Goal: Task Accomplishment & Management: Complete application form

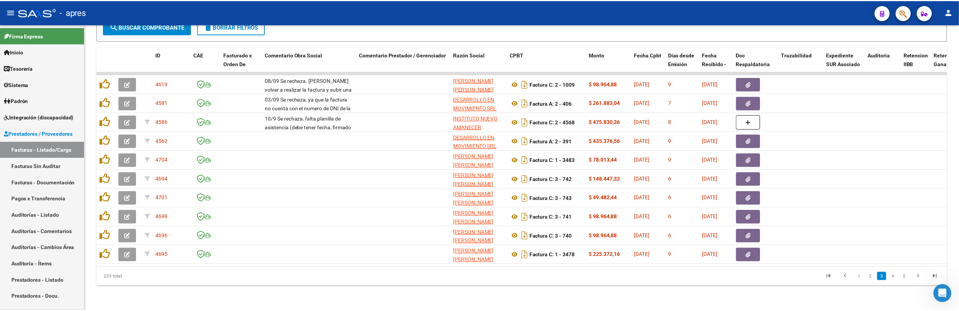
scroll to position [1516, 0]
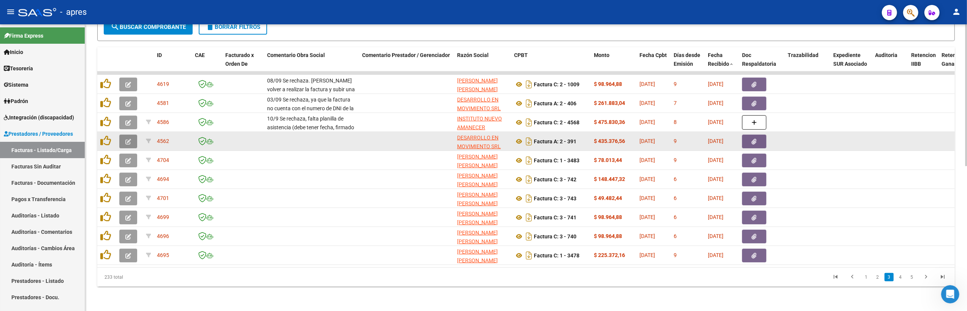
click at [128, 139] on icon "button" at bounding box center [128, 142] width 6 height 6
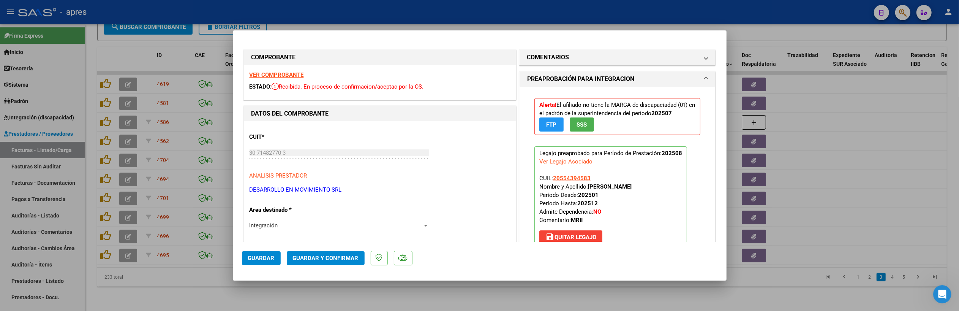
click at [286, 78] on strong "VER COMPROBANTE" at bounding box center [277, 74] width 54 height 7
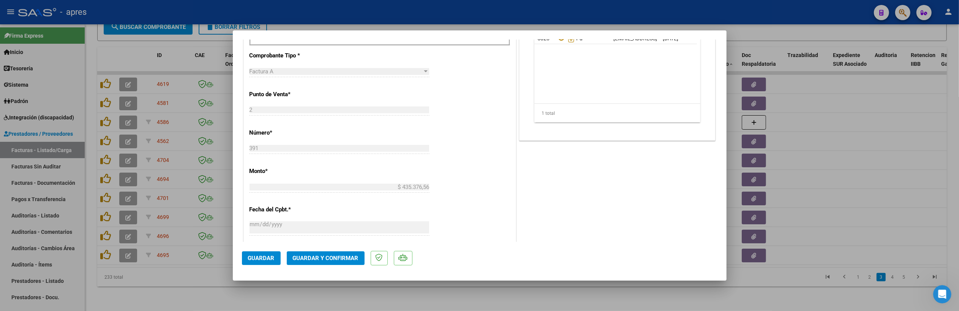
scroll to position [253, 0]
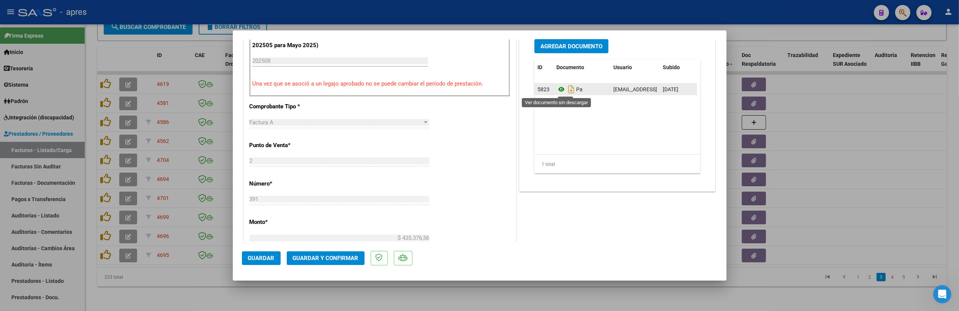
click at [557, 91] on icon at bounding box center [562, 89] width 10 height 9
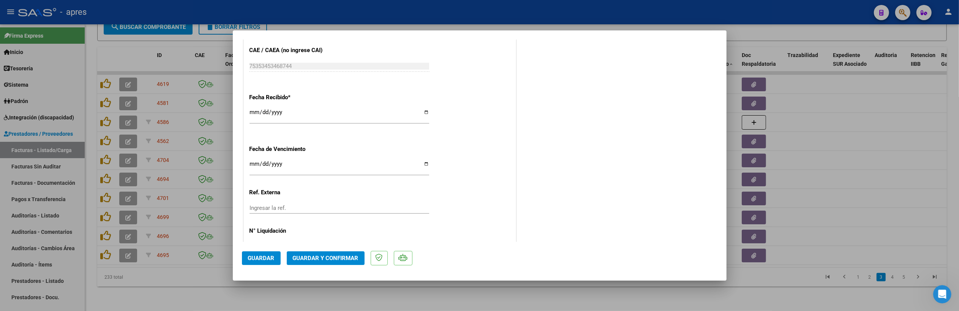
scroll to position [533, 0]
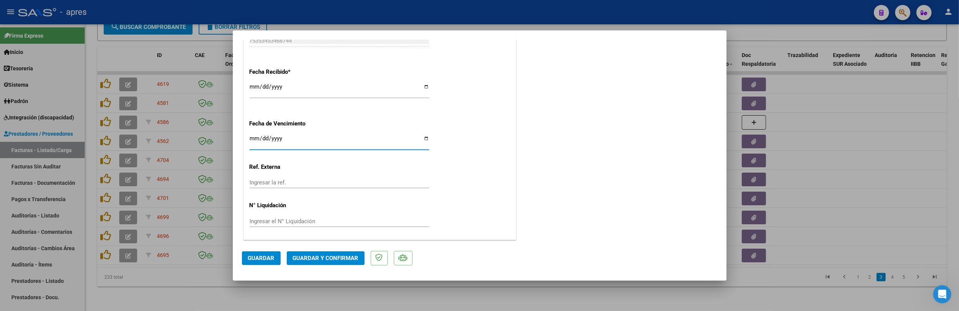
click at [252, 135] on input "Ingresar la fecha" at bounding box center [340, 141] width 180 height 12
type input "2025-09-11"
click at [321, 256] on span "Guardar y Confirmar" at bounding box center [326, 258] width 66 height 7
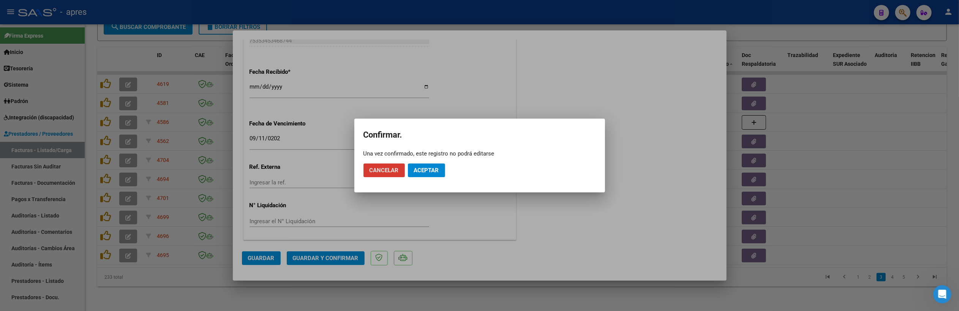
drag, startPoint x: 420, startPoint y: 167, endPoint x: 430, endPoint y: 81, distance: 87.2
click at [421, 145] on app-popup "Confirmar. Una vez confirmado, este registro no podrá editarse Cancelar Aceptar" at bounding box center [480, 155] width 233 height 55
click at [428, 172] on span "Aceptar" at bounding box center [426, 170] width 25 height 7
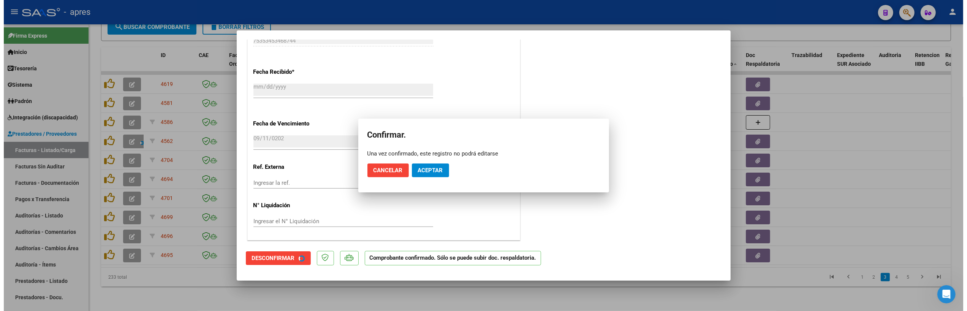
scroll to position [486, 0]
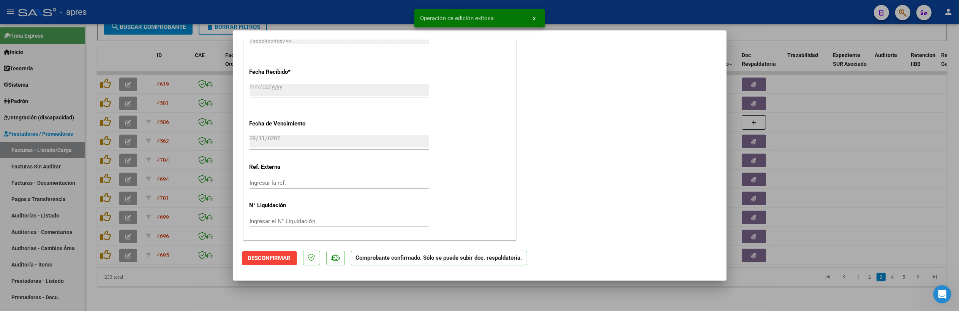
click at [374, 294] on div at bounding box center [479, 155] width 959 height 311
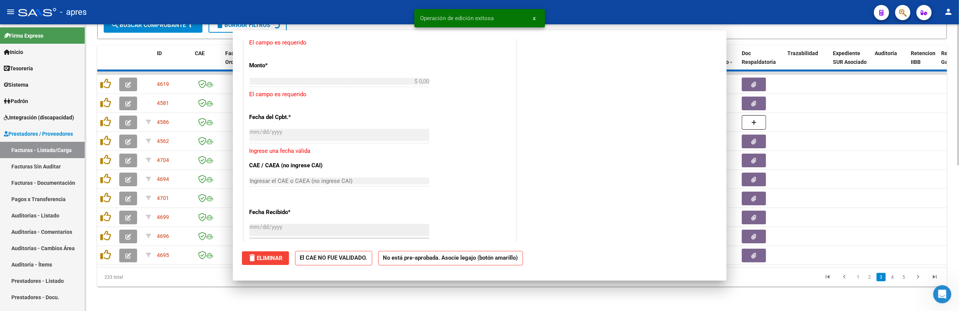
scroll to position [0, 0]
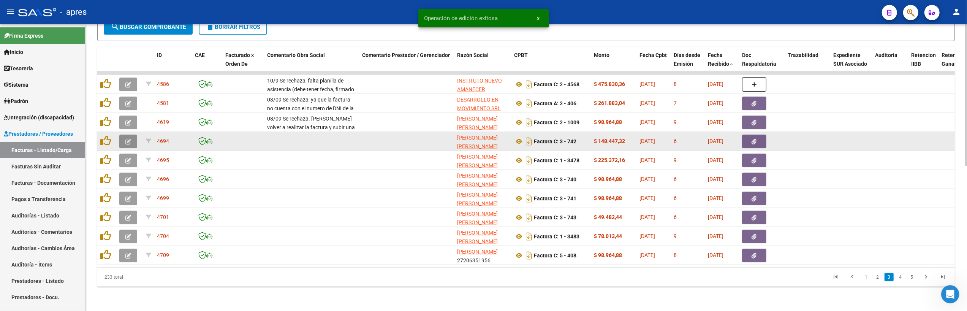
click at [134, 134] on button "button" at bounding box center [128, 141] width 18 height 14
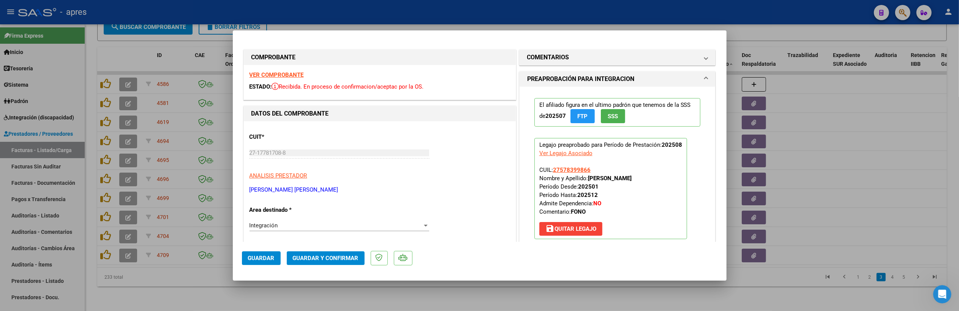
click at [262, 77] on strong "VER COMPROBANTE" at bounding box center [277, 74] width 54 height 7
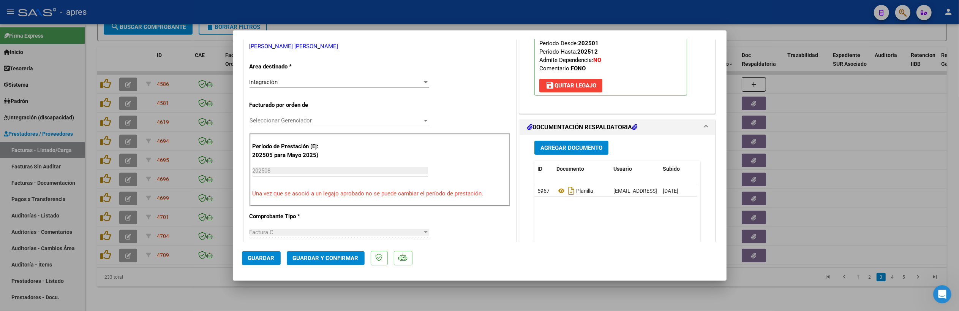
scroll to position [253, 0]
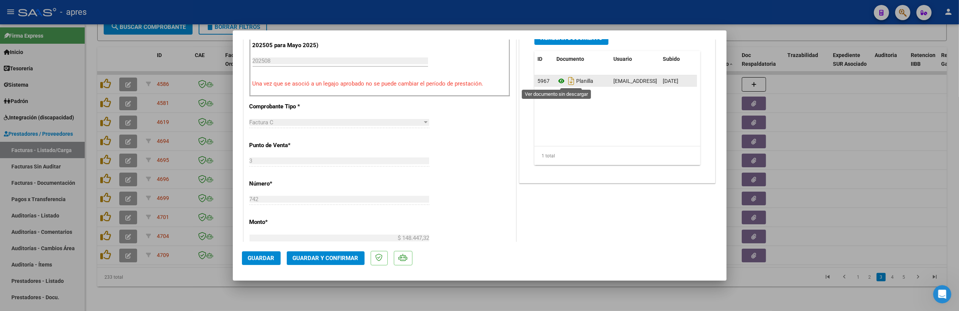
click at [559, 83] on icon at bounding box center [562, 80] width 10 height 9
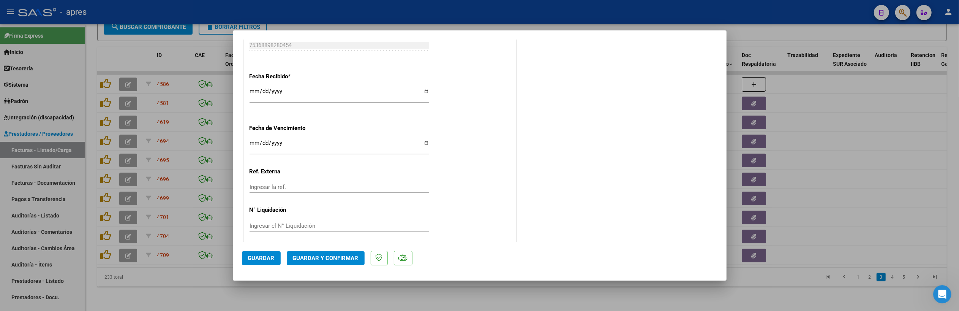
scroll to position [533, 0]
click at [256, 138] on input "2025-09-15" at bounding box center [340, 141] width 180 height 12
type input "2025-09-14"
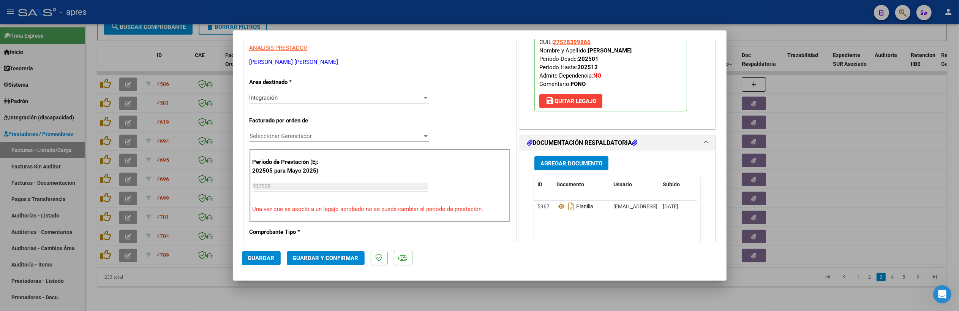
scroll to position [77, 0]
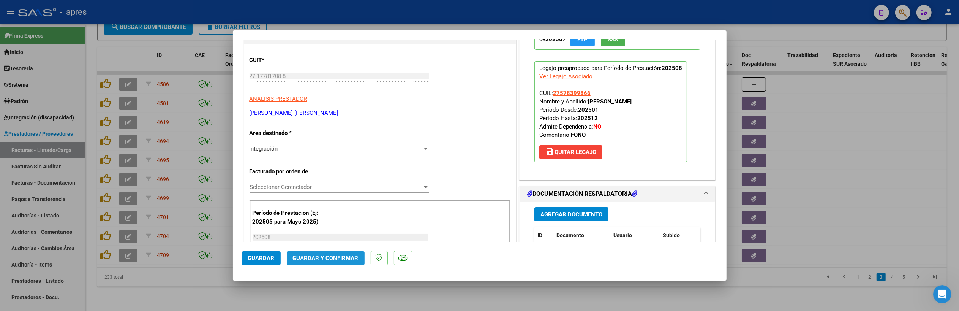
click at [331, 256] on span "Guardar y Confirmar" at bounding box center [326, 258] width 66 height 7
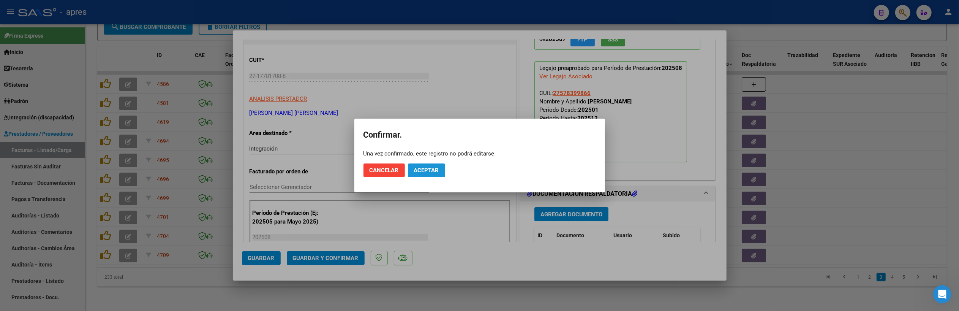
click at [421, 169] on span "Aceptar" at bounding box center [426, 170] width 25 height 7
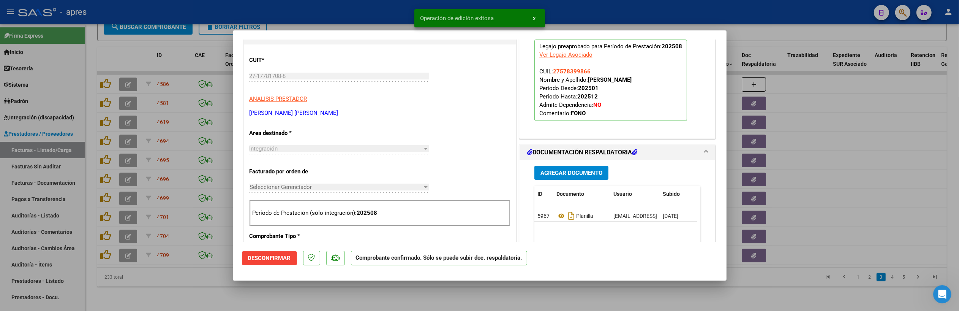
click at [311, 304] on div at bounding box center [479, 155] width 959 height 311
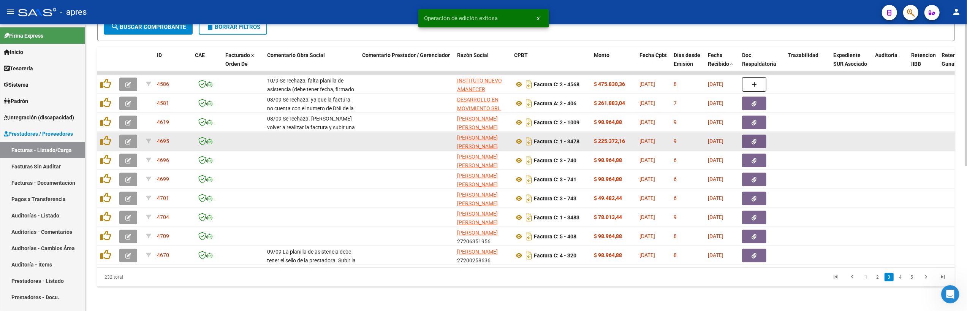
click at [131, 134] on button "button" at bounding box center [128, 141] width 18 height 14
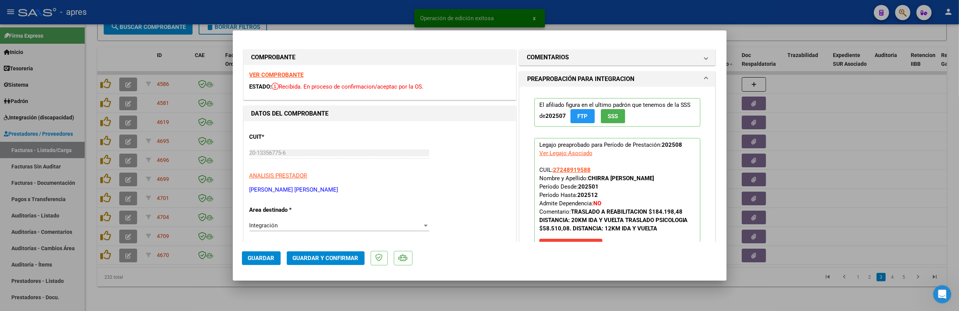
click at [264, 74] on strong "VER COMPROBANTE" at bounding box center [277, 74] width 54 height 7
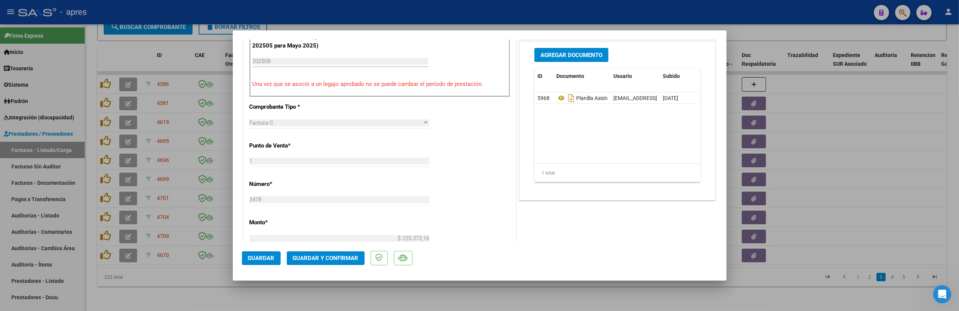
scroll to position [253, 0]
click at [558, 99] on icon at bounding box center [562, 97] width 10 height 9
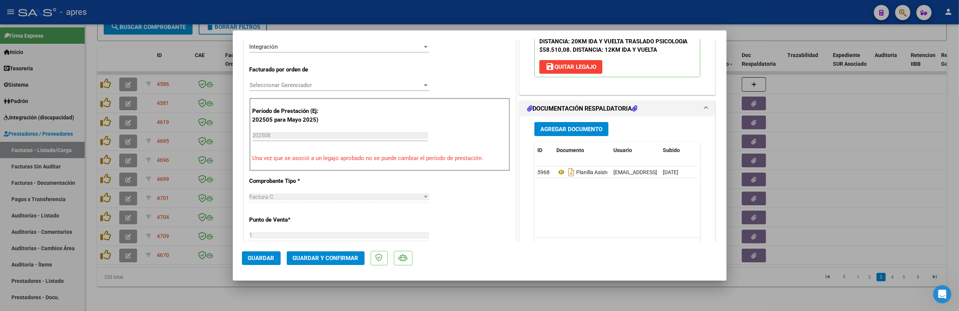
scroll to position [128, 0]
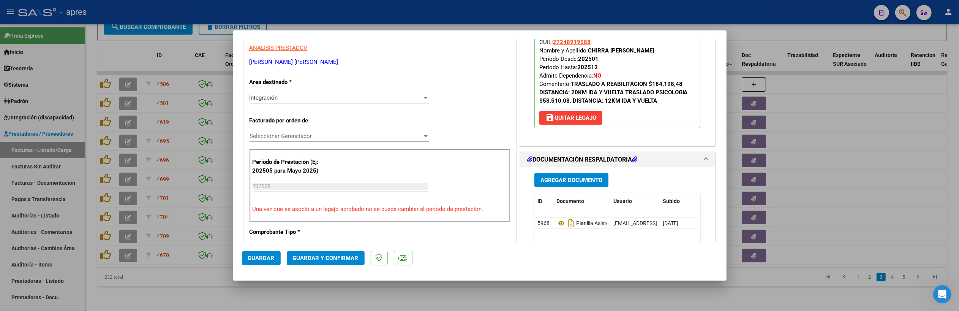
click at [328, 255] on span "Guardar y Confirmar" at bounding box center [326, 258] width 66 height 7
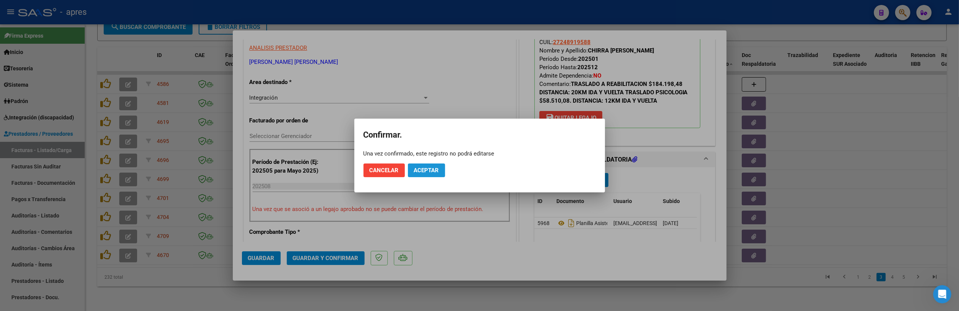
click at [435, 168] on span "Aceptar" at bounding box center [426, 170] width 25 height 7
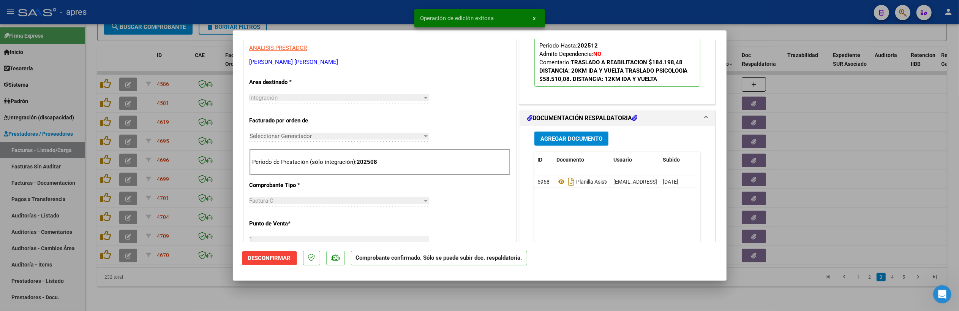
click at [294, 304] on div at bounding box center [479, 155] width 959 height 311
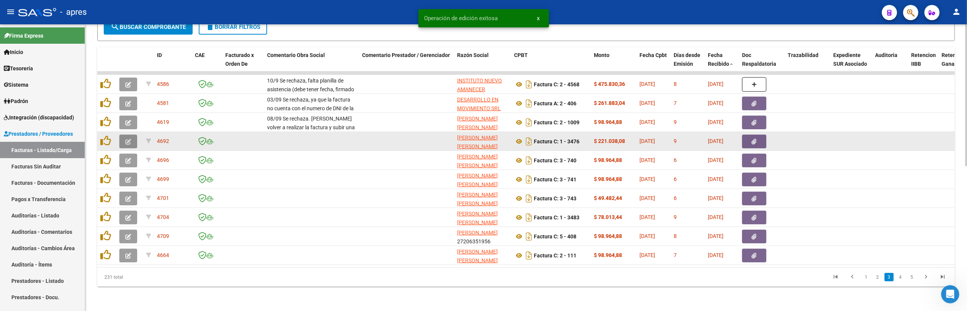
click at [122, 134] on button "button" at bounding box center [128, 141] width 18 height 14
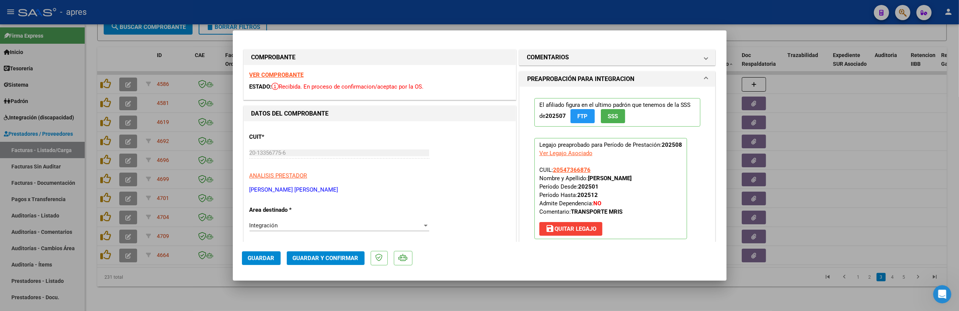
click at [291, 73] on strong "VER COMPROBANTE" at bounding box center [277, 74] width 54 height 7
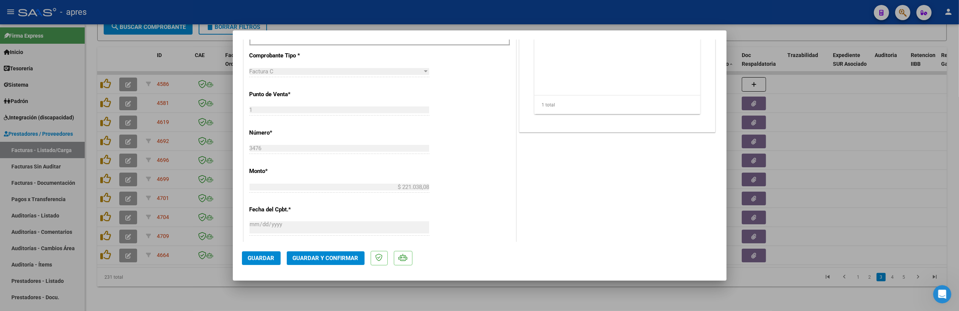
scroll to position [152, 0]
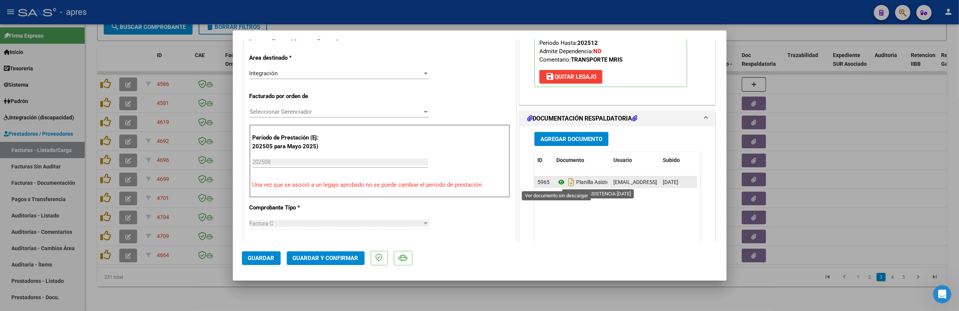
click at [557, 183] on icon at bounding box center [562, 181] width 10 height 9
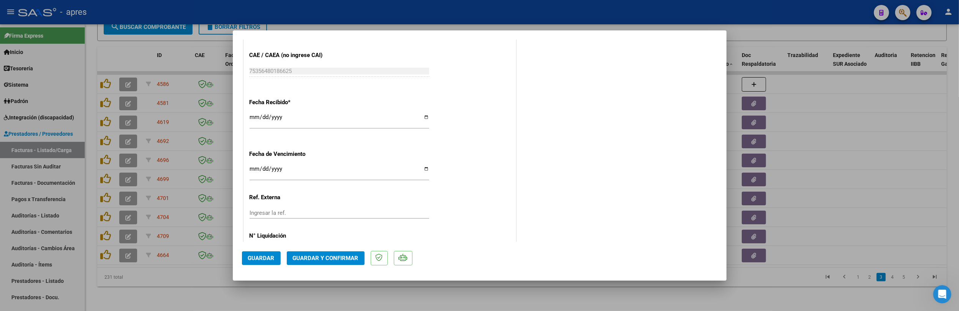
scroll to position [533, 0]
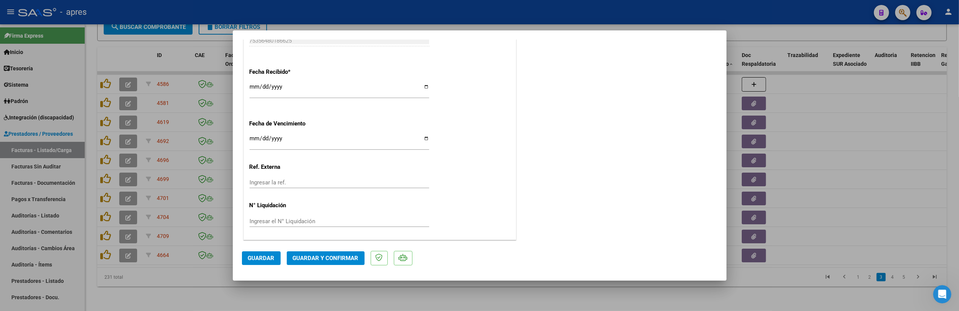
click at [316, 252] on button "Guardar y Confirmar" at bounding box center [326, 258] width 78 height 14
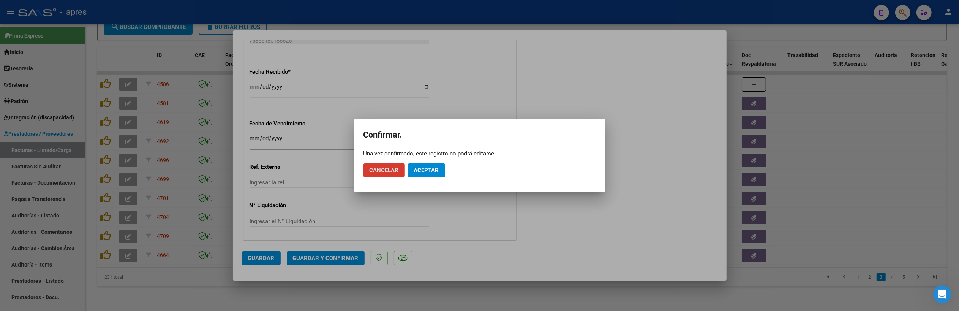
drag, startPoint x: 431, startPoint y: 171, endPoint x: 424, endPoint y: 12, distance: 158.6
click at [431, 170] on span "Aceptar" at bounding box center [426, 170] width 25 height 7
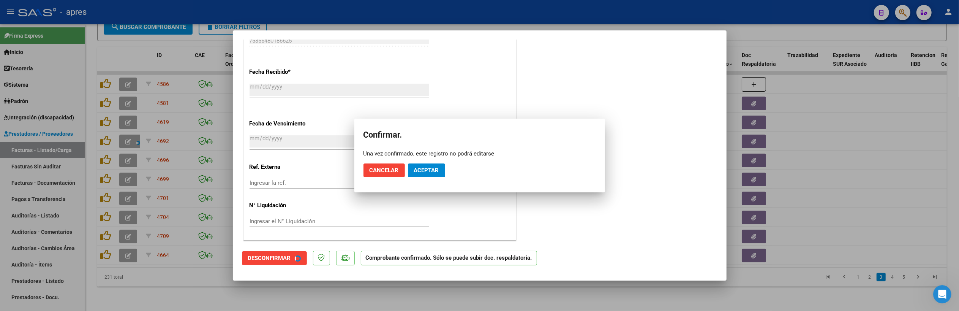
scroll to position [486, 0]
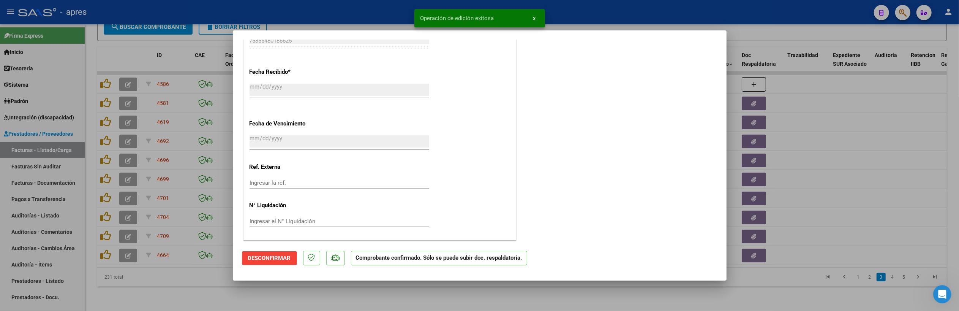
click at [318, 305] on div at bounding box center [479, 155] width 959 height 311
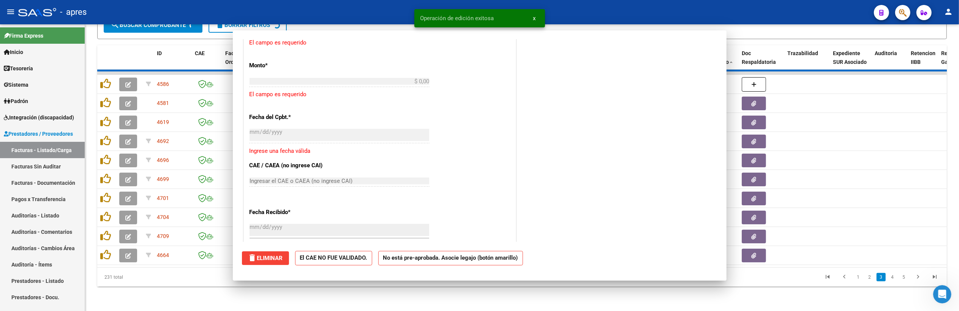
scroll to position [0, 0]
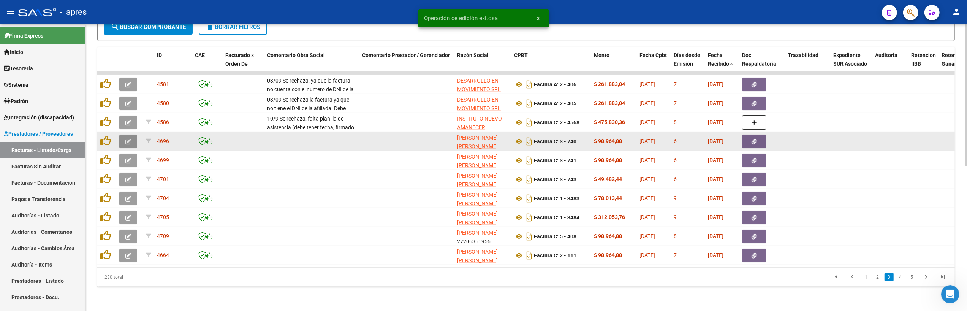
click at [124, 135] on button "button" at bounding box center [128, 141] width 18 height 14
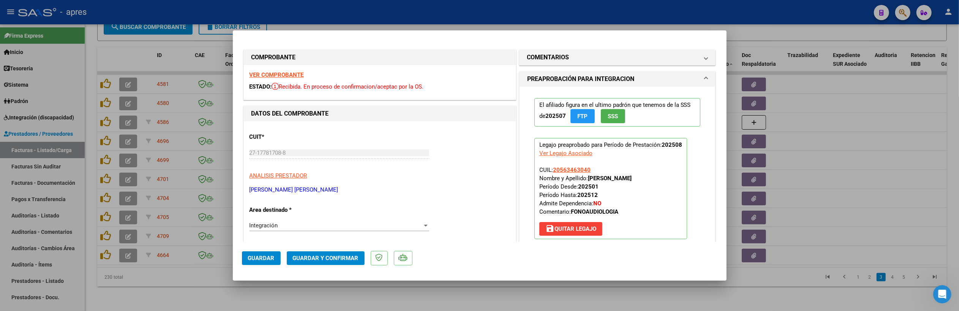
click at [291, 73] on strong "VER COMPROBANTE" at bounding box center [277, 74] width 54 height 7
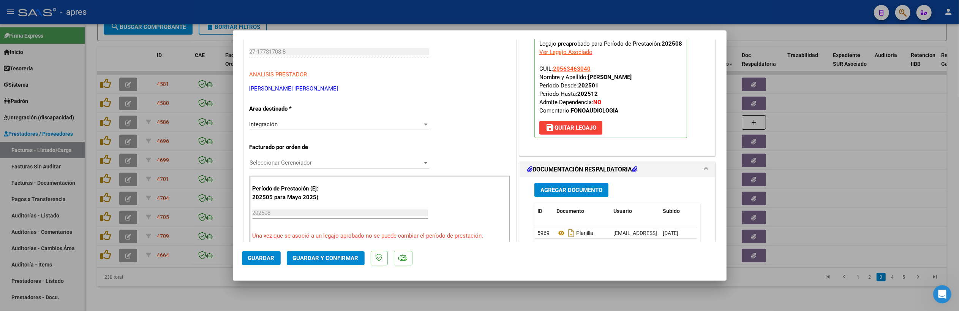
scroll to position [203, 0]
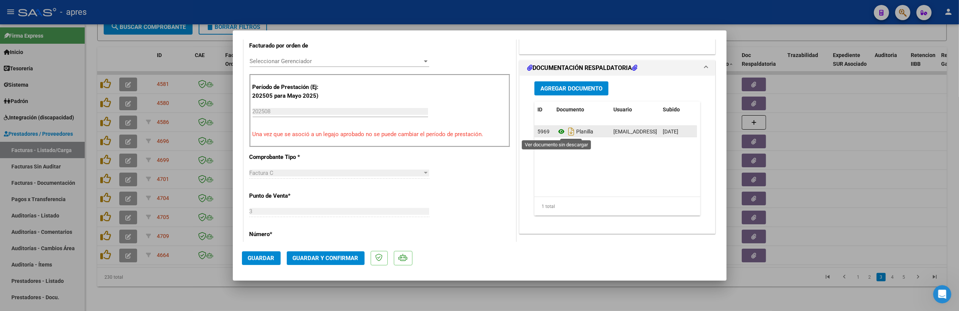
click at [557, 133] on icon at bounding box center [562, 131] width 10 height 9
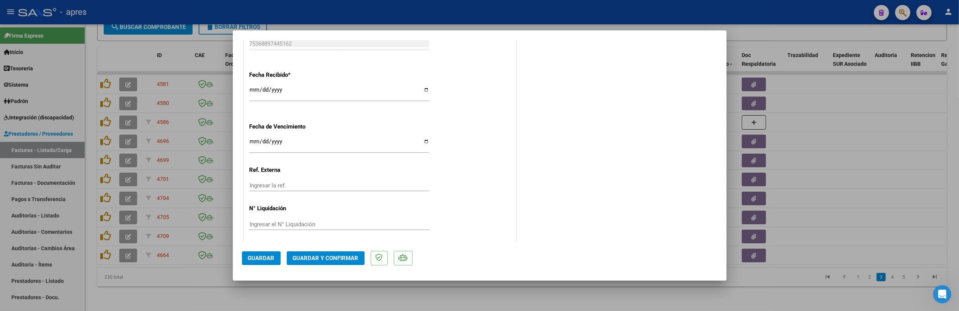
scroll to position [533, 0]
click at [254, 138] on input "[DATE]" at bounding box center [340, 141] width 180 height 12
type input "2025-09-14"
click at [334, 258] on span "Guardar y Confirmar" at bounding box center [326, 258] width 66 height 7
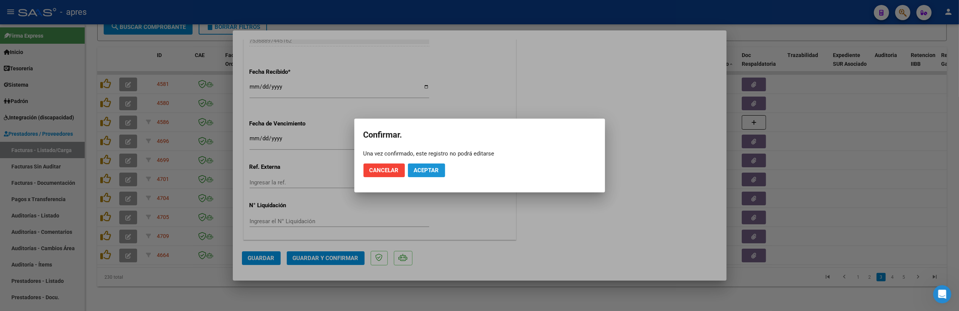
click at [419, 172] on span "Aceptar" at bounding box center [426, 170] width 25 height 7
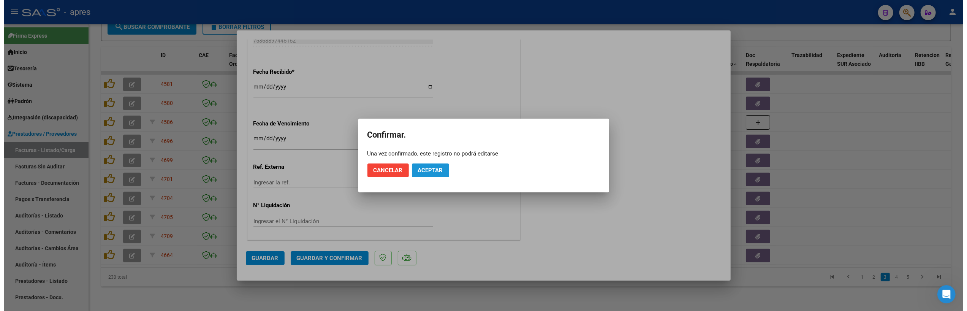
scroll to position [486, 0]
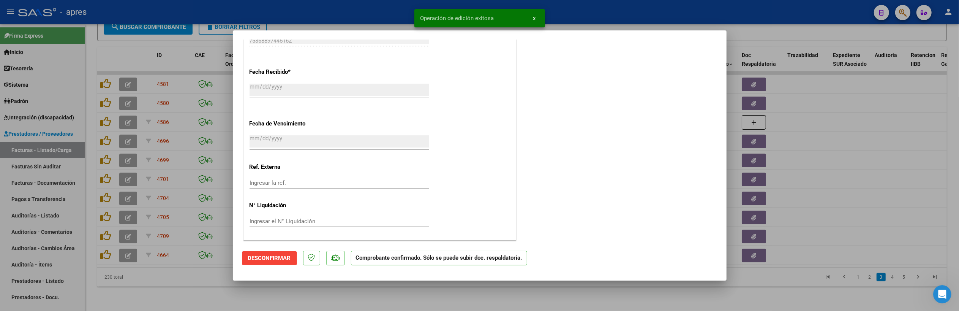
click at [241, 304] on div at bounding box center [479, 155] width 959 height 311
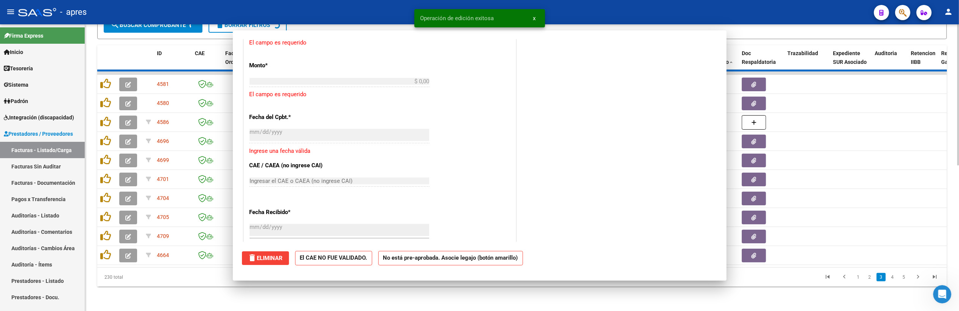
scroll to position [0, 0]
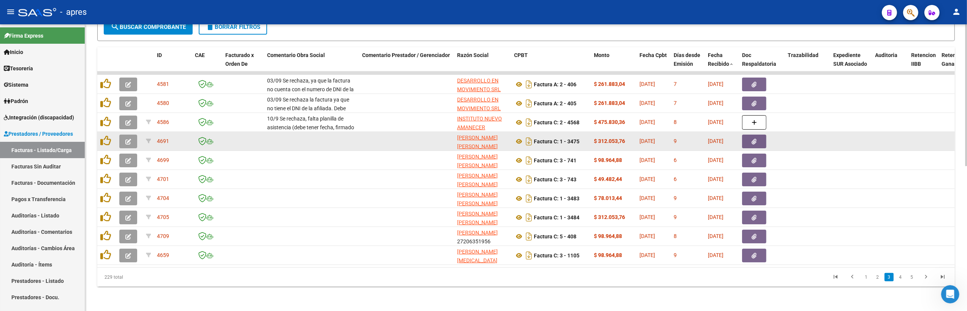
click at [121, 134] on button "button" at bounding box center [128, 141] width 18 height 14
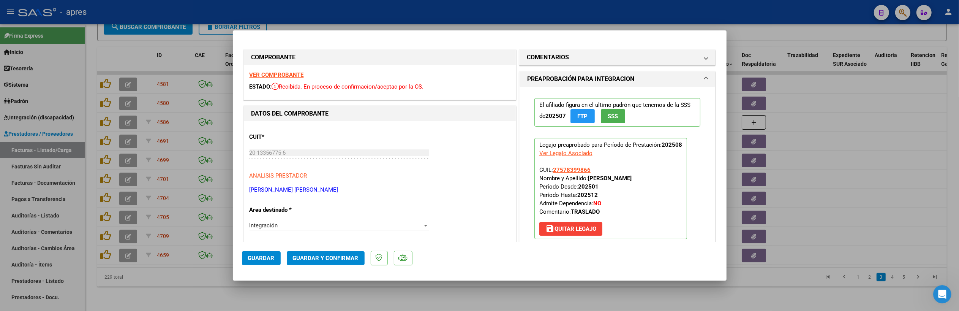
click at [264, 76] on strong "VER COMPROBANTE" at bounding box center [277, 74] width 54 height 7
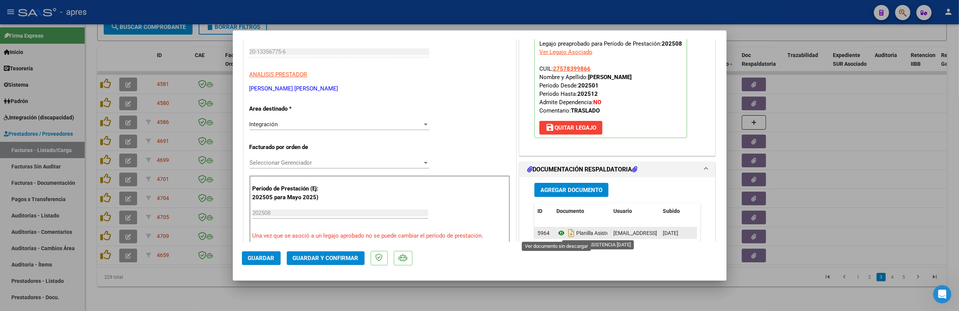
click at [557, 233] on icon at bounding box center [562, 232] width 10 height 9
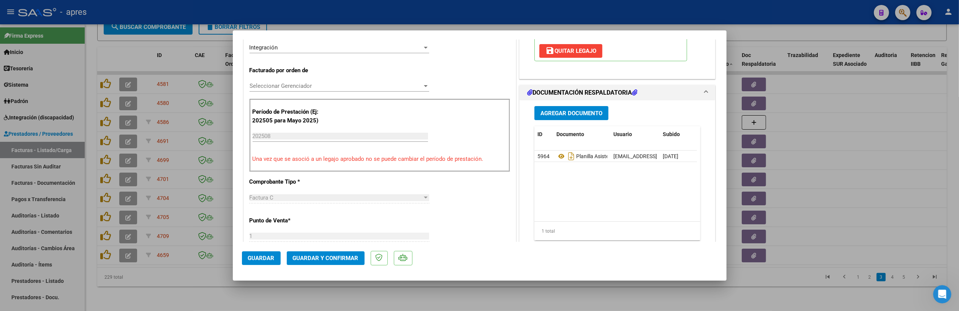
scroll to position [178, 0]
click at [351, 258] on span "Guardar y Confirmar" at bounding box center [326, 258] width 66 height 7
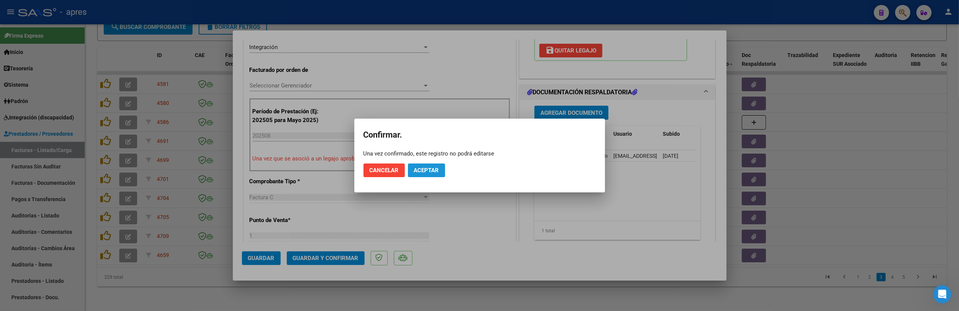
click at [434, 169] on span "Aceptar" at bounding box center [426, 170] width 25 height 7
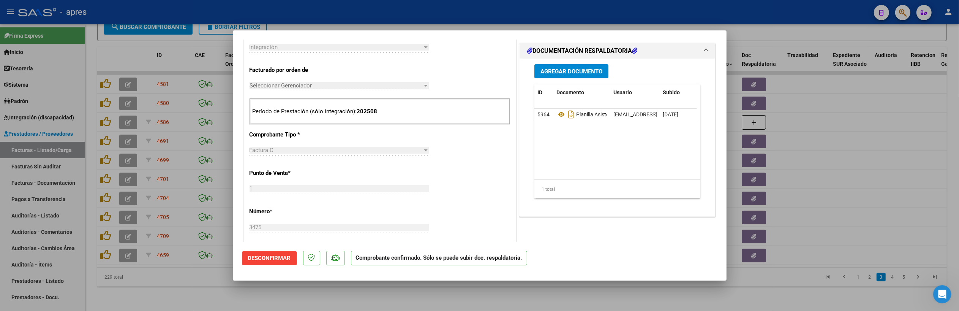
click at [89, 211] on div at bounding box center [479, 155] width 959 height 311
type input "$ 0,00"
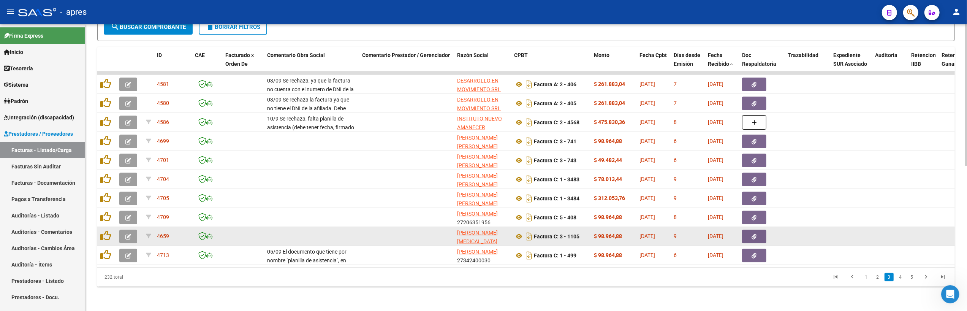
click at [127, 234] on icon "button" at bounding box center [128, 237] width 6 height 6
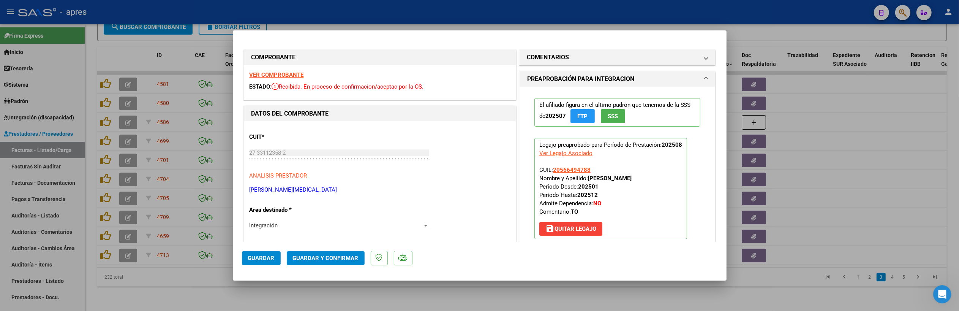
click at [274, 75] on strong "VER COMPROBANTE" at bounding box center [277, 74] width 54 height 7
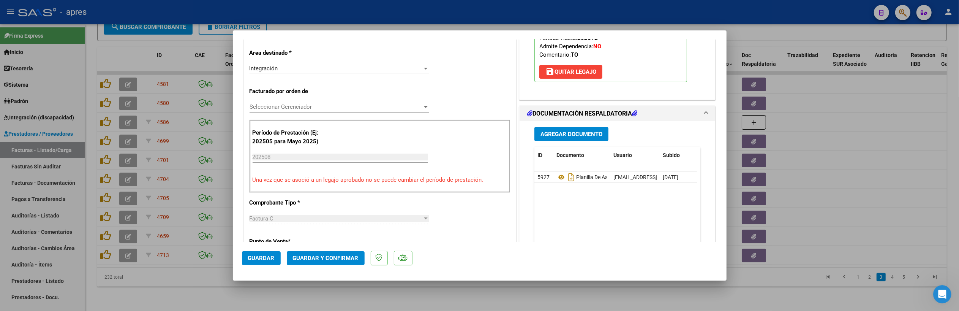
scroll to position [203, 0]
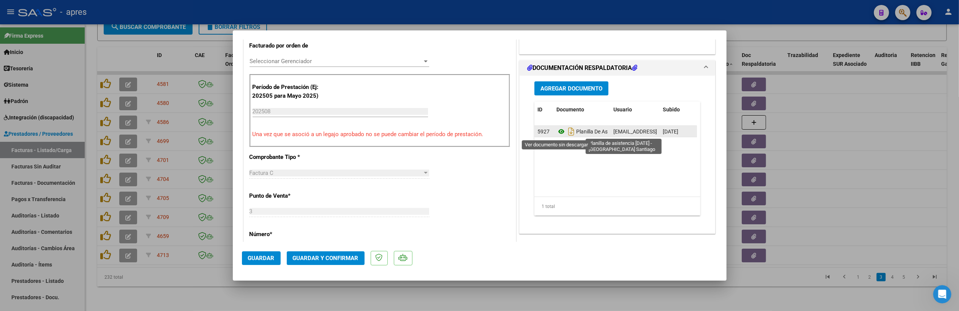
click at [557, 131] on icon at bounding box center [562, 131] width 10 height 9
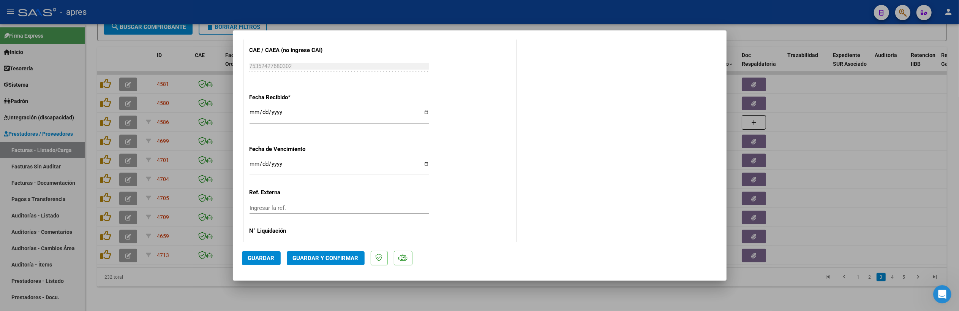
scroll to position [533, 0]
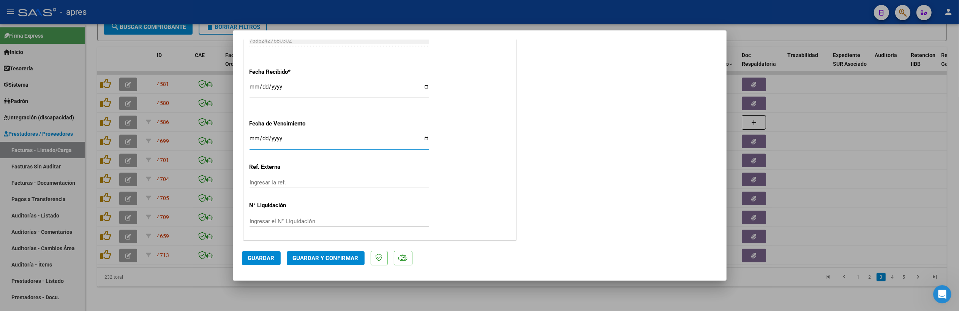
click at [252, 137] on input "Ingresar la fecha" at bounding box center [340, 141] width 180 height 12
type input "[DATE]"
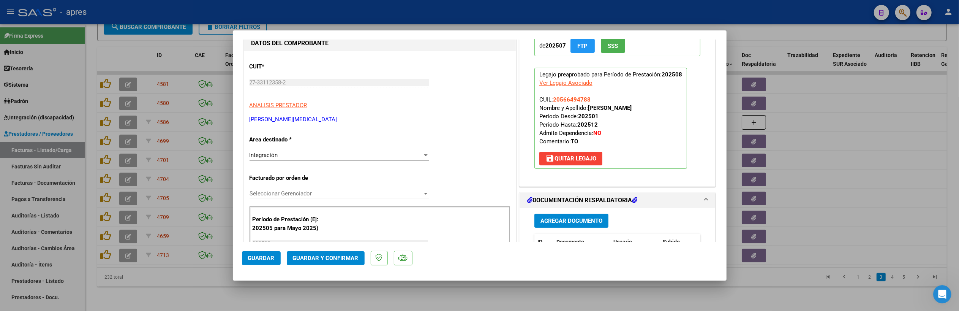
scroll to position [101, 0]
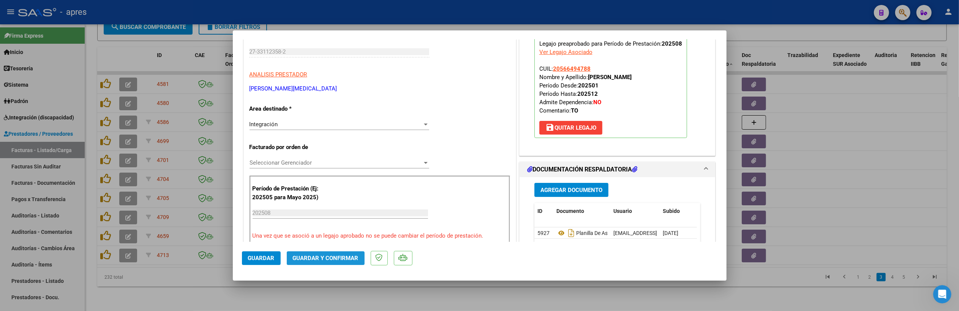
click at [351, 261] on span "Guardar y Confirmar" at bounding box center [326, 258] width 66 height 7
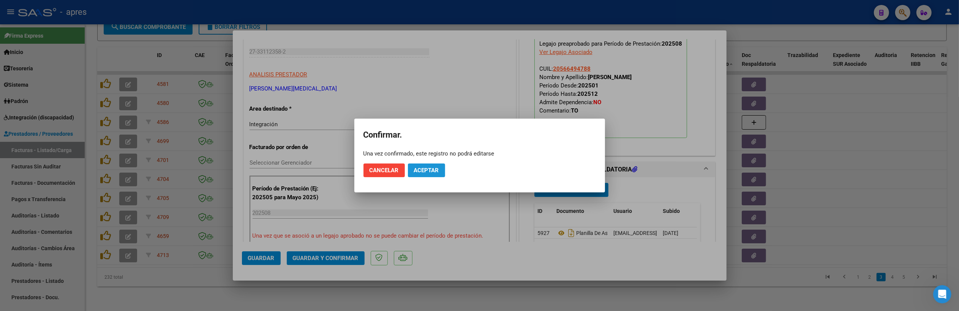
click at [429, 165] on button "Aceptar" at bounding box center [426, 170] width 37 height 14
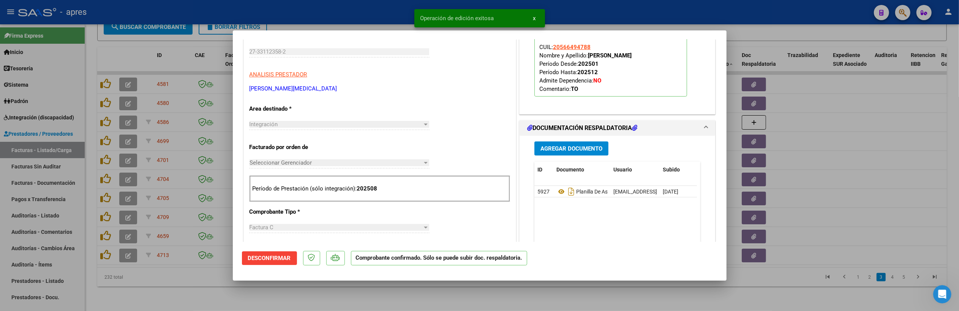
click at [267, 293] on div at bounding box center [479, 155] width 959 height 311
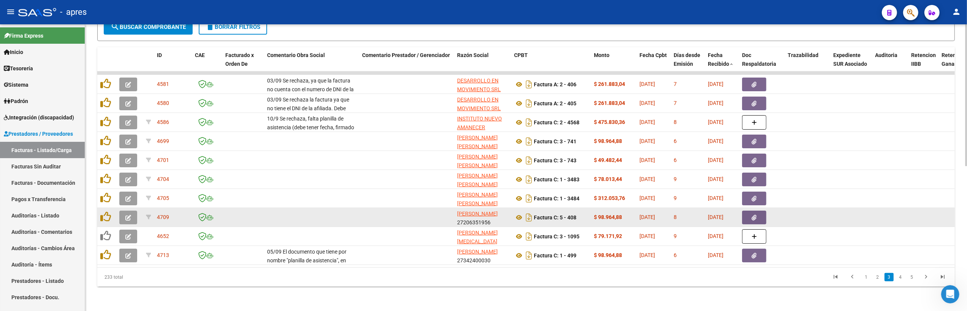
click at [125, 210] on button "button" at bounding box center [128, 217] width 18 height 14
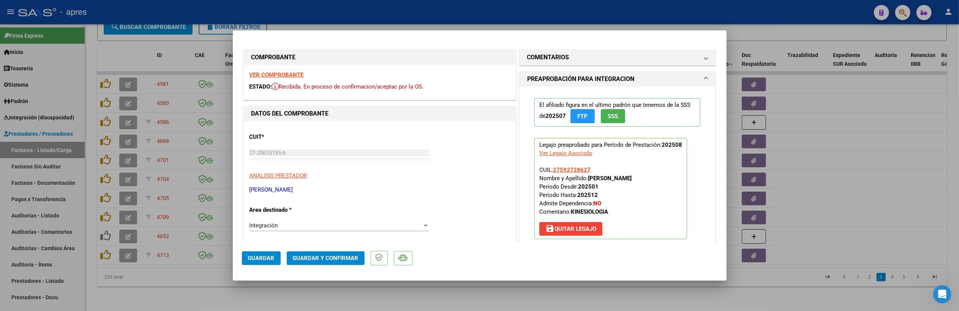
click at [259, 76] on strong "VER COMPROBANTE" at bounding box center [277, 74] width 54 height 7
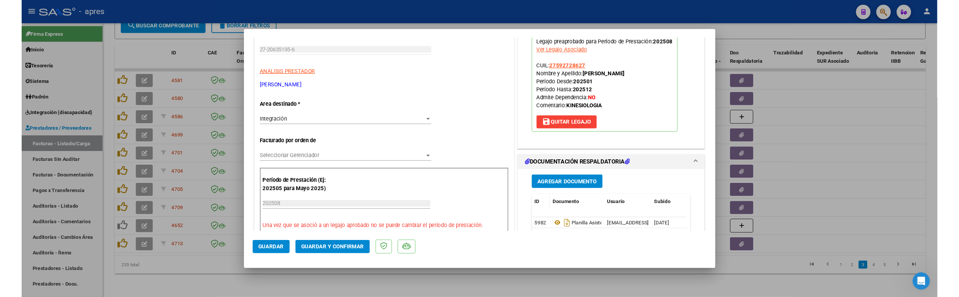
scroll to position [152, 0]
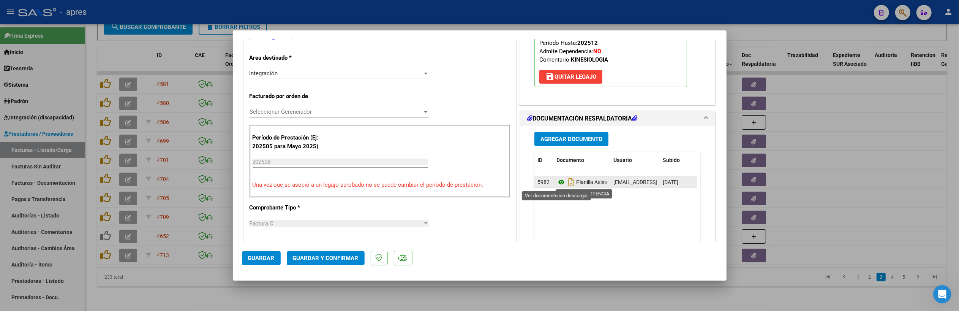
click at [557, 183] on icon at bounding box center [562, 181] width 10 height 9
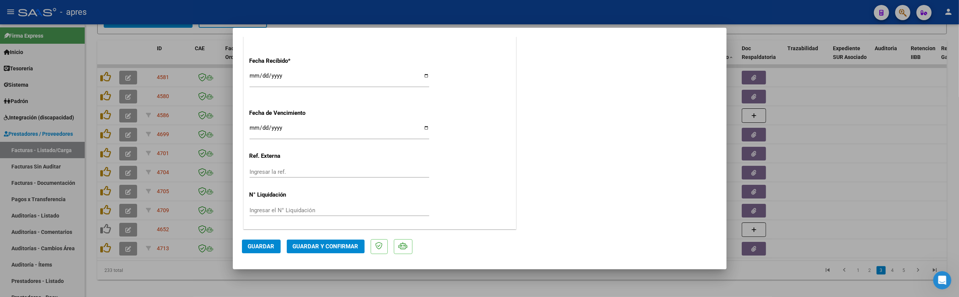
scroll to position [542, 0]
click at [252, 125] on input "Ingresar la fecha" at bounding box center [340, 130] width 180 height 12
type input "2025-09-12"
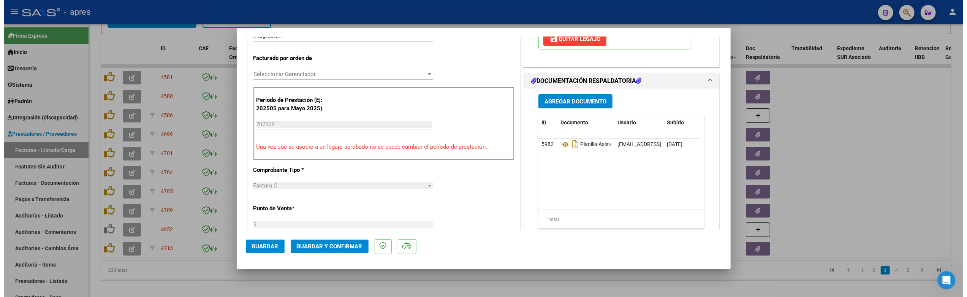
scroll to position [35, 0]
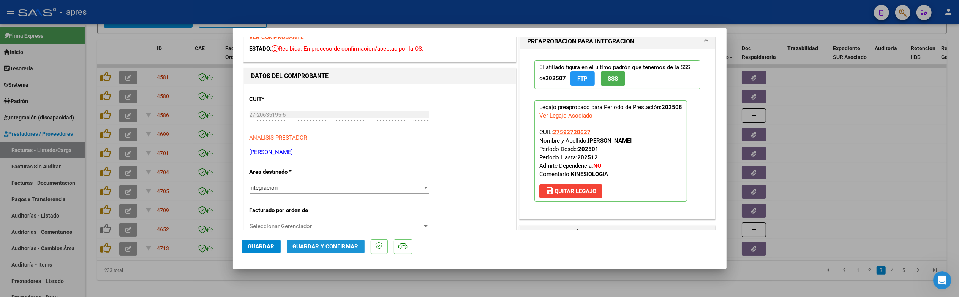
click at [345, 239] on button "Guardar y Confirmar" at bounding box center [326, 246] width 78 height 14
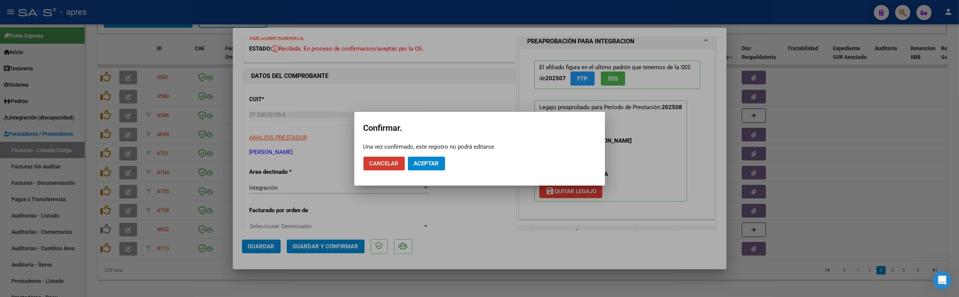
click at [435, 165] on span "Aceptar" at bounding box center [426, 163] width 25 height 7
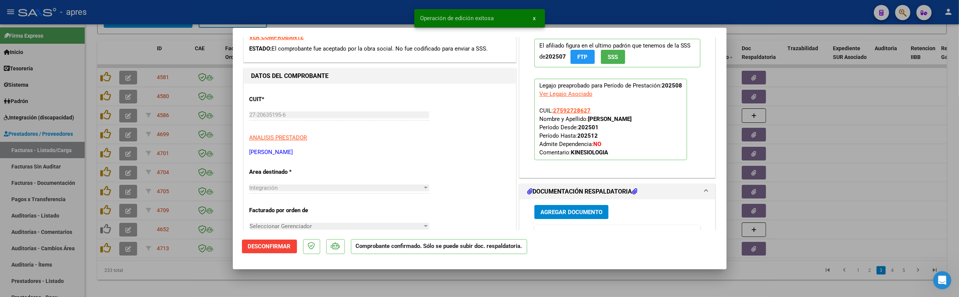
click at [337, 288] on div at bounding box center [479, 148] width 959 height 297
type input "$ 0,00"
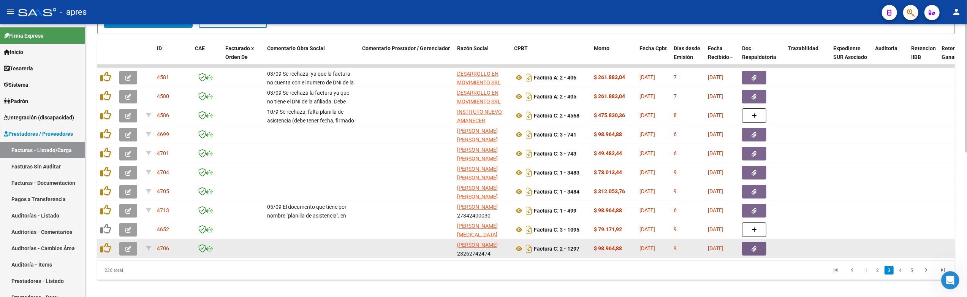
click at [122, 250] on button "button" at bounding box center [128, 249] width 18 height 14
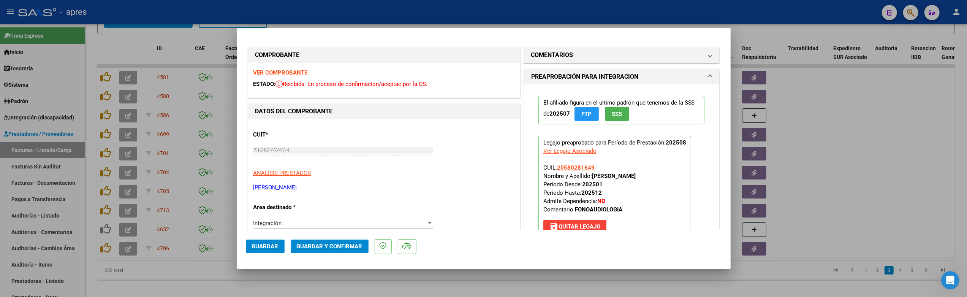
click at [300, 70] on strong "VER COMPROBANTE" at bounding box center [280, 72] width 54 height 7
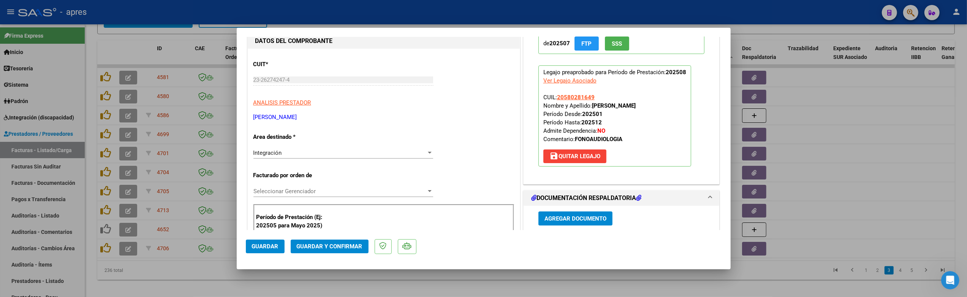
scroll to position [152, 0]
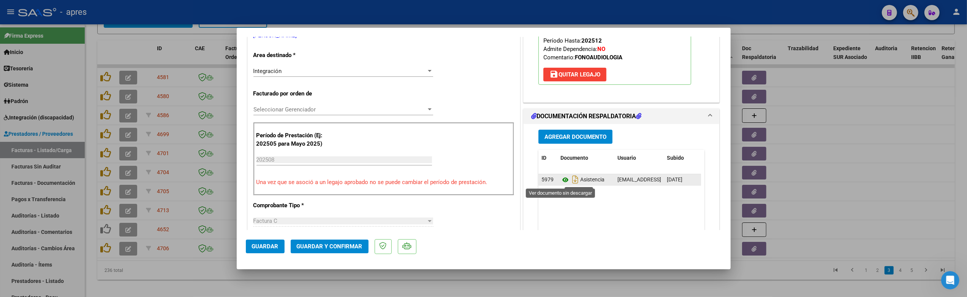
click at [560, 179] on icon at bounding box center [565, 179] width 10 height 9
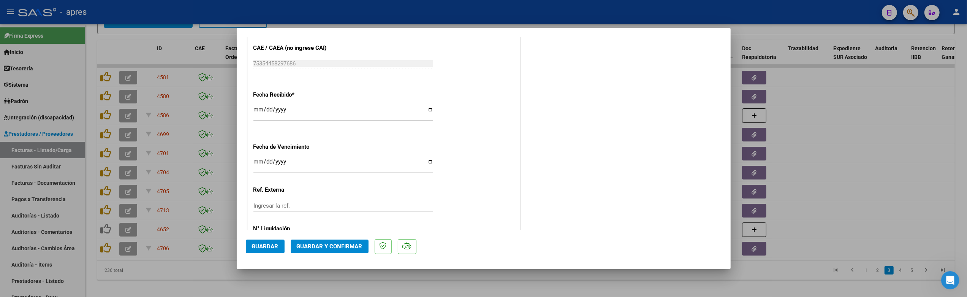
scroll to position [542, 0]
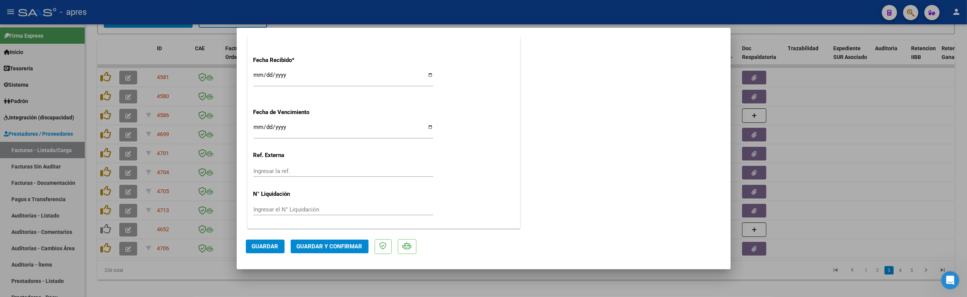
drag, startPoint x: 336, startPoint y: 252, endPoint x: 336, endPoint y: 246, distance: 5.3
click at [336, 246] on button "Guardar y Confirmar" at bounding box center [330, 246] width 78 height 14
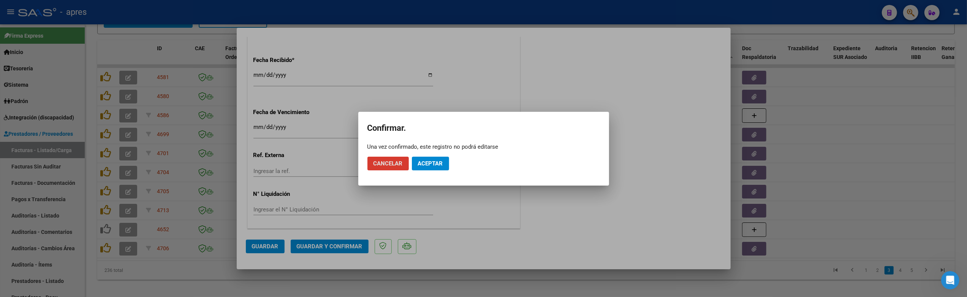
click at [427, 160] on span "Aceptar" at bounding box center [430, 163] width 25 height 7
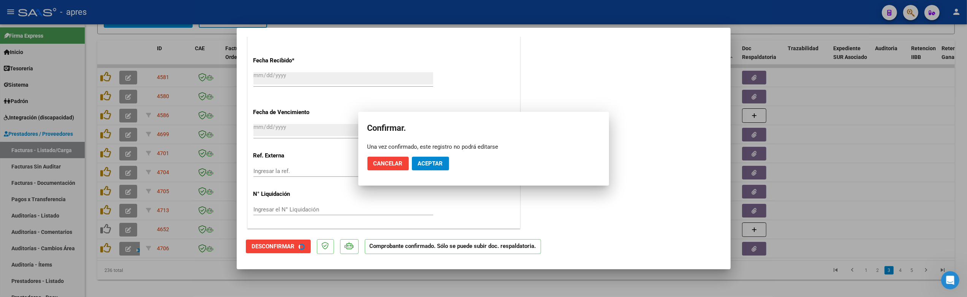
scroll to position [495, 0]
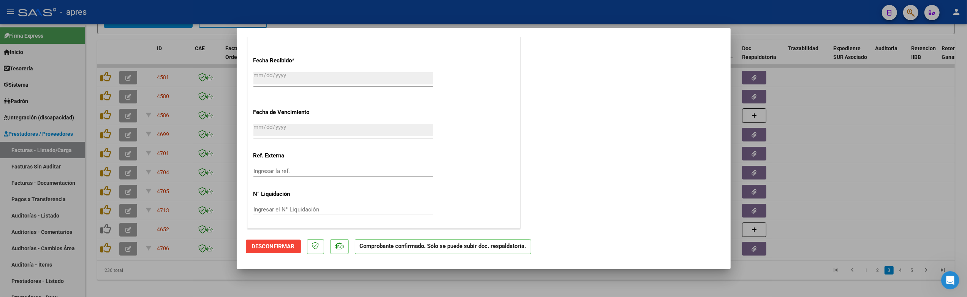
click at [335, 282] on div at bounding box center [483, 148] width 967 height 297
type input "$ 0,00"
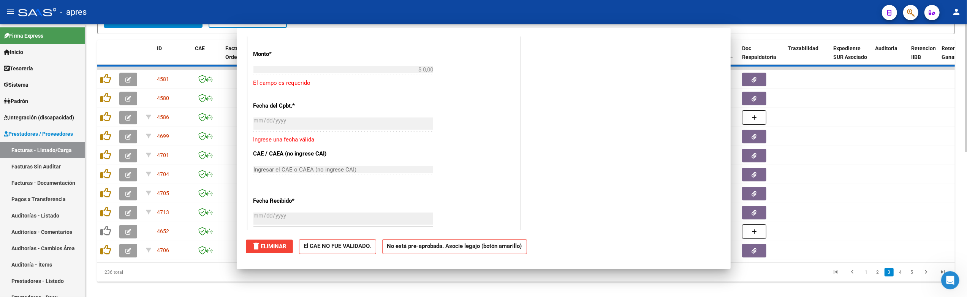
scroll to position [0, 0]
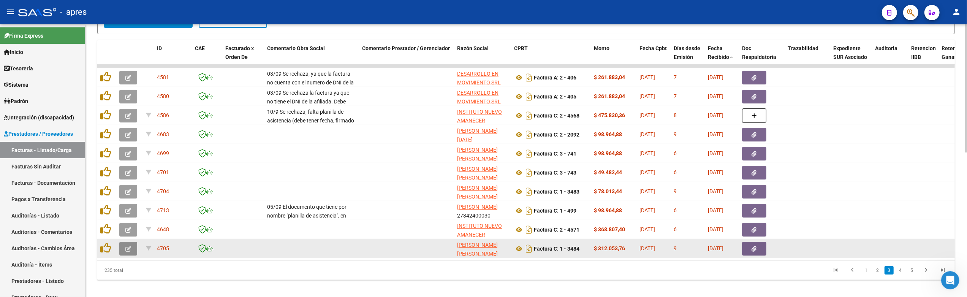
click at [130, 248] on icon "button" at bounding box center [128, 249] width 6 height 6
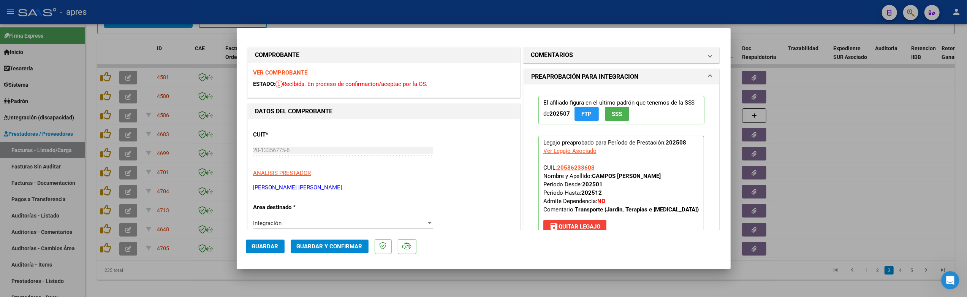
click at [289, 73] on strong "VER COMPROBANTE" at bounding box center [280, 72] width 54 height 7
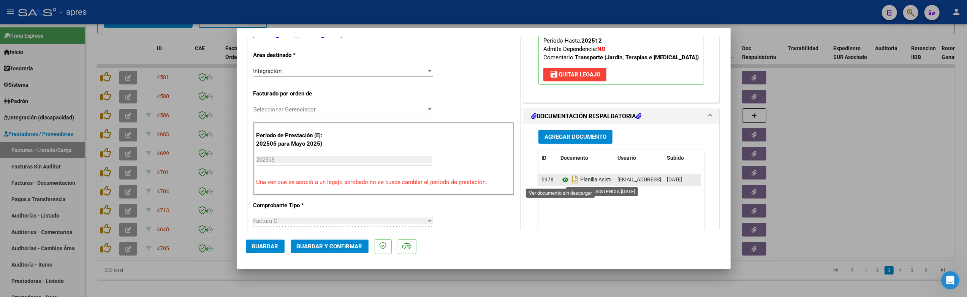
click at [560, 179] on icon at bounding box center [565, 179] width 10 height 9
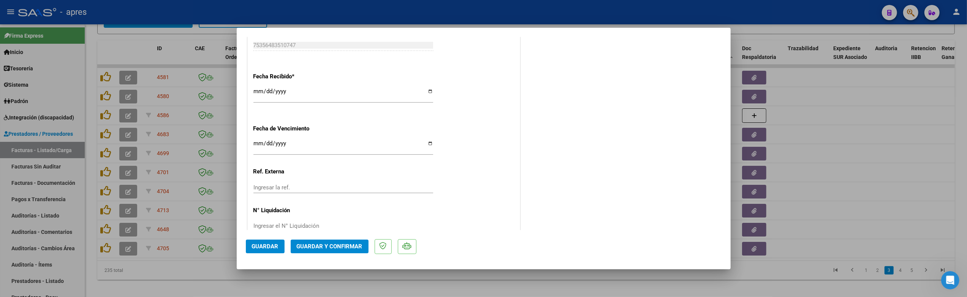
scroll to position [542, 0]
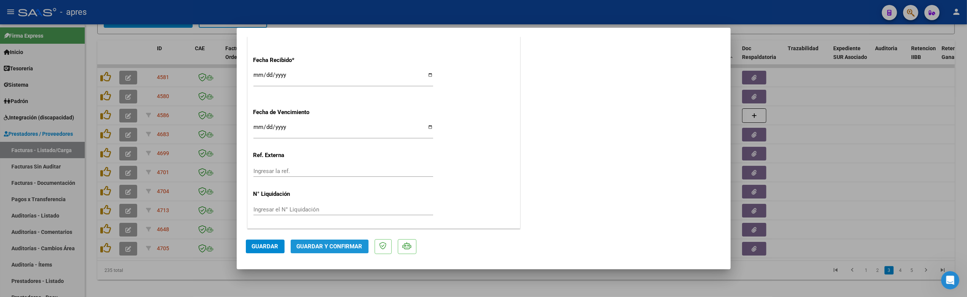
click at [320, 244] on span "Guardar y Confirmar" at bounding box center [330, 246] width 66 height 7
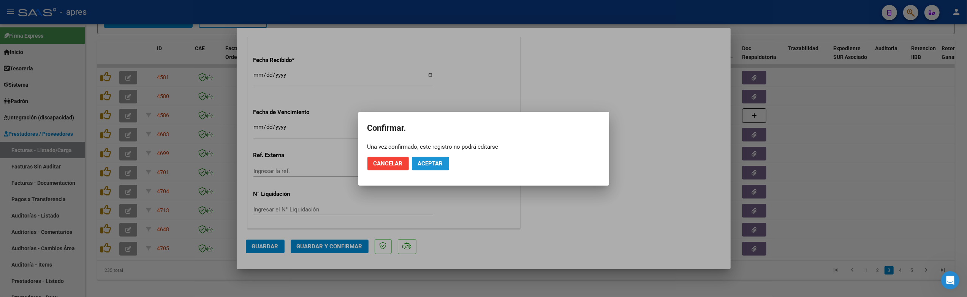
drag, startPoint x: 430, startPoint y: 163, endPoint x: 426, endPoint y: 0, distance: 163.1
click at [430, 160] on span "Aceptar" at bounding box center [430, 163] width 25 height 7
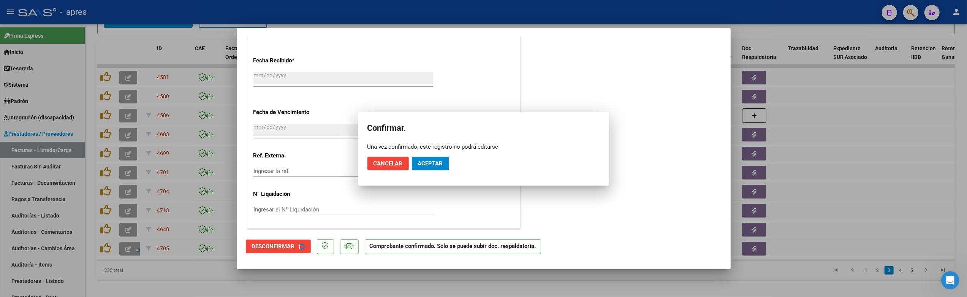
scroll to position [495, 0]
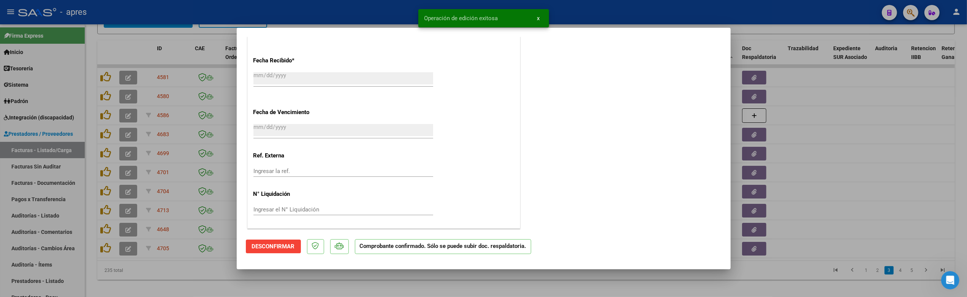
click at [222, 288] on div at bounding box center [483, 148] width 967 height 297
type input "$ 0,00"
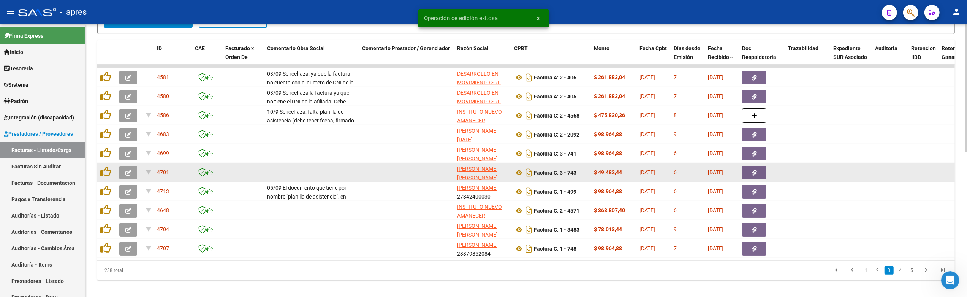
click at [125, 175] on button "button" at bounding box center [128, 173] width 18 height 14
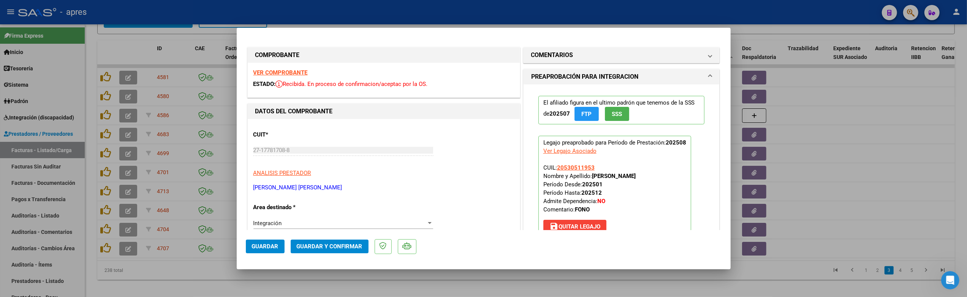
click at [298, 73] on strong "VER COMPROBANTE" at bounding box center [280, 72] width 54 height 7
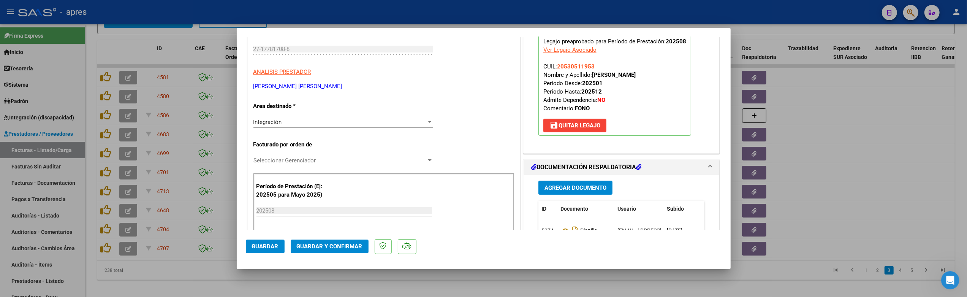
scroll to position [152, 0]
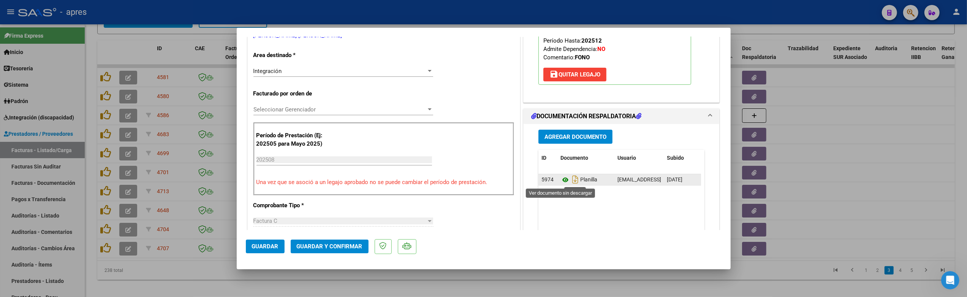
click at [562, 176] on icon at bounding box center [565, 179] width 10 height 9
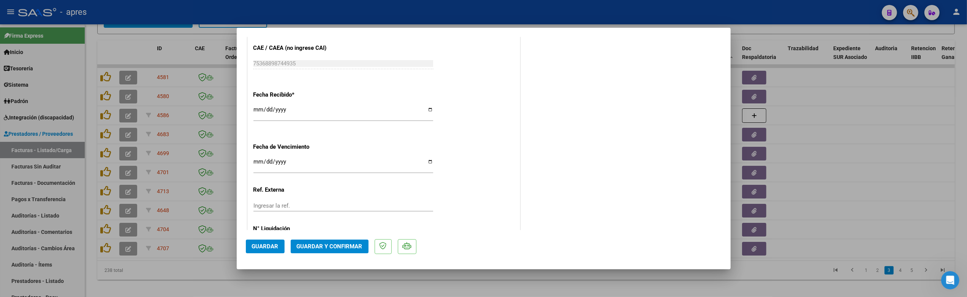
scroll to position [542, 0]
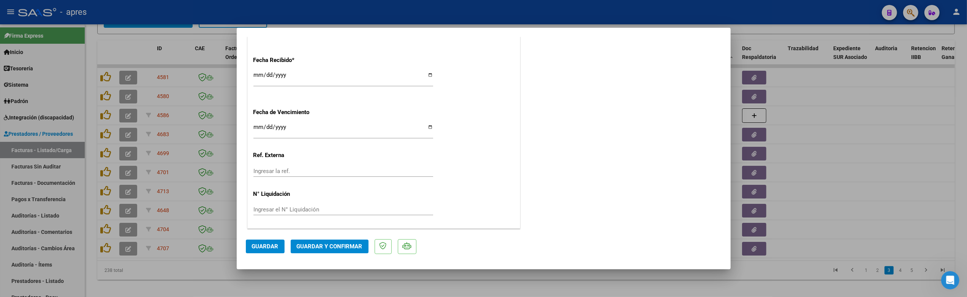
click at [260, 127] on input "[DATE]" at bounding box center [343, 130] width 180 height 12
type input "2025-09-14"
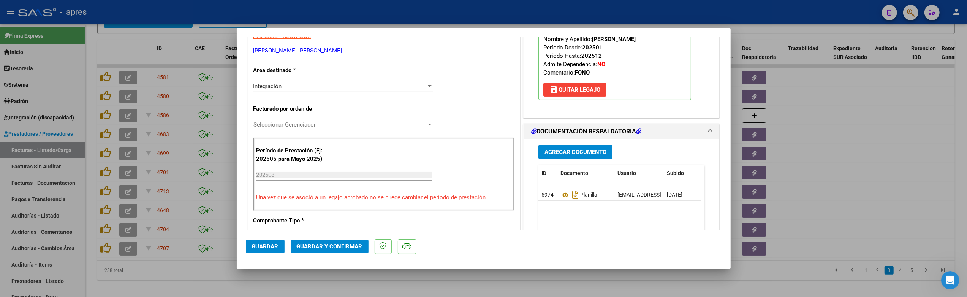
scroll to position [187, 0]
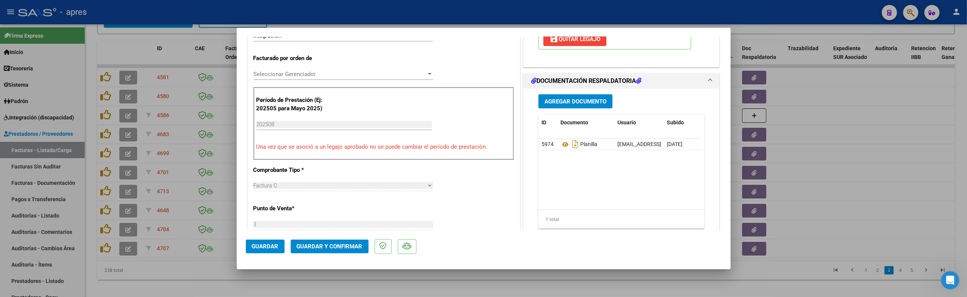
click at [347, 245] on span "Guardar y Confirmar" at bounding box center [330, 246] width 66 height 7
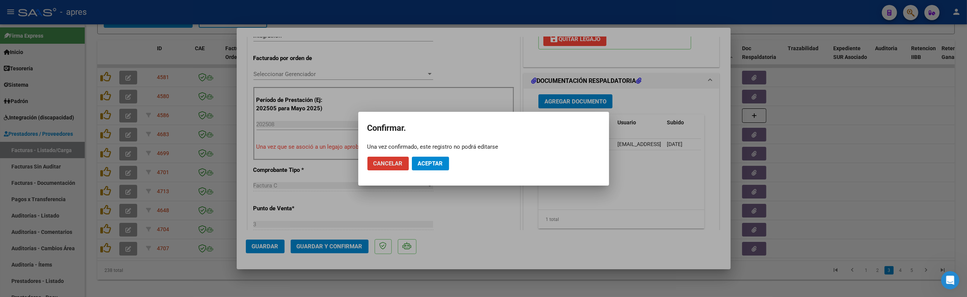
click at [427, 166] on button "Aceptar" at bounding box center [430, 164] width 37 height 14
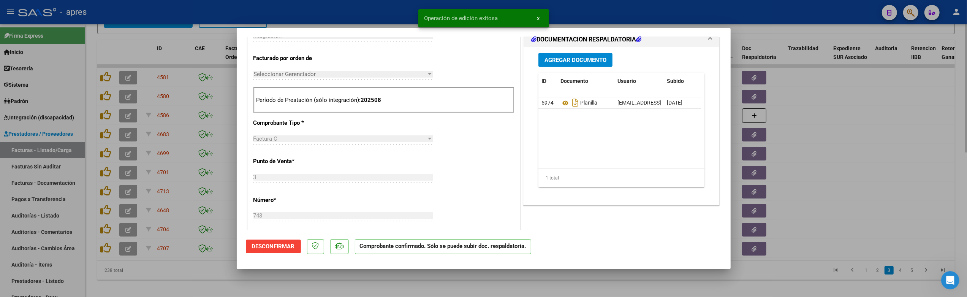
drag, startPoint x: 251, startPoint y: 277, endPoint x: 256, endPoint y: 271, distance: 7.6
click at [252, 278] on div at bounding box center [483, 148] width 967 height 297
type input "$ 0,00"
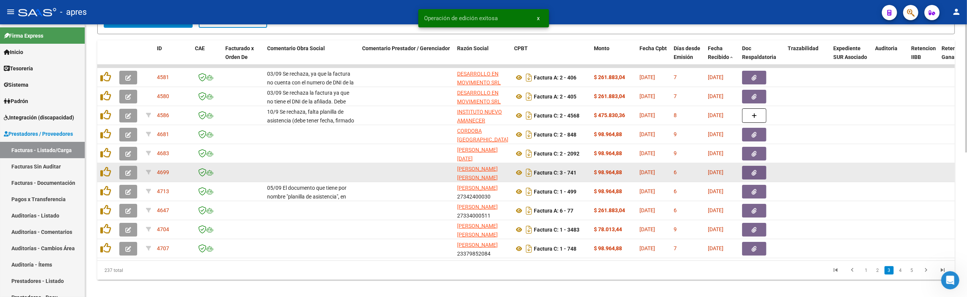
click at [128, 169] on span "button" at bounding box center [128, 172] width 6 height 7
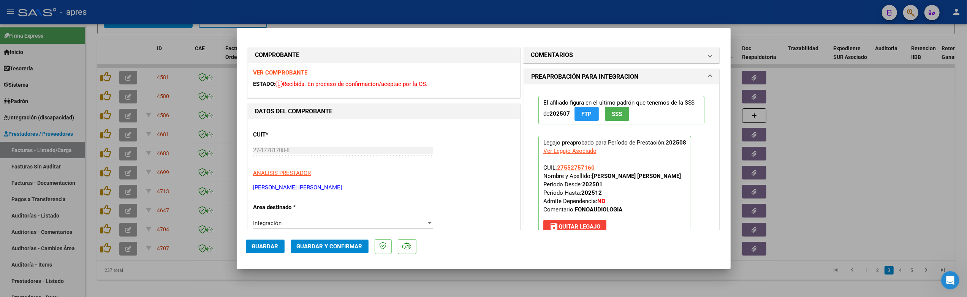
click at [300, 72] on strong "VER COMPROBANTE" at bounding box center [280, 72] width 54 height 7
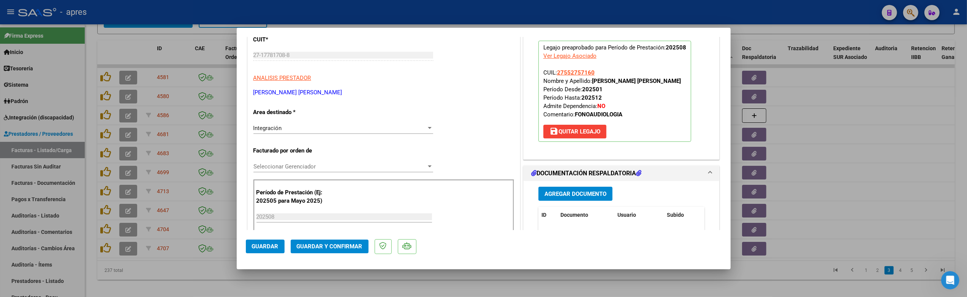
scroll to position [152, 0]
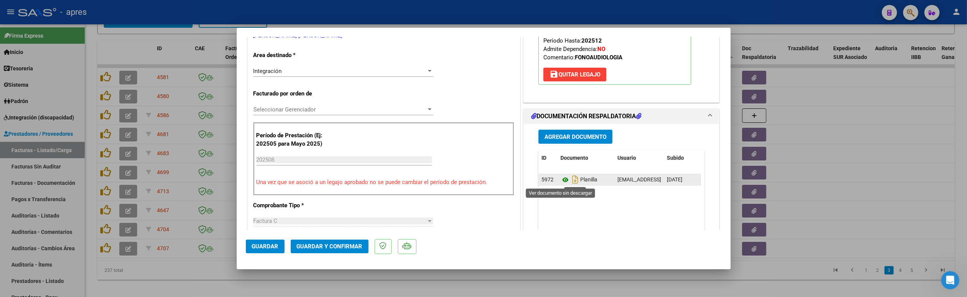
click at [560, 183] on icon at bounding box center [565, 179] width 10 height 9
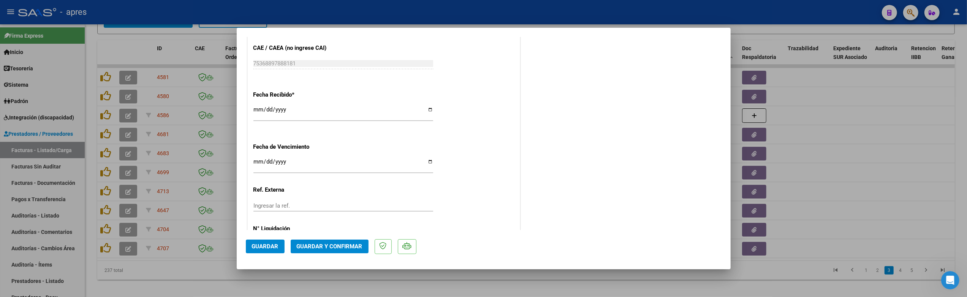
scroll to position [542, 0]
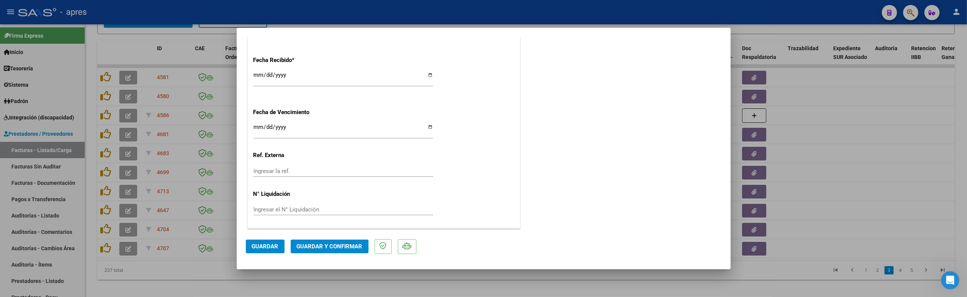
click at [257, 125] on input "[DATE]" at bounding box center [343, 130] width 180 height 12
type input "2025-09-14"
click at [338, 245] on span "Guardar y Confirmar" at bounding box center [330, 246] width 66 height 7
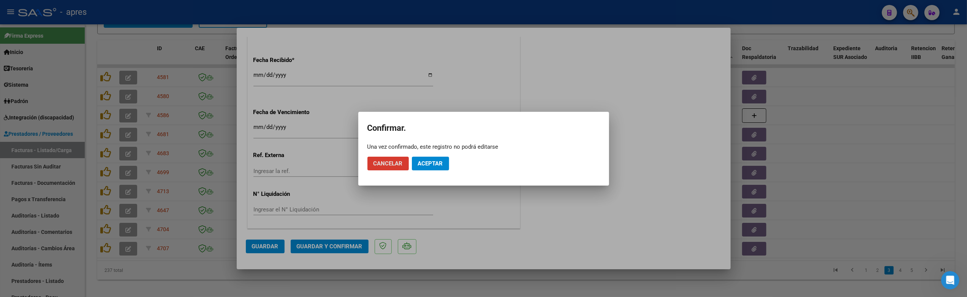
click at [435, 163] on span "Aceptar" at bounding box center [430, 163] width 25 height 7
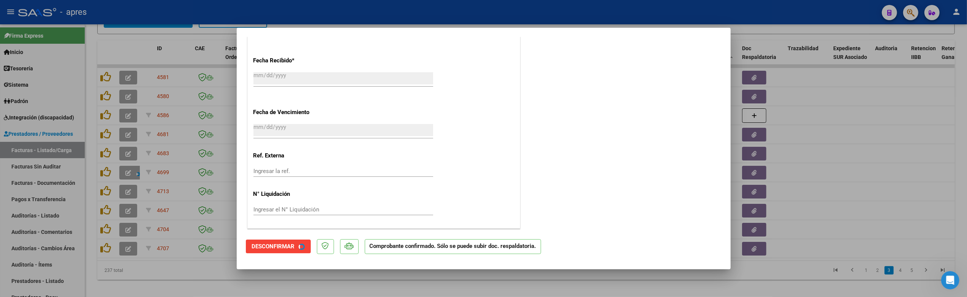
scroll to position [495, 0]
click at [321, 287] on div at bounding box center [483, 148] width 967 height 297
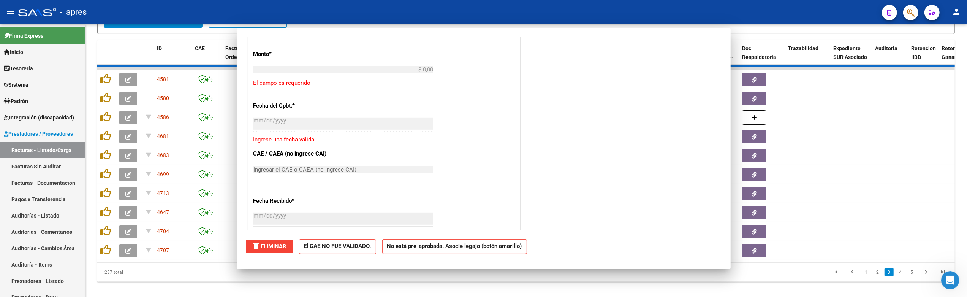
scroll to position [0, 0]
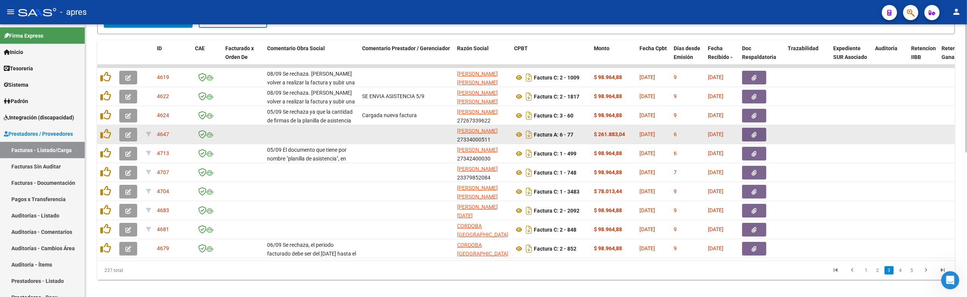
click at [129, 134] on icon "button" at bounding box center [128, 135] width 6 height 6
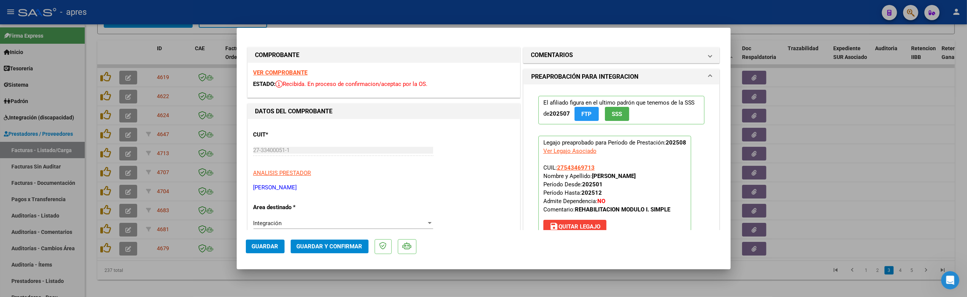
click at [288, 73] on strong "VER COMPROBANTE" at bounding box center [280, 72] width 54 height 7
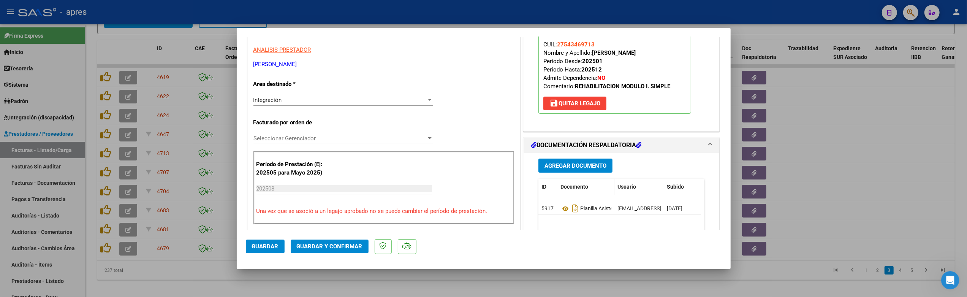
scroll to position [152, 0]
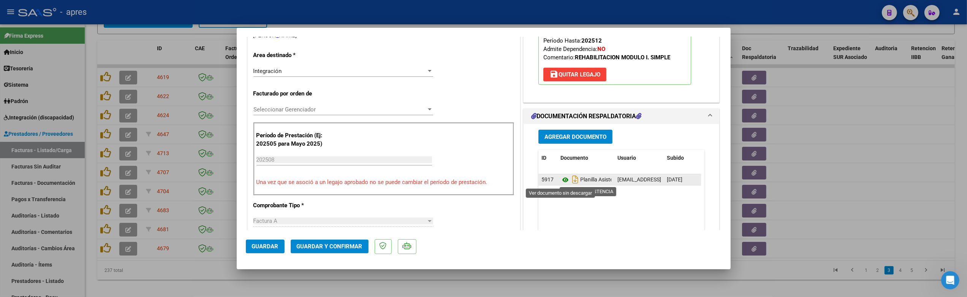
click at [560, 179] on icon at bounding box center [565, 179] width 10 height 9
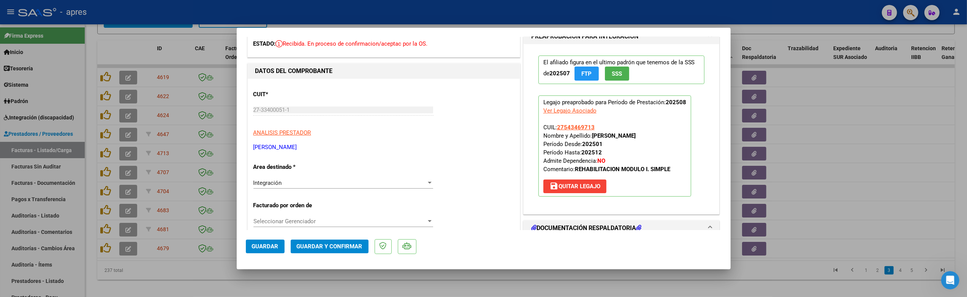
scroll to position [0, 0]
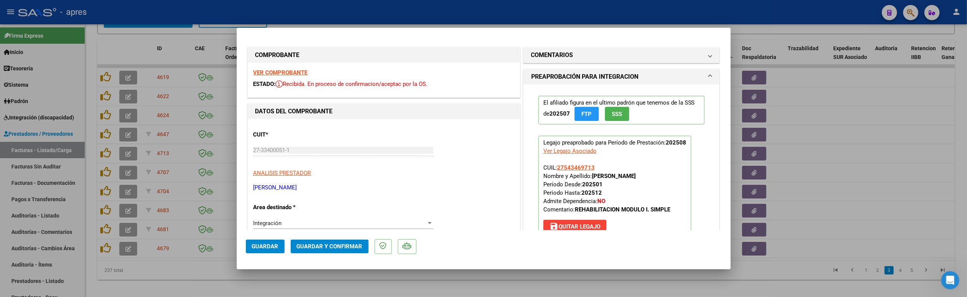
click at [182, 277] on div at bounding box center [483, 148] width 967 height 297
type input "$ 0,00"
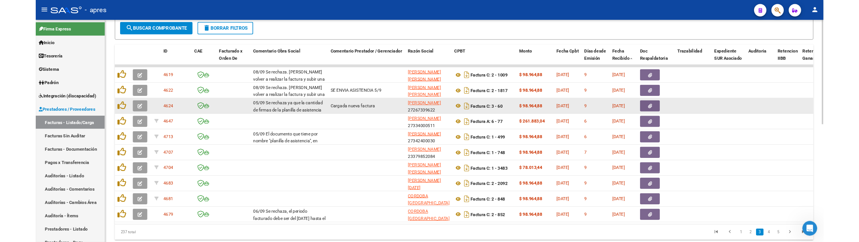
scroll to position [304, 0]
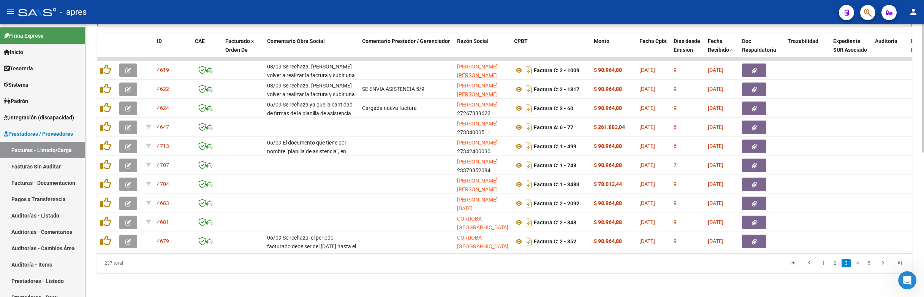
click at [214, 281] on div "Video tutorial PRESTADORES -> Listado de CPBTs Emitidos por Prestadores / Prove…" at bounding box center [504, 11] width 839 height 572
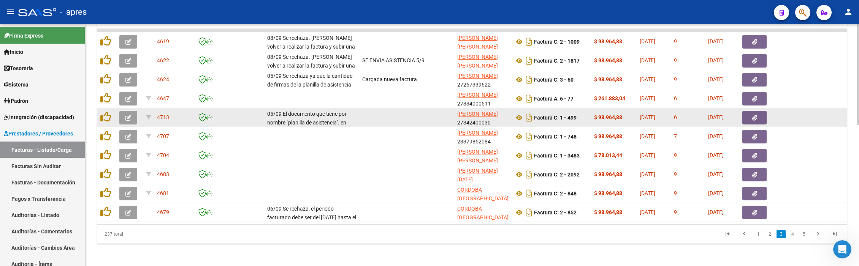
scroll to position [337, 0]
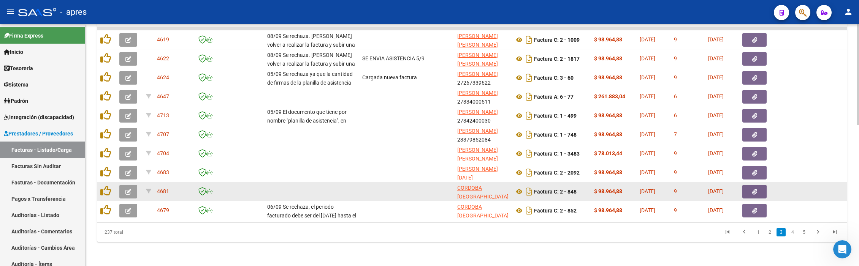
click at [131, 187] on button "button" at bounding box center [128, 192] width 18 height 14
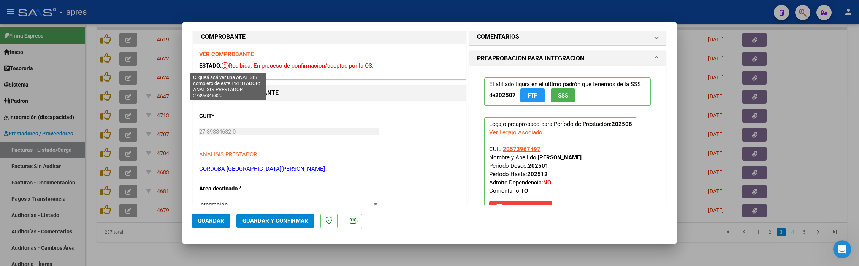
scroll to position [0, 0]
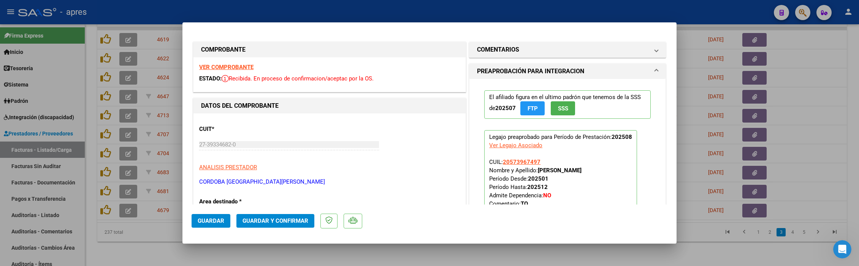
click at [245, 66] on strong "VER COMPROBANTE" at bounding box center [226, 67] width 54 height 7
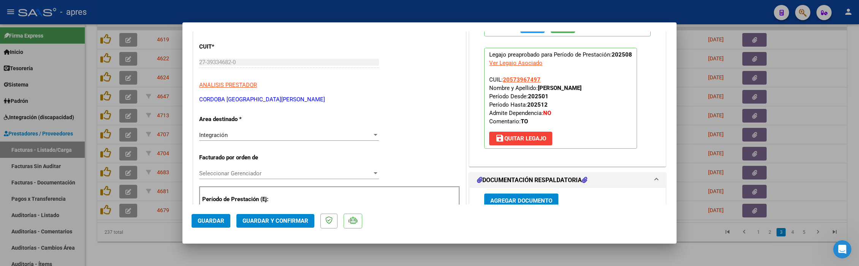
scroll to position [152, 0]
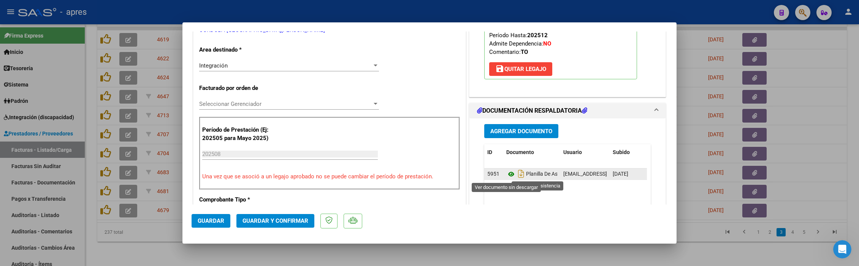
click at [506, 176] on icon at bounding box center [511, 174] width 10 height 9
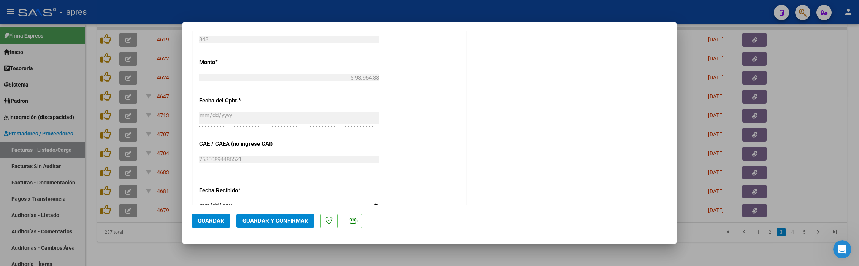
scroll to position [557, 0]
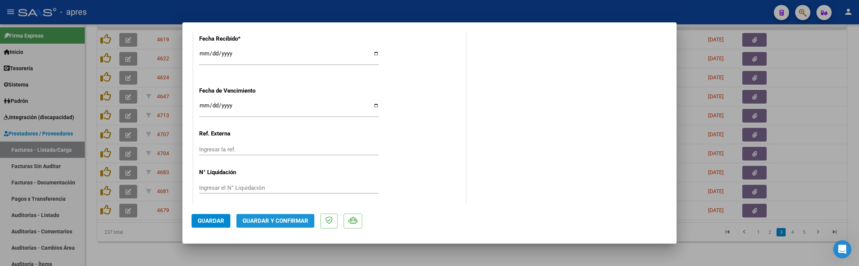
click at [280, 222] on span "Guardar y Confirmar" at bounding box center [275, 221] width 66 height 7
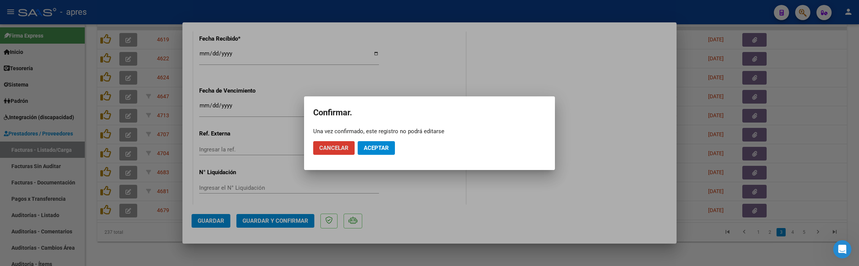
click at [368, 150] on span "Aceptar" at bounding box center [376, 148] width 25 height 7
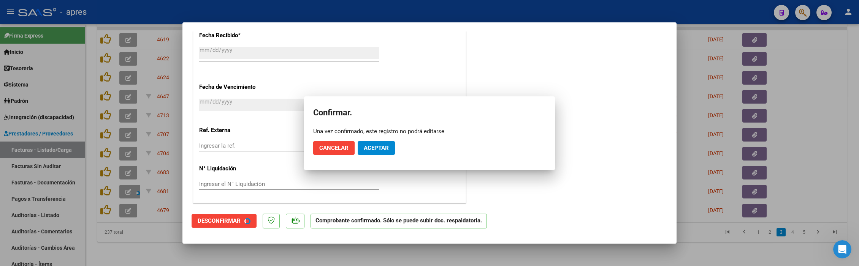
scroll to position [510, 0]
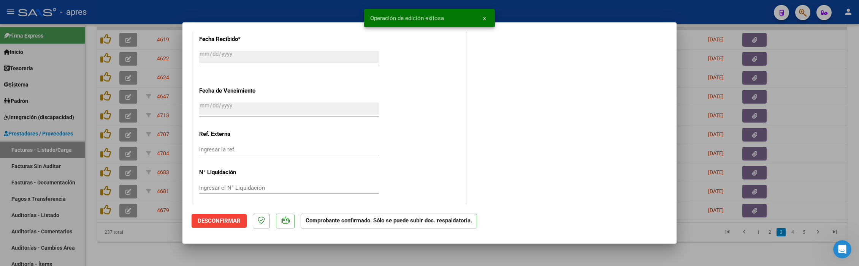
click at [152, 237] on div at bounding box center [429, 133] width 859 height 266
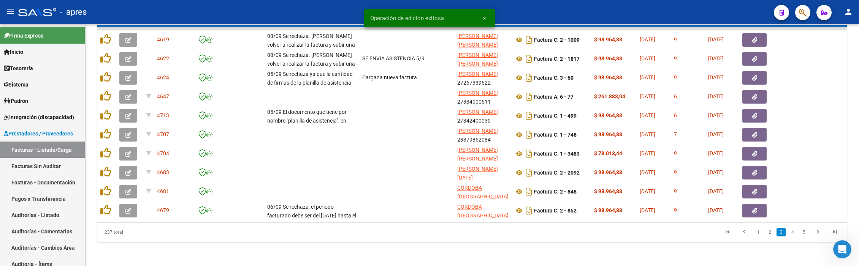
scroll to position [337, 0]
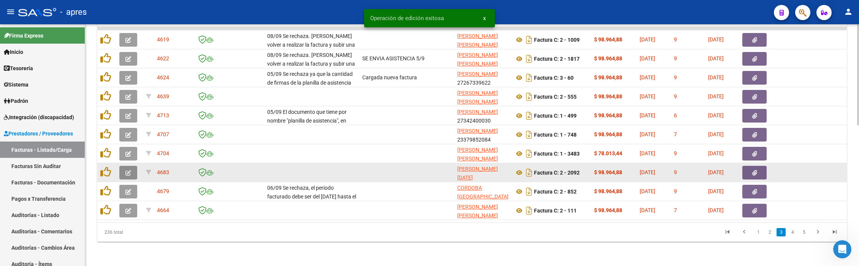
click at [131, 170] on icon "button" at bounding box center [128, 173] width 6 height 6
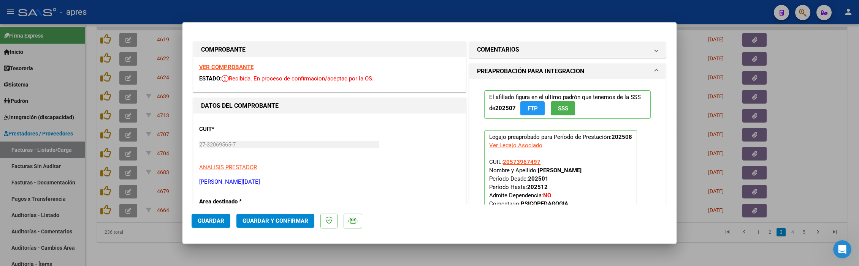
click at [212, 69] on strong "VER COMPROBANTE" at bounding box center [226, 67] width 54 height 7
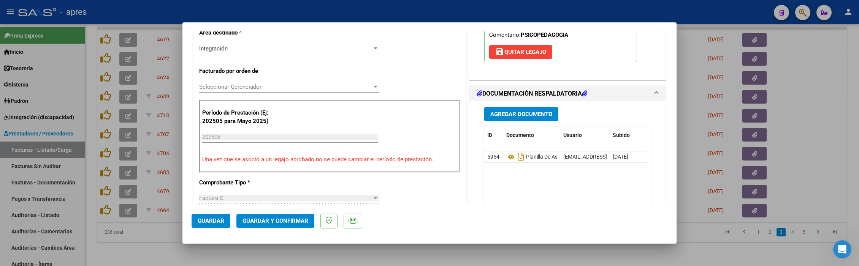
scroll to position [203, 0]
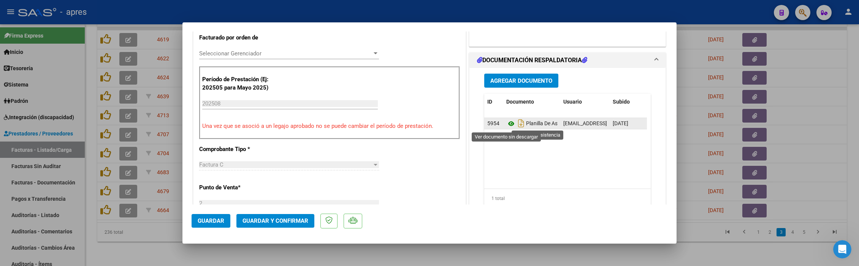
click at [506, 123] on icon at bounding box center [511, 123] width 10 height 9
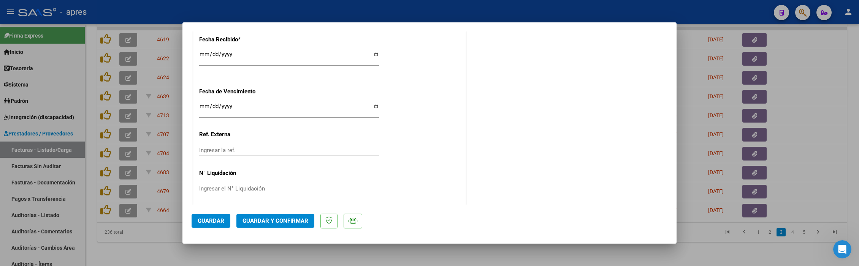
scroll to position [562, 0]
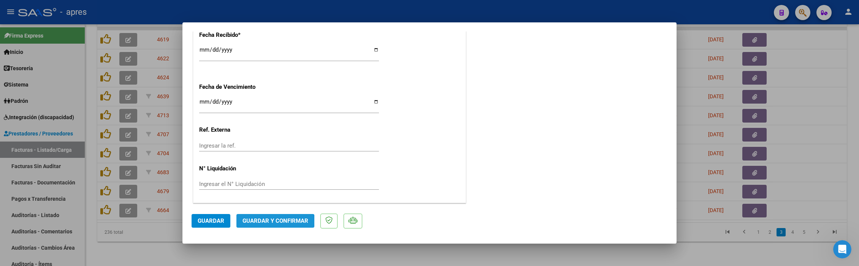
click at [257, 223] on span "Guardar y Confirmar" at bounding box center [275, 221] width 66 height 7
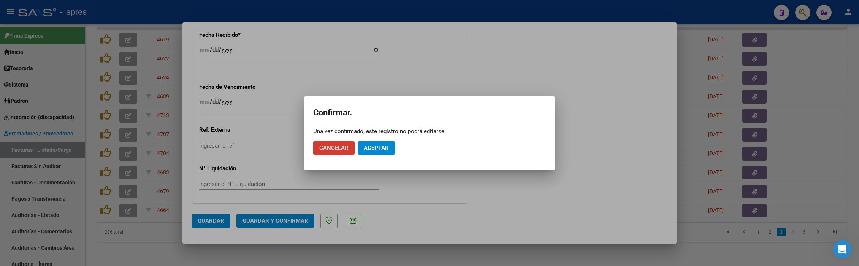
click at [387, 145] on span "Aceptar" at bounding box center [376, 148] width 25 height 7
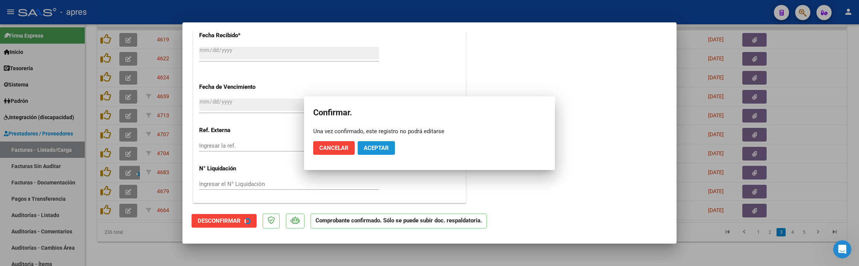
scroll to position [514, 0]
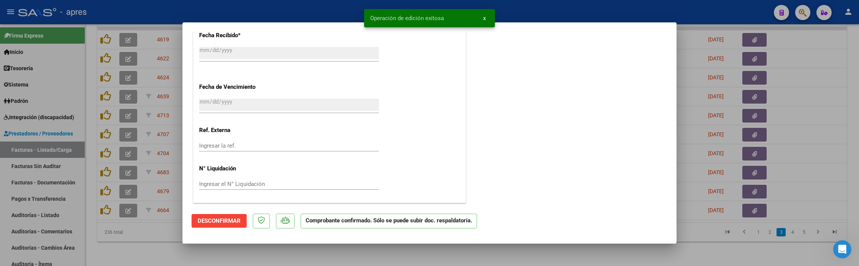
click at [135, 243] on div at bounding box center [429, 133] width 859 height 266
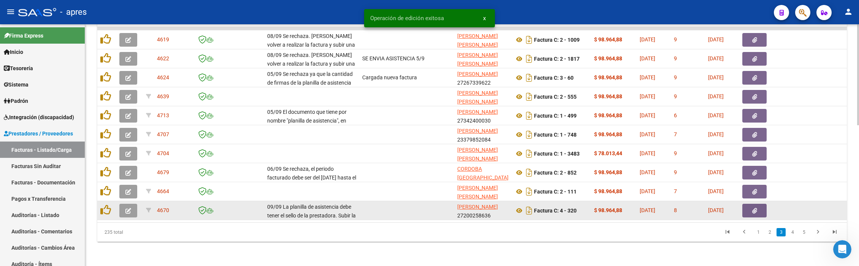
scroll to position [337, 0]
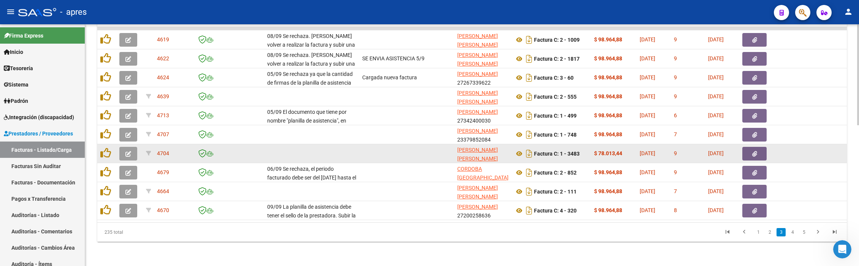
click at [131, 147] on button "button" at bounding box center [128, 154] width 18 height 14
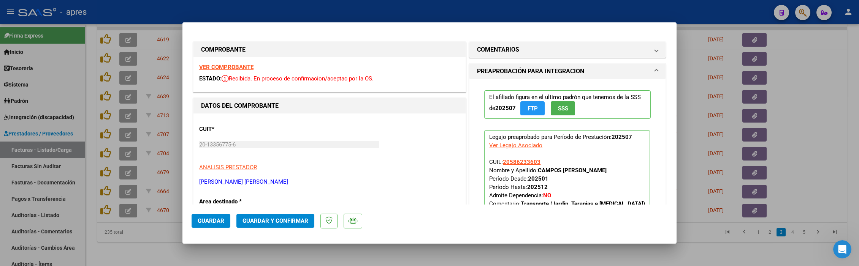
click at [222, 67] on strong "VER COMPROBANTE" at bounding box center [226, 67] width 54 height 7
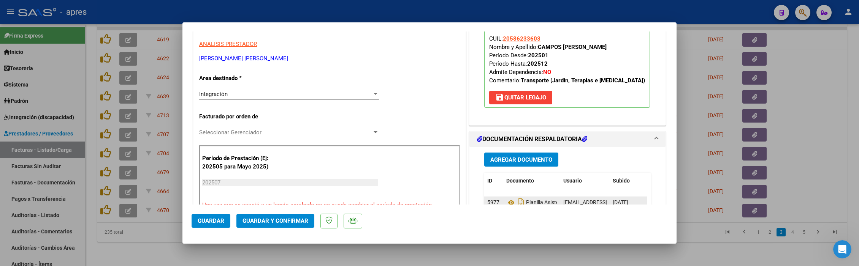
scroll to position [152, 0]
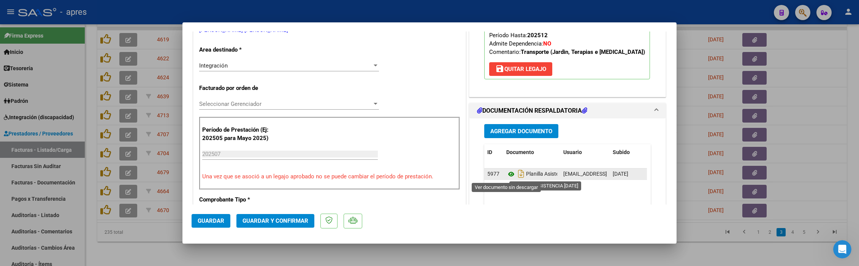
click at [507, 173] on icon at bounding box center [511, 174] width 10 height 9
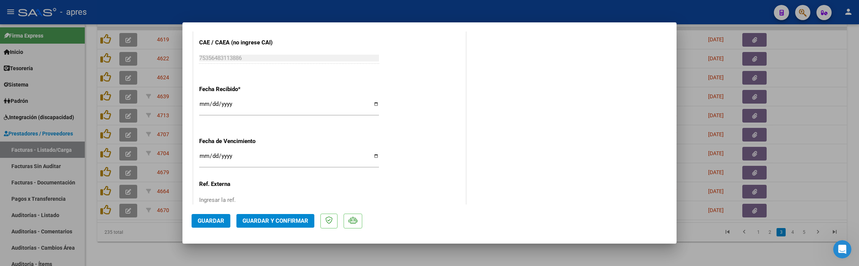
scroll to position [562, 0]
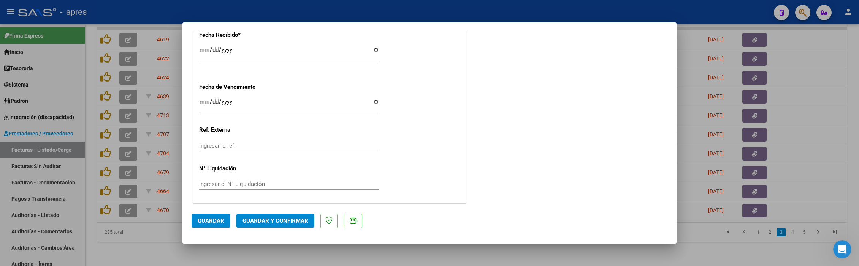
click at [283, 221] on span "Guardar y Confirmar" at bounding box center [275, 221] width 66 height 7
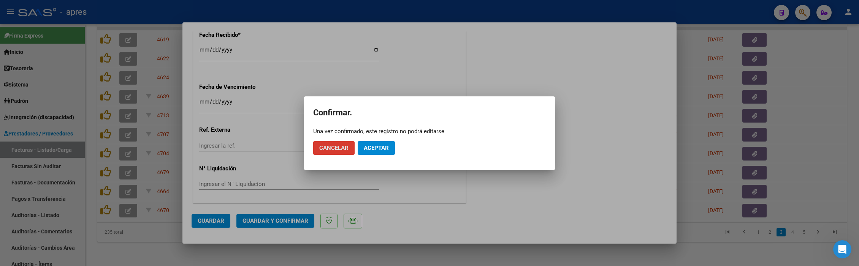
click at [383, 148] on span "Aceptar" at bounding box center [376, 148] width 25 height 7
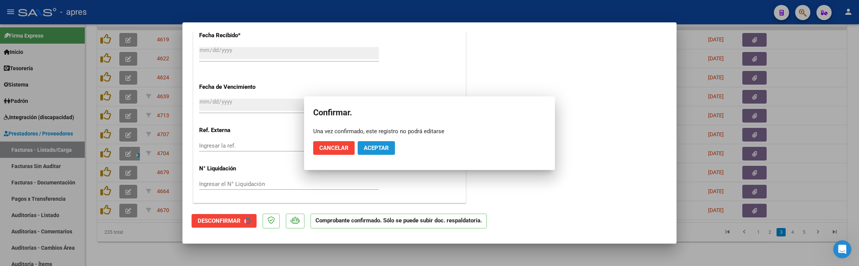
scroll to position [514, 0]
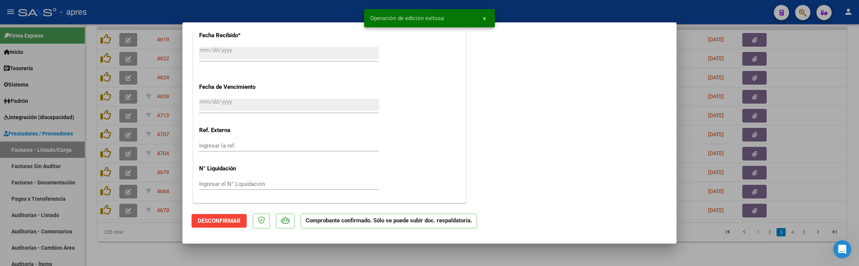
click at [147, 251] on div at bounding box center [429, 133] width 859 height 266
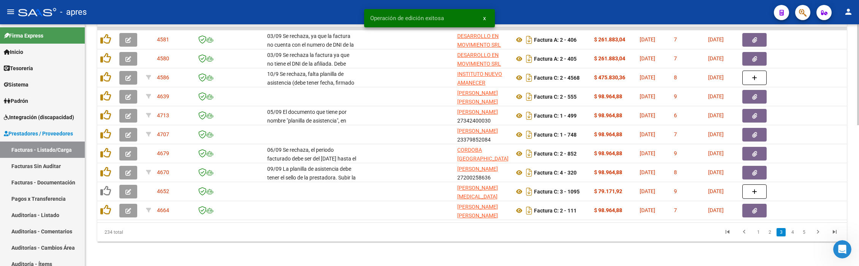
scroll to position [337, 0]
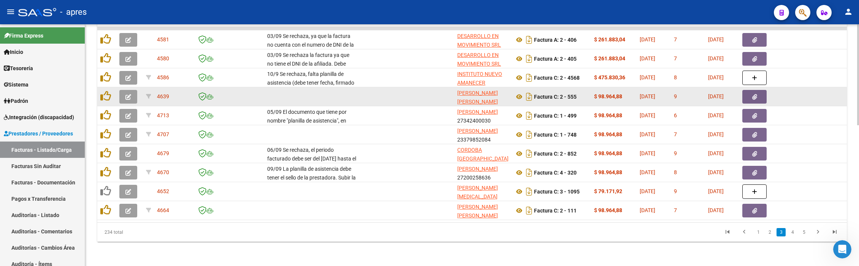
click at [128, 94] on icon "button" at bounding box center [128, 97] width 6 height 6
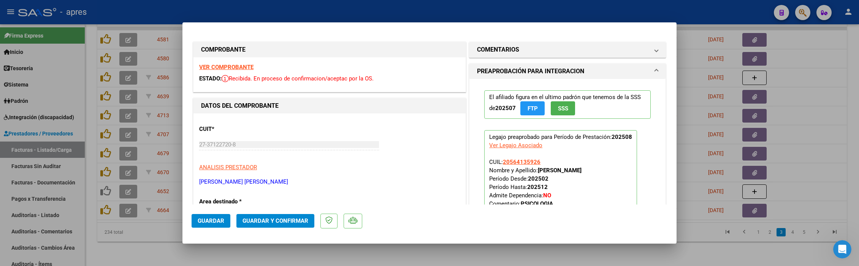
click at [230, 69] on strong "VER COMPROBANTE" at bounding box center [226, 67] width 54 height 7
click at [233, 66] on strong "VER COMPROBANTE" at bounding box center [226, 67] width 54 height 7
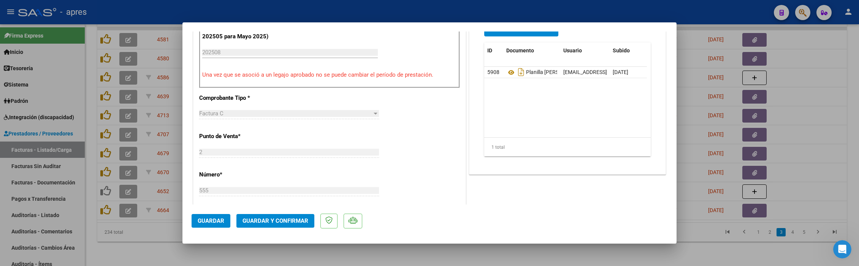
scroll to position [253, 0]
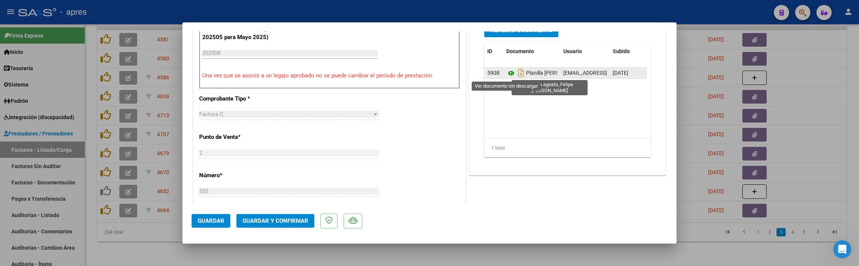
click at [508, 72] on icon at bounding box center [511, 73] width 10 height 9
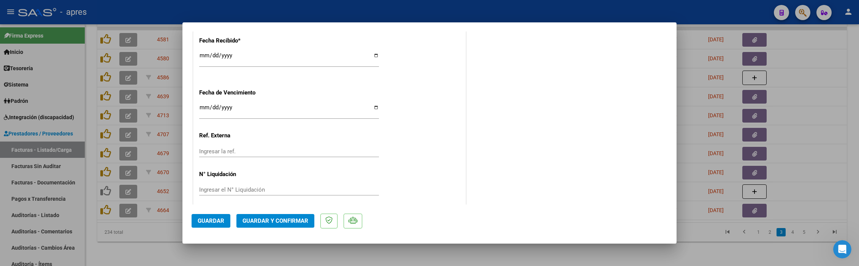
scroll to position [562, 0]
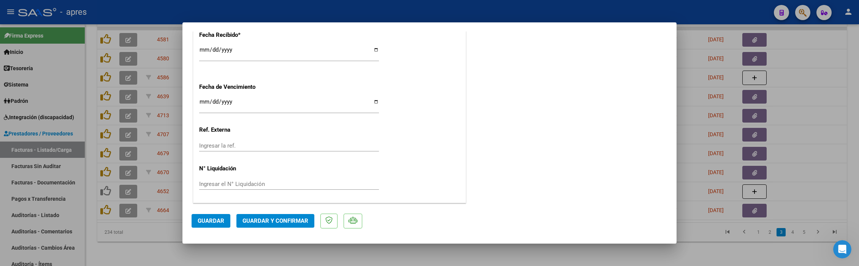
click at [200, 103] on input "2025-09-30" at bounding box center [289, 105] width 180 height 12
type input "[DATE]"
click at [278, 224] on span "Guardar y Confirmar" at bounding box center [275, 221] width 66 height 7
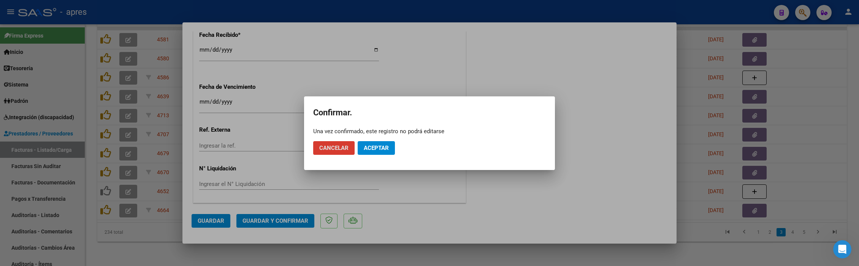
click at [380, 145] on span "Aceptar" at bounding box center [376, 148] width 25 height 7
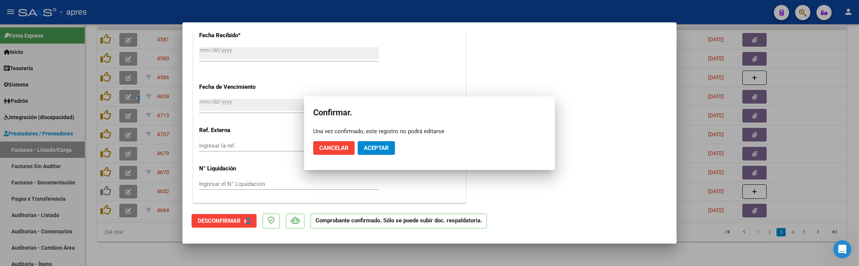
scroll to position [514, 0]
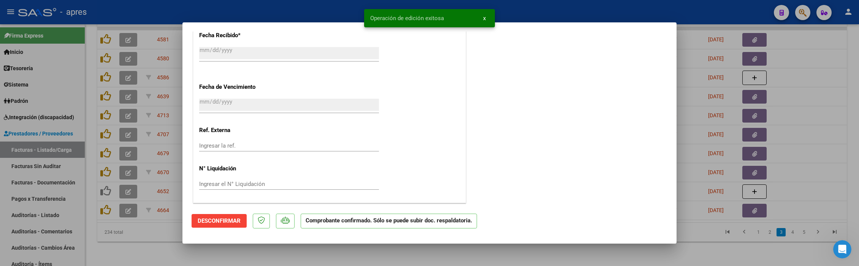
click at [194, 253] on div at bounding box center [429, 133] width 859 height 266
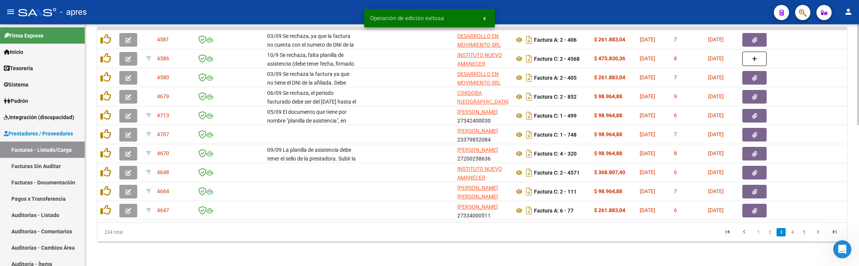
scroll to position [337, 0]
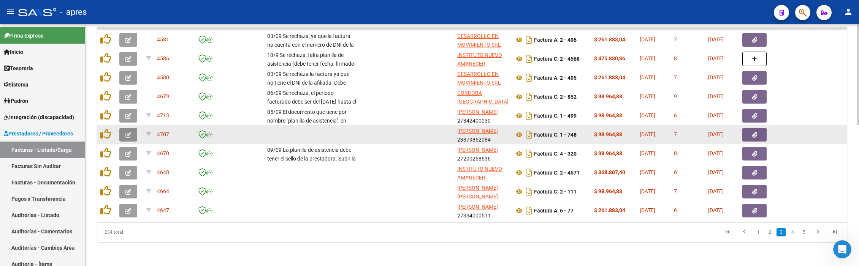
click at [128, 132] on icon "button" at bounding box center [128, 135] width 6 height 6
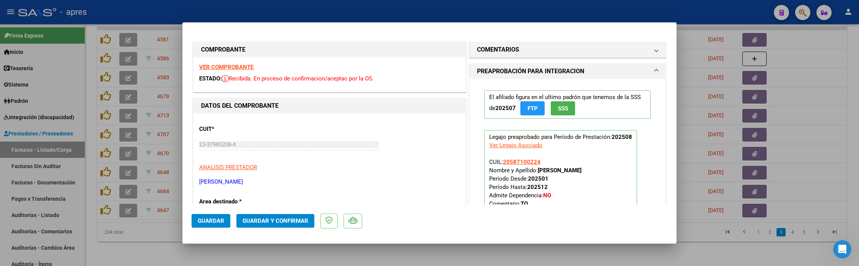
click at [237, 68] on strong "VER COMPROBANTE" at bounding box center [226, 67] width 54 height 7
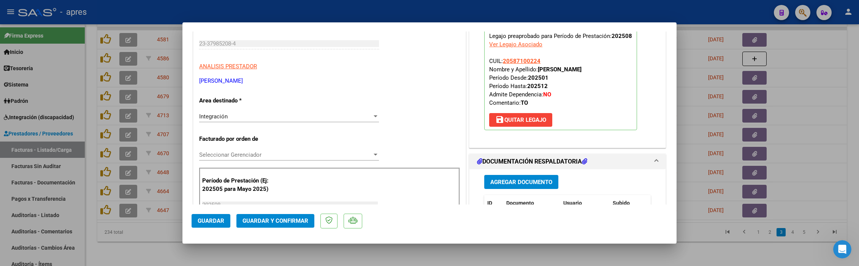
scroll to position [203, 0]
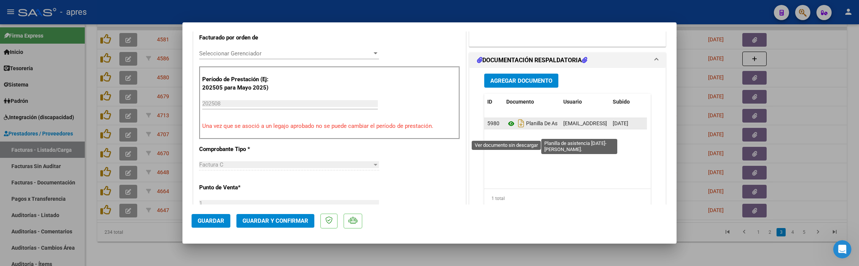
click at [506, 128] on icon at bounding box center [511, 123] width 10 height 9
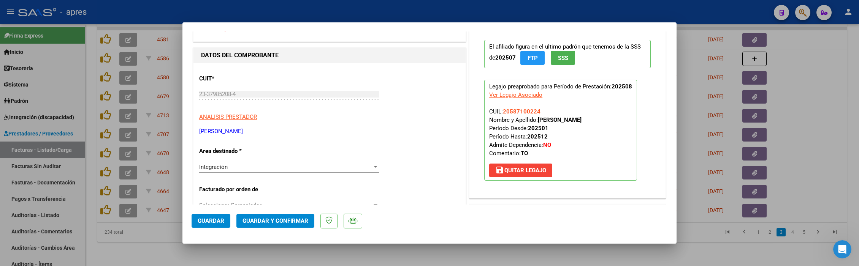
scroll to position [0, 0]
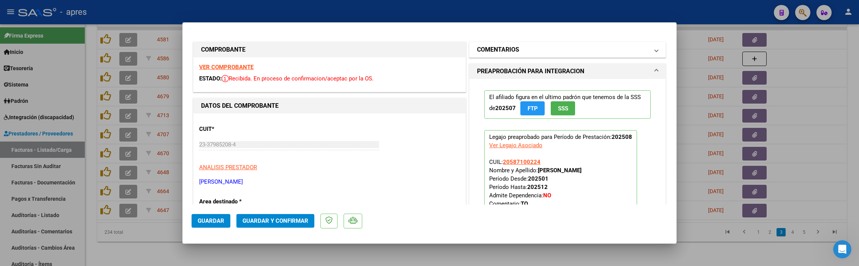
click at [542, 56] on mat-expansion-panel-header "COMENTARIOS" at bounding box center [567, 49] width 196 height 15
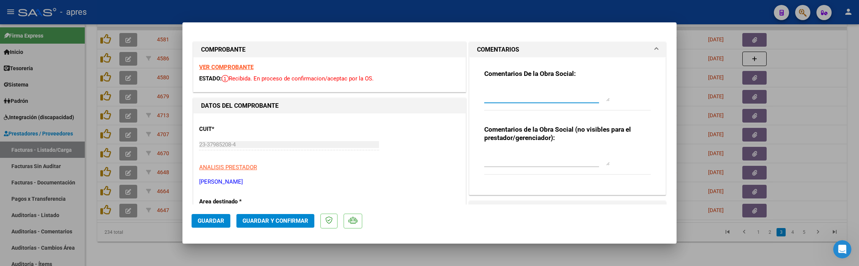
click at [526, 90] on textarea at bounding box center [546, 93] width 125 height 15
type textarea "Recorda que no se toman fotocopias, el mes que viene te pido que subas foto de …"
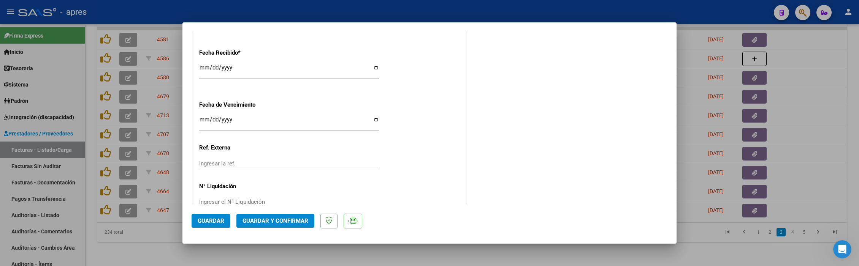
scroll to position [557, 0]
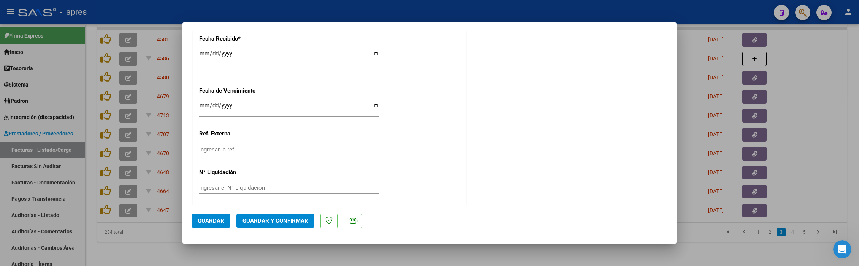
click at [296, 222] on span "Guardar y Confirmar" at bounding box center [275, 221] width 66 height 7
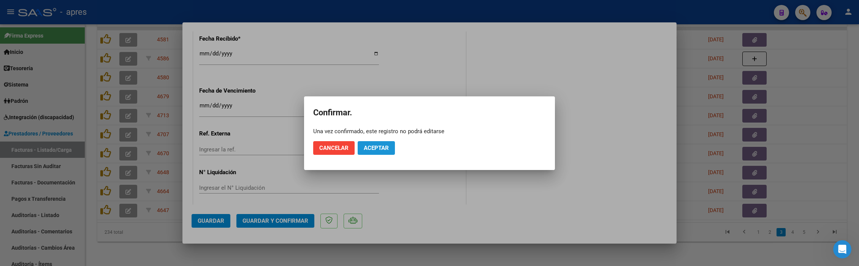
drag, startPoint x: 383, startPoint y: 150, endPoint x: 446, endPoint y: 31, distance: 134.9
click at [383, 146] on span "Aceptar" at bounding box center [376, 148] width 25 height 7
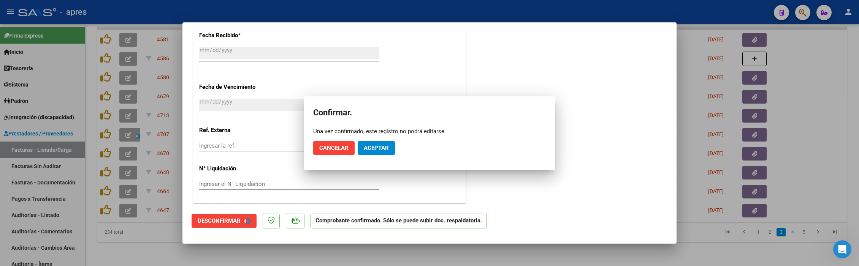
scroll to position [510, 0]
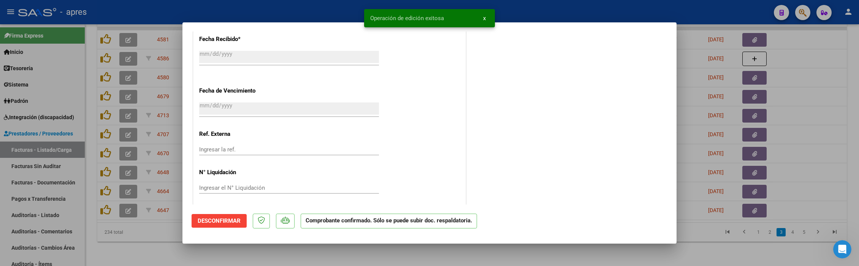
click at [336, 259] on div at bounding box center [429, 133] width 859 height 266
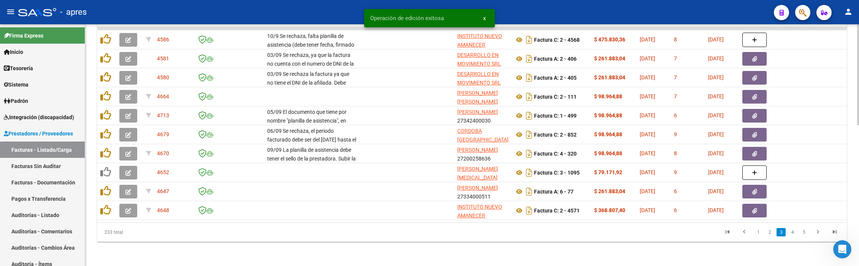
scroll to position [337, 0]
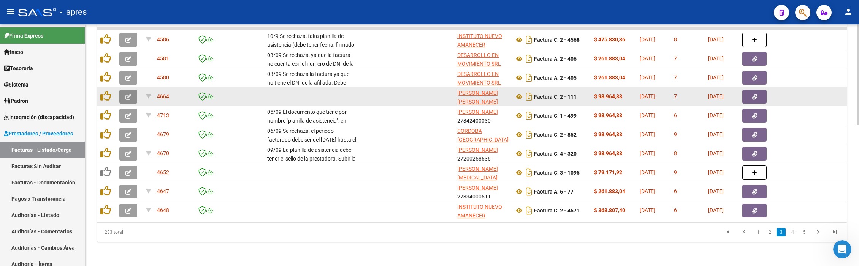
click at [134, 90] on button "button" at bounding box center [128, 97] width 18 height 14
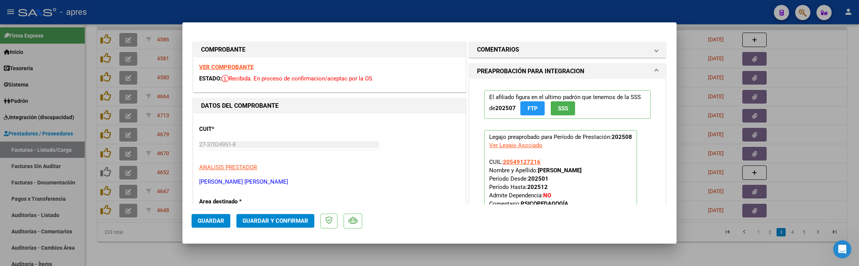
click at [227, 70] on strong "VER COMPROBANTE" at bounding box center [226, 67] width 54 height 7
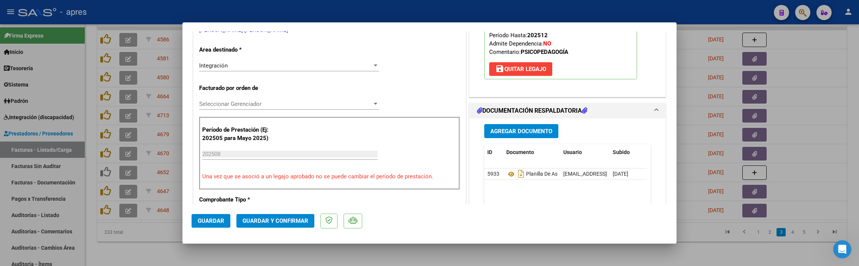
scroll to position [203, 0]
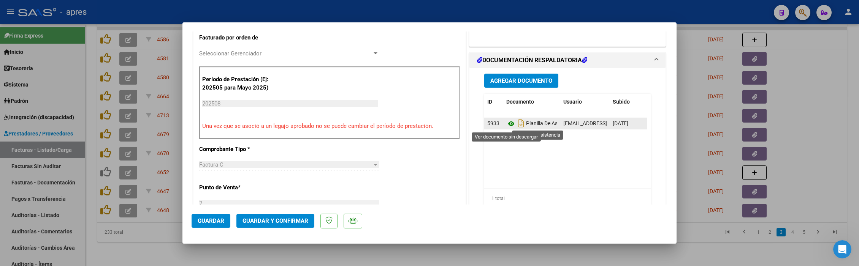
click at [508, 123] on icon at bounding box center [511, 123] width 10 height 9
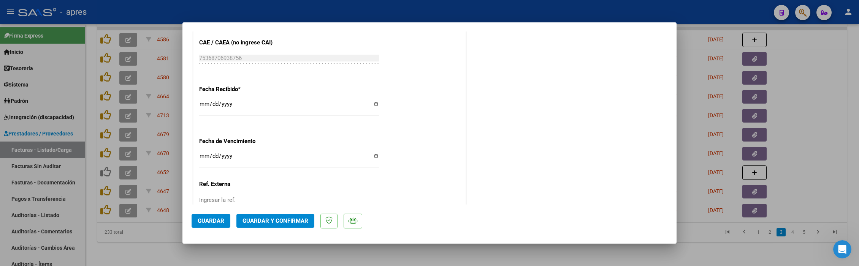
scroll to position [562, 0]
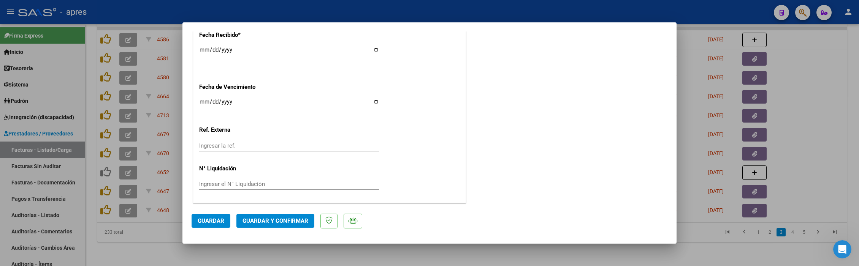
click at [206, 101] on input "Ingresar la fecha" at bounding box center [289, 105] width 180 height 12
type input "2025-09-13"
click at [286, 222] on span "Guardar y Confirmar" at bounding box center [275, 221] width 66 height 7
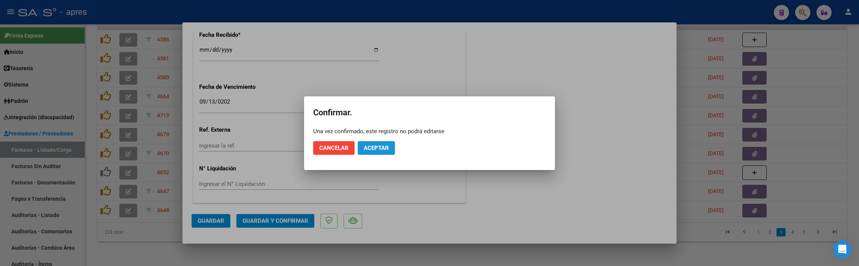
click at [369, 148] on span "Aceptar" at bounding box center [376, 148] width 25 height 7
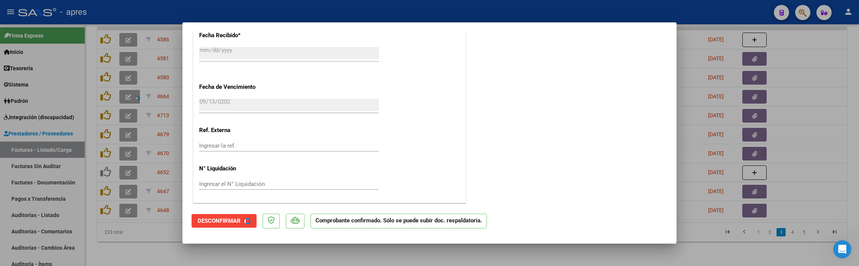
scroll to position [514, 0]
click at [703, 234] on div at bounding box center [429, 133] width 859 height 266
type input "$ 0,00"
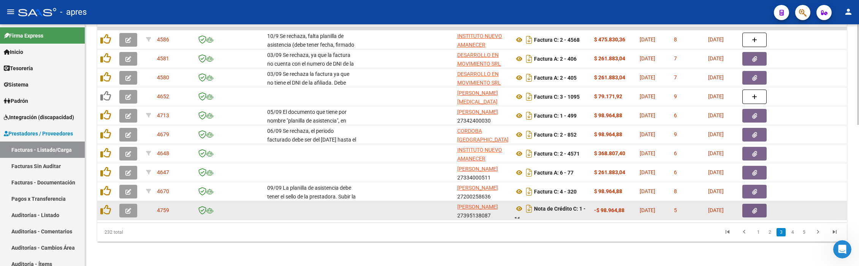
scroll to position [337, 0]
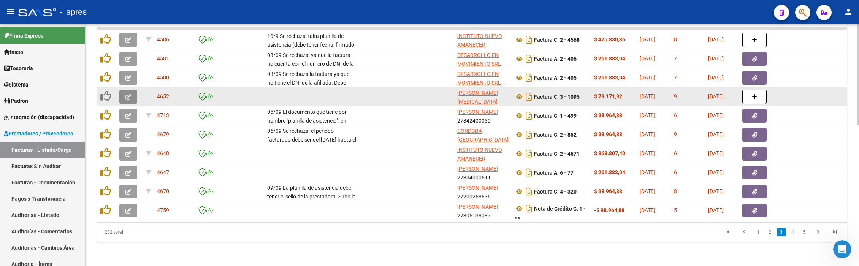
click at [125, 94] on icon "button" at bounding box center [128, 97] width 6 height 6
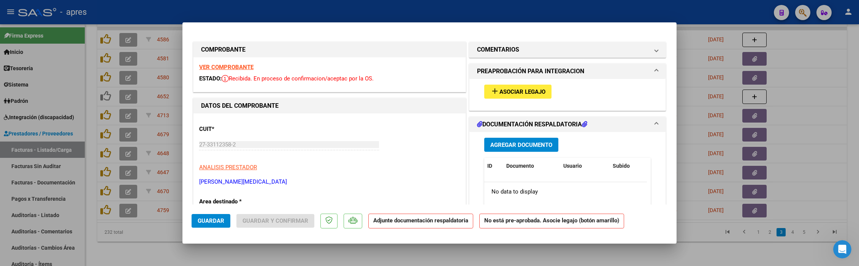
click at [229, 67] on strong "VER COMPROBANTE" at bounding box center [226, 67] width 54 height 7
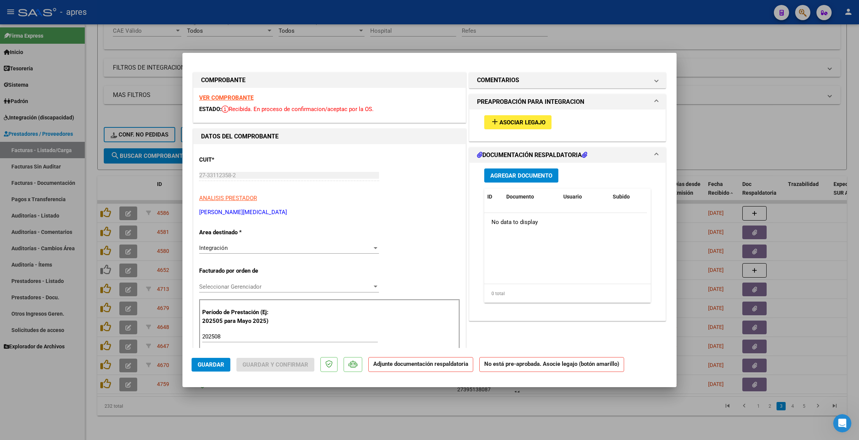
scroll to position [1516, 0]
click at [526, 126] on button "add Asociar Legajo" at bounding box center [517, 122] width 67 height 14
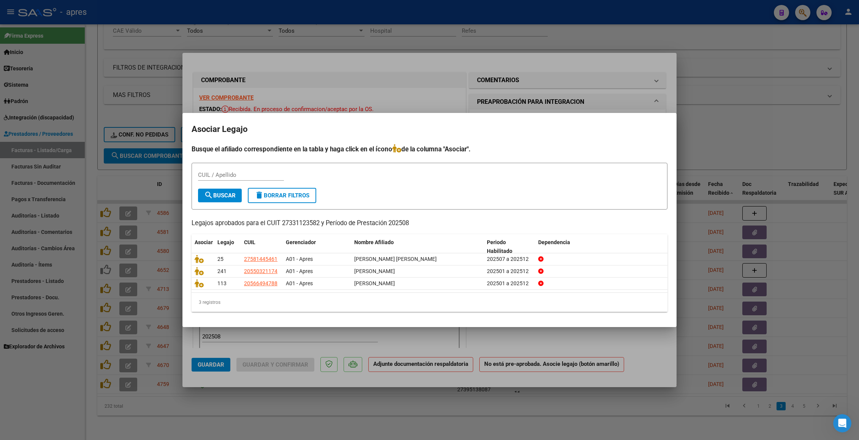
click at [230, 310] on div at bounding box center [429, 220] width 859 height 440
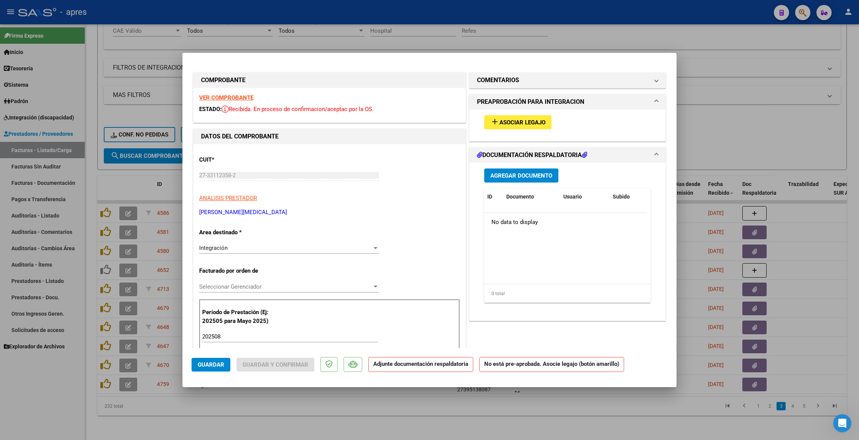
click at [309, 243] on div "Integración Seleccionar Area" at bounding box center [289, 247] width 180 height 11
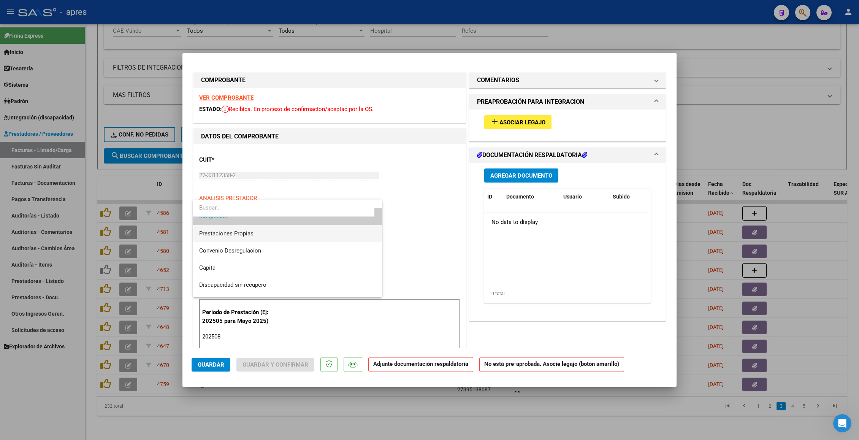
scroll to position [74, 0]
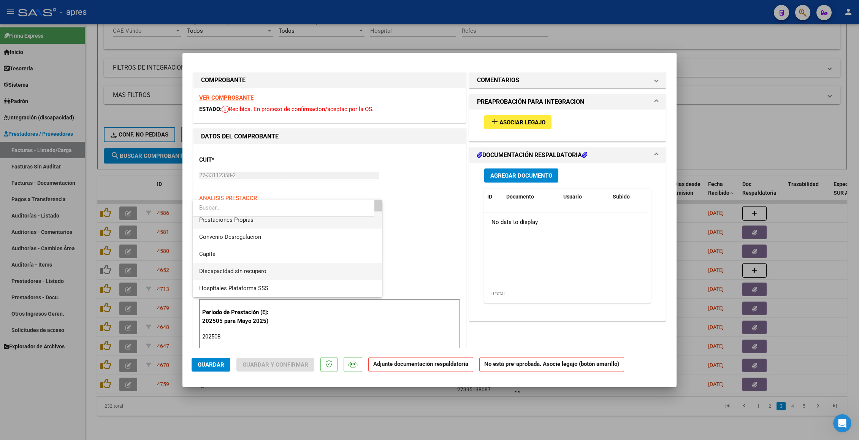
click at [301, 266] on span "Discapacidad sin recupero" at bounding box center [287, 271] width 177 height 17
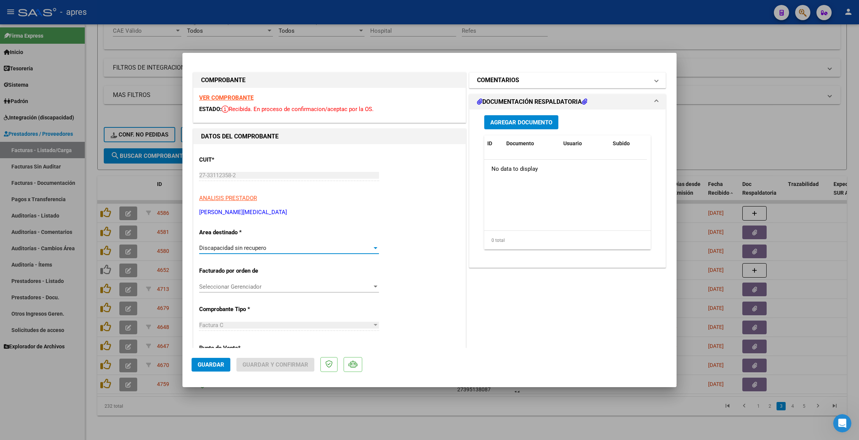
click at [530, 81] on mat-panel-title "COMENTARIOS" at bounding box center [563, 80] width 172 height 9
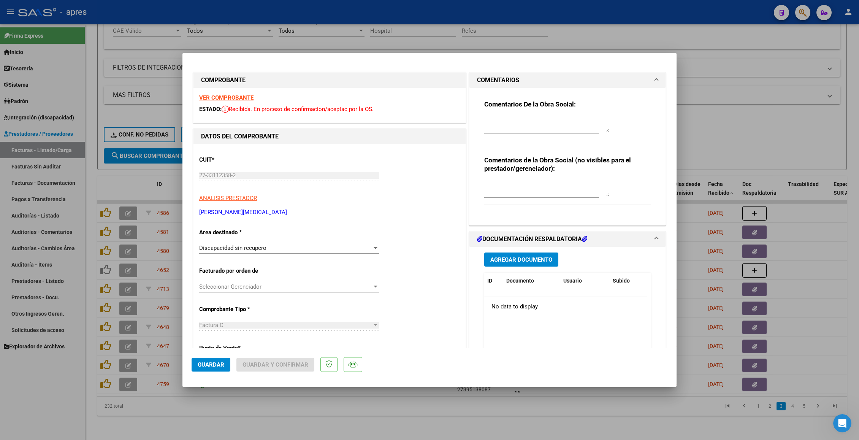
drag, startPoint x: 521, startPoint y: 113, endPoint x: 516, endPoint y: 120, distance: 9.3
click at [520, 116] on div "Comentarios De la Obra Social:" at bounding box center [567, 124] width 166 height 49
click at [516, 122] on textarea at bounding box center [546, 124] width 125 height 15
click at [487, 117] on textarea at bounding box center [546, 124] width 125 height 15
paste textarea "10/9 Se rechaza, la fc de socio VOLUNTARIO deben ser enviadas a discapacidad.au…"
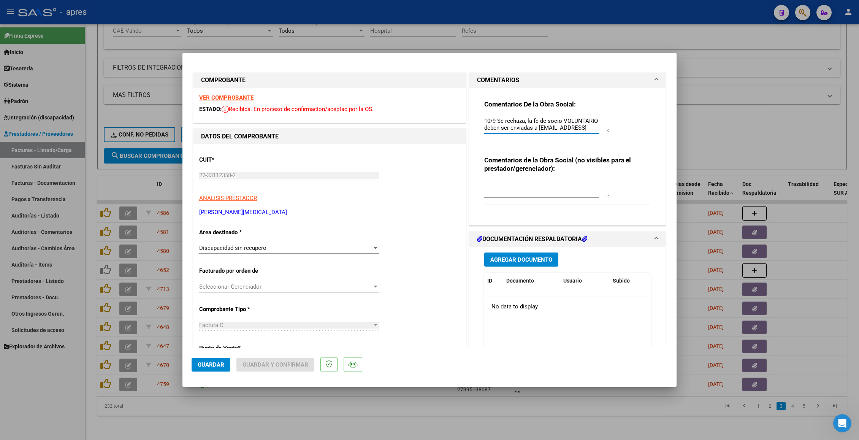
scroll to position [13, 0]
type textarea "10/9 Se rechaza, la fc de socio VOLUNTARIO deben ser enviadas a discapacidad.au…"
click at [204, 310] on span "Guardar" at bounding box center [211, 364] width 27 height 7
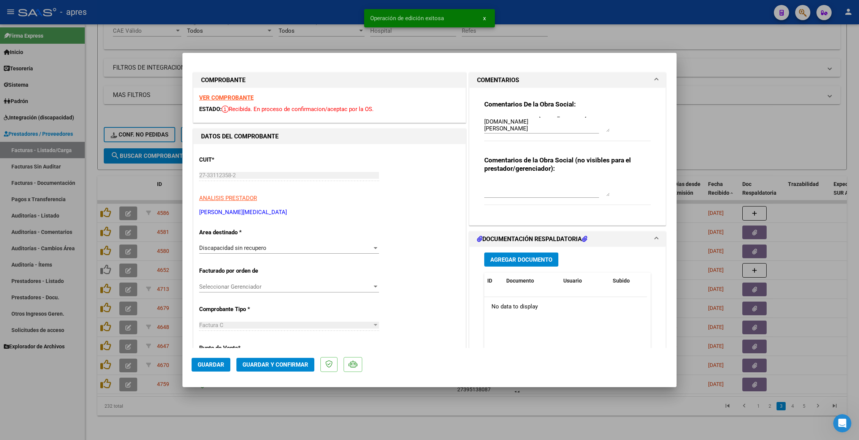
click at [193, 310] on div at bounding box center [429, 220] width 859 height 440
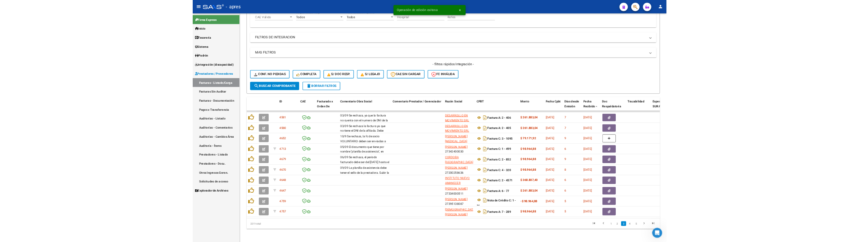
scroll to position [164, 0]
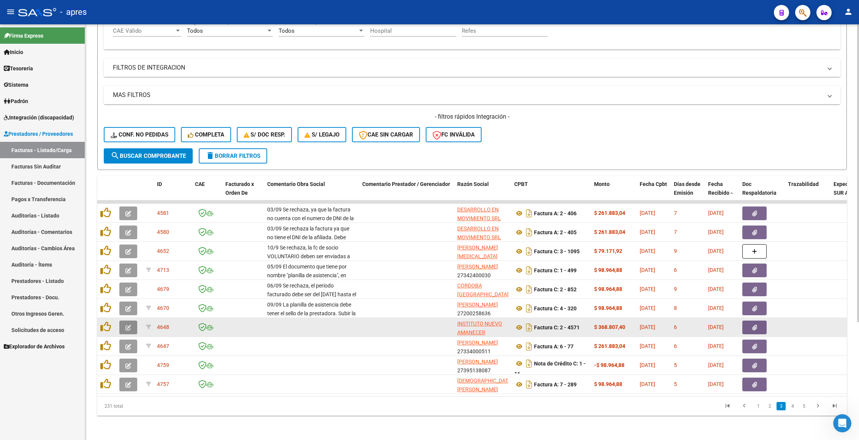
click at [125, 310] on button "button" at bounding box center [128, 327] width 18 height 14
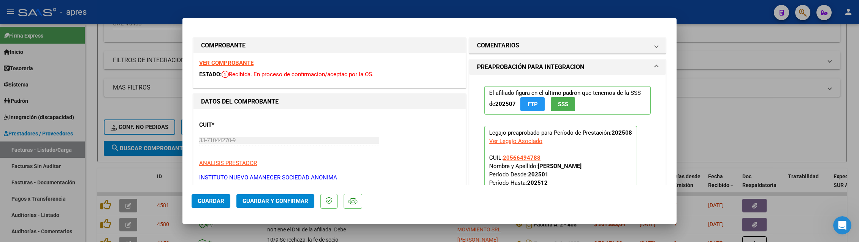
scroll to position [1581, 0]
click at [234, 61] on strong "VER COMPROBANTE" at bounding box center [226, 63] width 54 height 7
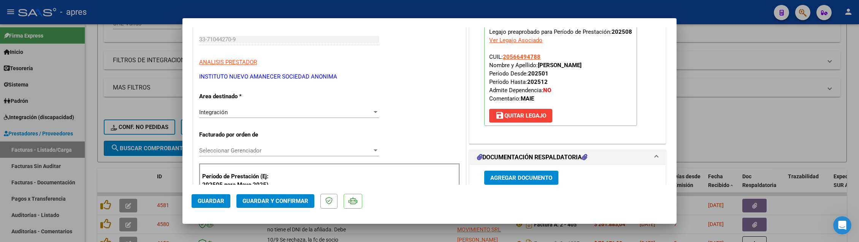
scroll to position [152, 0]
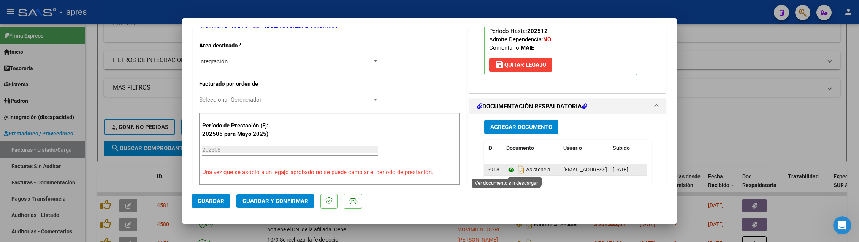
click at [506, 172] on icon at bounding box center [511, 170] width 10 height 9
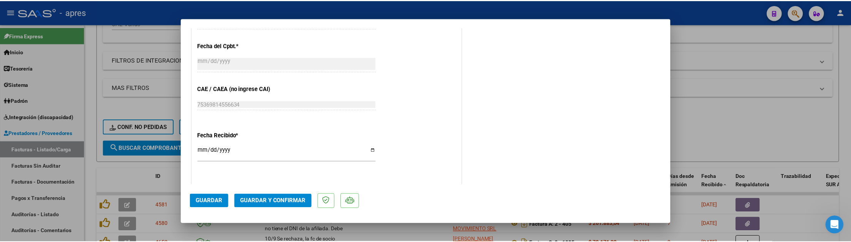
scroll to position [578, 0]
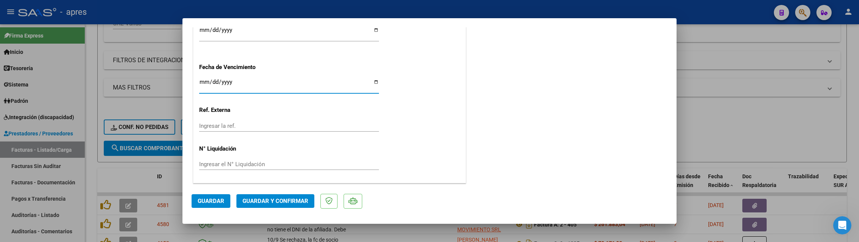
click at [203, 79] on input "Ingresar la fecha" at bounding box center [289, 85] width 180 height 12
type input "2025-09-14"
click at [301, 204] on span "Guardar y Confirmar" at bounding box center [275, 201] width 66 height 7
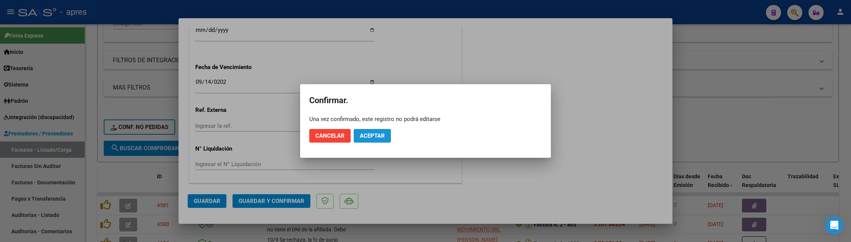
click at [371, 138] on span "Aceptar" at bounding box center [372, 136] width 25 height 7
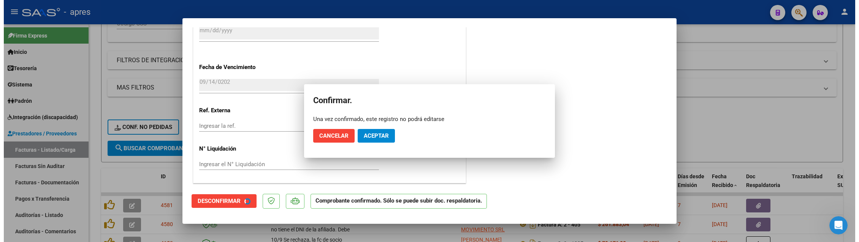
scroll to position [530, 0]
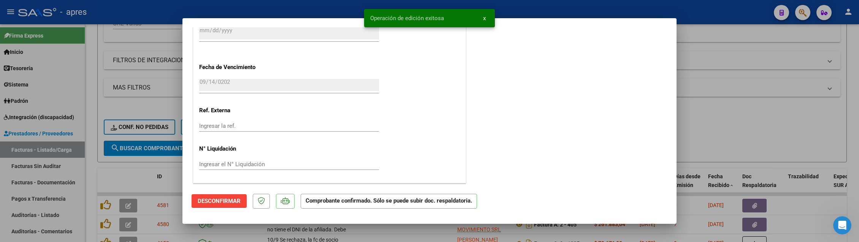
click at [108, 85] on div at bounding box center [429, 121] width 859 height 242
type input "$ 0,00"
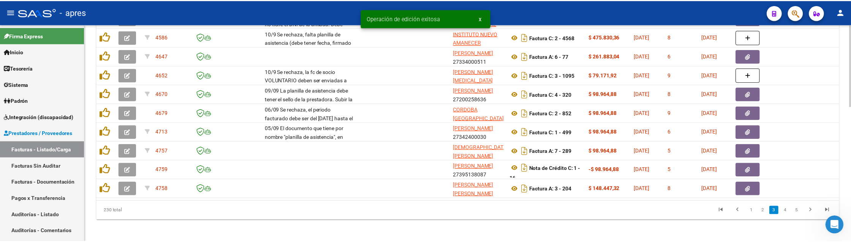
scroll to position [350, 0]
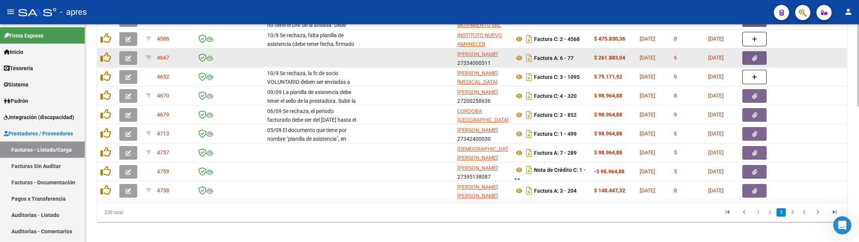
click at [125, 55] on icon "button" at bounding box center [128, 58] width 6 height 6
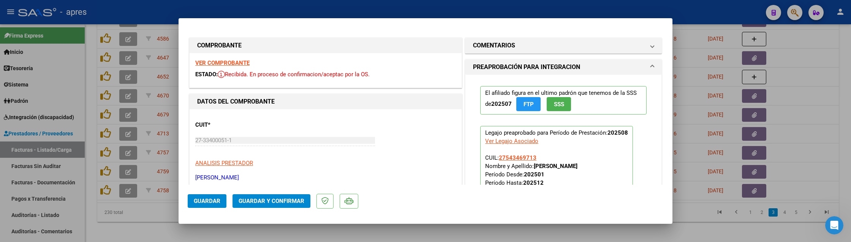
click at [229, 60] on strong "VER COMPROBANTE" at bounding box center [222, 63] width 54 height 7
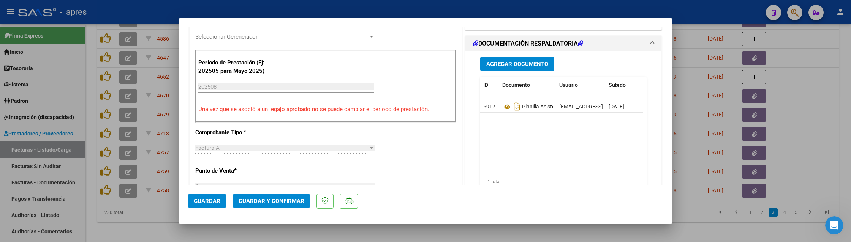
scroll to position [253, 0]
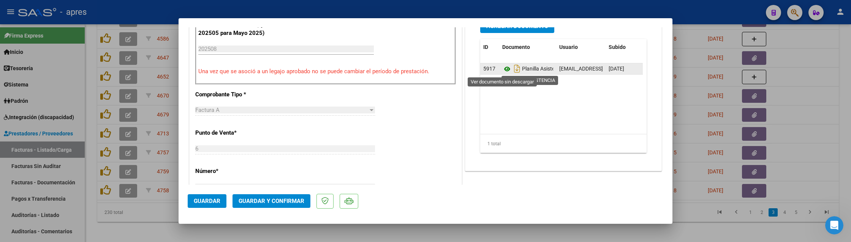
click at [505, 69] on icon at bounding box center [507, 69] width 10 height 9
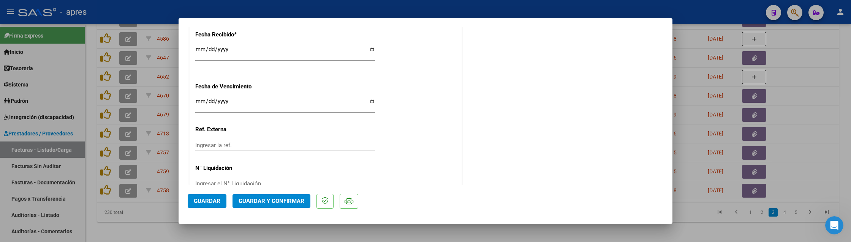
scroll to position [578, 0]
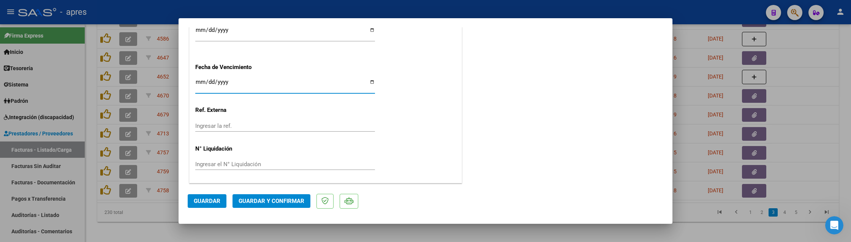
click at [199, 82] on input "2025-10-17" at bounding box center [285, 85] width 180 height 12
type input "2025-09-14"
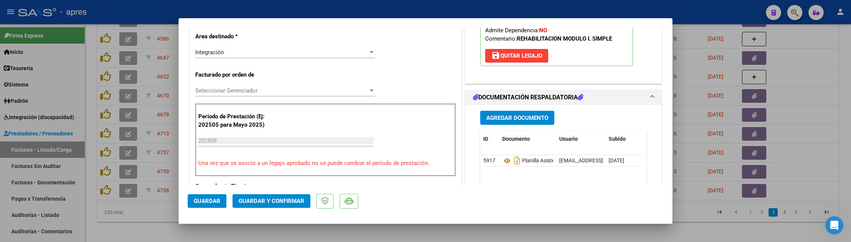
scroll to position [253, 0]
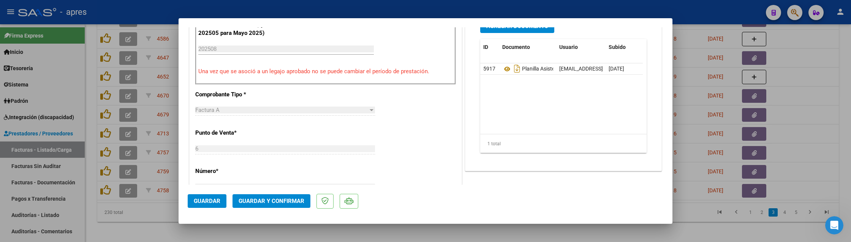
click at [318, 148] on mat-dialog-container "COMPROBANTE VER COMPROBANTE ESTADO: Recibida. En proceso de confirmacion/acepta…" at bounding box center [426, 121] width 494 height 206
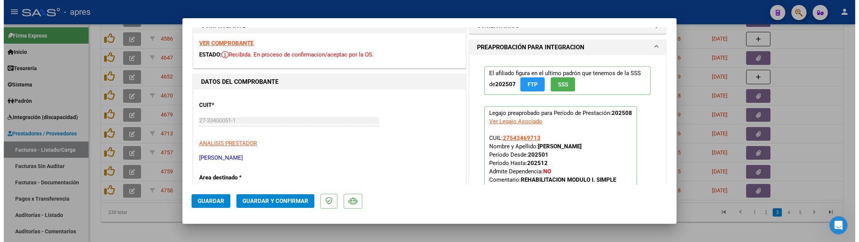
scroll to position [0, 0]
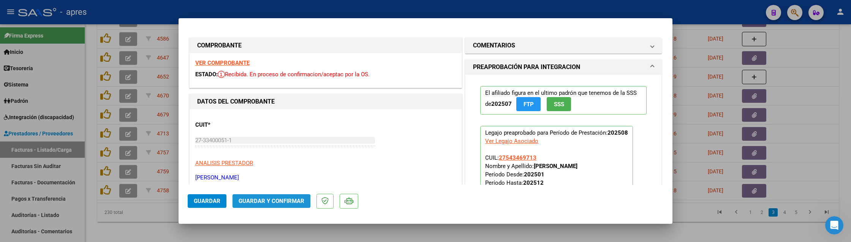
click at [267, 201] on span "Guardar y Confirmar" at bounding box center [272, 201] width 66 height 7
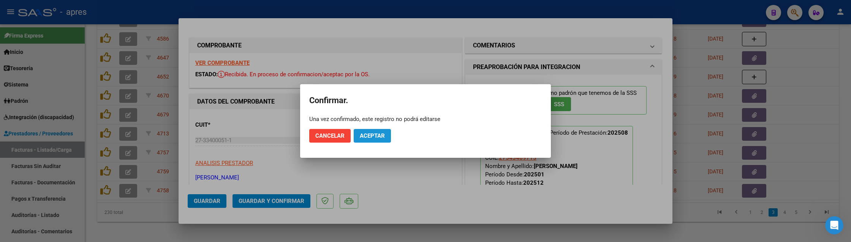
click at [368, 133] on span "Aceptar" at bounding box center [372, 136] width 25 height 7
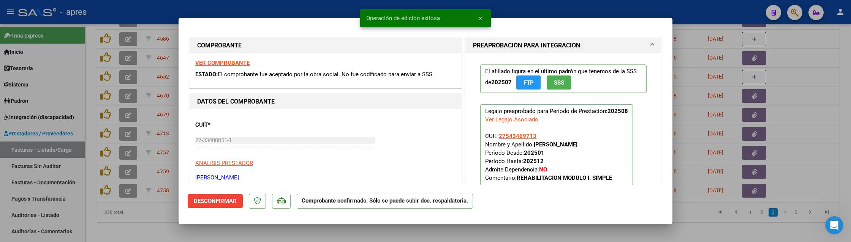
click at [119, 221] on div at bounding box center [425, 121] width 851 height 242
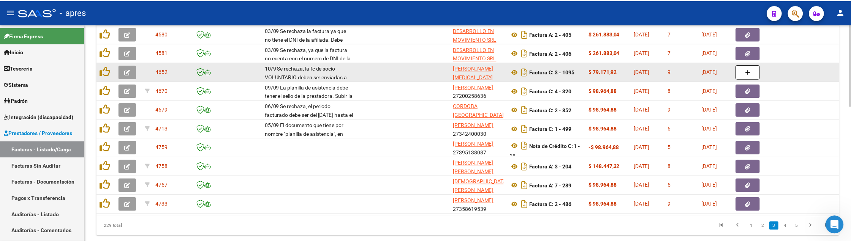
scroll to position [350, 0]
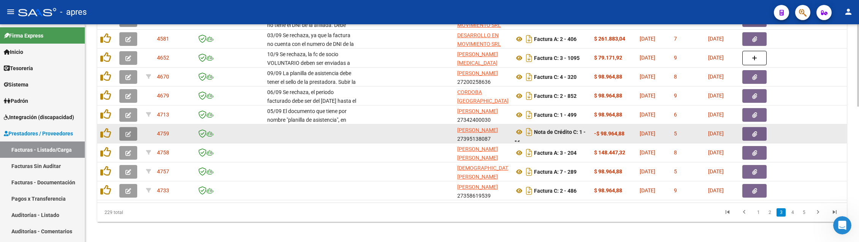
click at [128, 131] on icon "button" at bounding box center [128, 134] width 6 height 6
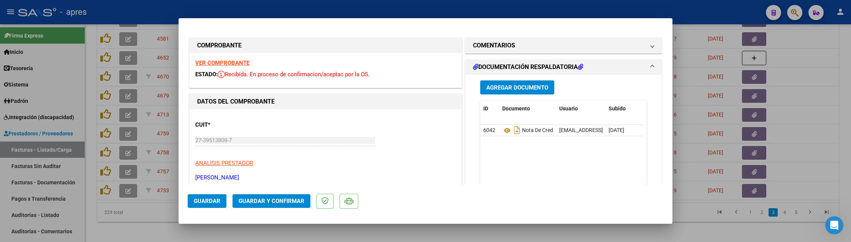
click at [227, 61] on strong "VER COMPROBANTE" at bounding box center [222, 63] width 54 height 7
click at [128, 222] on div at bounding box center [425, 121] width 851 height 242
type input "$ 0,00"
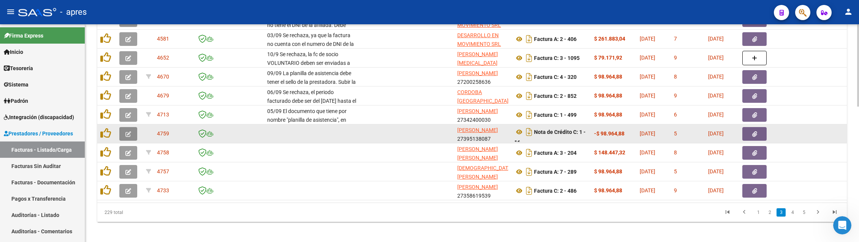
click at [134, 134] on button "button" at bounding box center [128, 134] width 18 height 14
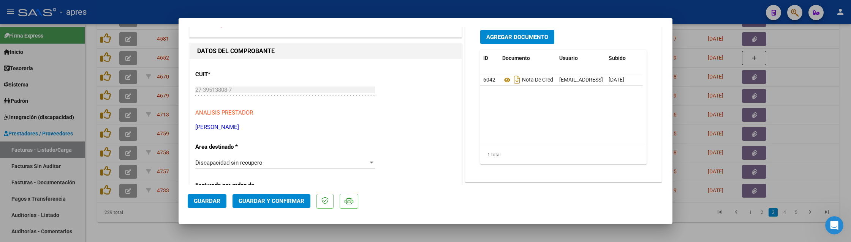
scroll to position [101, 0]
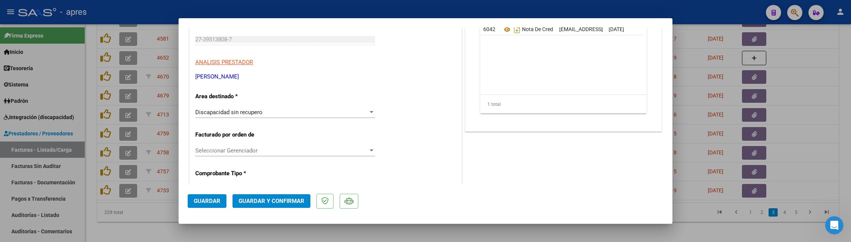
click at [147, 215] on div at bounding box center [425, 121] width 851 height 242
type input "$ 0,00"
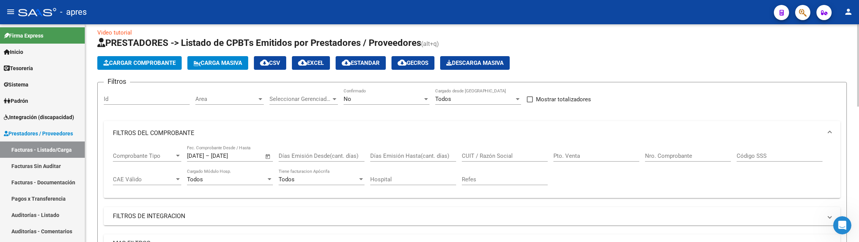
scroll to position [0, 0]
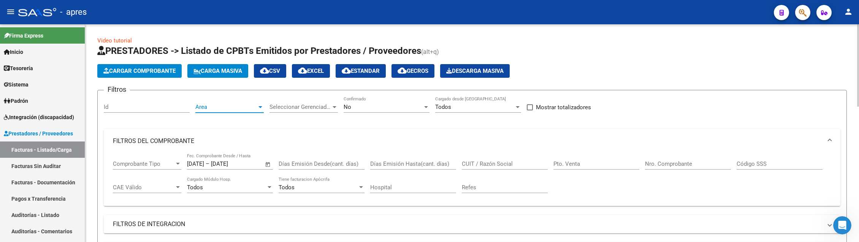
click at [257, 106] on span "Area" at bounding box center [226, 107] width 62 height 7
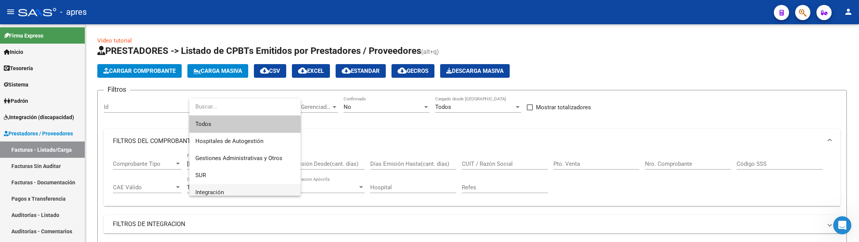
click at [227, 188] on span "Integración" at bounding box center [244, 192] width 99 height 17
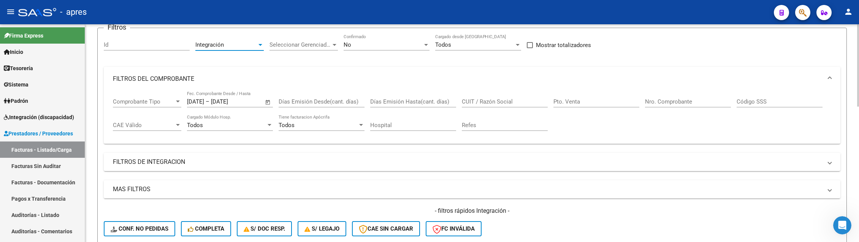
scroll to position [101, 0]
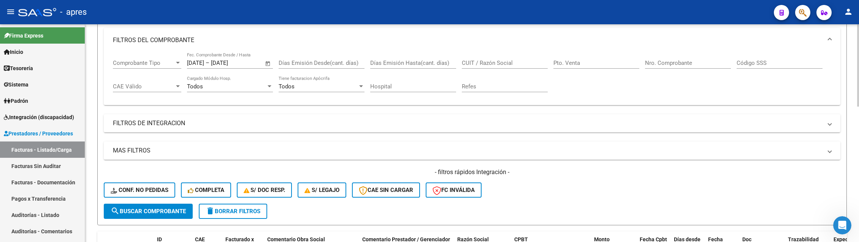
click at [152, 203] on div "- filtros rápidos Integración - Conf. no pedidas Completa S/ Doc Resp. S/ legaj…" at bounding box center [472, 186] width 736 height 36
click at [151, 209] on span "search Buscar Comprobante" at bounding box center [148, 211] width 75 height 7
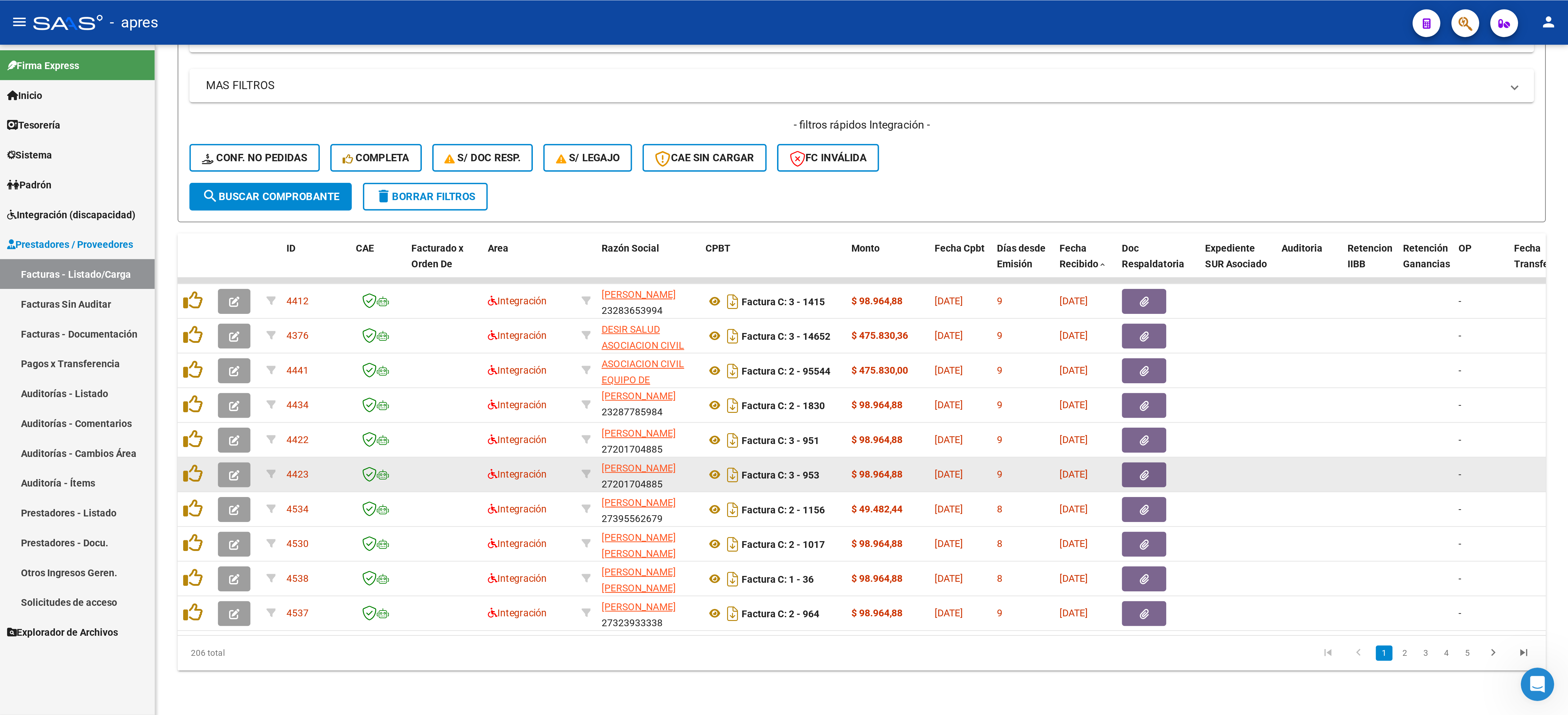
scroll to position [1231, 0]
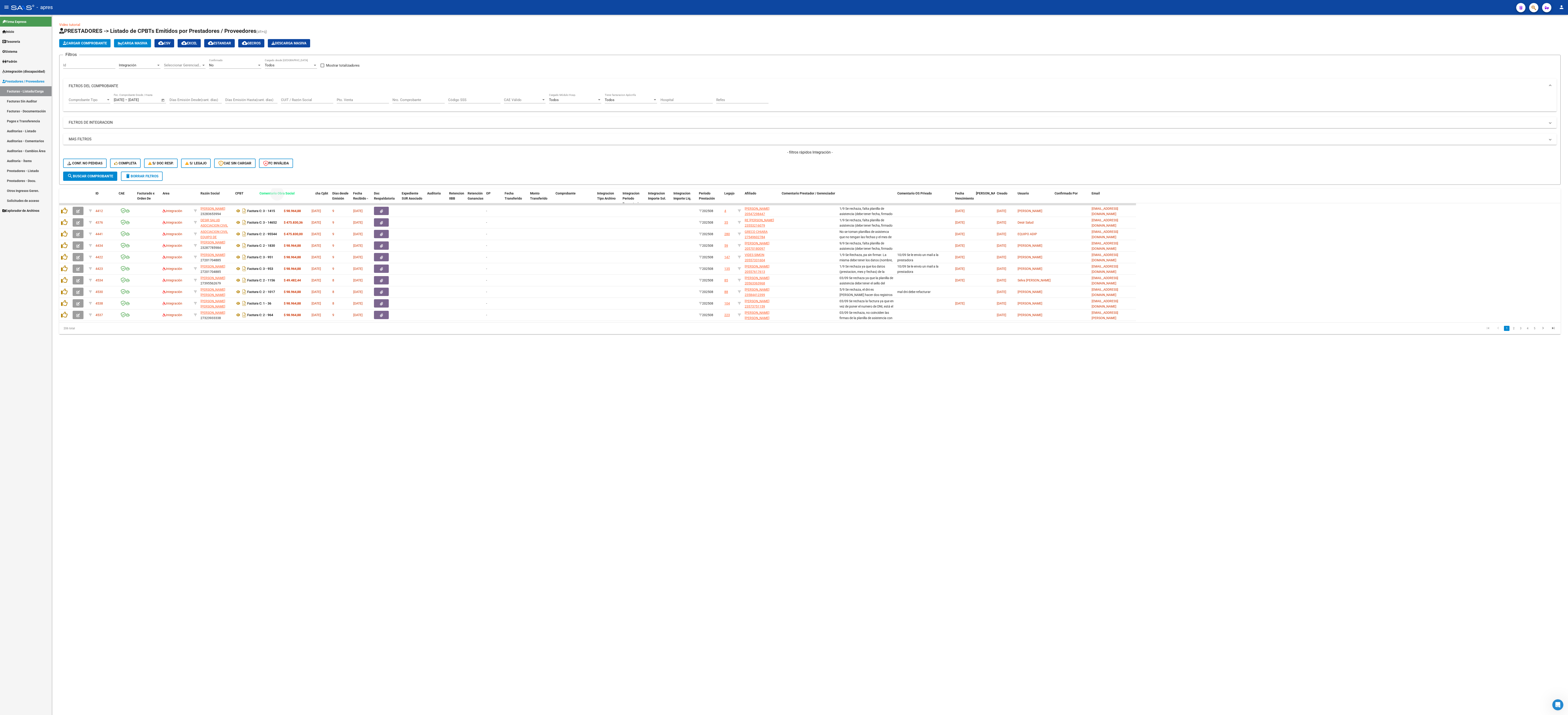
drag, startPoint x: 865, startPoint y: 194, endPoint x: 285, endPoint y: 200, distance: 580.0
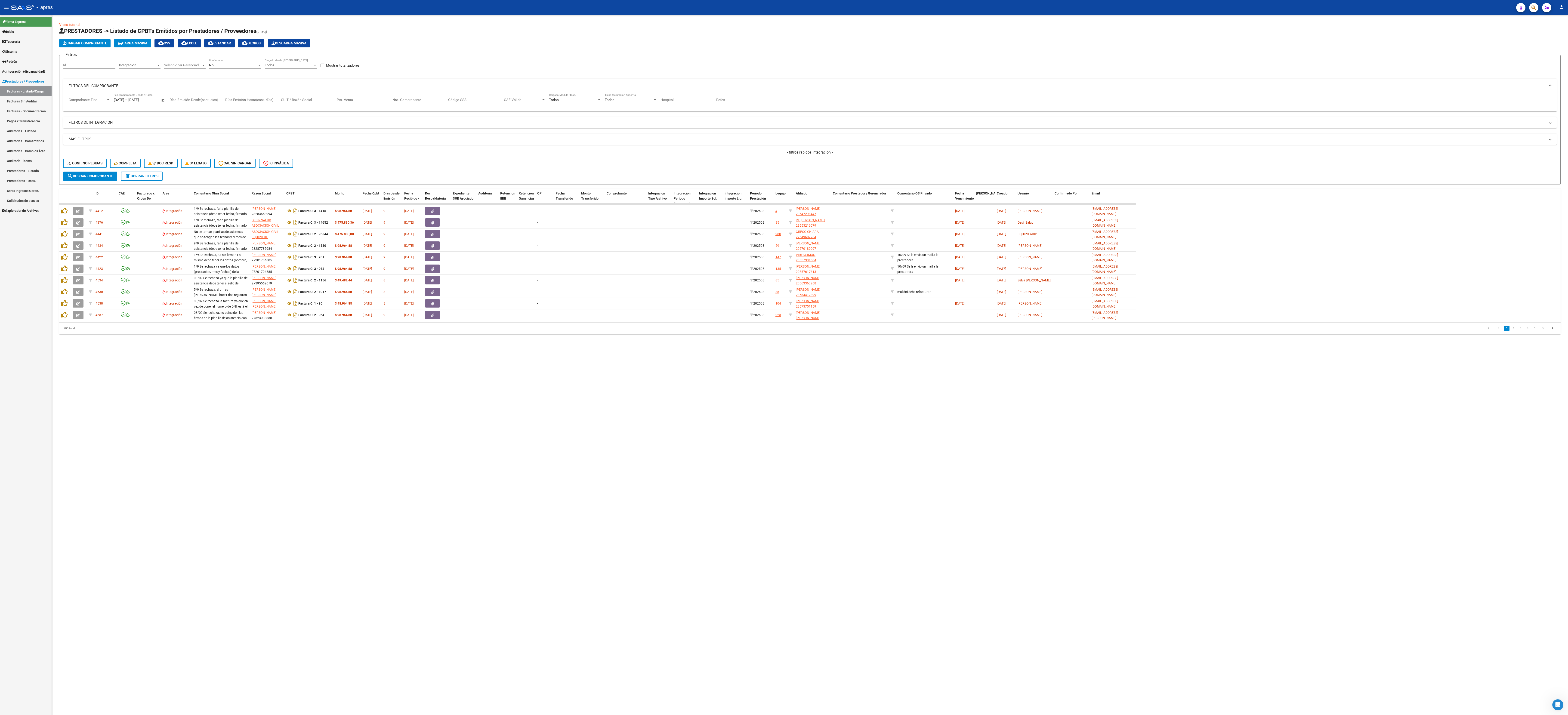
click at [509, 189] on mat-sidenav-content "Video tutorial PRESTADORES -> Listado de CPBTs Emitidos por Prestadores / Prove…" at bounding box center [810, 364] width 1516 height 700
drag, startPoint x: 924, startPoint y: 192, endPoint x: 910, endPoint y: 195, distance: 14.3
click at [589, 189] on datatable-header-cell "Comentario OS Privado" at bounding box center [924, 198] width 58 height 20
click at [315, 189] on div "Factura C: 3 - 1415" at bounding box center [309, 211] width 45 height 7
click at [571, 189] on mat-sidenav-content "Video tutorial PRESTADORES -> Listado de CPBTs Emitidos por Prestadores / Prove…" at bounding box center [810, 364] width 1516 height 700
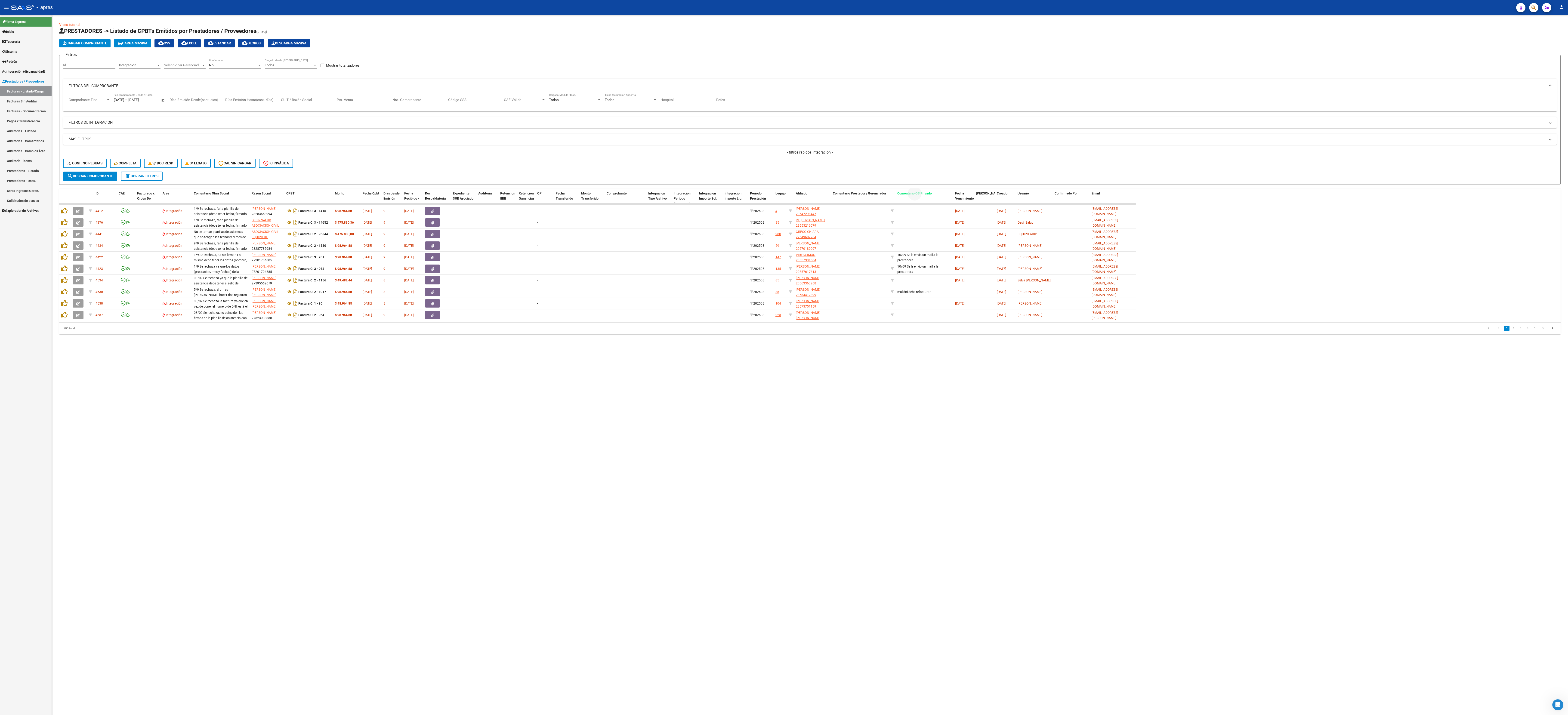
drag, startPoint x: 933, startPoint y: 195, endPoint x: 764, endPoint y: 405, distance: 269.6
click at [589, 189] on mat-sidenav-content "Video tutorial PRESTADORES -> Listado de CPBTs Emitidos por Prestadores / Prove…" at bounding box center [810, 364] width 1516 height 700
drag, startPoint x: 906, startPoint y: 195, endPoint x: 340, endPoint y: 210, distance: 566.2
click at [340, 189] on div "ID CAE Facturado x Orden De Area Comentario Obra Social Razón Social CPBT Monto…" at bounding box center [810, 261] width 1502 height 145
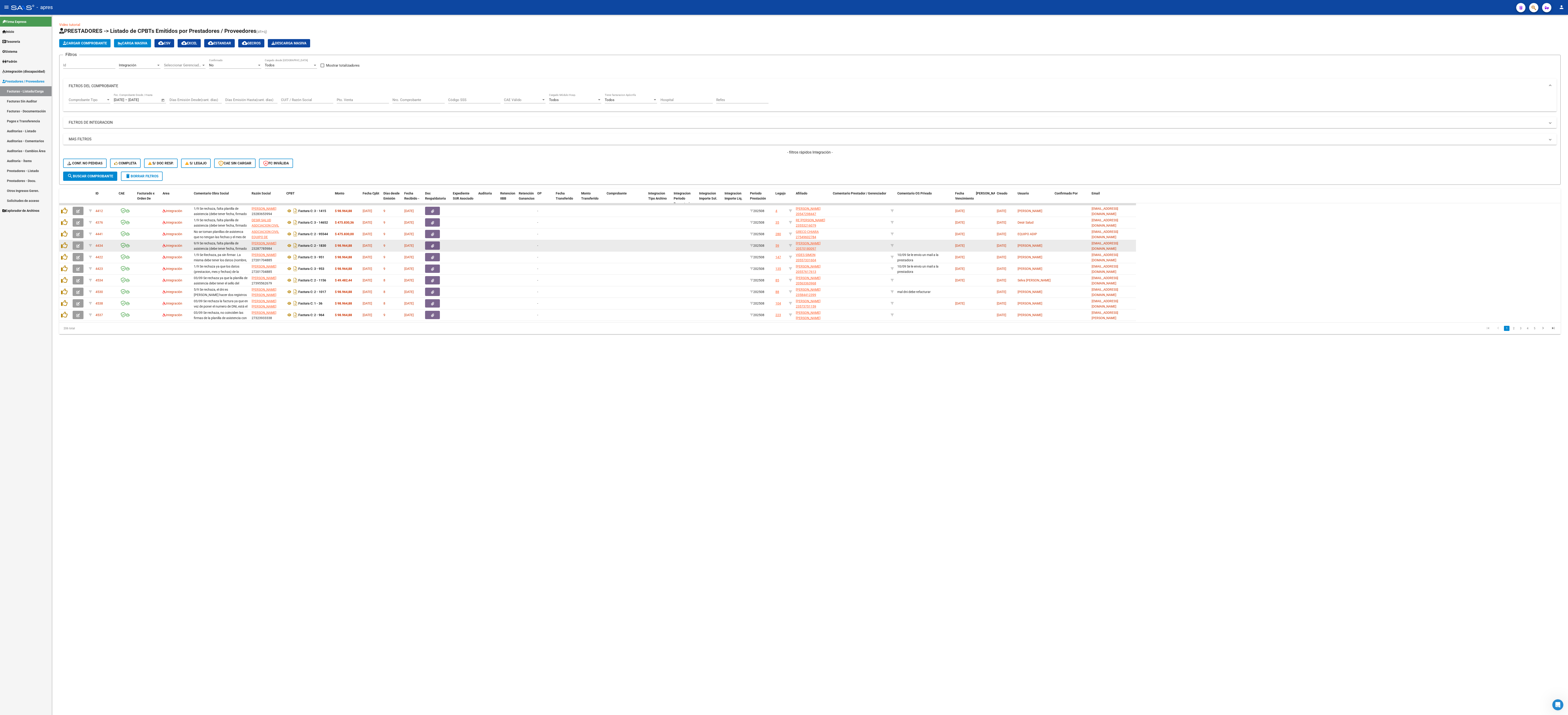
drag, startPoint x: 981, startPoint y: 525, endPoint x: 931, endPoint y: 245, distance: 284.4
click at [589, 189] on mat-sidenav-content "Video tutorial PRESTADORES -> Listado de CPBTs Emitidos por Prestadores / Prove…" at bounding box center [810, 364] width 1516 height 700
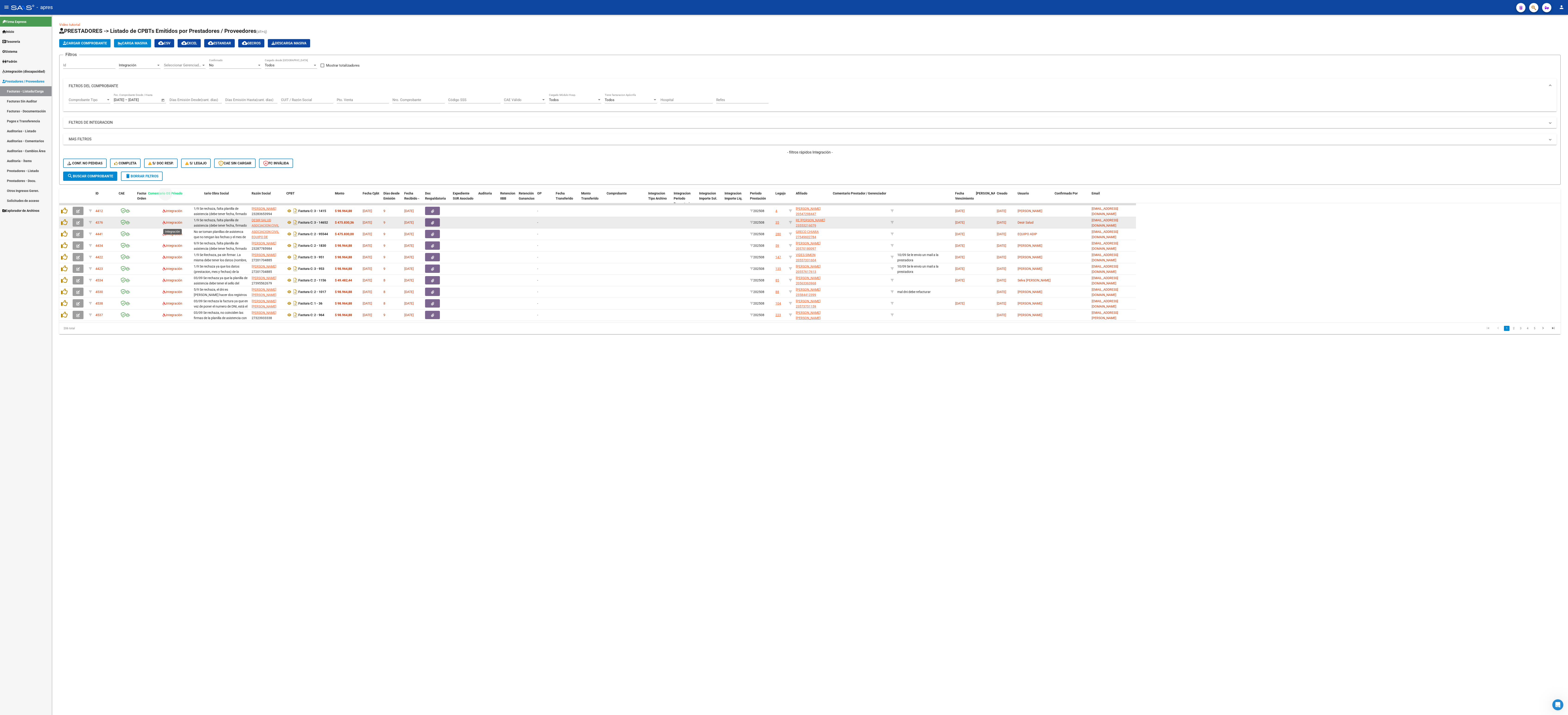
drag, startPoint x: 923, startPoint y: 196, endPoint x: 172, endPoint y: 226, distance: 751.6
click at [172, 189] on div "ID CAE Facturado x Orden De Area Comentario Obra Social Razón Social CPBT Monto…" at bounding box center [810, 261] width 1502 height 145
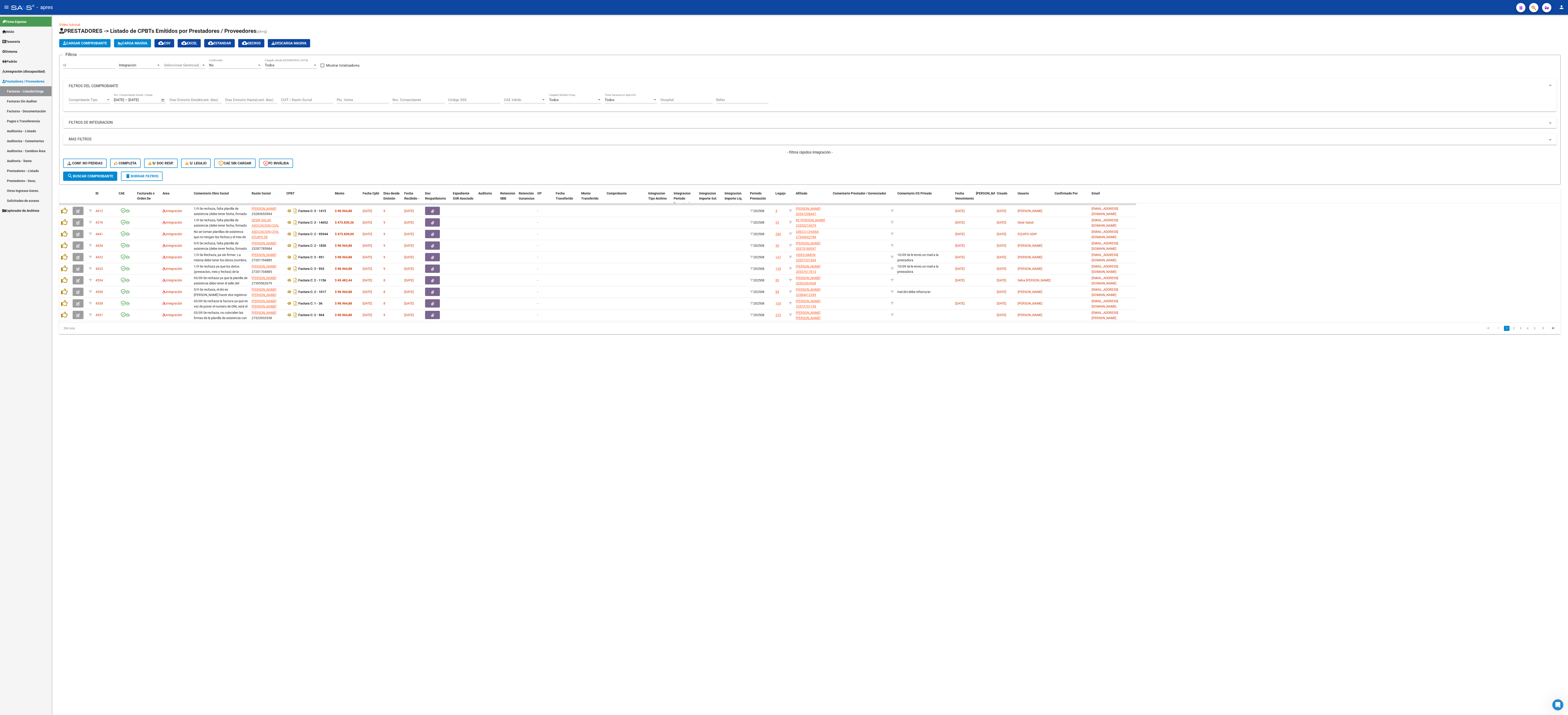
drag, startPoint x: 1063, startPoint y: 459, endPoint x: 1050, endPoint y: 399, distance: 61.4
click at [589, 189] on mat-sidenav-content "Video tutorial PRESTADORES -> Listado de CPBTs Emitidos por Prestadores / Prove…" at bounding box center [810, 364] width 1516 height 700
drag, startPoint x: 920, startPoint y: 194, endPoint x: 321, endPoint y: 208, distance: 599.2
click at [321, 189] on div "ID CAE Facturado x Orden De Area Comentario Obra Social Razón Social CPBT Monto…" at bounding box center [810, 261] width 1502 height 145
drag, startPoint x: 598, startPoint y: 414, endPoint x: 625, endPoint y: 444, distance: 40.4
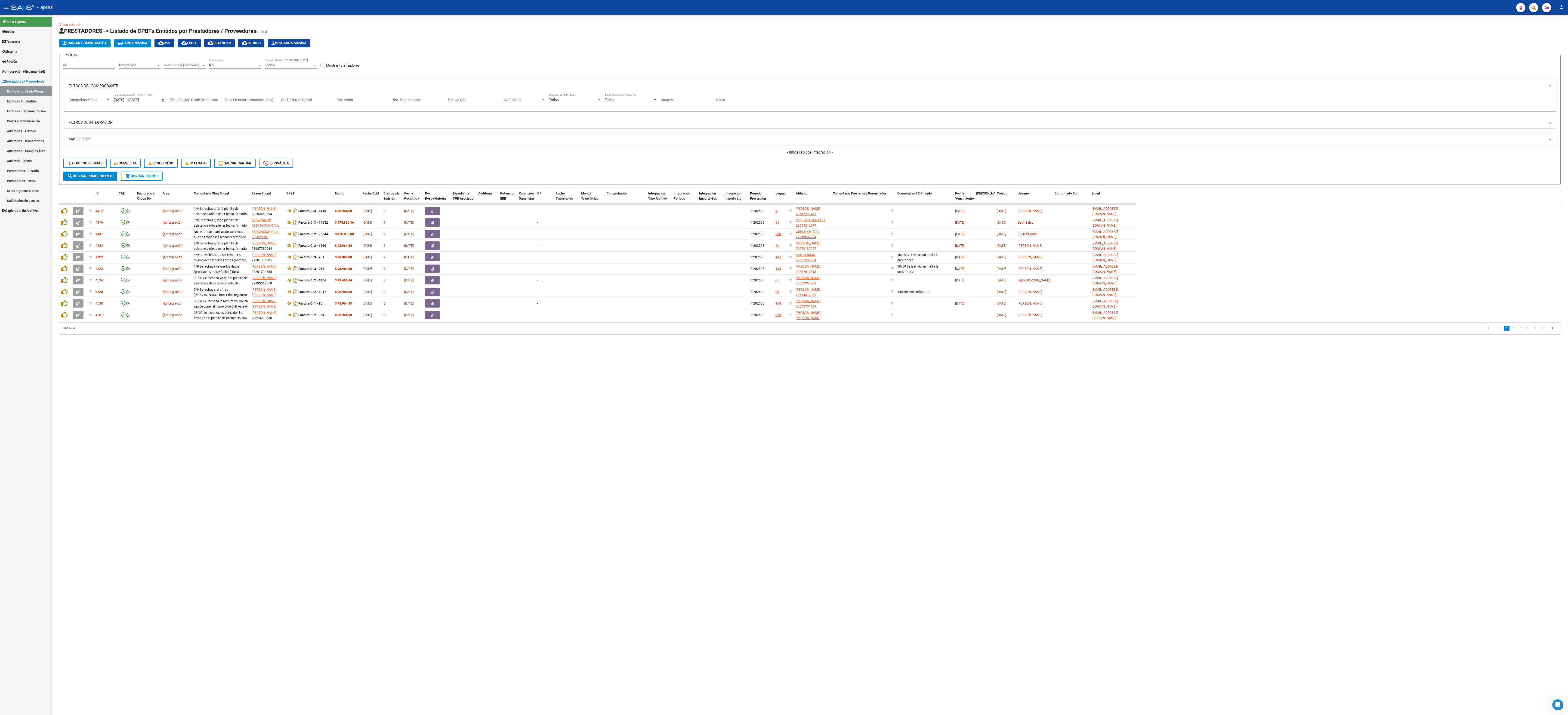
click at [589, 189] on mat-sidenav-content "Video tutorial PRESTADORES -> Listado de CPBTs Emitidos por Prestadores / Prove…" at bounding box center [810, 364] width 1516 height 700
drag, startPoint x: 926, startPoint y: 198, endPoint x: 337, endPoint y: 200, distance: 589.0
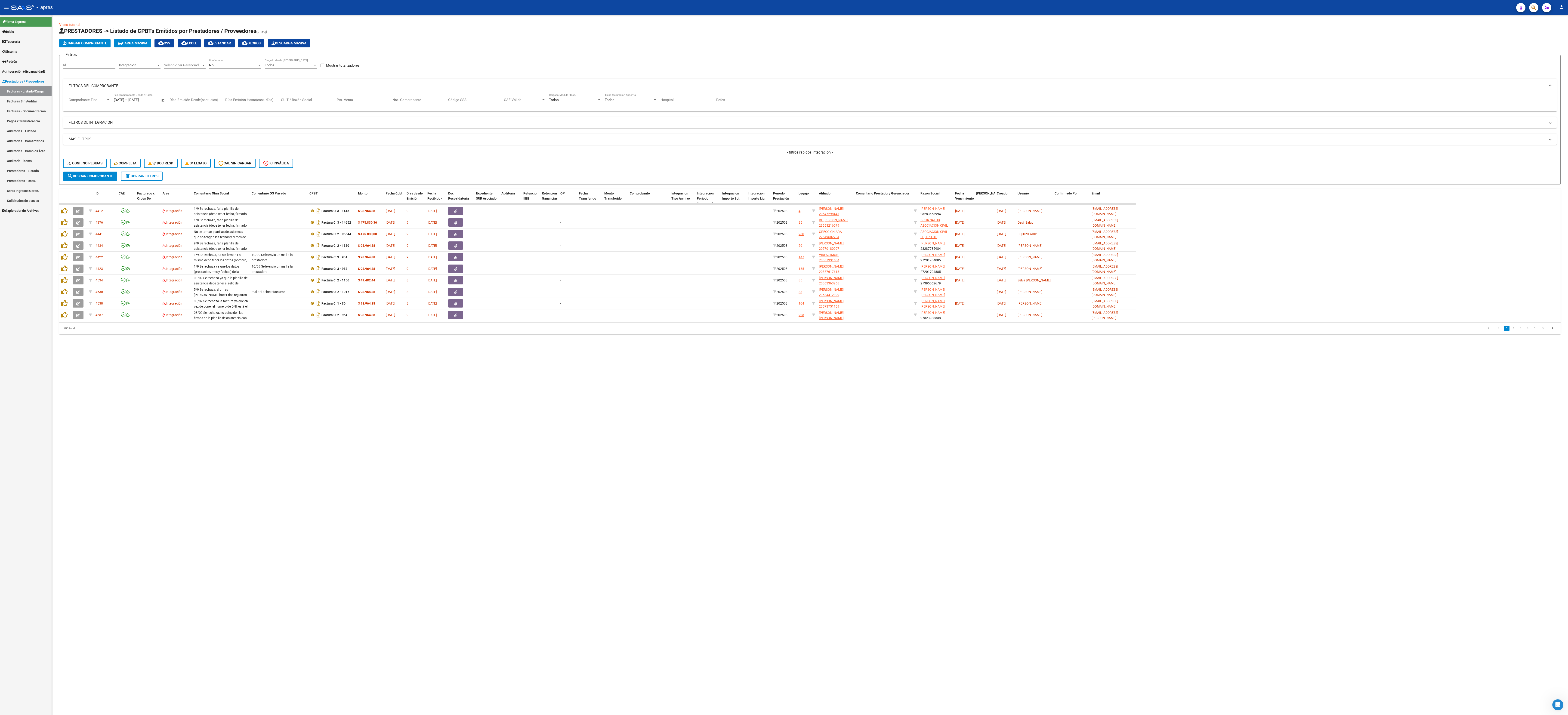
drag, startPoint x: 401, startPoint y: 407, endPoint x: 820, endPoint y: 366, distance: 421.0
click at [404, 189] on mat-sidenav-content "Video tutorial PRESTADORES -> Listado de CPBTs Emitidos por Prestadores / Prove…" at bounding box center [810, 364] width 1516 height 700
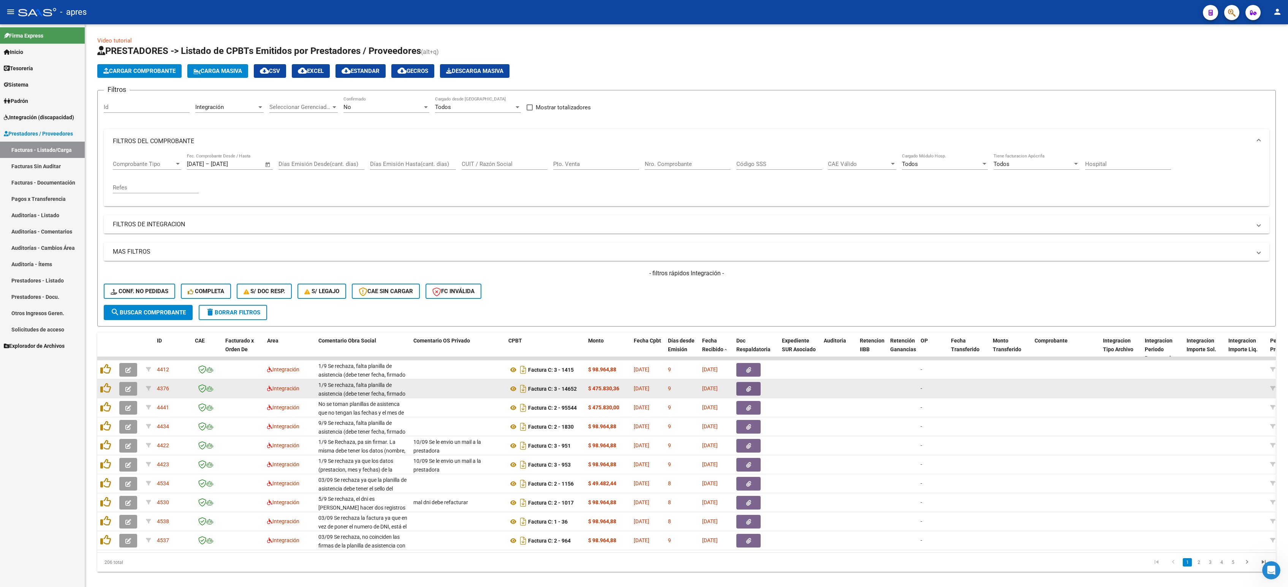
scroll to position [1517, 0]
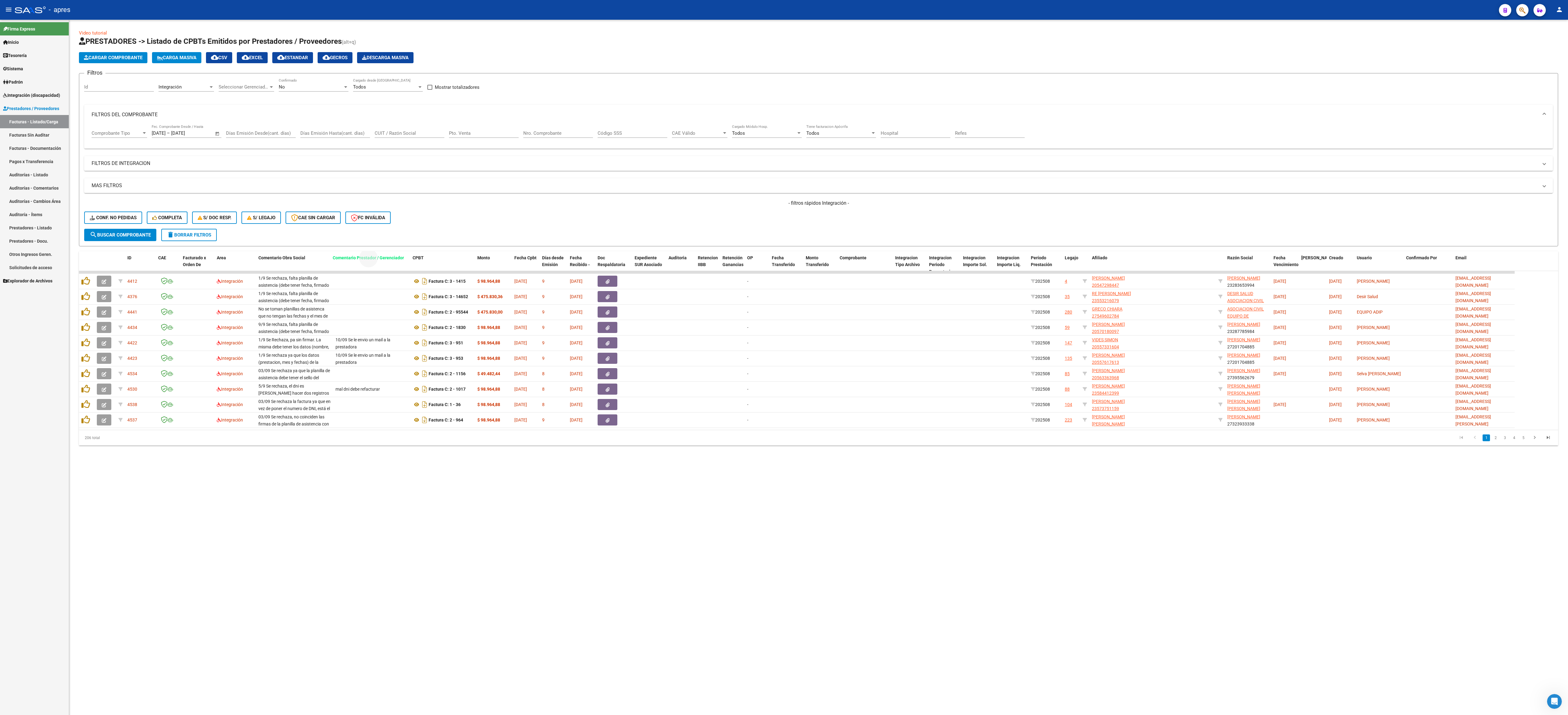
drag, startPoint x: 1163, startPoint y: 257, endPoint x: 355, endPoint y: 262, distance: 808.0
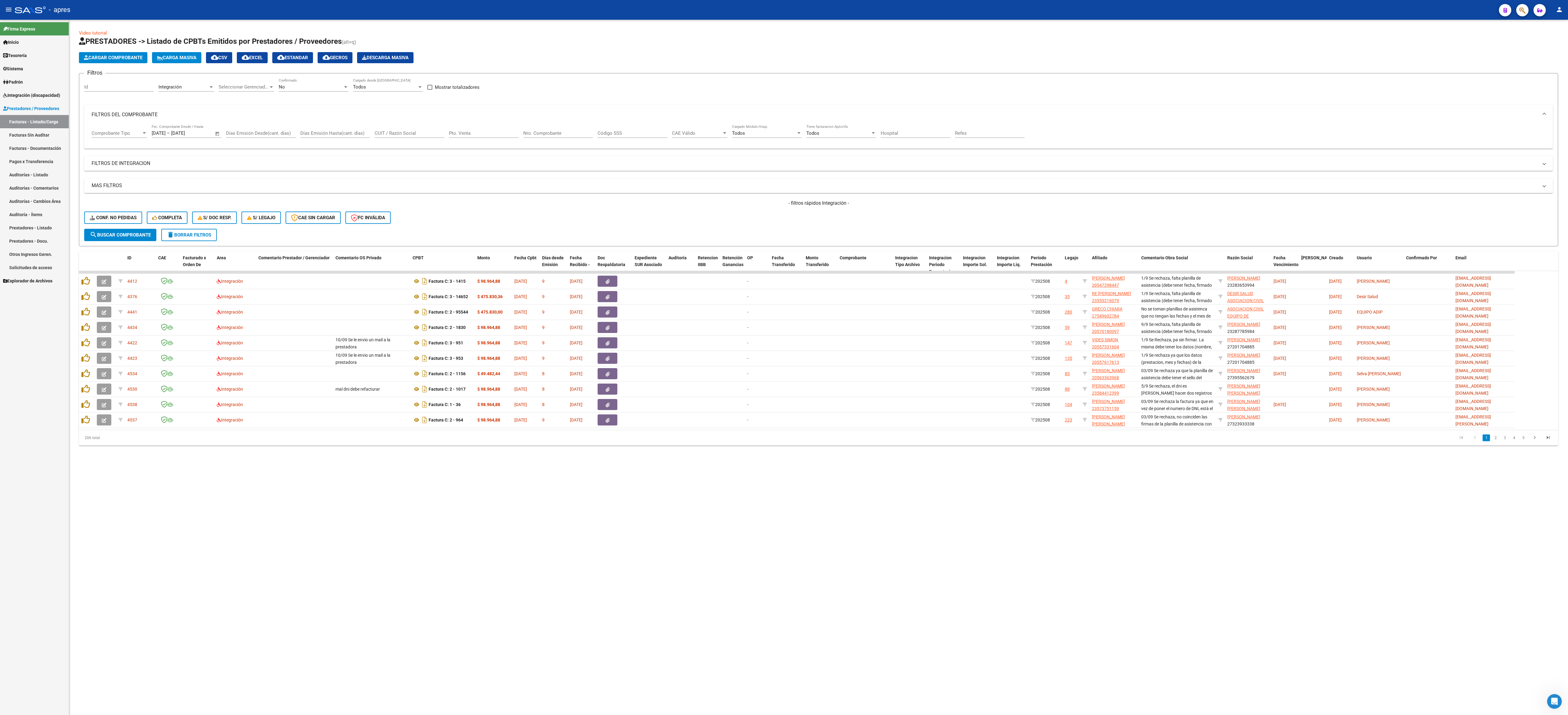
drag, startPoint x: 515, startPoint y: 567, endPoint x: 836, endPoint y: 450, distance: 341.7
click at [521, 252] on mat-sidenav-content "Video tutorial PRESTADORES -> Listado de CPBTs Emitidos por Prestadores / Prove…" at bounding box center [818, 367] width 1499 height 696
drag, startPoint x: 1162, startPoint y: 254, endPoint x: 1096, endPoint y: 226, distance: 71.7
click at [785, 191] on div "Video tutorial PRESTADORES -> Listado de CPBTs Emitidos por Prestadores / Prove…" at bounding box center [818, 237] width 1480 height 416
drag, startPoint x: 1097, startPoint y: 226, endPoint x: 1140, endPoint y: 247, distance: 47.9
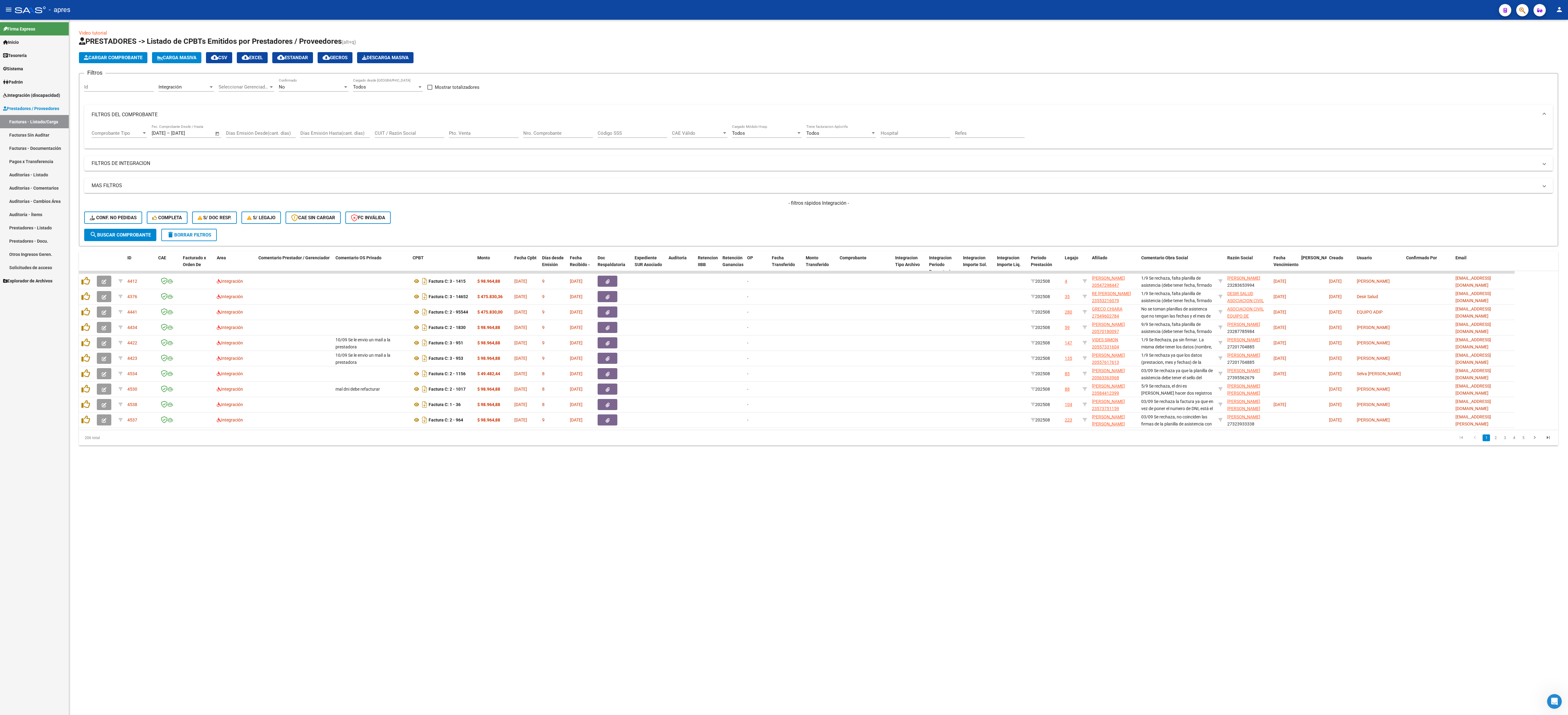
click at [785, 230] on form "Filtros Id Integración Area Seleccionar Gerenciador Seleccionar Gerenciador No …" at bounding box center [818, 160] width 1480 height 174
drag, startPoint x: 1171, startPoint y: 262, endPoint x: 1062, endPoint y: 234, distance: 112.5
click at [785, 238] on div "Video tutorial PRESTADORES -> Listado de CPBTs Emitidos por Prestadores / Prove…" at bounding box center [818, 237] width 1480 height 416
drag, startPoint x: 1230, startPoint y: 189, endPoint x: 1213, endPoint y: 236, distance: 50.0
click at [785, 201] on div "MAS FILTROS Todos Con Doc. Respaldatoria Todos Con Trazabilidad Todos Asociado …" at bounding box center [819, 204] width 1469 height 50
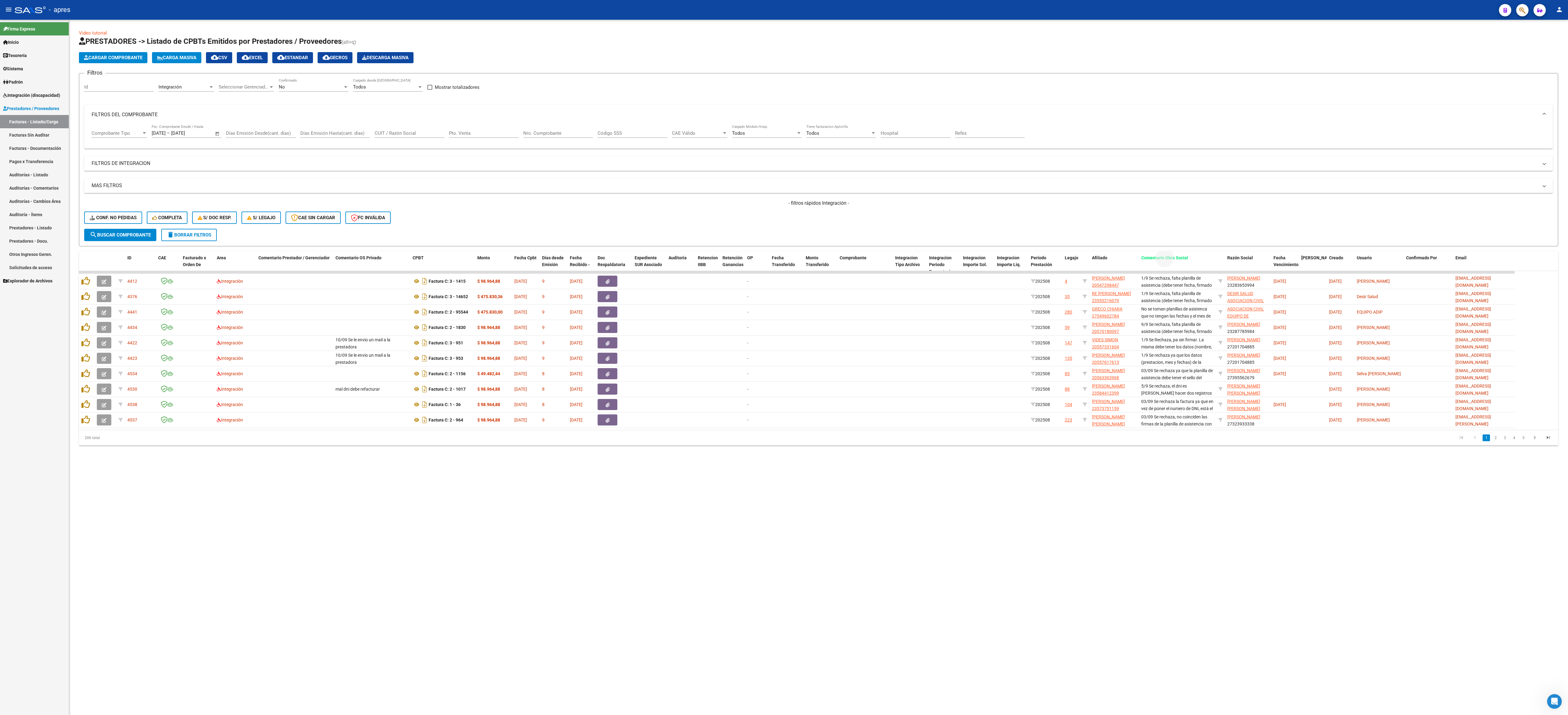
drag, startPoint x: 1173, startPoint y: 262, endPoint x: 942, endPoint y: 243, distance: 231.8
click at [785, 243] on div "Video tutorial PRESTADORES -> Listado de CPBTs Emitidos por Prestadores / Prove…" at bounding box center [818, 237] width 1480 height 416
drag, startPoint x: 1183, startPoint y: 233, endPoint x: 1188, endPoint y: 250, distance: 17.7
click at [785, 235] on form "Filtros Id Integración Area Seleccionar Gerenciador Seleccionar Gerenciador No …" at bounding box center [818, 160] width 1480 height 174
drag, startPoint x: 1173, startPoint y: 259, endPoint x: 377, endPoint y: 179, distance: 800.0
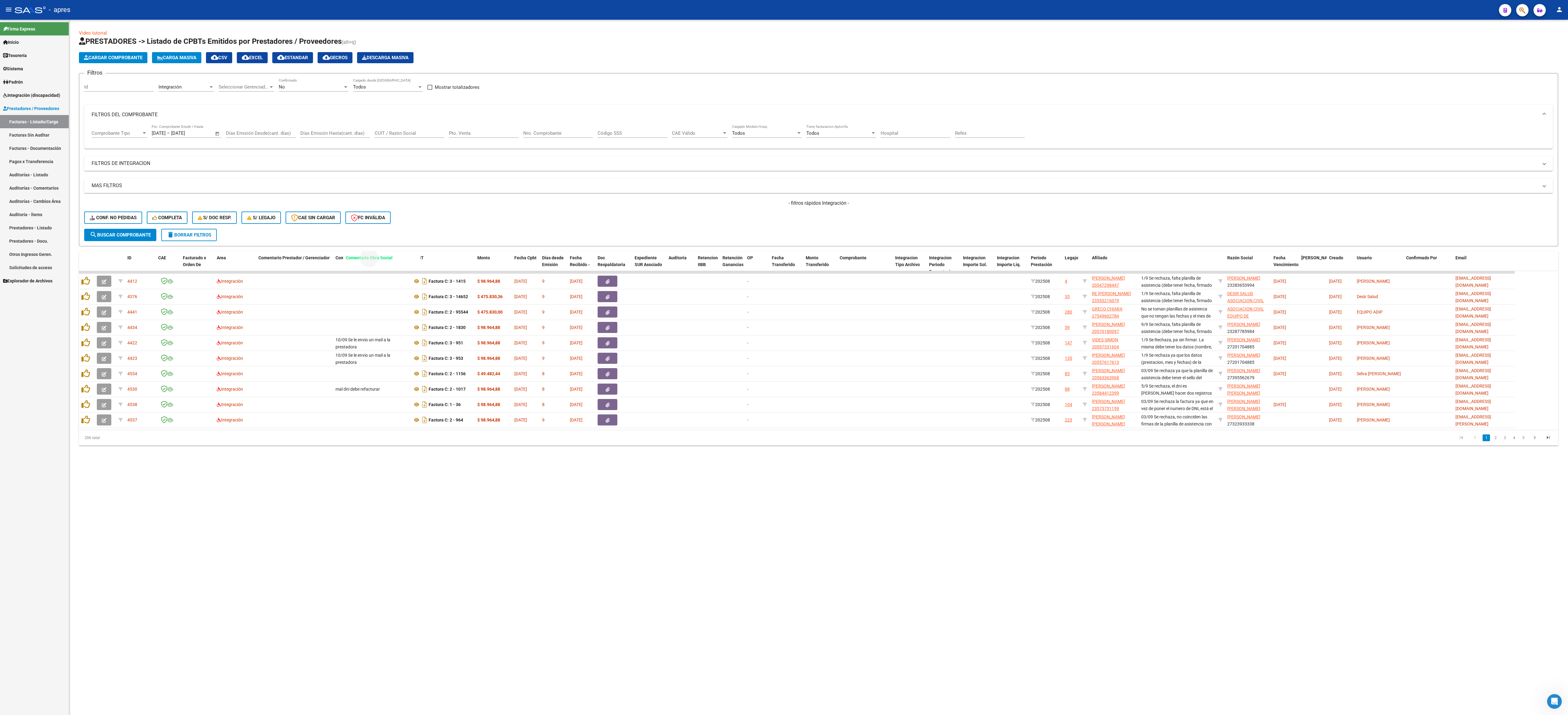
click at [377, 179] on div "Video tutorial PRESTADORES -> Listado de CPBTs Emitidos por Prestadores / Prove…" at bounding box center [818, 237] width 1480 height 416
drag, startPoint x: 1154, startPoint y: 260, endPoint x: 290, endPoint y: 244, distance: 864.1
click at [290, 244] on div "Video tutorial PRESTADORES -> Listado de CPBTs Emitidos por Prestadores / Prove…" at bounding box center [818, 237] width 1480 height 416
click at [135, 235] on span "search Buscar Comprobante" at bounding box center [120, 235] width 61 height 6
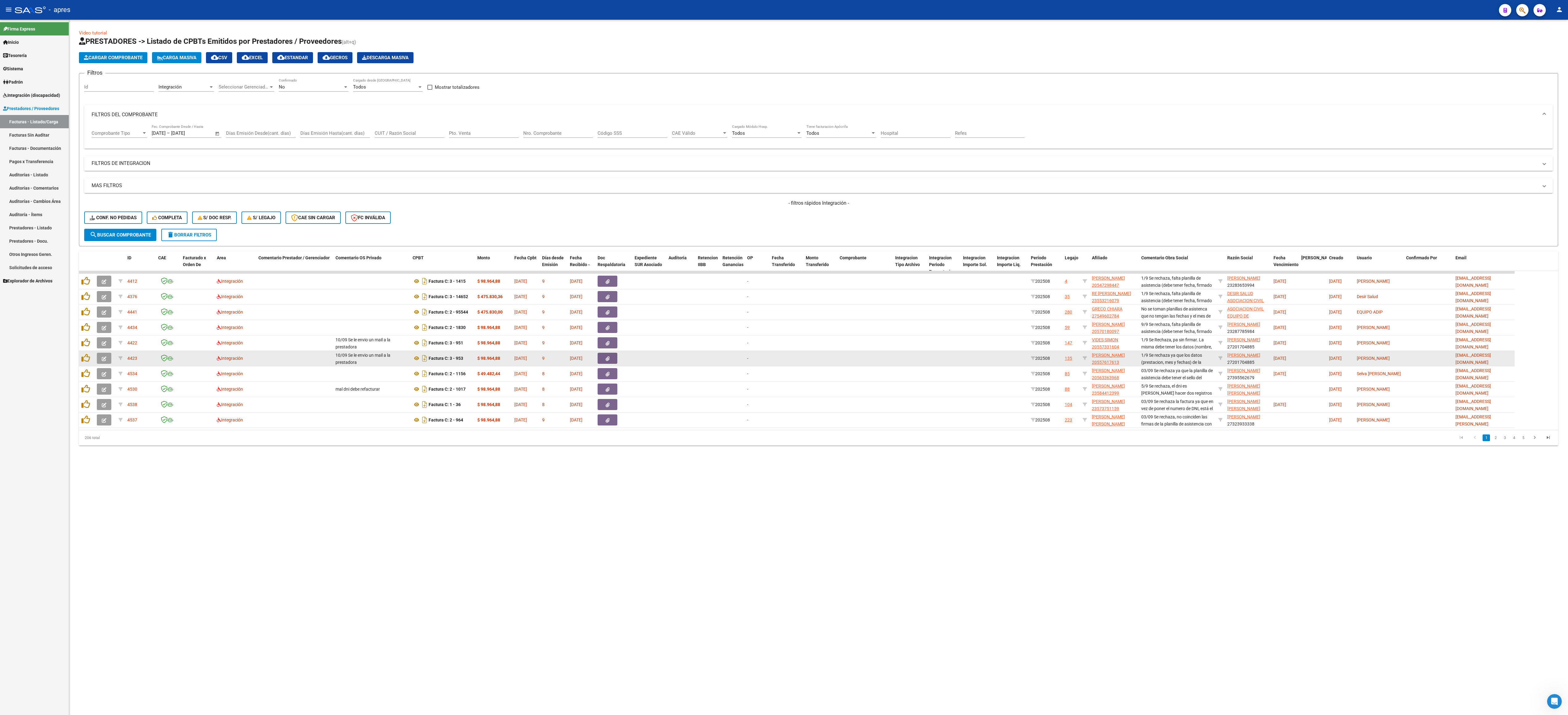
drag, startPoint x: 1121, startPoint y: 524, endPoint x: 1159, endPoint y: 362, distance: 166.4
click at [785, 252] on mat-sidenav-content "Video tutorial PRESTADORES -> Listado de CPBTs Emitidos por Prestadores / Prove…" at bounding box center [818, 367] width 1499 height 696
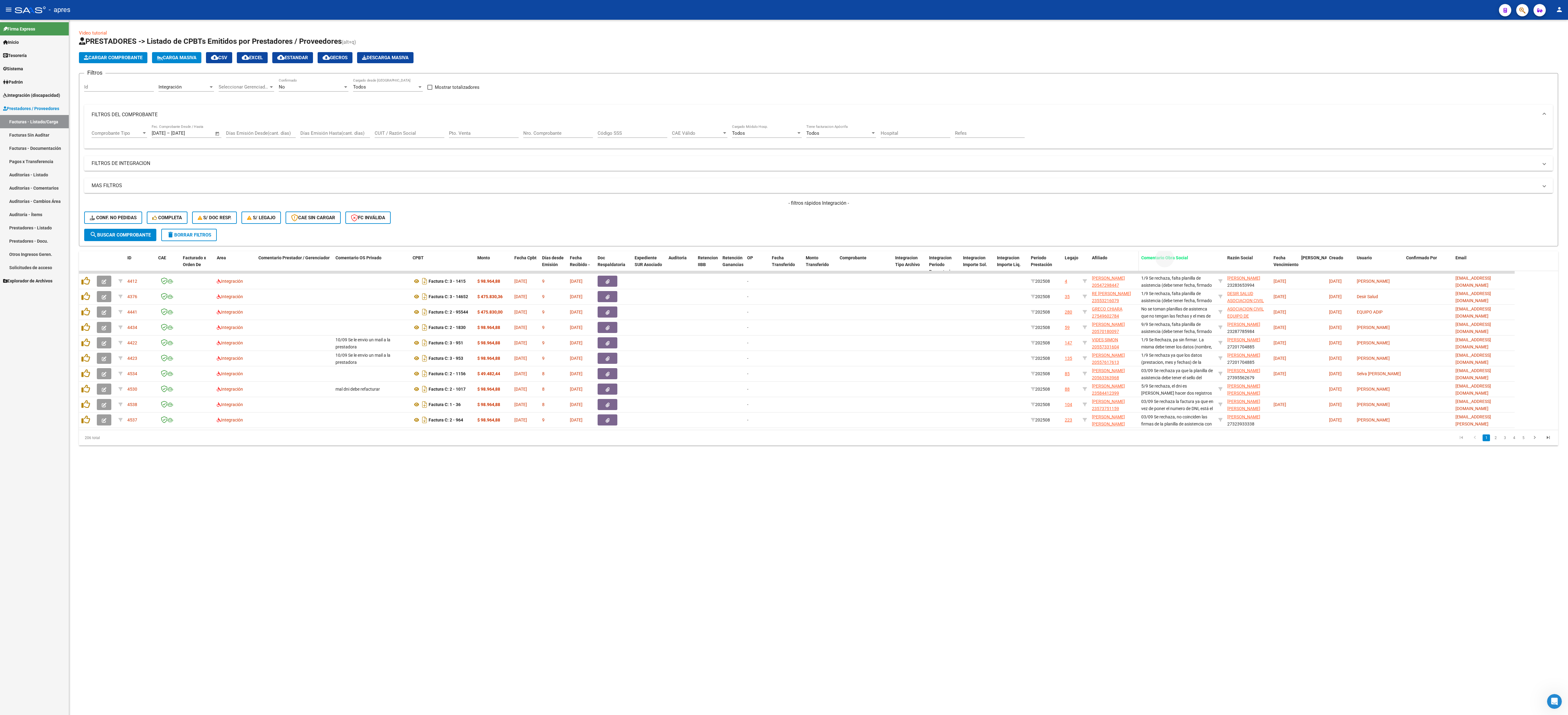
drag, startPoint x: 1169, startPoint y: 256, endPoint x: 1119, endPoint y: 256, distance: 50.0
click at [785, 252] on div "ID CAE Facturado x Orden De Area Comentario Prestador / Gerenciador Comentario …" at bounding box center [796, 265] width 1436 height 27
drag, startPoint x: 1182, startPoint y: 258, endPoint x: 467, endPoint y: 265, distance: 715.0
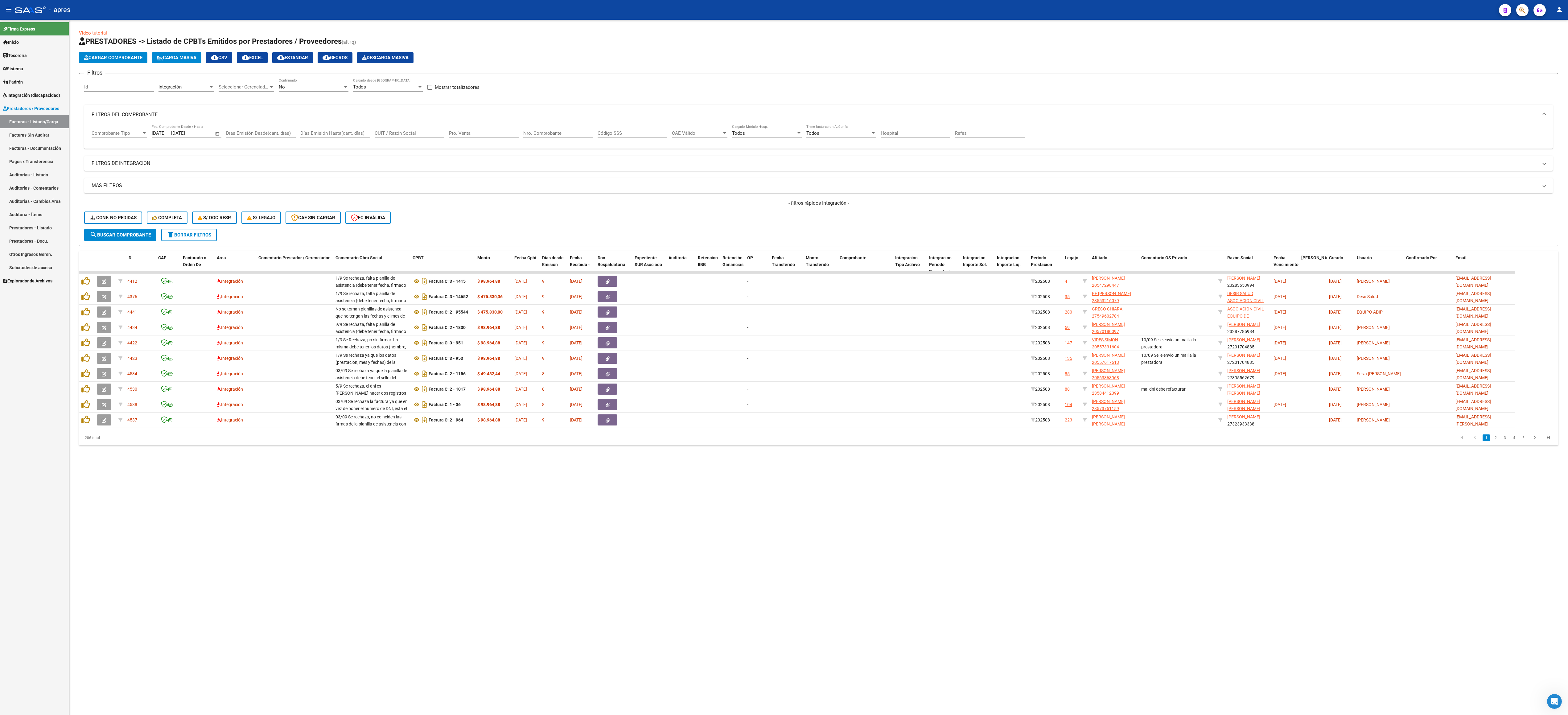
click at [581, 252] on mat-sidenav-content "Video tutorial PRESTADORES -> Listado de CPBTs Emitidos por Prestadores / Prove…" at bounding box center [818, 367] width 1499 height 696
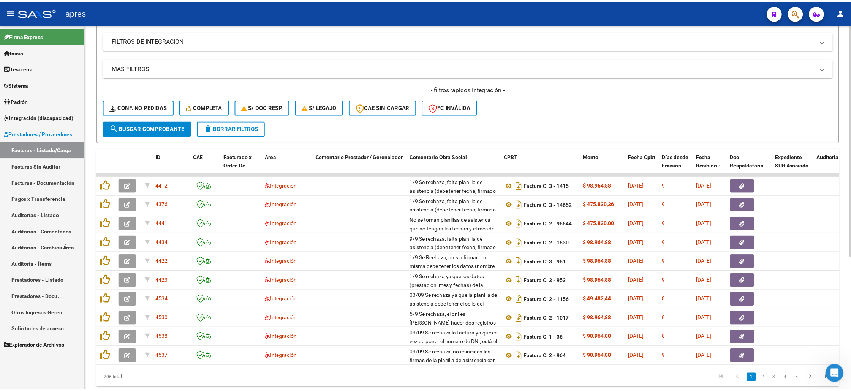
scroll to position [212, 0]
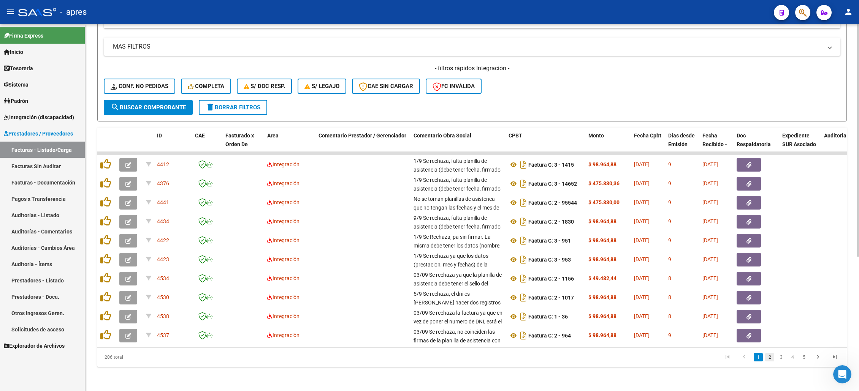
click at [769, 310] on link "2" at bounding box center [769, 357] width 9 height 8
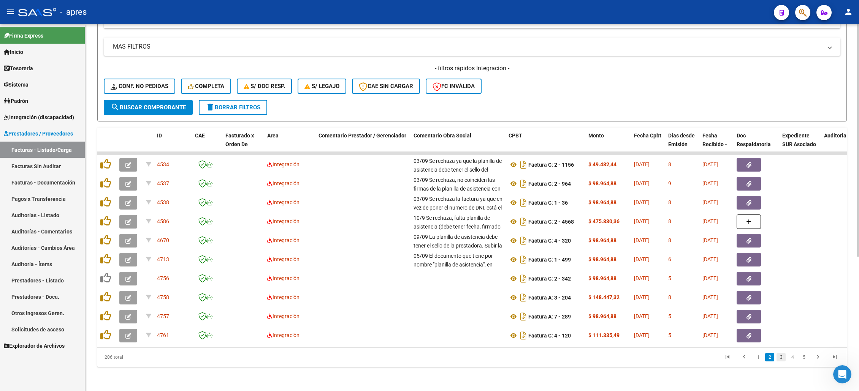
click at [781, 310] on link "3" at bounding box center [780, 357] width 9 height 8
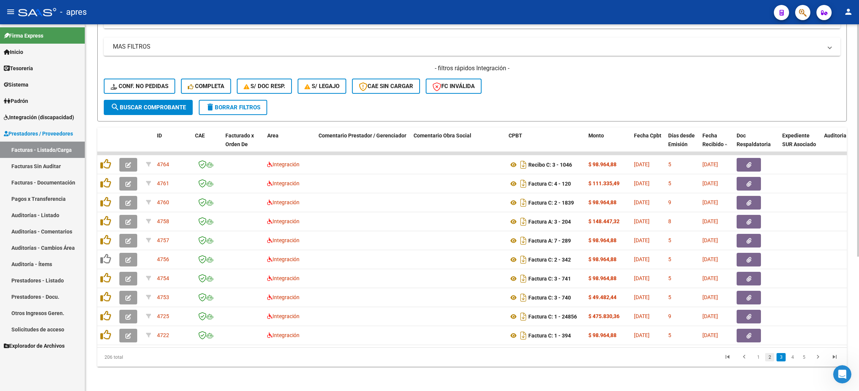
click at [771, 310] on link "2" at bounding box center [769, 357] width 9 height 8
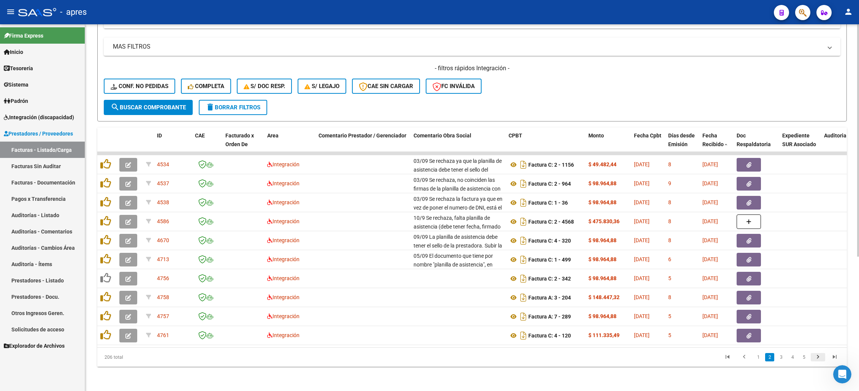
click at [821, 310] on icon "go to next page" at bounding box center [818, 358] width 10 height 9
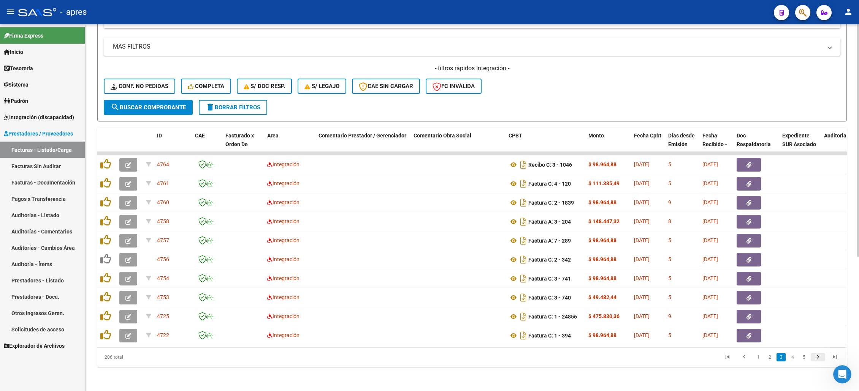
click at [821, 310] on icon "go to next page" at bounding box center [818, 358] width 10 height 9
click at [820, 310] on icon "go to next page" at bounding box center [818, 358] width 10 height 9
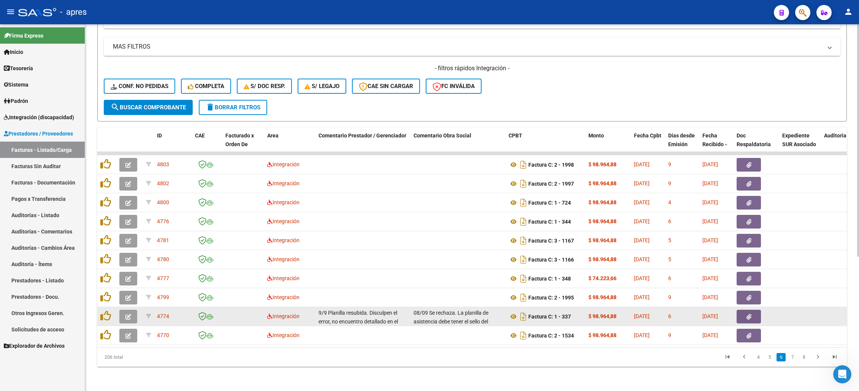
click at [127, 310] on button "button" at bounding box center [128, 317] width 18 height 14
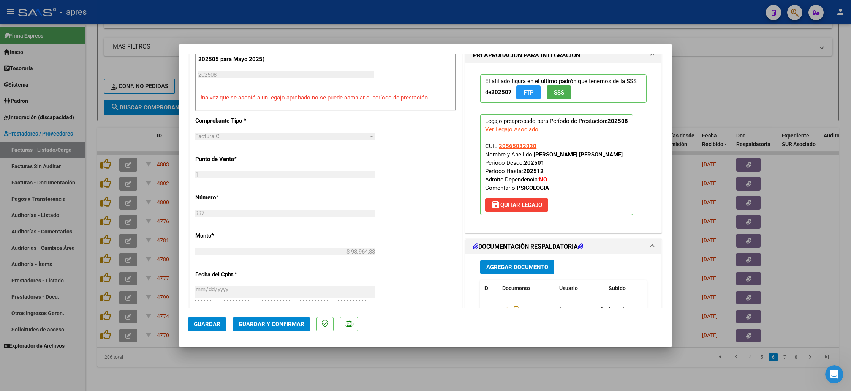
scroll to position [304, 0]
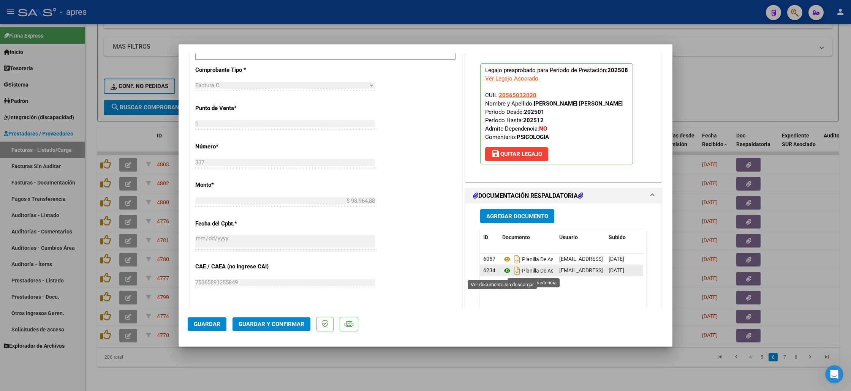
click at [502, 271] on icon at bounding box center [507, 270] width 10 height 9
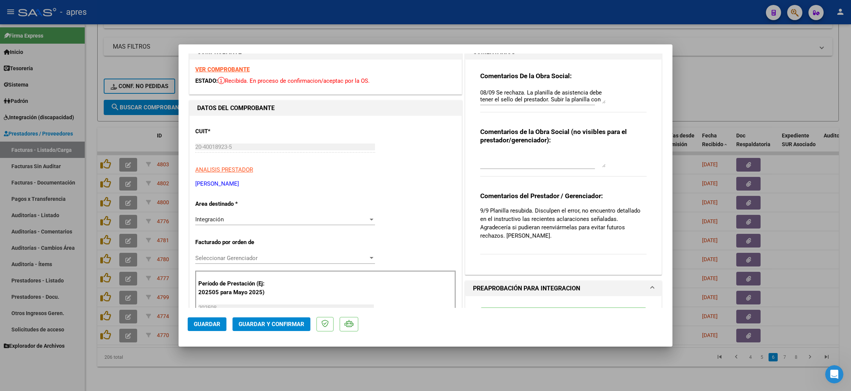
scroll to position [0, 0]
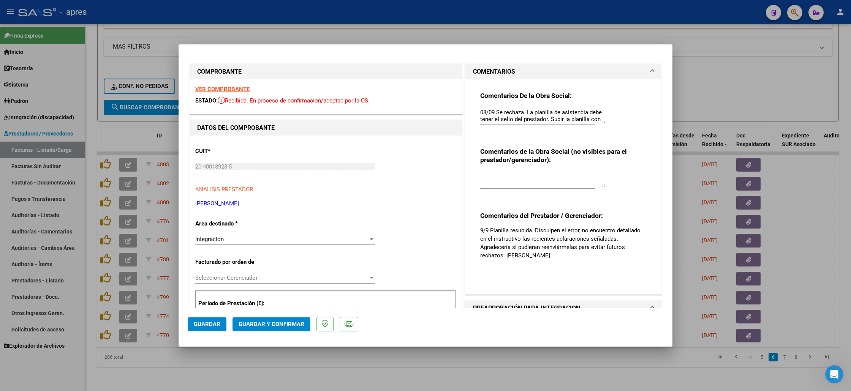
click at [235, 91] on strong "VER COMPROBANTE" at bounding box center [222, 89] width 54 height 7
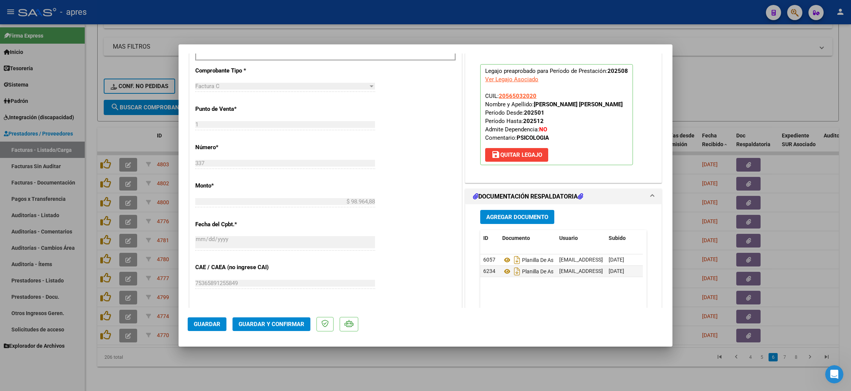
scroll to position [304, 0]
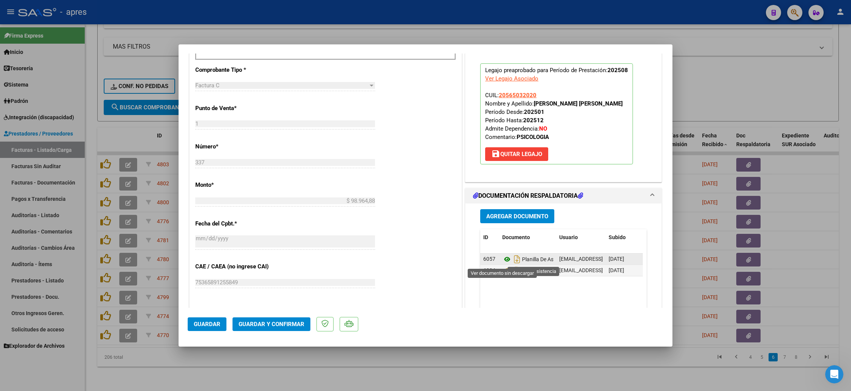
click at [502, 259] on icon at bounding box center [507, 259] width 10 height 9
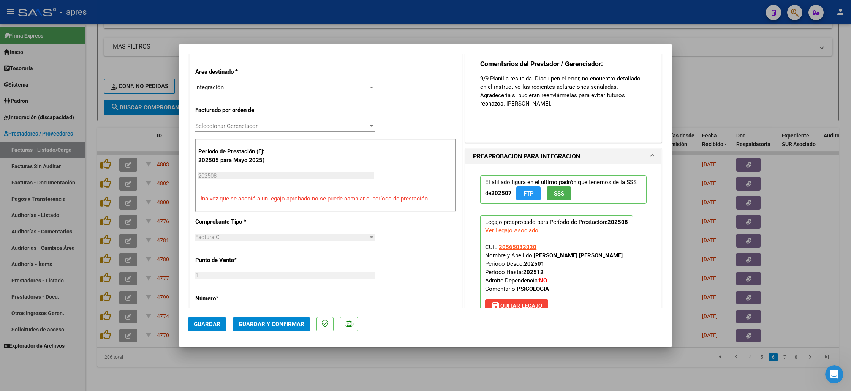
scroll to position [0, 0]
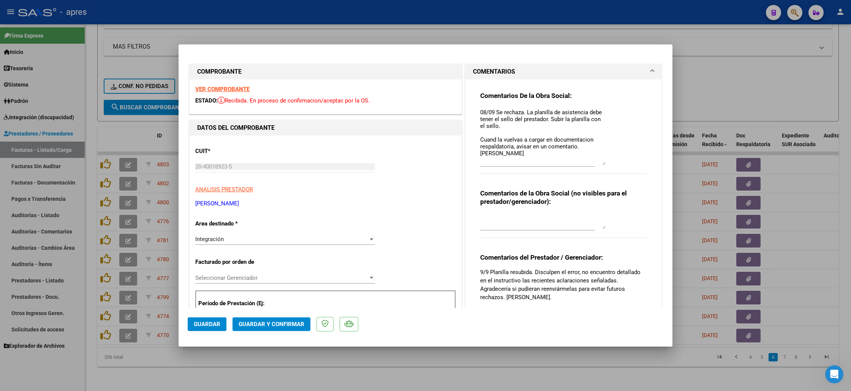
drag, startPoint x: 595, startPoint y: 123, endPoint x: 600, endPoint y: 165, distance: 42.1
click at [600, 165] on textarea "08/09 Se rechaza. La planilla de asistencia debe tener el sello del prestador. …" at bounding box center [542, 136] width 125 height 57
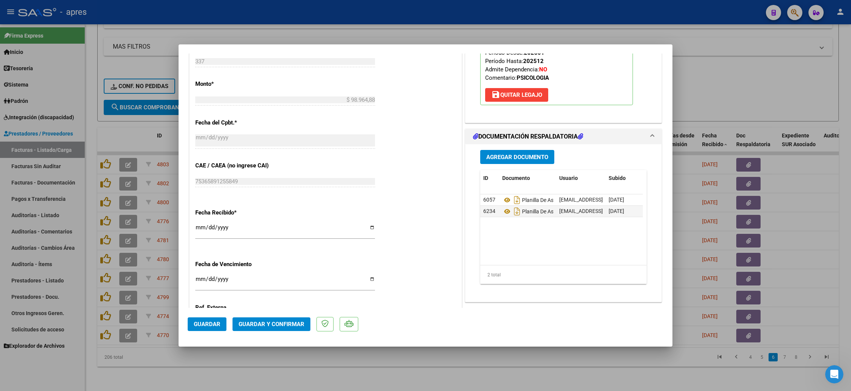
scroll to position [481, 0]
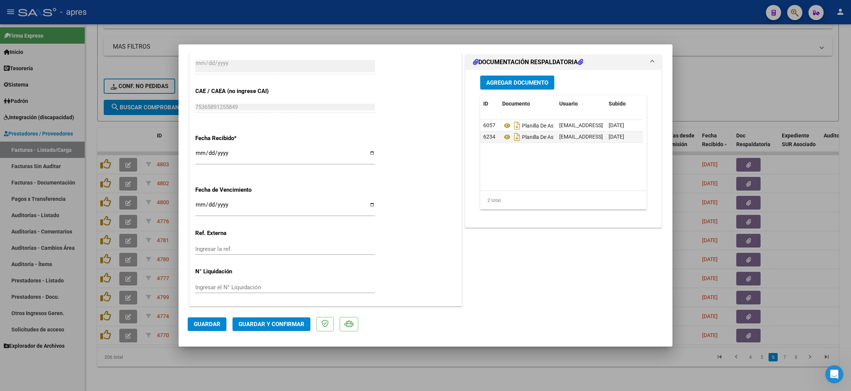
click at [198, 205] on input "Ingresar la fecha" at bounding box center [285, 208] width 180 height 12
type input "2025-09-14"
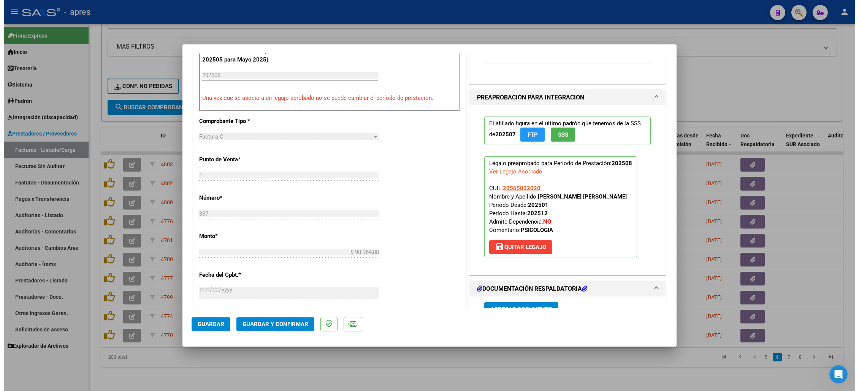
scroll to position [227, 0]
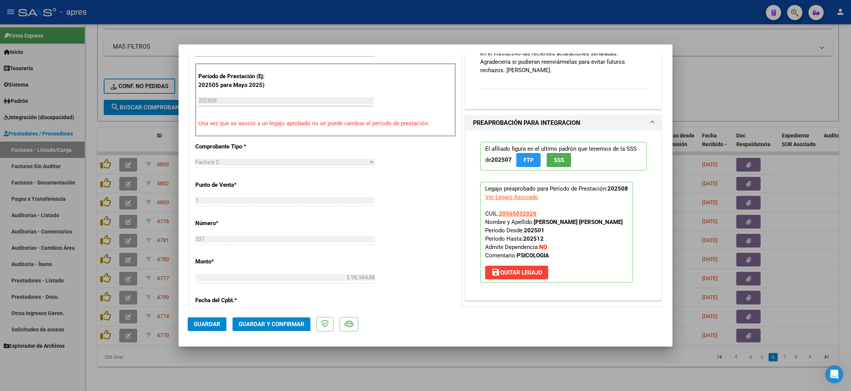
click at [451, 267] on div "CUIT * 20-40018923-5 Ingresar CUIT ANALISIS PRESTADOR REBOLLINI FERNANDO EMANUE…" at bounding box center [326, 233] width 272 height 650
click at [297, 310] on span "Guardar y Confirmar" at bounding box center [272, 324] width 66 height 7
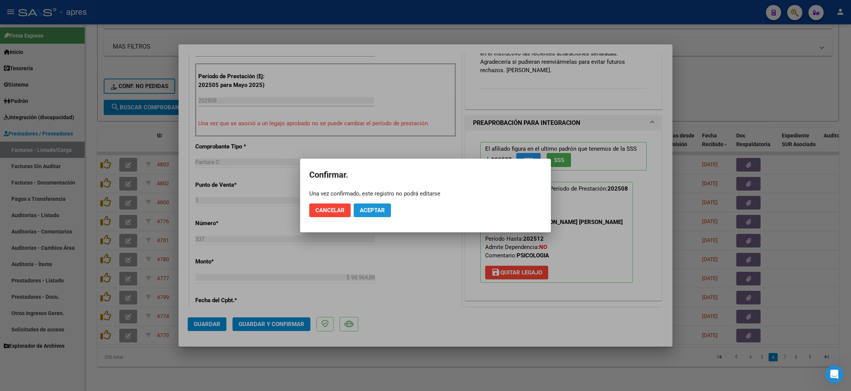
click at [375, 210] on span "Aceptar" at bounding box center [372, 210] width 25 height 7
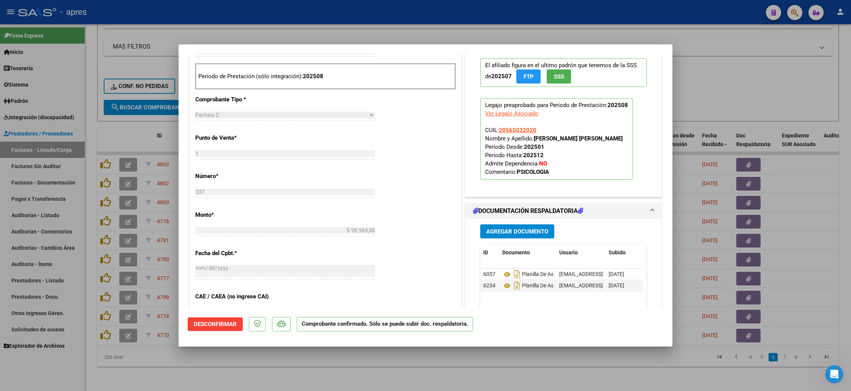
click at [283, 310] on div at bounding box center [425, 195] width 851 height 391
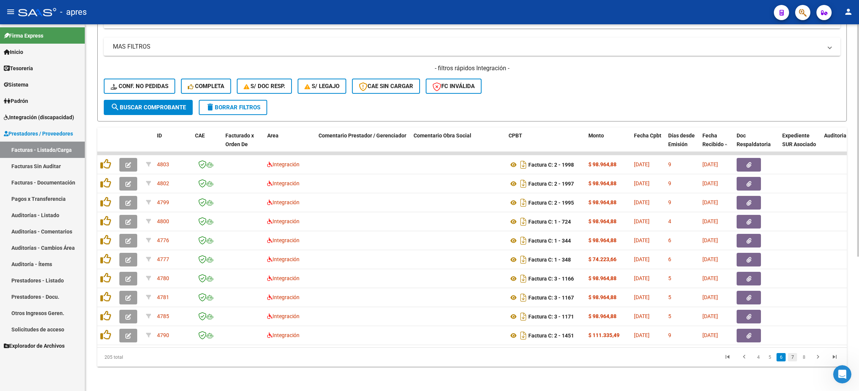
click at [790, 310] on link "7" at bounding box center [792, 357] width 9 height 8
click at [791, 310] on link "8" at bounding box center [792, 357] width 9 height 8
click at [791, 310] on link "9" at bounding box center [791, 357] width 9 height 8
click at [817, 310] on icon "go to next page" at bounding box center [818, 358] width 10 height 9
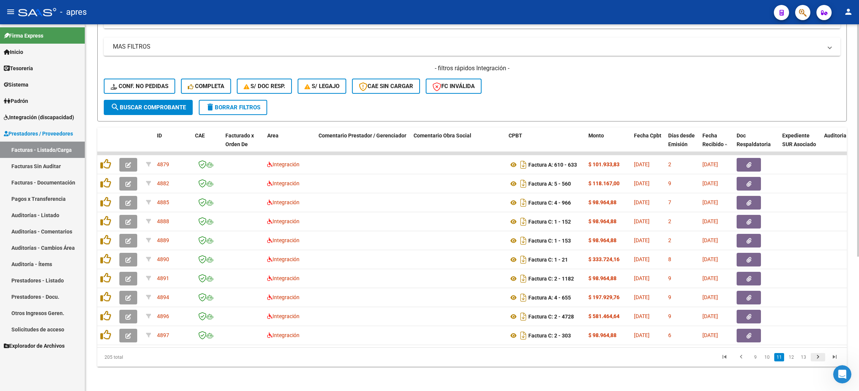
click at [818, 310] on icon "go to next page" at bounding box center [818, 358] width 10 height 9
click at [819, 310] on icon "go to next page" at bounding box center [818, 358] width 10 height 9
click at [817, 310] on icon "go to next page" at bounding box center [818, 358] width 10 height 9
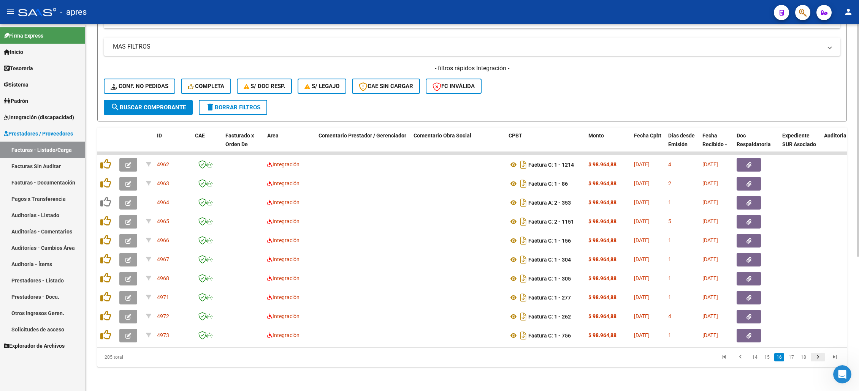
click at [817, 310] on icon "go to next page" at bounding box center [818, 358] width 10 height 9
click at [819, 310] on icon "go to next page" at bounding box center [818, 358] width 10 height 9
click at [818, 310] on icon "go to next page" at bounding box center [818, 358] width 10 height 9
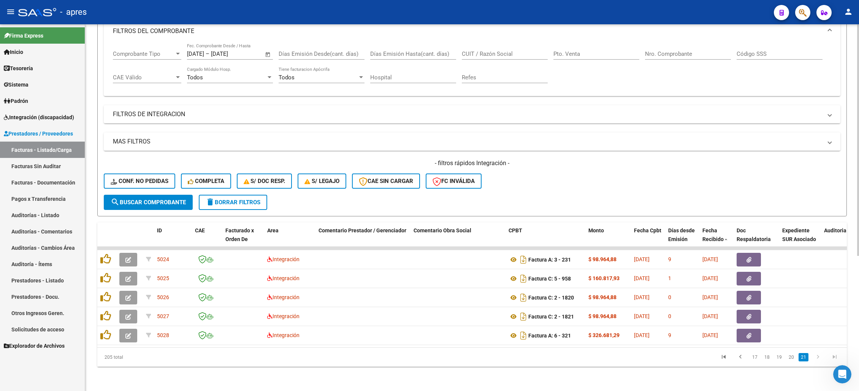
scroll to position [117, 0]
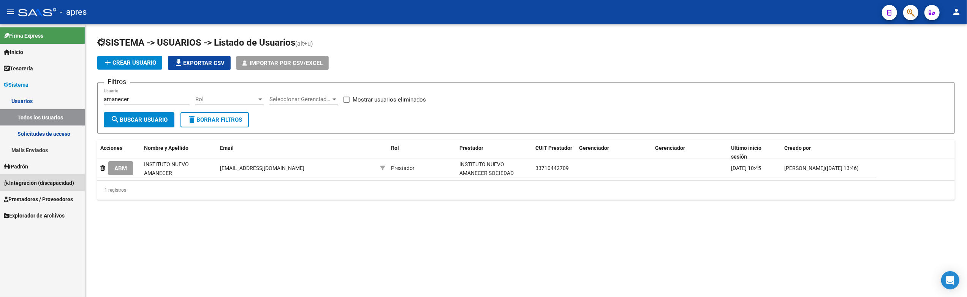
click at [32, 182] on span "Integración (discapacidad)" at bounding box center [39, 183] width 70 height 8
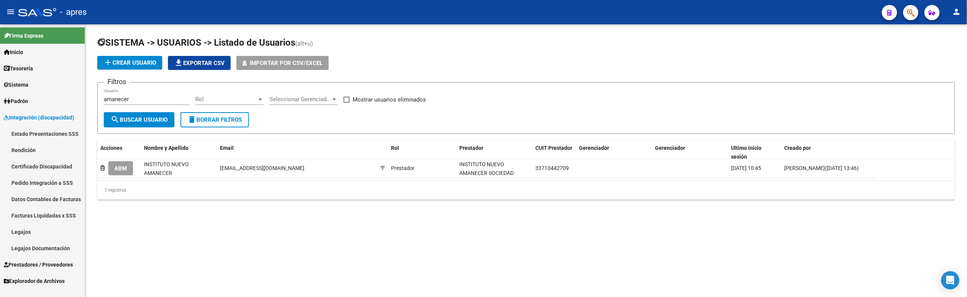
click at [33, 136] on link "Estado Presentaciones SSS" at bounding box center [42, 133] width 85 height 16
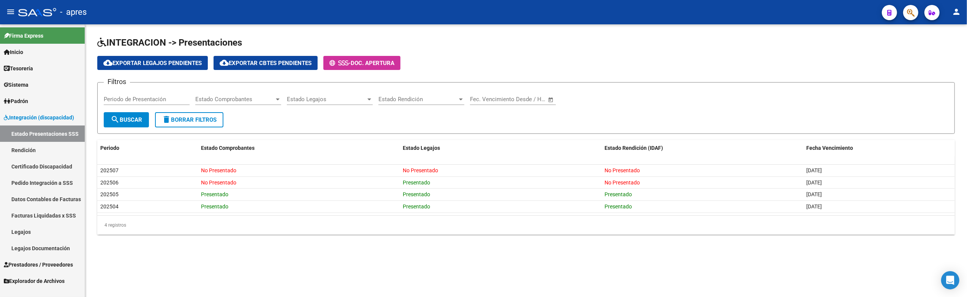
click at [35, 133] on link "Estado Presentaciones SSS" at bounding box center [42, 133] width 85 height 16
click at [35, 121] on span "Integración (discapacidad)" at bounding box center [39, 117] width 70 height 8
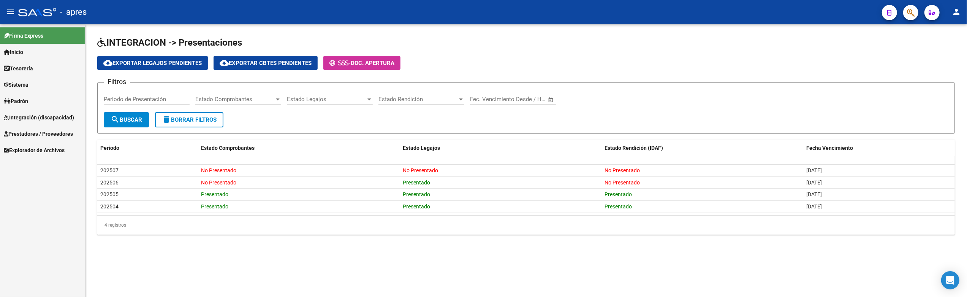
click at [33, 131] on span "Prestadores / Proveedores" at bounding box center [38, 134] width 69 height 8
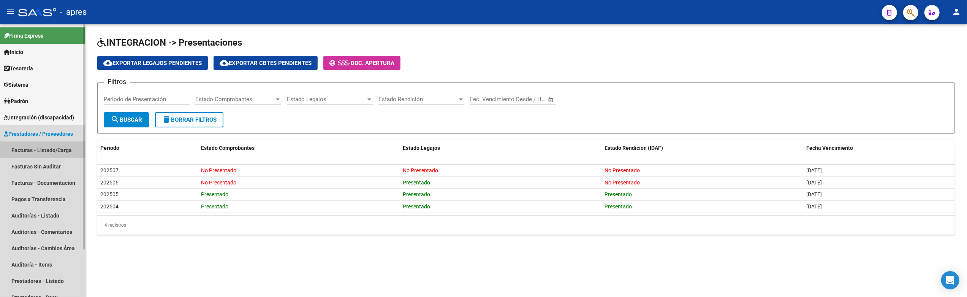
click at [33, 146] on link "Facturas - Listado/Carga" at bounding box center [42, 150] width 85 height 16
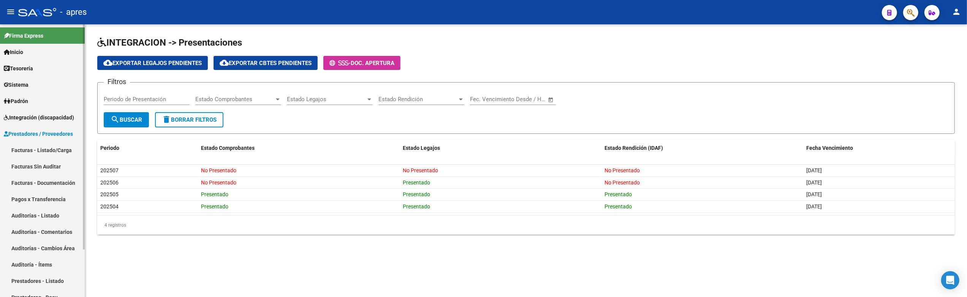
click at [38, 154] on link "Facturas - Listado/Carga" at bounding box center [42, 150] width 85 height 16
click at [44, 149] on link "Facturas - Listado/Carga" at bounding box center [42, 150] width 85 height 16
click at [36, 151] on link "Facturas - Listado/Carga" at bounding box center [42, 150] width 85 height 16
click at [32, 113] on span "Integración (discapacidad)" at bounding box center [39, 117] width 70 height 8
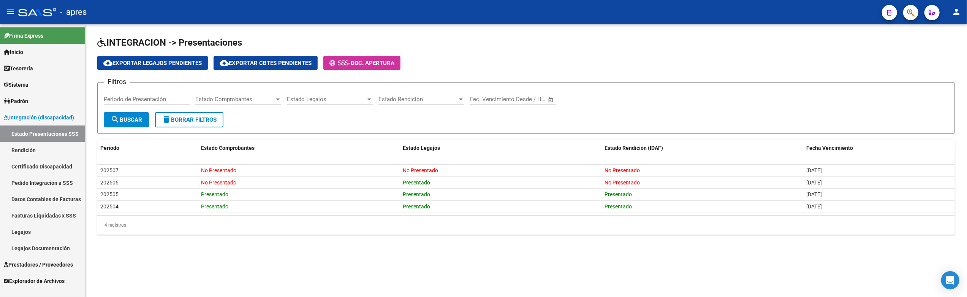
click at [59, 263] on span "Prestadores / Proveedores" at bounding box center [38, 264] width 69 height 8
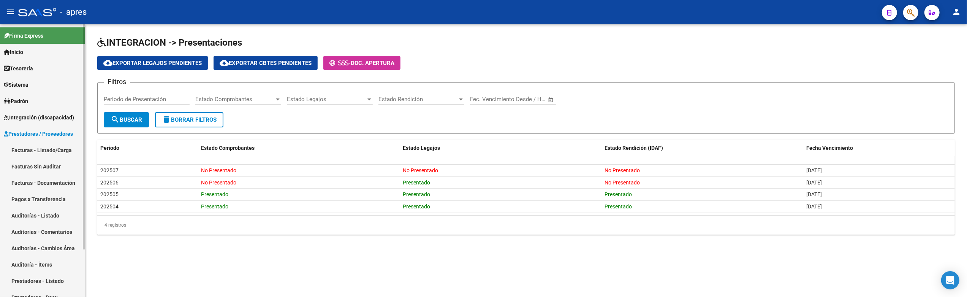
click at [59, 143] on link "Facturas - Listado/Carga" at bounding box center [42, 150] width 85 height 16
click at [52, 151] on link "Facturas - Listado/Carga" at bounding box center [42, 150] width 85 height 16
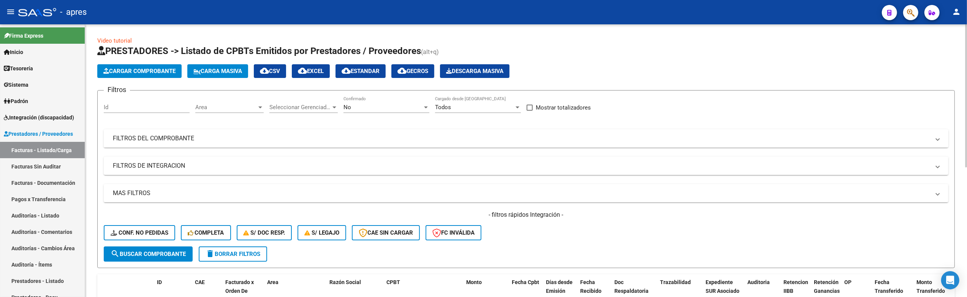
click at [159, 138] on mat-panel-title "FILTROS DEL COMPROBANTE" at bounding box center [521, 138] width 817 height 8
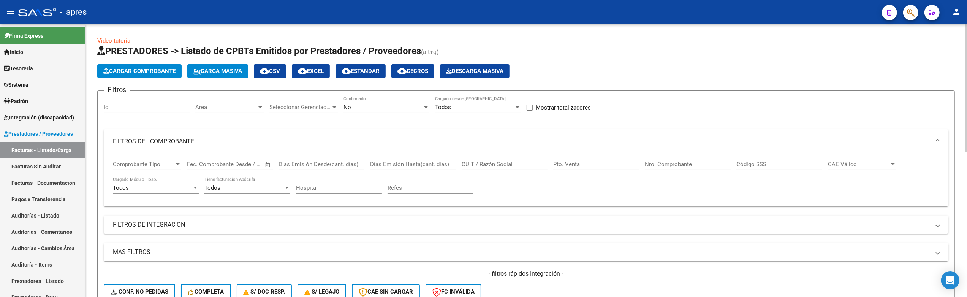
click at [665, 165] on input "Nro. Comprobante" at bounding box center [688, 164] width 86 height 7
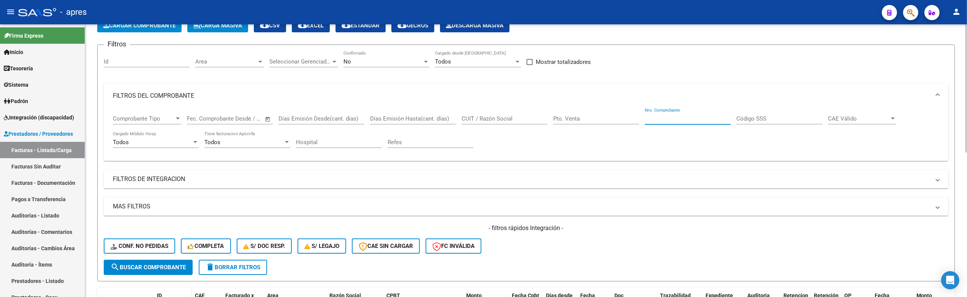
scroll to position [152, 0]
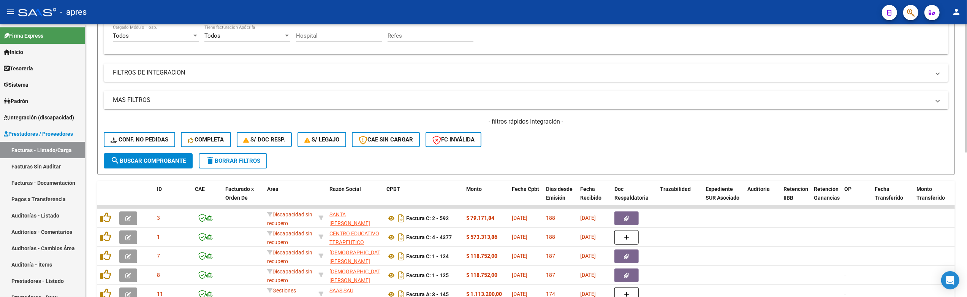
click at [150, 71] on mat-panel-title "FILTROS DE INTEGRACION" at bounding box center [521, 72] width 817 height 8
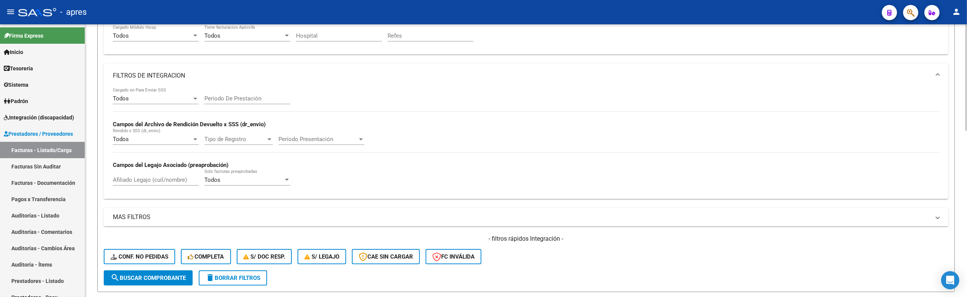
click at [137, 180] on input "Afiliado Legajo (cuil/nombre)" at bounding box center [156, 179] width 86 height 7
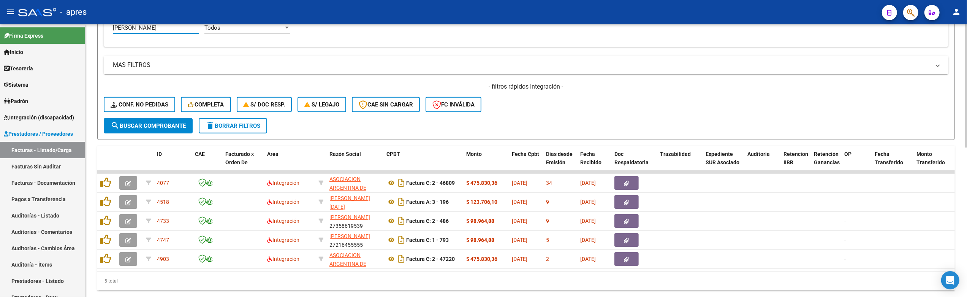
type input "quiroz luciano"
click at [147, 125] on span "search Buscar Comprobante" at bounding box center [148, 125] width 75 height 7
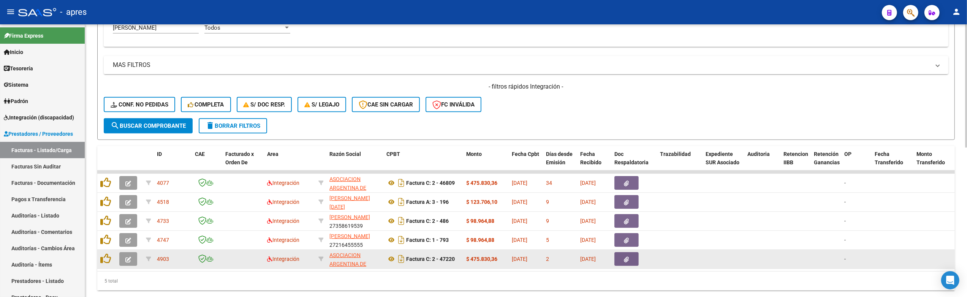
click at [122, 256] on button "button" at bounding box center [128, 259] width 18 height 14
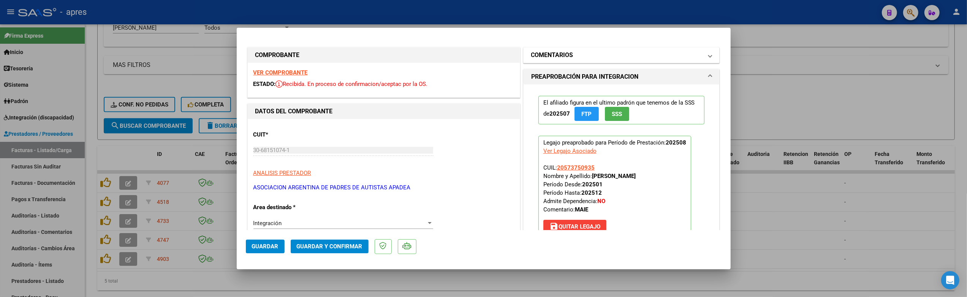
click at [533, 59] on h1 "COMENTARIOS" at bounding box center [552, 55] width 42 height 9
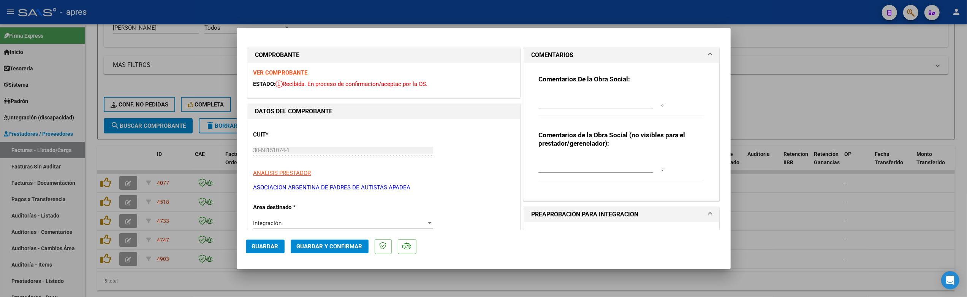
click at [189, 289] on div at bounding box center [483, 148] width 967 height 297
type input "$ 0,00"
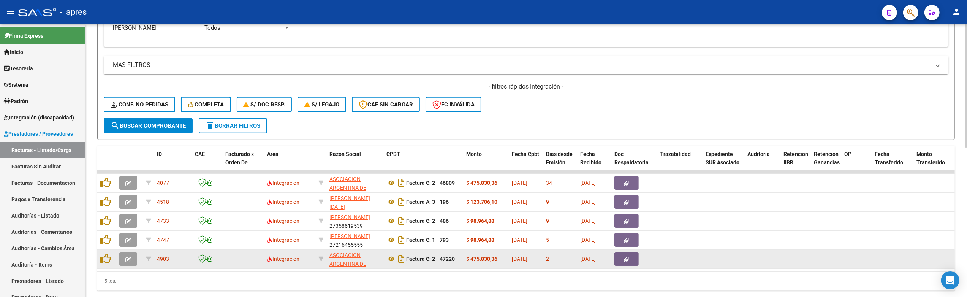
scroll to position [27, 0]
drag, startPoint x: 330, startPoint y: 254, endPoint x: 366, endPoint y: 267, distance: 38.6
click at [366, 267] on datatable-body-cell "ASOCIACION ARGENTINA DE PADRES DE AUTISTAS APADEA 30681510741" at bounding box center [354, 259] width 57 height 19
copy div "ASOCIACION ARGENTINA DE PADRES DE AUTISTAS APADEA 30681510741"
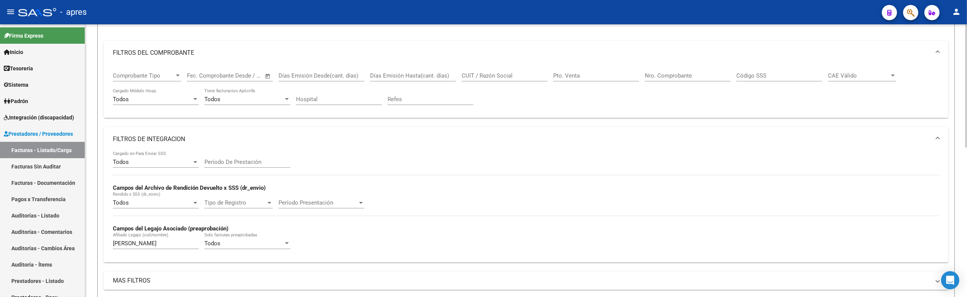
scroll to position [51, 0]
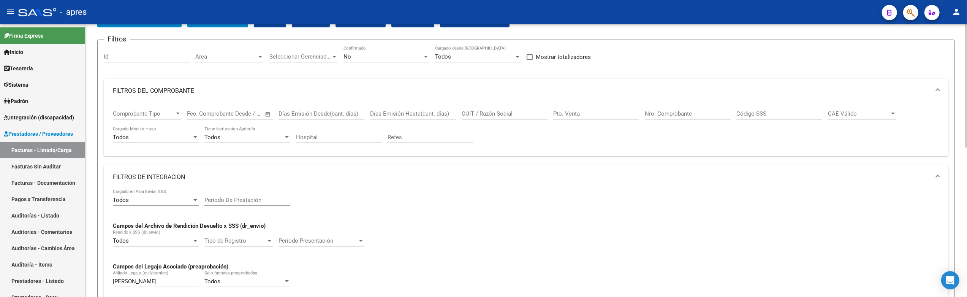
click at [650, 114] on input "Nro. Comprobante" at bounding box center [688, 113] width 86 height 7
drag, startPoint x: 692, startPoint y: 116, endPoint x: 552, endPoint y: 115, distance: 139.4
click at [552, 115] on div "Comprobante Tipo Comprobante Tipo Fecha inicio – Fecha fin Fec. Comprobante Des…" at bounding box center [526, 126] width 826 height 47
click at [498, 116] on input "CUIT / Razón Social" at bounding box center [505, 113] width 86 height 7
paste input "ASOCIACION ARGENTINA DE PADRES DE AUTISTAS APADEA 30681510741"
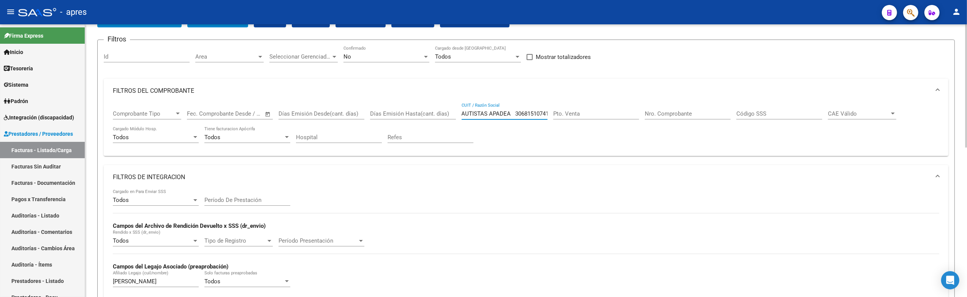
scroll to position [0, 0]
drag, startPoint x: 513, startPoint y: 113, endPoint x: 125, endPoint y: 111, distance: 387.9
click at [127, 112] on div "Comprobante Tipo Comprobante Tipo Fecha inicio – Fecha fin Fec. Comprobante Des…" at bounding box center [526, 126] width 826 height 47
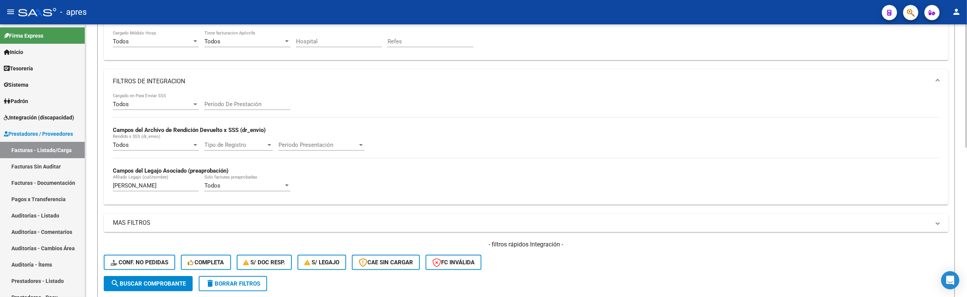
scroll to position [152, 0]
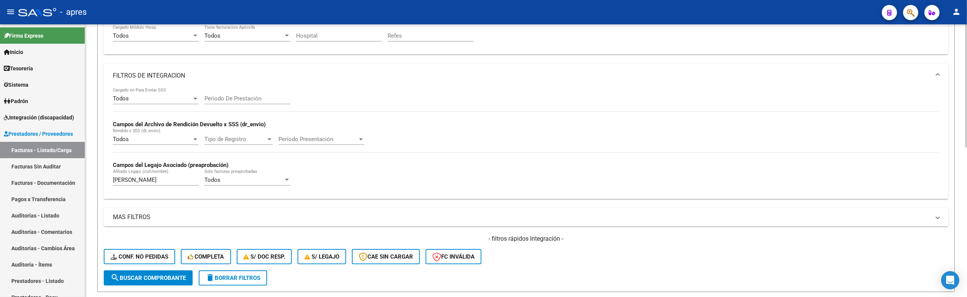
type input "30681510741"
click at [151, 272] on button "search Buscar Comprobante" at bounding box center [148, 277] width 89 height 15
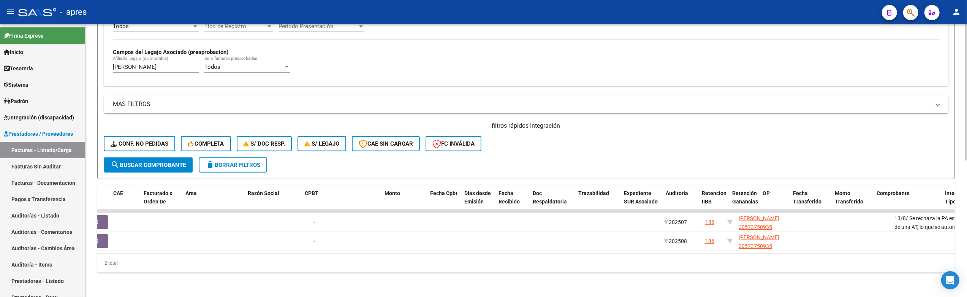
scroll to position [0, 0]
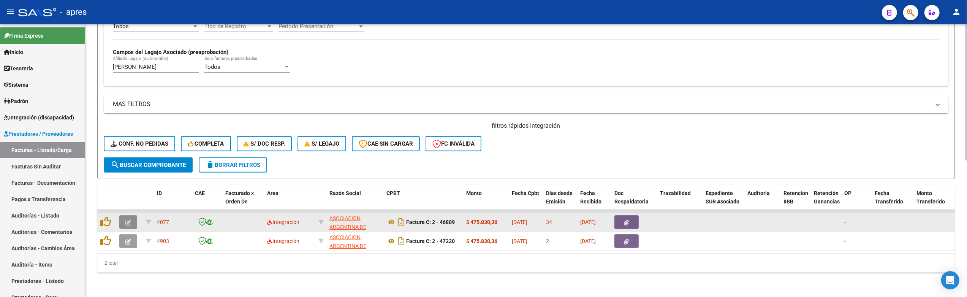
click at [128, 220] on icon "button" at bounding box center [128, 223] width 6 height 6
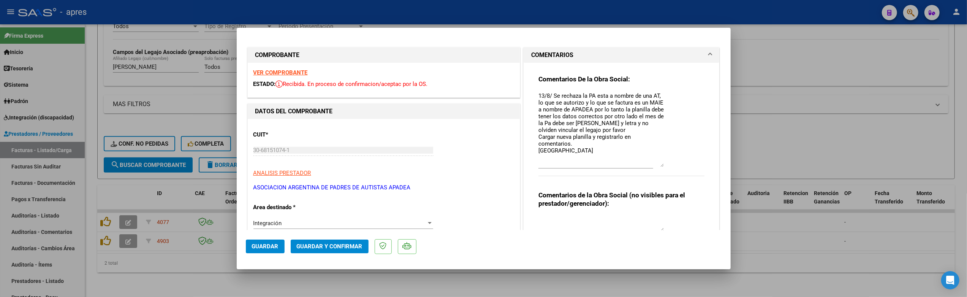
drag, startPoint x: 653, startPoint y: 104, endPoint x: 654, endPoint y: 165, distance: 60.4
click at [654, 165] on textarea "13/8/ Se rechaza la PA esta a nombre de una AT, lo que se autorizo y lo que se …" at bounding box center [600, 129] width 125 height 75
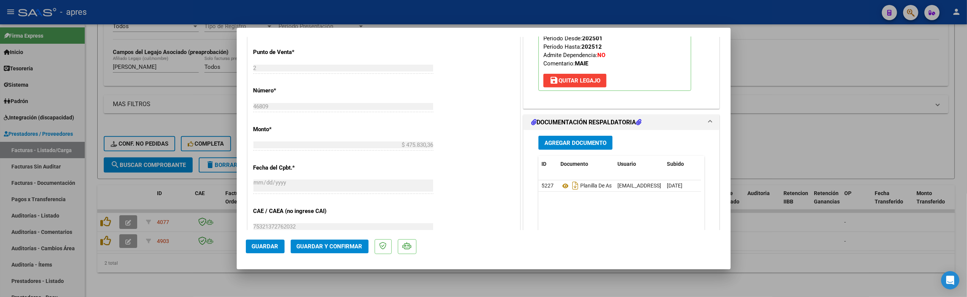
scroll to position [354, 0]
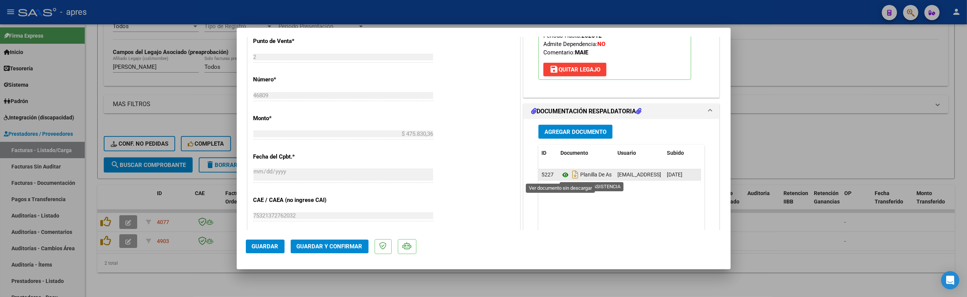
click at [561, 176] on icon at bounding box center [565, 174] width 10 height 9
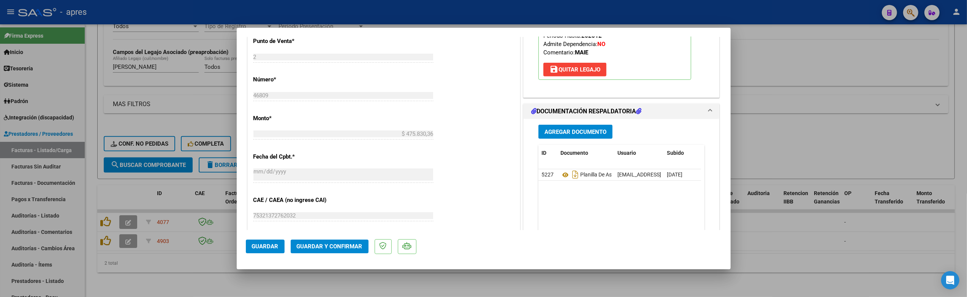
click at [248, 264] on mat-dialog-container "COMPROBANTE VER COMPROBANTE ESTADO: Recibida. En proceso de confirmacion/acepta…" at bounding box center [484, 148] width 494 height 241
click at [244, 273] on div at bounding box center [483, 148] width 967 height 297
type input "$ 0,00"
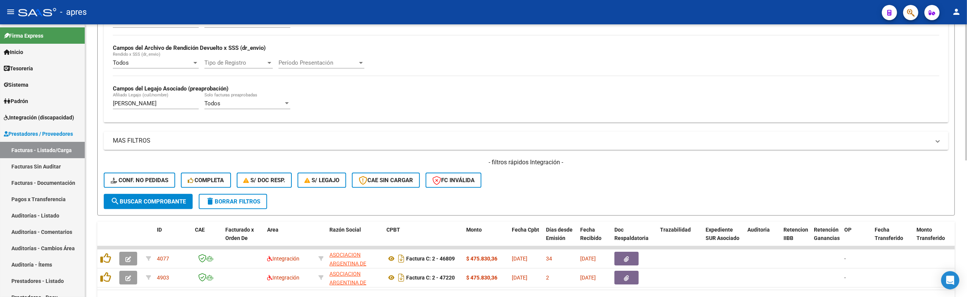
scroll to position [120, 0]
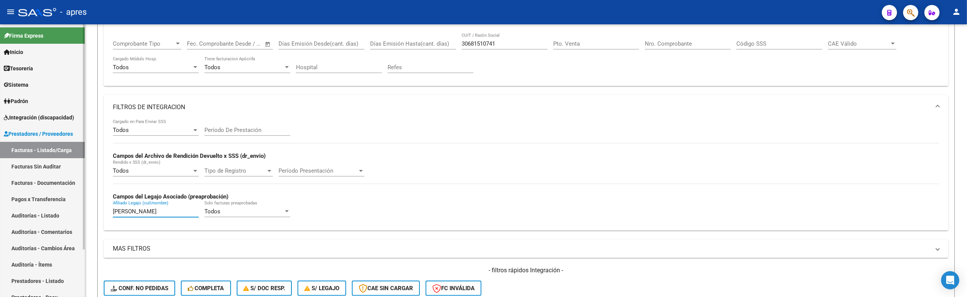
drag, startPoint x: 151, startPoint y: 209, endPoint x: 53, endPoint y: 183, distance: 101.5
click at [55, 184] on mat-sidenav-container "Firma Express Inicio Calendario SSS Instructivos Contacto OS Tesorería Extracto…" at bounding box center [483, 160] width 967 height 272
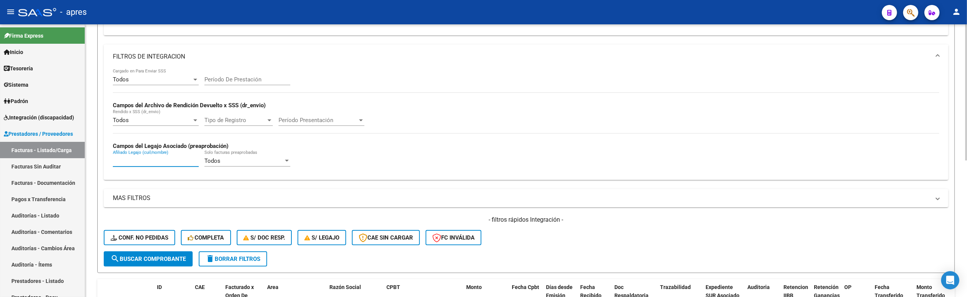
scroll to position [222, 0]
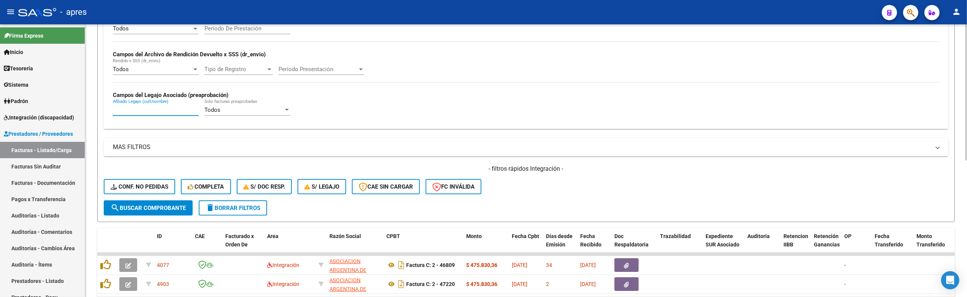
click at [135, 214] on button "search Buscar Comprobante" at bounding box center [148, 207] width 89 height 15
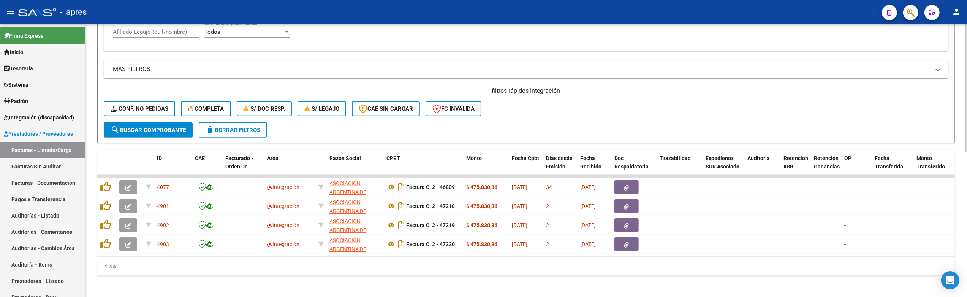
scroll to position [310, 0]
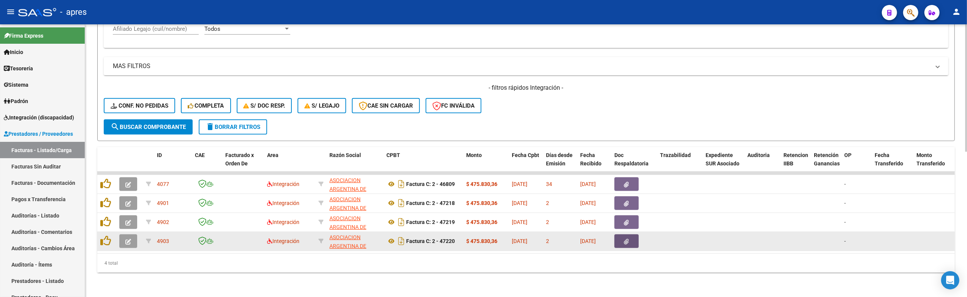
click at [619, 236] on button "button" at bounding box center [626, 241] width 24 height 14
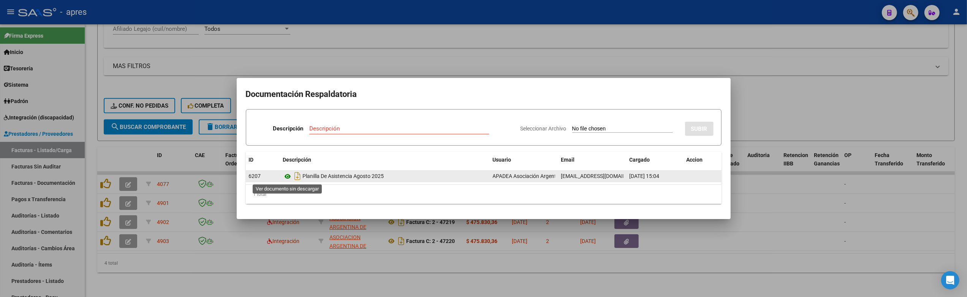
click at [288, 175] on icon at bounding box center [288, 176] width 10 height 9
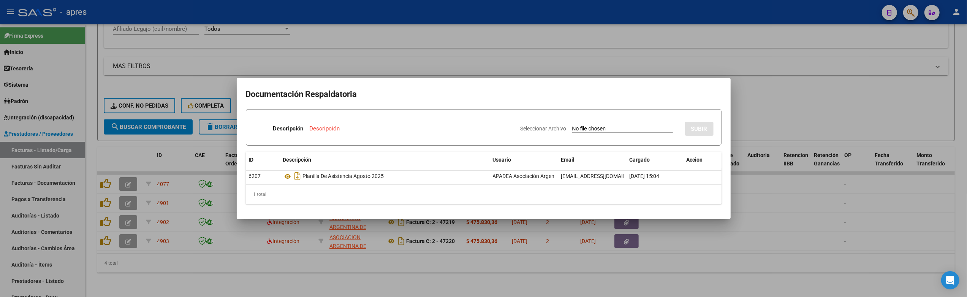
click at [432, 275] on div at bounding box center [483, 148] width 967 height 297
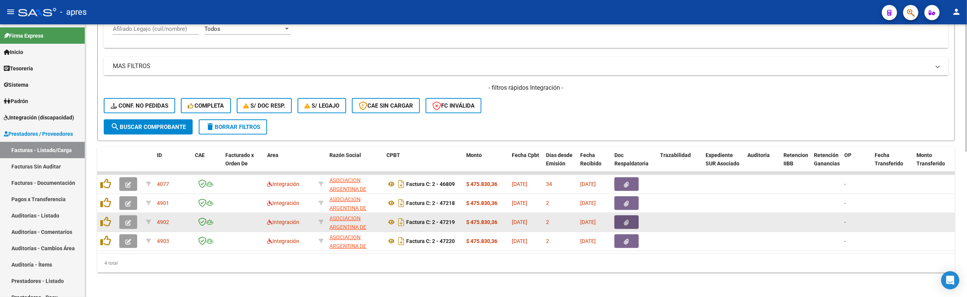
click at [619, 220] on button "button" at bounding box center [626, 222] width 24 height 14
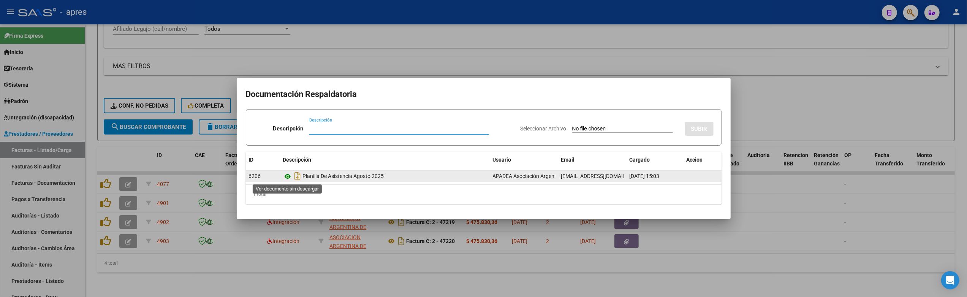
click at [285, 175] on icon at bounding box center [288, 176] width 10 height 9
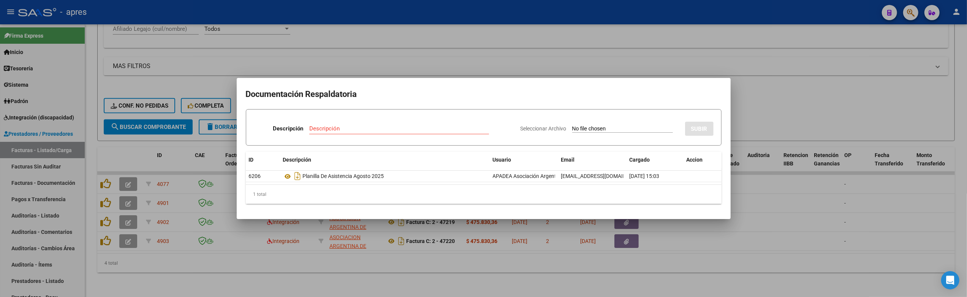
click at [351, 260] on div at bounding box center [483, 148] width 967 height 297
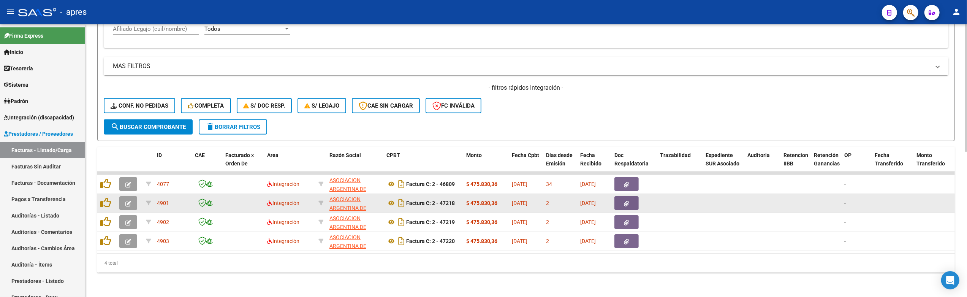
click at [631, 198] on button "button" at bounding box center [626, 203] width 24 height 14
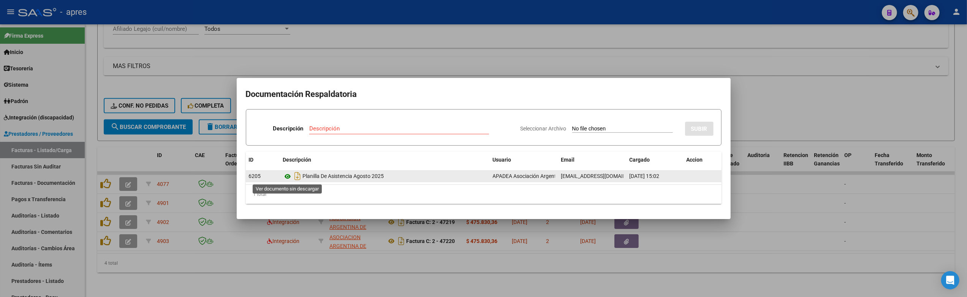
click at [286, 176] on icon at bounding box center [288, 176] width 10 height 9
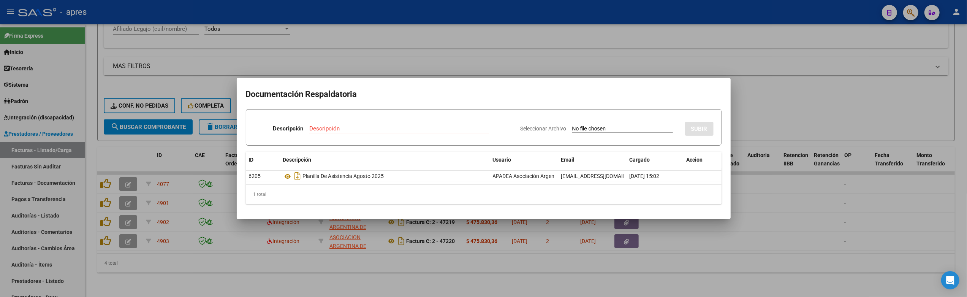
click at [310, 271] on div at bounding box center [483, 148] width 967 height 297
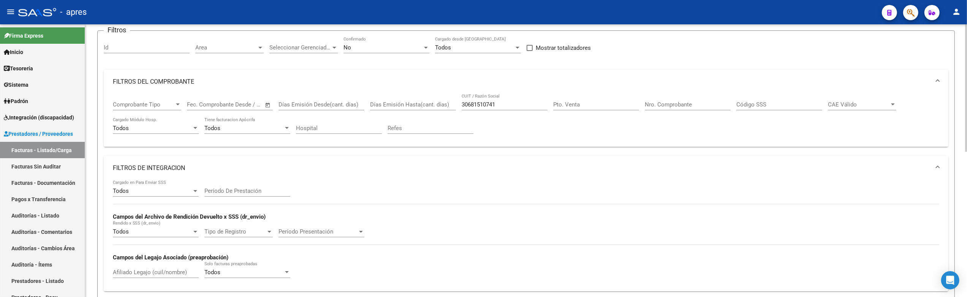
scroll to position [0, 0]
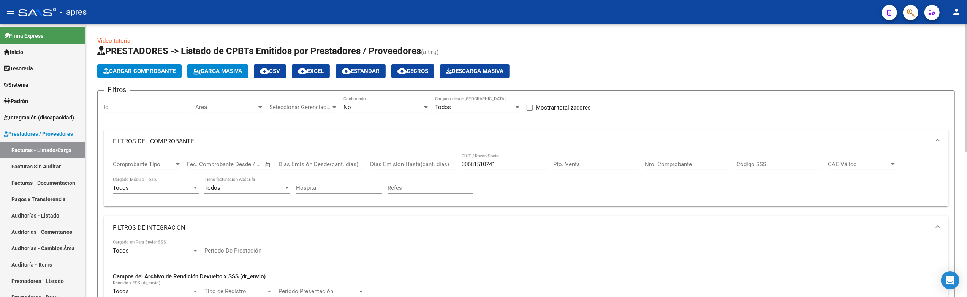
click at [248, 110] on span "Area" at bounding box center [226, 107] width 62 height 7
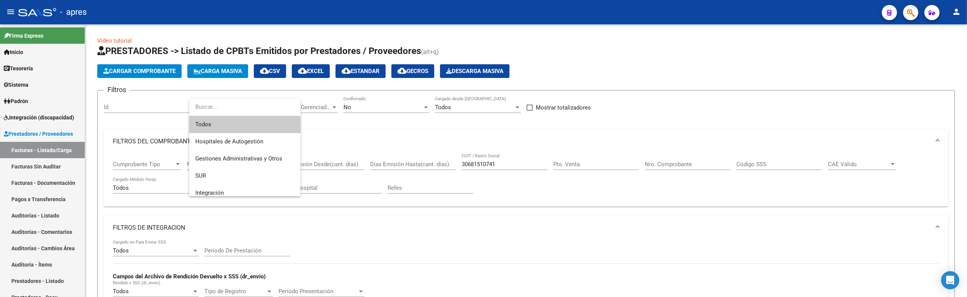
click at [245, 121] on span "Todos" at bounding box center [244, 124] width 99 height 17
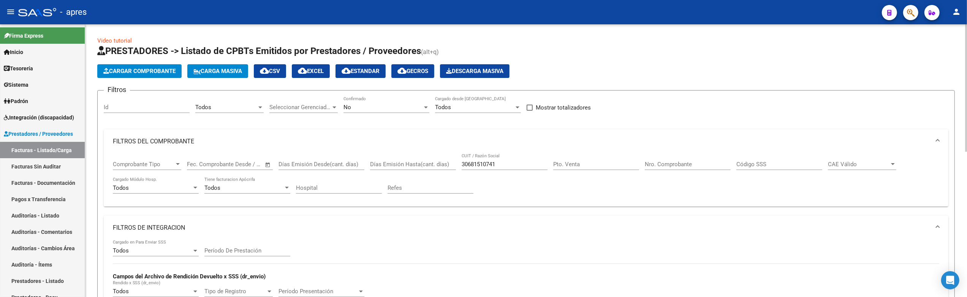
click at [313, 101] on div "Seleccionar Gerenciador Seleccionar Gerenciador" at bounding box center [303, 105] width 68 height 16
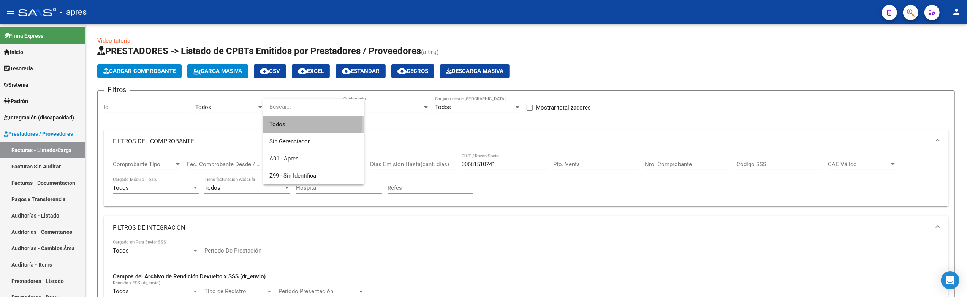
click at [312, 122] on span "Todos" at bounding box center [313, 124] width 89 height 17
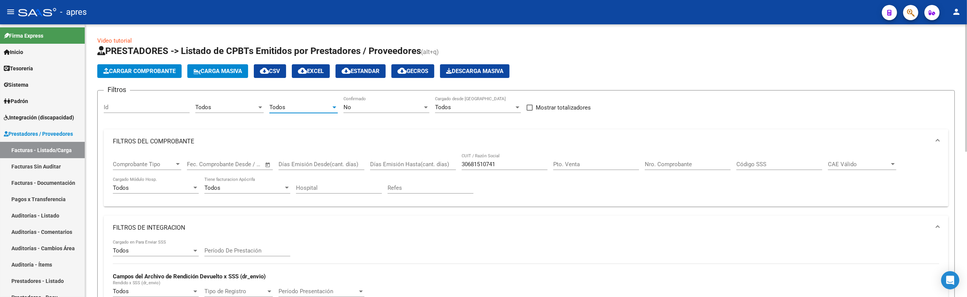
click at [360, 103] on div "No Confirmado" at bounding box center [386, 105] width 86 height 16
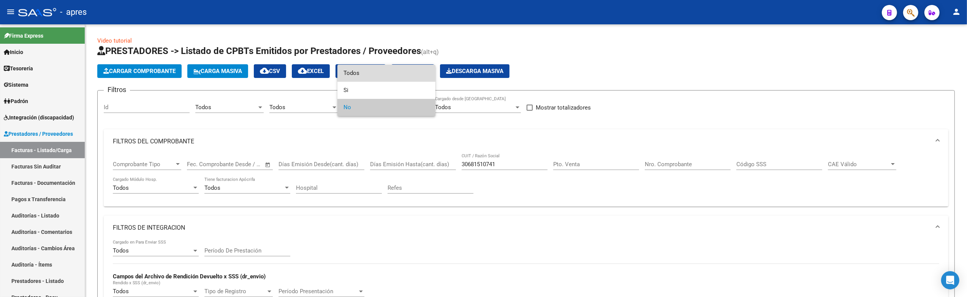
click at [361, 75] on span "Todos" at bounding box center [386, 73] width 86 height 17
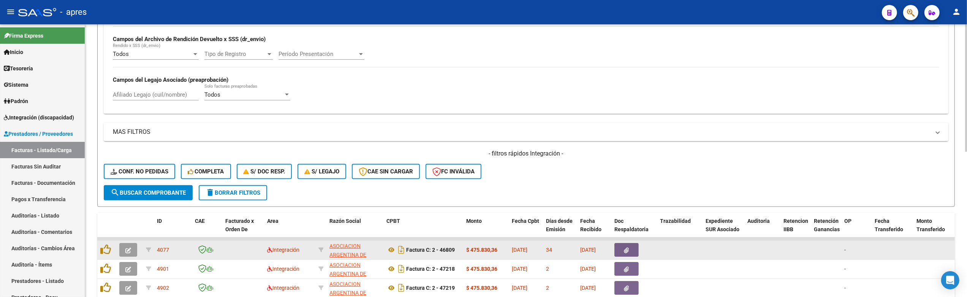
scroll to position [253, 0]
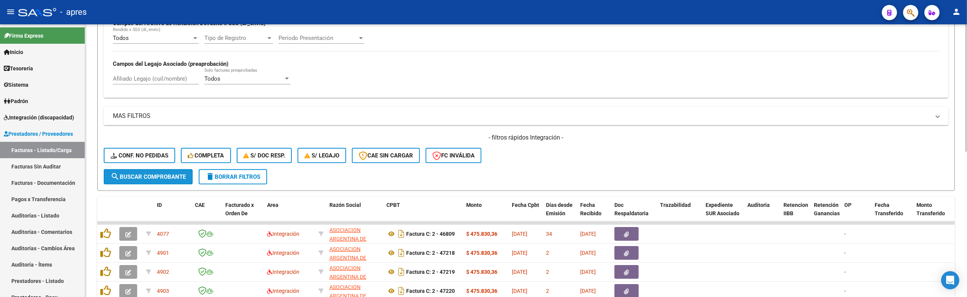
click at [172, 180] on button "search Buscar Comprobante" at bounding box center [148, 176] width 89 height 15
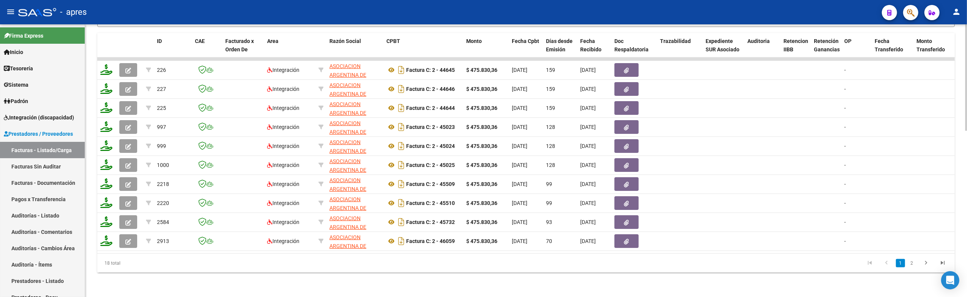
scroll to position [424, 0]
drag, startPoint x: 264, startPoint y: 253, endPoint x: 544, endPoint y: 260, distance: 280.5
click at [544, 260] on div "18 total 1 2" at bounding box center [526, 262] width 858 height 19
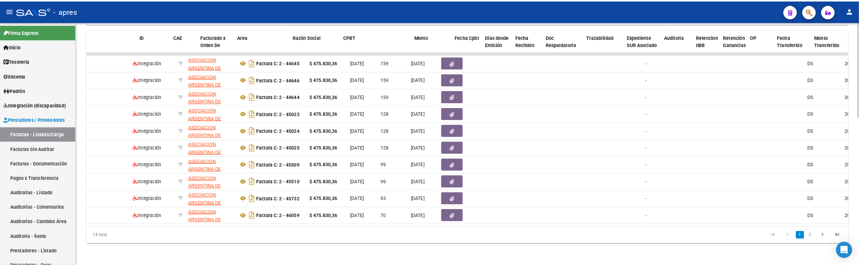
scroll to position [0, 0]
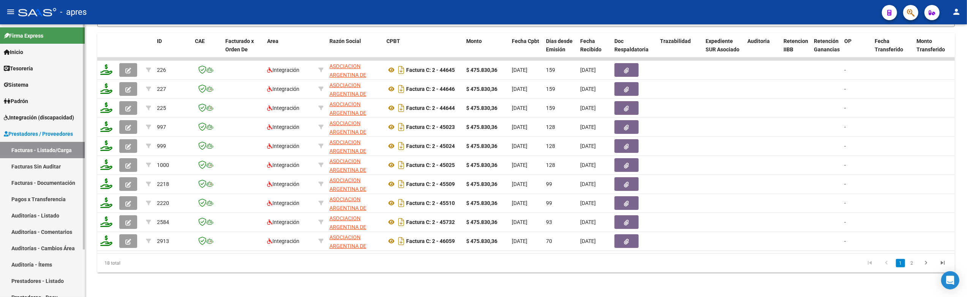
click at [40, 156] on link "Facturas - Listado/Carga" at bounding box center [42, 150] width 85 height 16
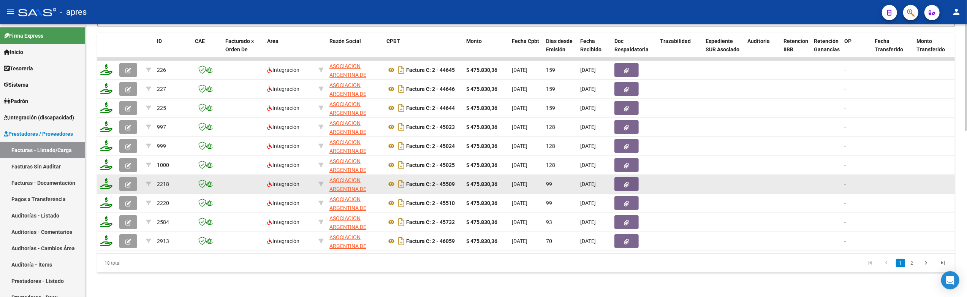
click at [625, 182] on icon "button" at bounding box center [626, 185] width 5 height 6
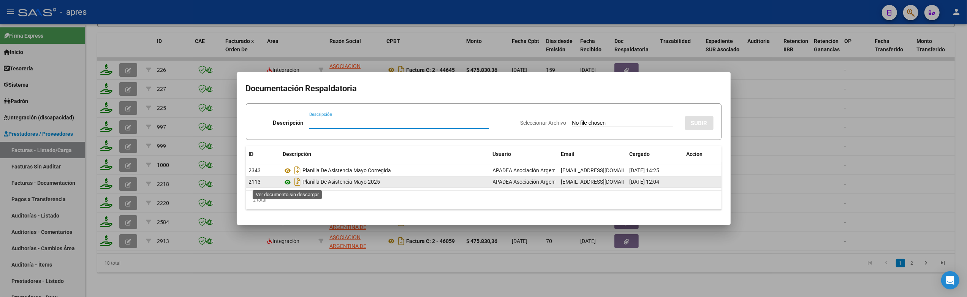
click at [287, 184] on icon at bounding box center [288, 181] width 10 height 9
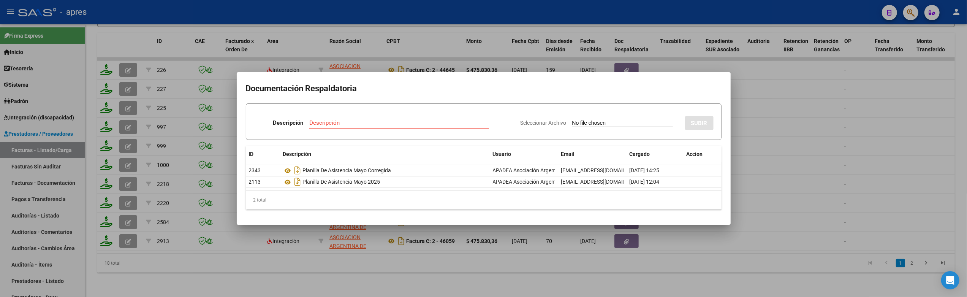
click at [309, 269] on div at bounding box center [483, 148] width 967 height 297
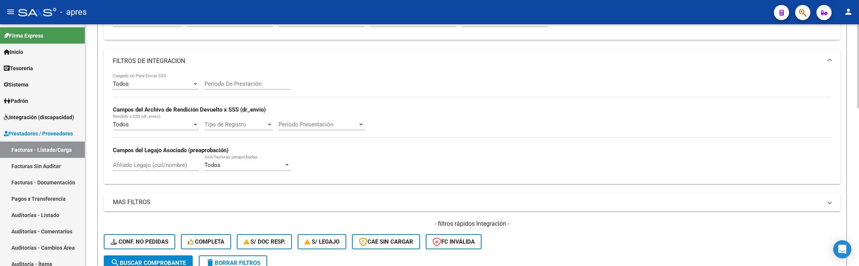
scroll to position [19, 0]
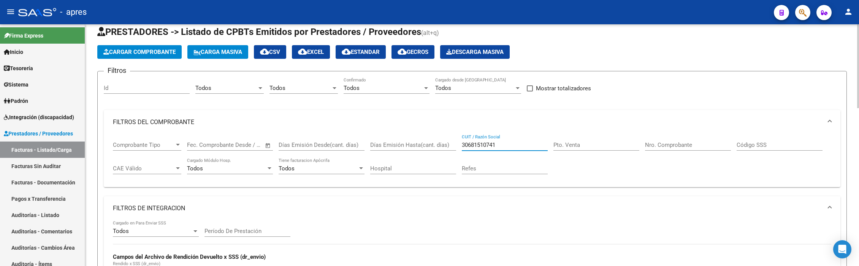
drag, startPoint x: 500, startPoint y: 144, endPoint x: 391, endPoint y: 153, distance: 109.0
click at [394, 153] on div "Comprobante Tipo Comprobante Tipo Fecha inicio – Fecha fin Fec. Comprobante Des…" at bounding box center [472, 157] width 718 height 47
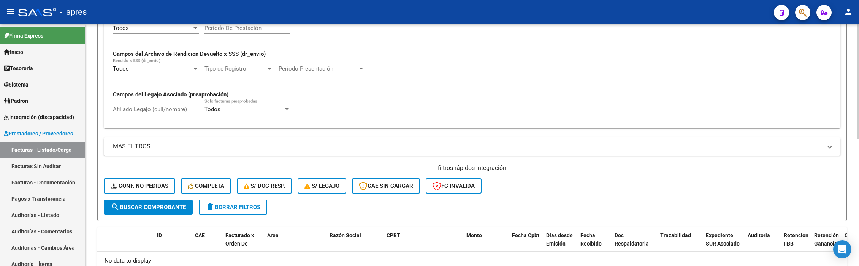
scroll to position [253, 0]
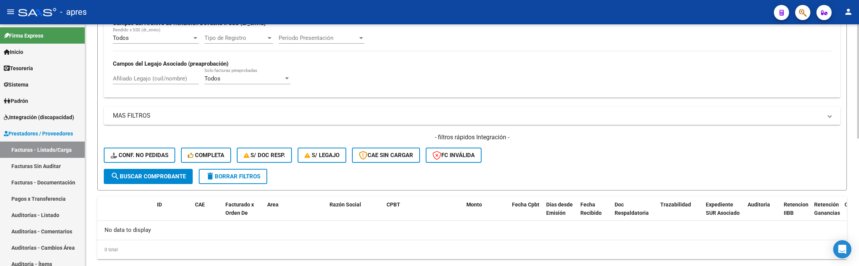
type input "ideat"
click at [172, 179] on span "search Buscar Comprobante" at bounding box center [148, 176] width 75 height 7
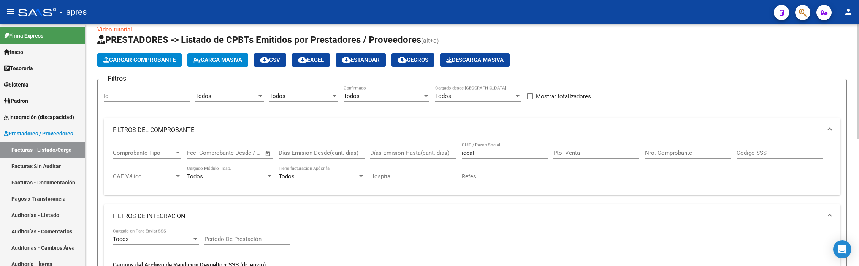
scroll to position [0, 0]
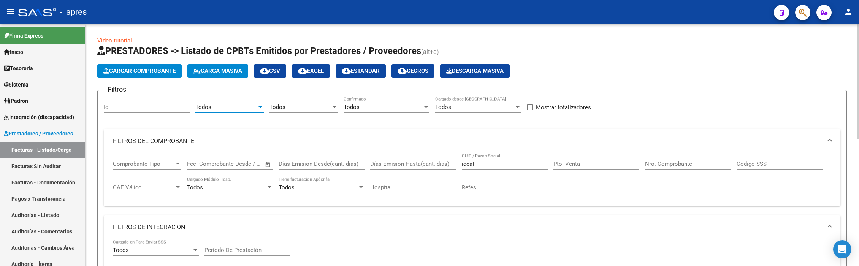
click at [220, 108] on div "Todos" at bounding box center [226, 107] width 62 height 7
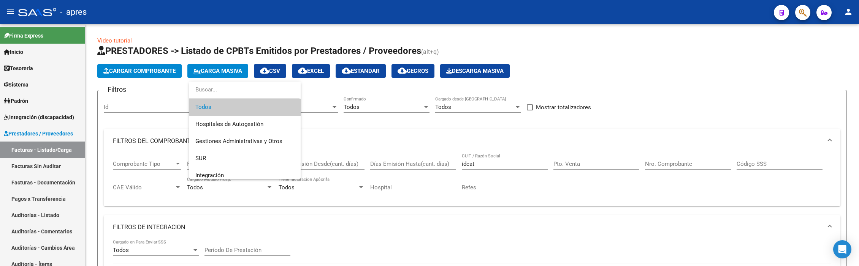
click at [379, 122] on div at bounding box center [429, 133] width 859 height 266
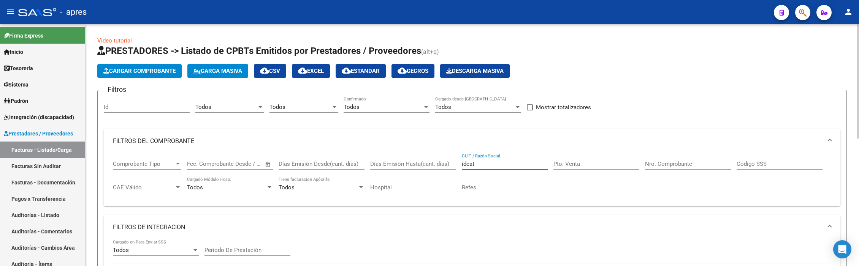
drag, startPoint x: 507, startPoint y: 165, endPoint x: 385, endPoint y: 165, distance: 122.0
click at [385, 165] on div "Comprobante Tipo Comprobante Tipo Fecha inicio – Fecha fin Fec. Comprobante Des…" at bounding box center [472, 176] width 718 height 47
click at [473, 165] on input "CUIT / Razón Social" at bounding box center [505, 164] width 86 height 7
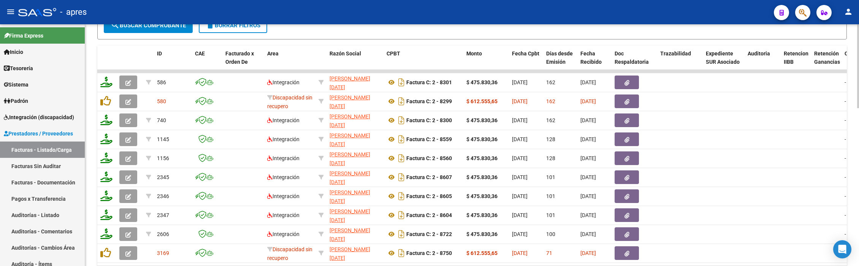
scroll to position [455, 0]
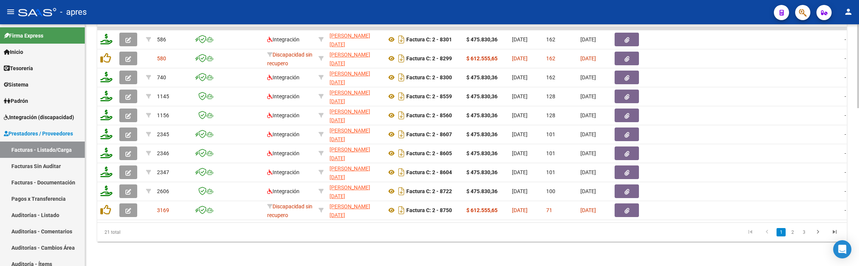
type input "27045703881"
drag, startPoint x: 856, startPoint y: 195, endPoint x: 856, endPoint y: 186, distance: 8.7
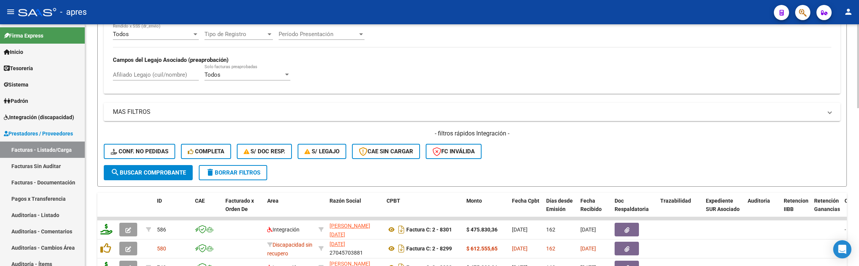
scroll to position [252, 0]
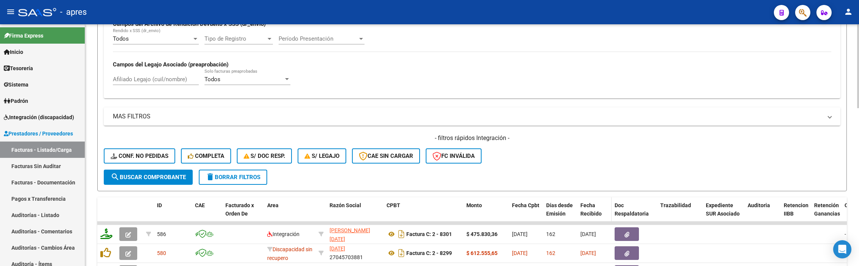
click at [596, 214] on span "Fecha Recibido" at bounding box center [590, 210] width 21 height 15
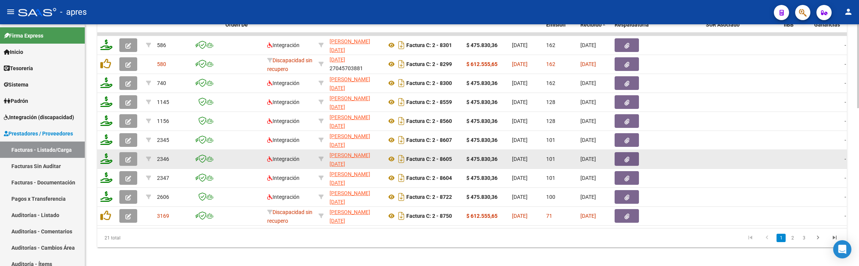
scroll to position [455, 0]
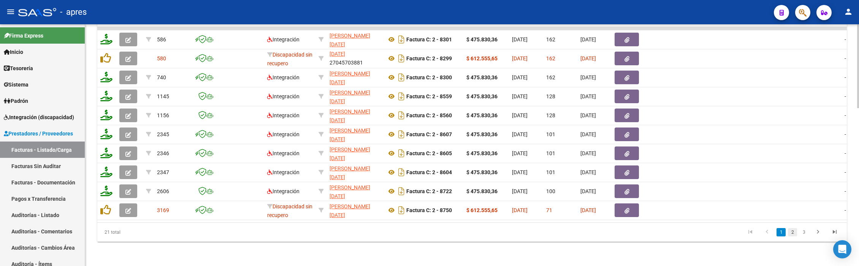
click at [795, 231] on link "2" at bounding box center [792, 232] width 9 height 8
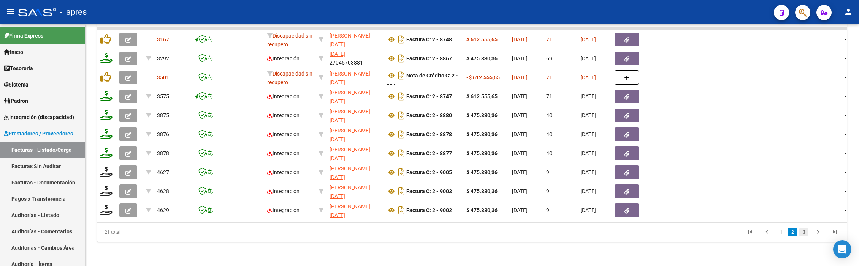
click at [806, 231] on link "3" at bounding box center [803, 232] width 9 height 8
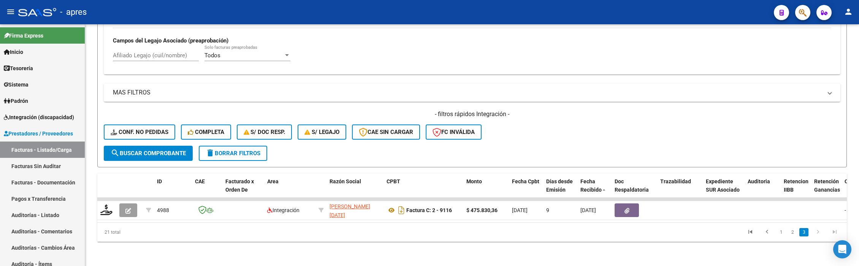
scroll to position [283, 0]
click at [790, 233] on link "2" at bounding box center [792, 232] width 9 height 8
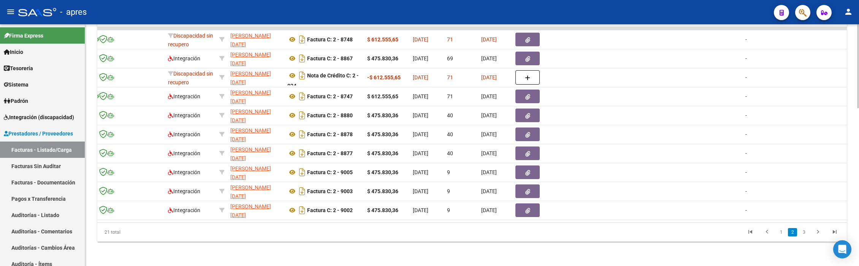
scroll to position [0, 0]
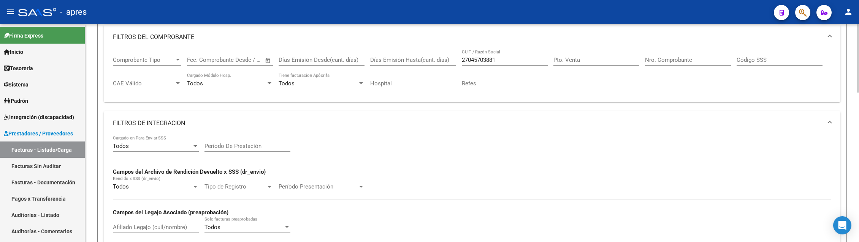
scroll to position [100, 0]
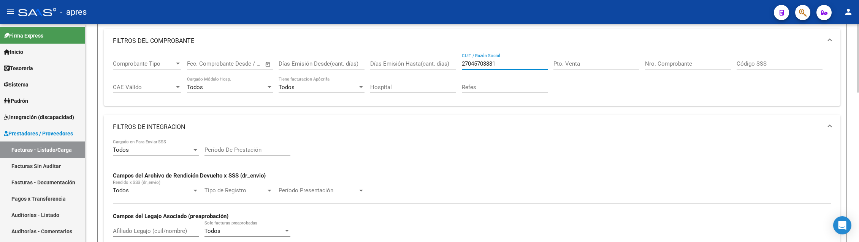
drag, startPoint x: 497, startPoint y: 61, endPoint x: 420, endPoint y: 57, distance: 77.6
click at [421, 58] on div "Comprobante Tipo Comprobante Tipo Fecha inicio – Fecha fin Fec. Comprobante Des…" at bounding box center [472, 76] width 718 height 47
paste input "10/9 Se rechaza, la fc de socio VOLUNTARIO deben ser enviadas a discapacidad.au…"
type input "10/9 Se rechaza, la fc de socio VOLUNTARIO deben ser enviadas a discapacidad.au…"
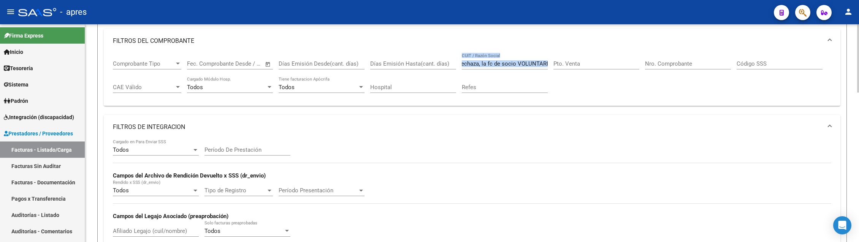
scroll to position [0, 0]
drag, startPoint x: 547, startPoint y: 63, endPoint x: 410, endPoint y: 65, distance: 137.9
click at [410, 65] on div "Comprobante Tipo Comprobante Tipo Fecha inicio – Fecha fin Fec. Comprobante Des…" at bounding box center [472, 76] width 718 height 47
click at [505, 65] on input "10/9 Se rechaza, la fc de socio VOLUNTARIO deben ser enviadas a discapacidad.au…" at bounding box center [505, 63] width 86 height 7
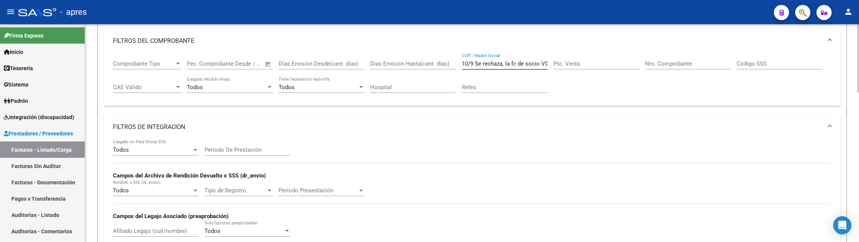
click at [505, 65] on input "10/9 Se rechaza, la fc de socio VOLUNTARIO deben ser enviadas a discapacidad.au…" at bounding box center [505, 63] width 86 height 7
paste input "10/9 Se rechaza, la fc de socio VOLUNTARIO deben ser enviadas a discapacidad.au…"
type input "10/9 Se rechaza, la fc de socio VOLUNTARIO deben ser enviadas a discapacidad.au…"
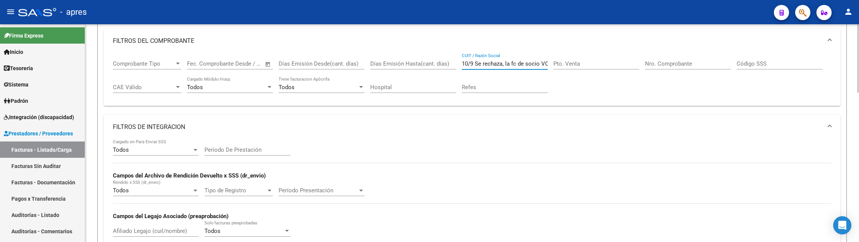
scroll to position [0, 211]
click at [498, 67] on input "10/9 Se rechaza, la fc de socio VOLUNTARIO deben ser enviadas a discapacidad.au…" at bounding box center [505, 63] width 86 height 7
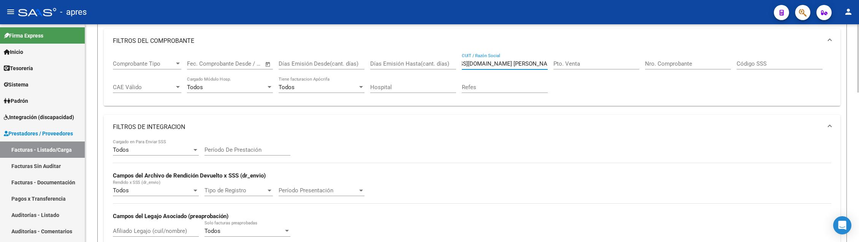
click at [498, 67] on input "10/9 Se rechaza, la fc de socio VOLUNTARIO deben ser enviadas a discapacidad.au…" at bounding box center [505, 63] width 86 height 7
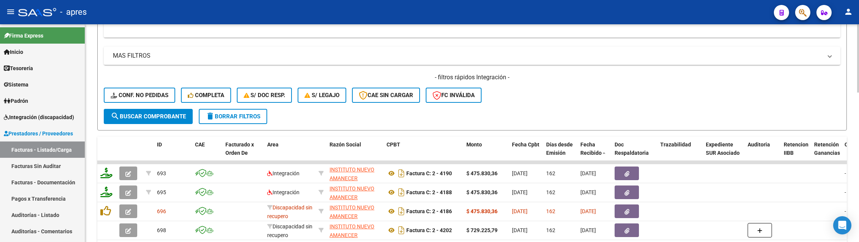
scroll to position [252, 0]
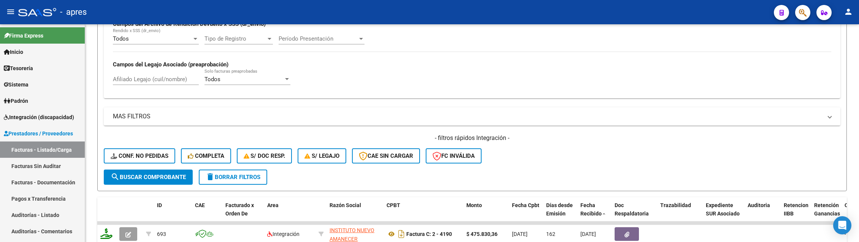
type input "337104427"
click at [128, 82] on input "Afiliado Legajo (cuil/nombre)" at bounding box center [156, 79] width 86 height 7
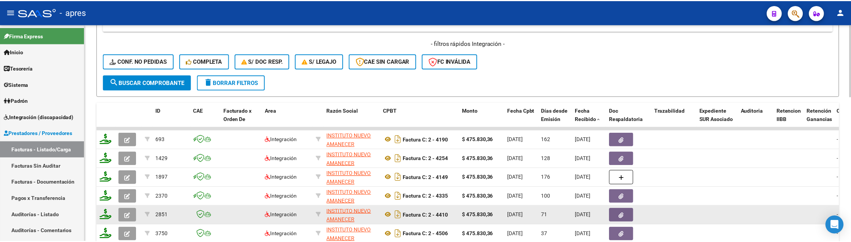
scroll to position [441, 0]
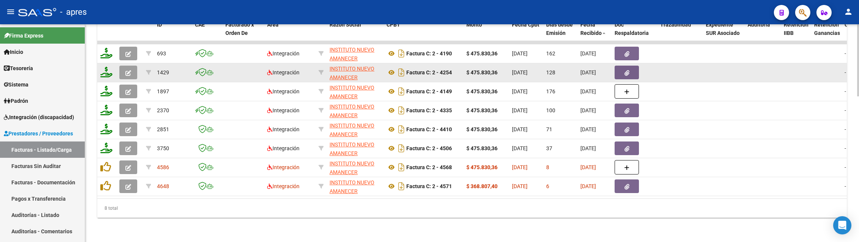
type input "rolon"
click at [132, 68] on button "button" at bounding box center [128, 73] width 18 height 14
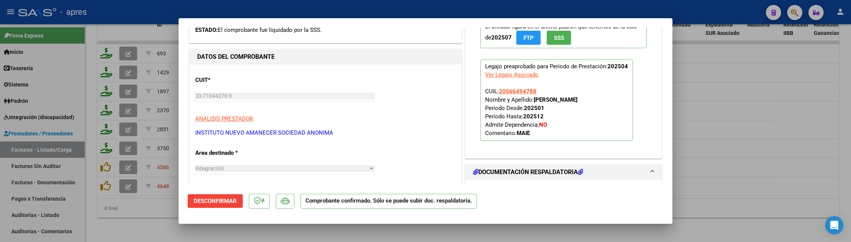
scroll to position [253, 0]
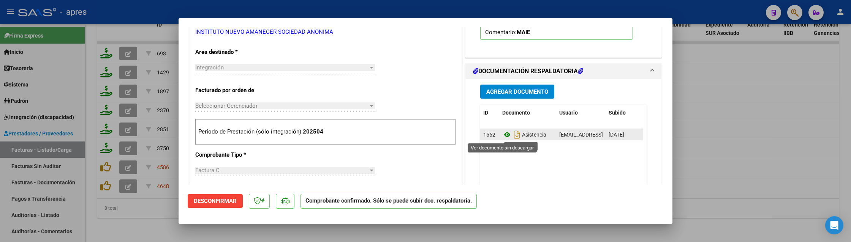
click at [502, 137] on icon at bounding box center [507, 134] width 10 height 9
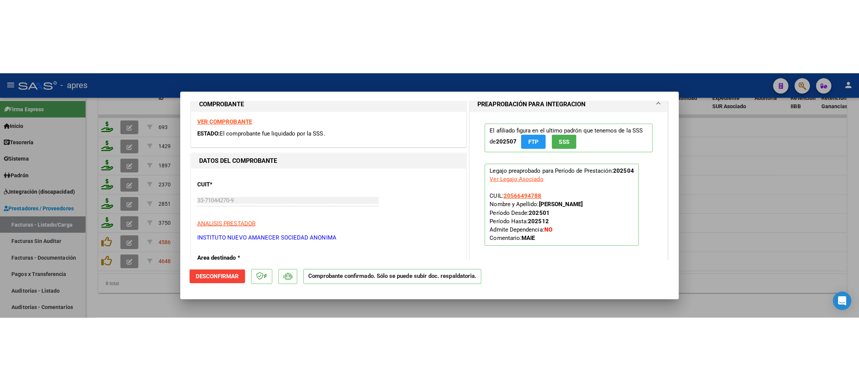
scroll to position [51, 0]
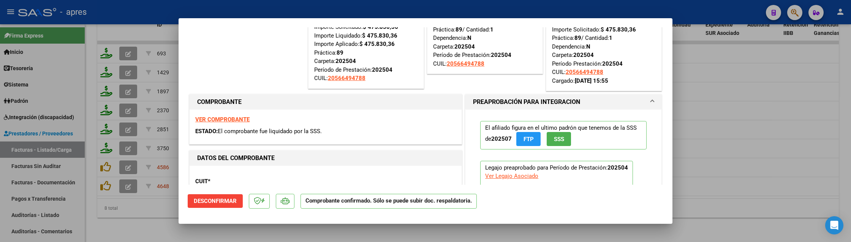
click at [129, 221] on div at bounding box center [425, 121] width 851 height 242
type input "$ 0,00"
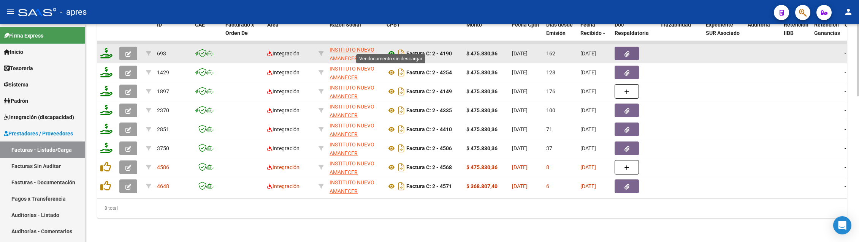
click at [391, 49] on icon at bounding box center [391, 53] width 10 height 9
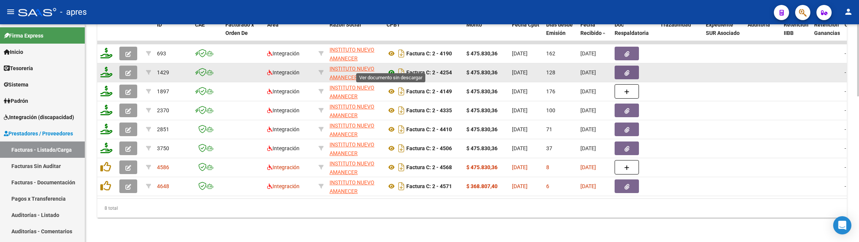
click at [389, 68] on icon at bounding box center [391, 72] width 10 height 9
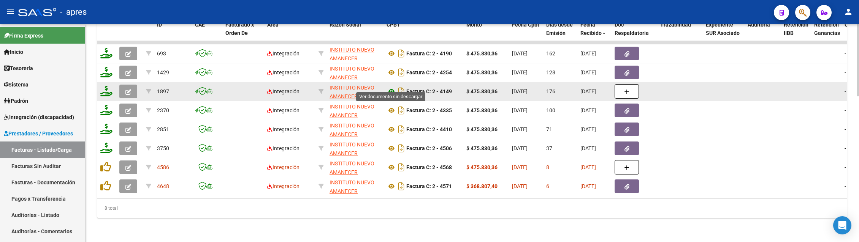
click at [389, 87] on icon at bounding box center [391, 91] width 10 height 9
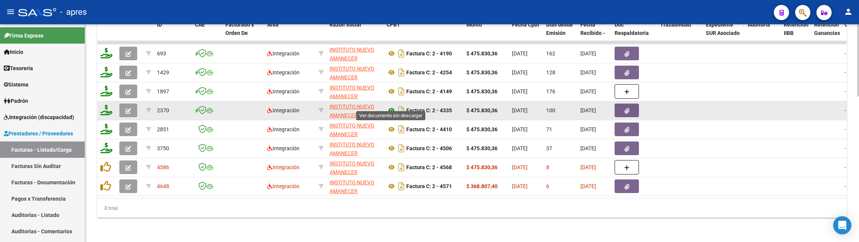
click at [392, 106] on icon at bounding box center [391, 110] width 10 height 9
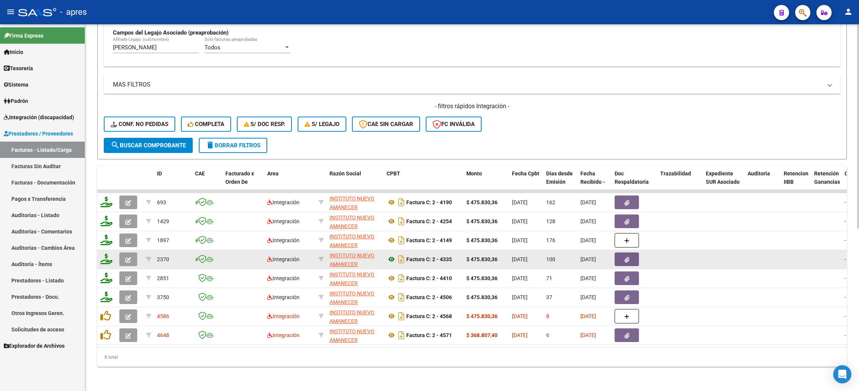
scroll to position [292, 0]
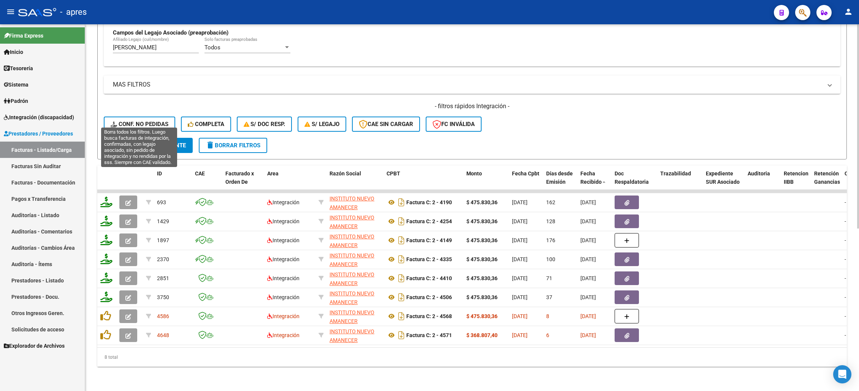
click at [171, 120] on button "Conf. no pedidas" at bounding box center [139, 124] width 71 height 15
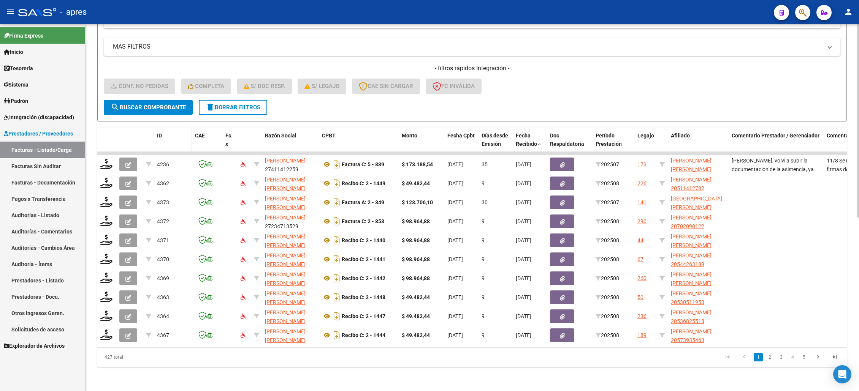
scroll to position [330, 0]
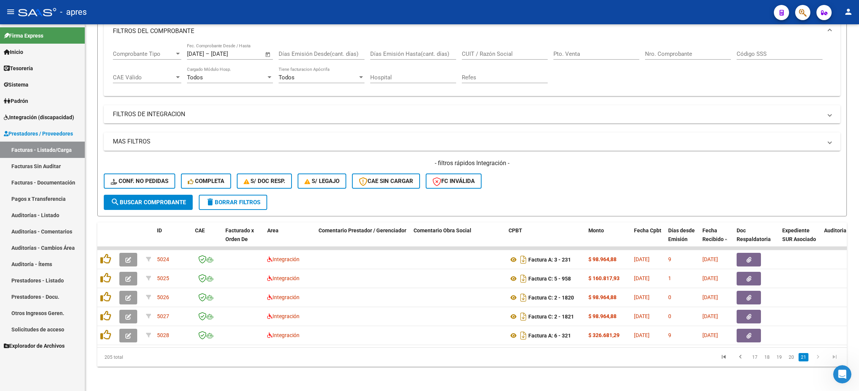
scroll to position [1516, 0]
click at [725, 356] on icon "go to first page" at bounding box center [723, 358] width 10 height 9
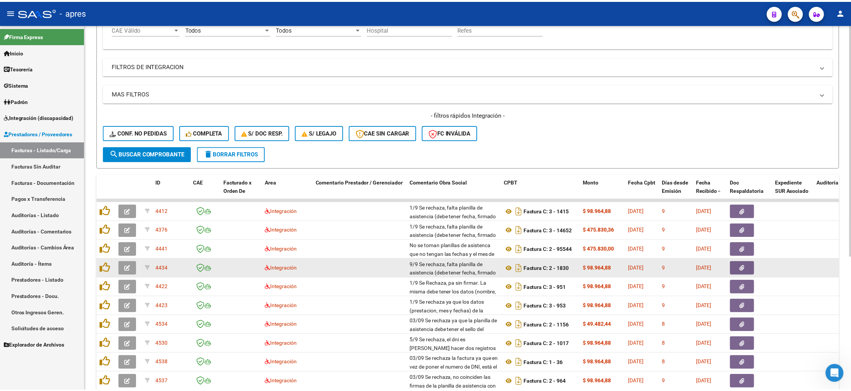
scroll to position [212, 0]
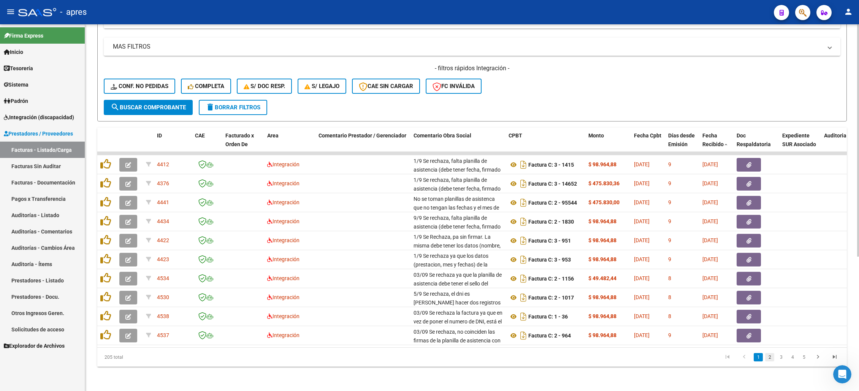
click at [769, 358] on link "2" at bounding box center [769, 357] width 9 height 8
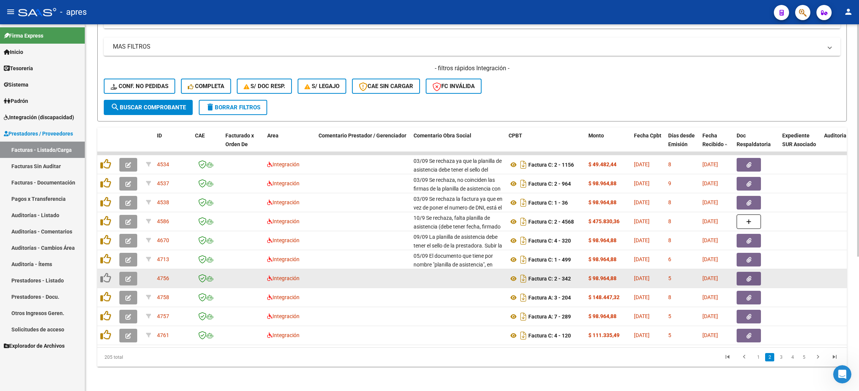
click at [121, 272] on button "button" at bounding box center [128, 279] width 18 height 14
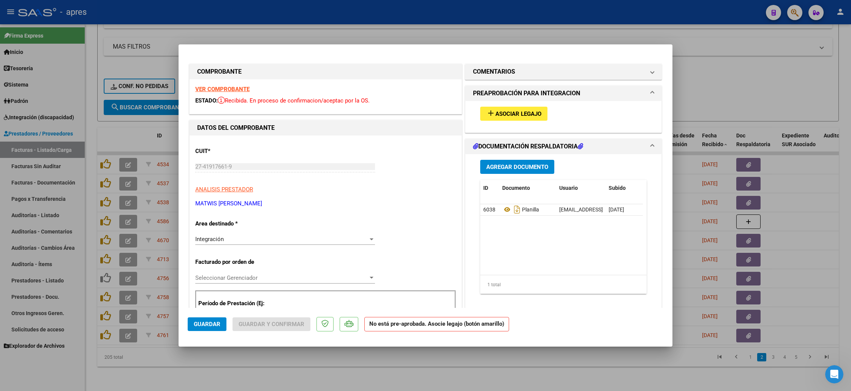
click at [242, 92] on strong "VER COMPROBANTE" at bounding box center [222, 89] width 54 height 7
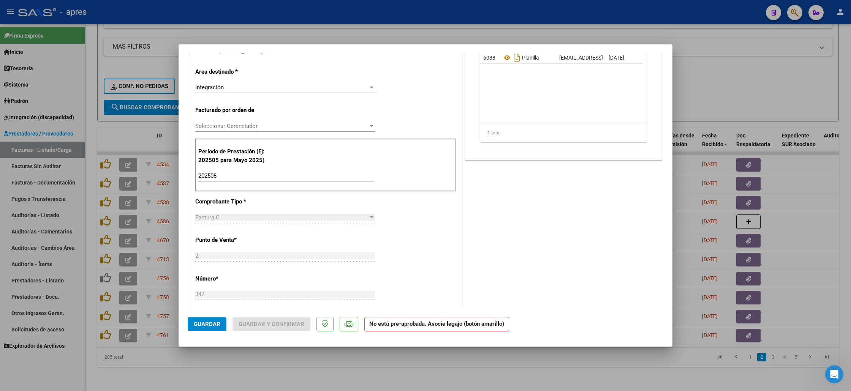
scroll to position [101, 0]
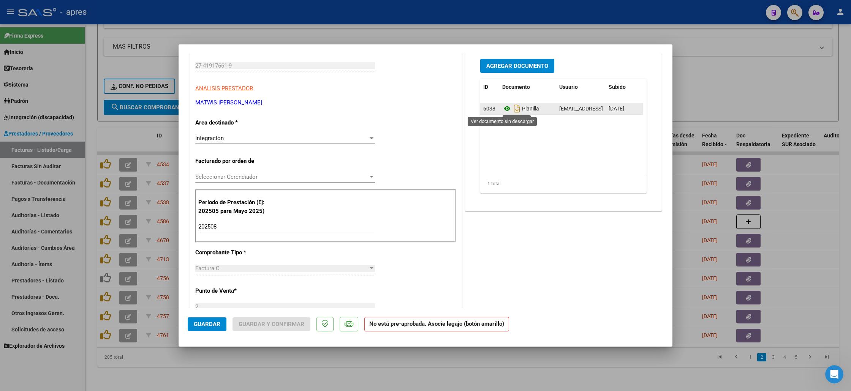
click at [503, 109] on icon at bounding box center [507, 108] width 10 height 9
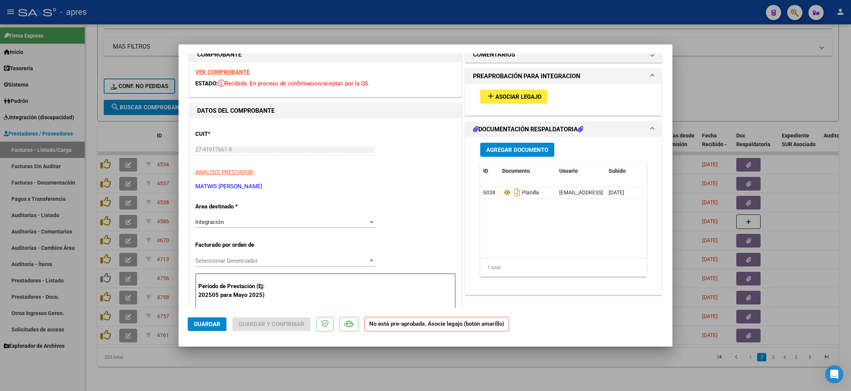
scroll to position [0, 0]
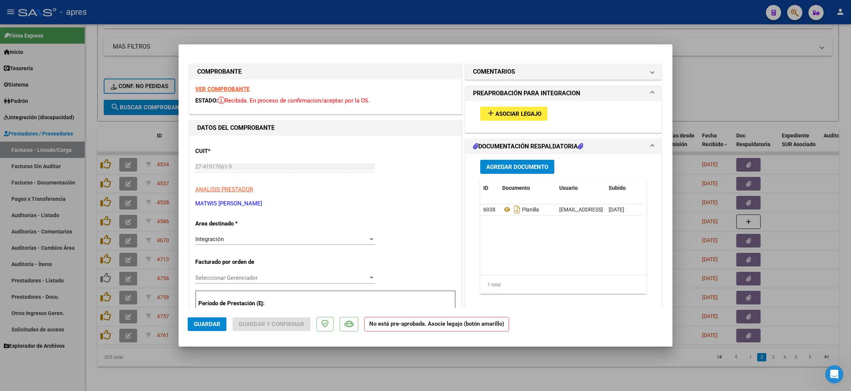
click at [486, 110] on mat-icon "add" at bounding box center [490, 113] width 9 height 9
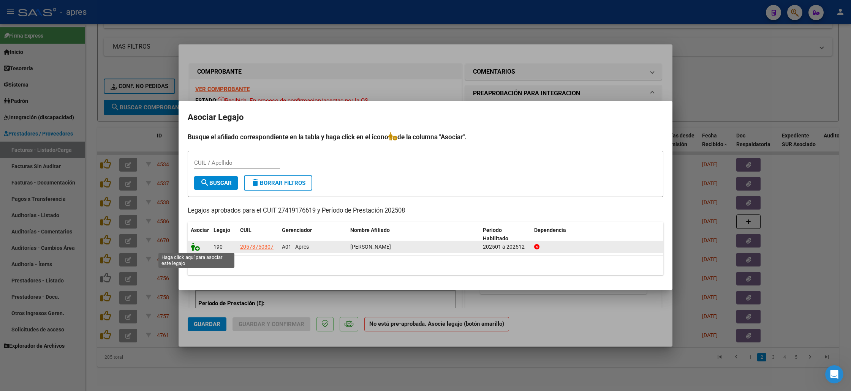
click at [196, 247] on icon at bounding box center [195, 247] width 9 height 8
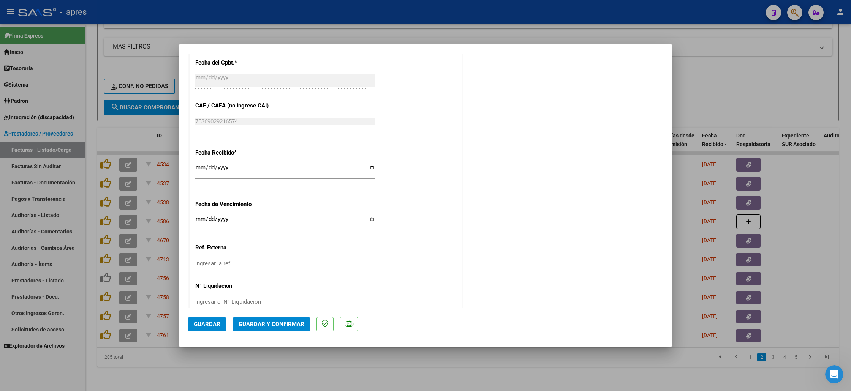
scroll to position [481, 0]
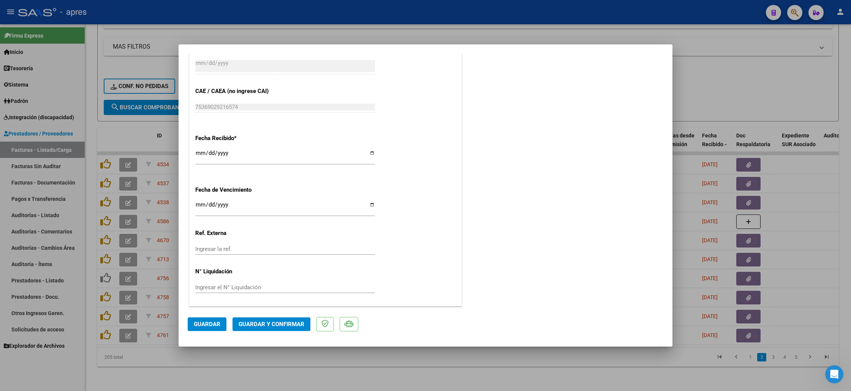
click at [197, 206] on input "Ingresar la fecha" at bounding box center [285, 208] width 180 height 12
type input "[DATE]"
click at [266, 325] on span "Guardar y Confirmar" at bounding box center [272, 324] width 66 height 7
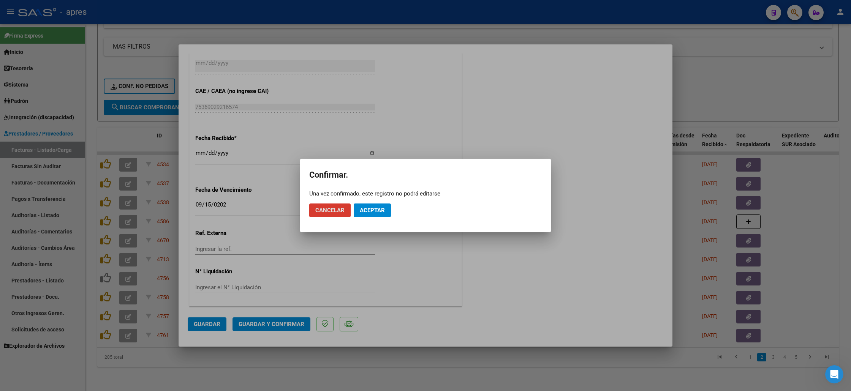
click at [378, 215] on button "Aceptar" at bounding box center [372, 211] width 37 height 14
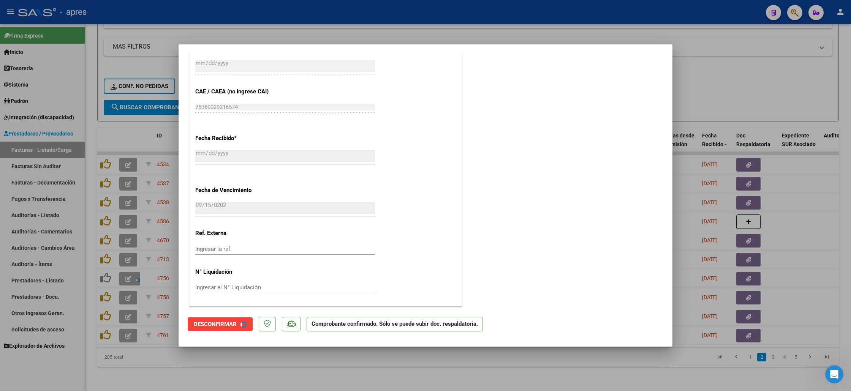
scroll to position [434, 0]
click at [310, 373] on div at bounding box center [425, 195] width 851 height 391
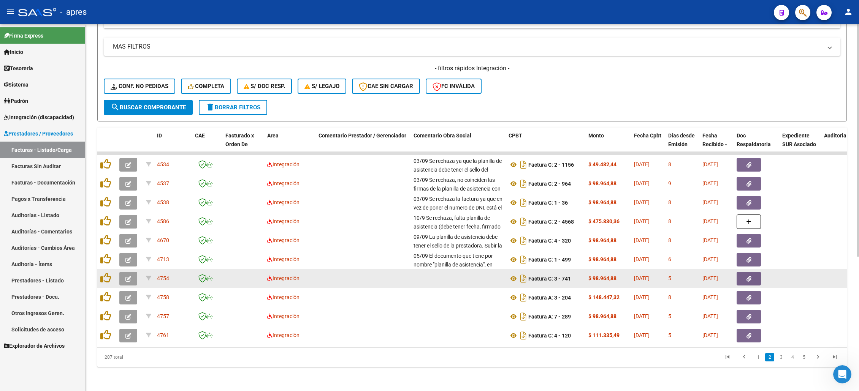
click at [129, 276] on icon "button" at bounding box center [128, 279] width 6 height 6
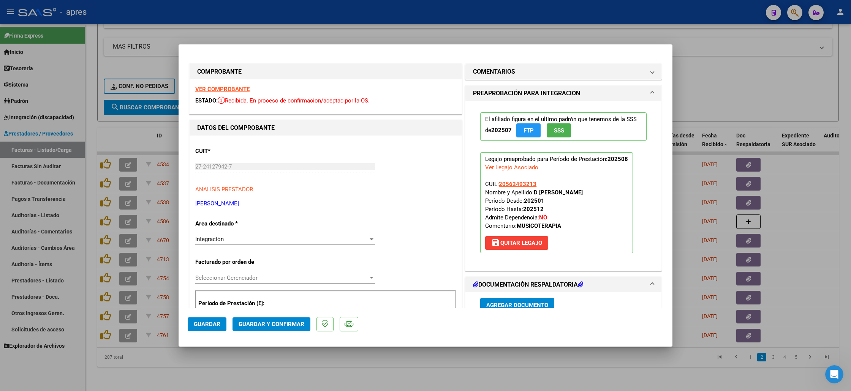
click at [248, 90] on strong "VER COMPROBANTE" at bounding box center [222, 89] width 54 height 7
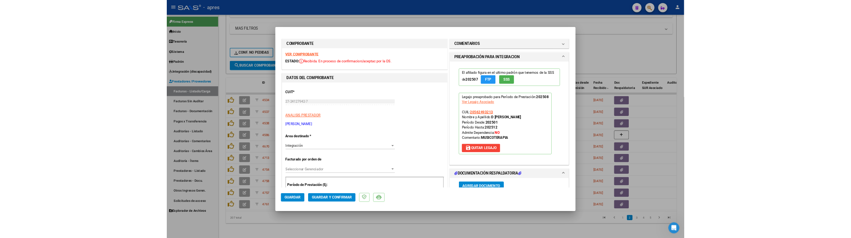
scroll to position [203, 0]
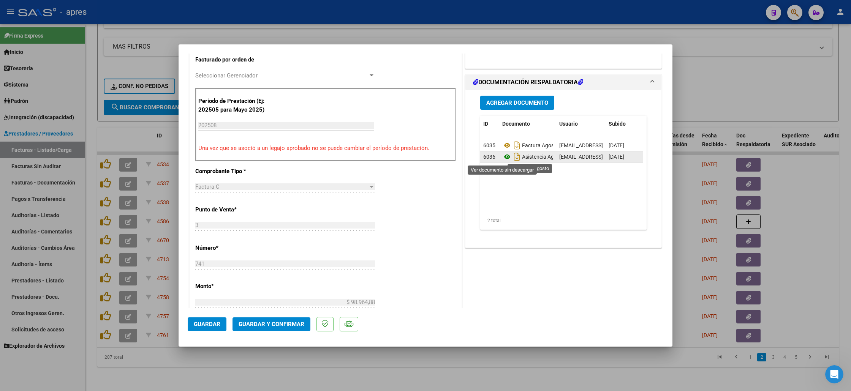
click at [502, 159] on icon at bounding box center [507, 156] width 10 height 9
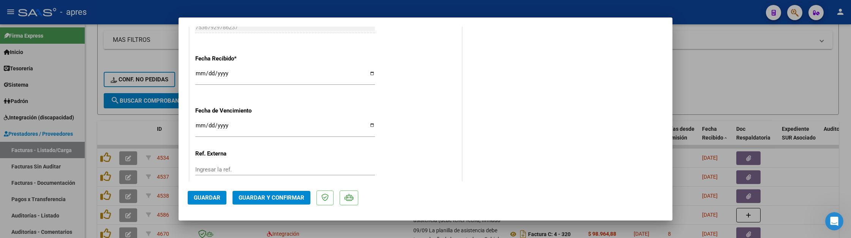
scroll to position [557, 0]
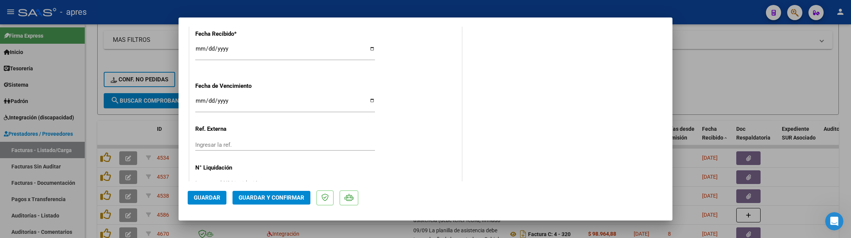
click at [197, 103] on input "Ingresar la fecha" at bounding box center [285, 104] width 180 height 12
type input "[DATE]"
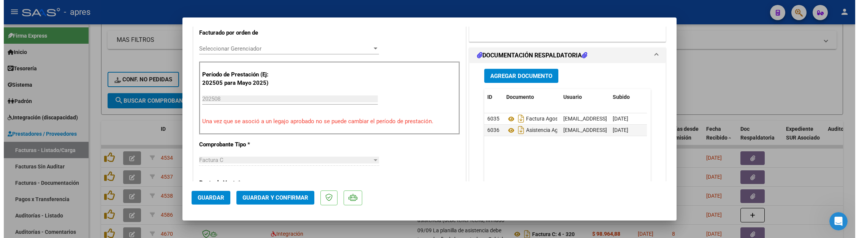
scroll to position [101, 0]
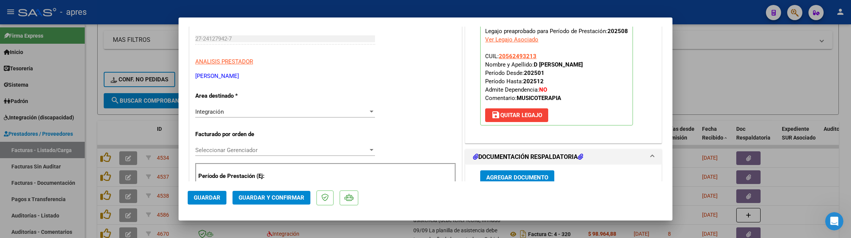
click at [285, 194] on span "Guardar y Confirmar" at bounding box center [272, 197] width 66 height 7
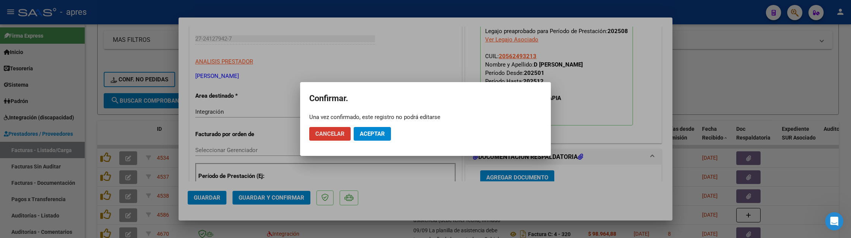
drag, startPoint x: 364, startPoint y: 131, endPoint x: 356, endPoint y: 125, distance: 10.3
click at [364, 131] on span "Aceptar" at bounding box center [372, 133] width 25 height 7
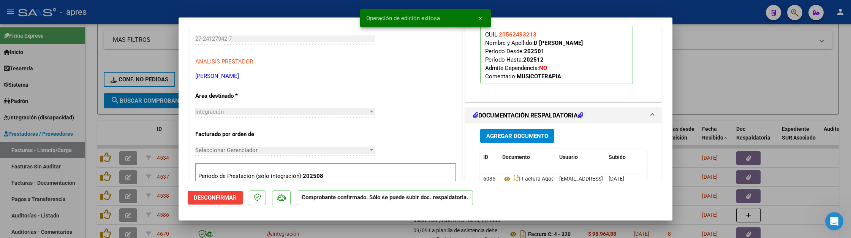
click at [101, 117] on div at bounding box center [425, 119] width 851 height 238
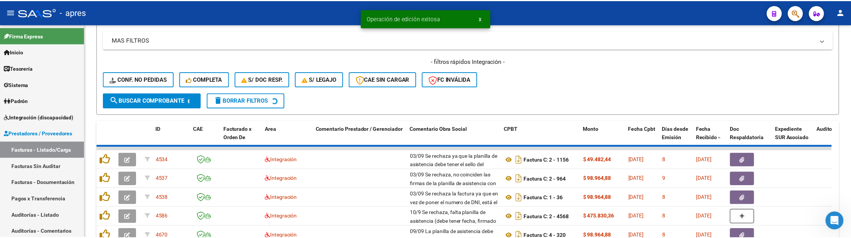
scroll to position [354, 0]
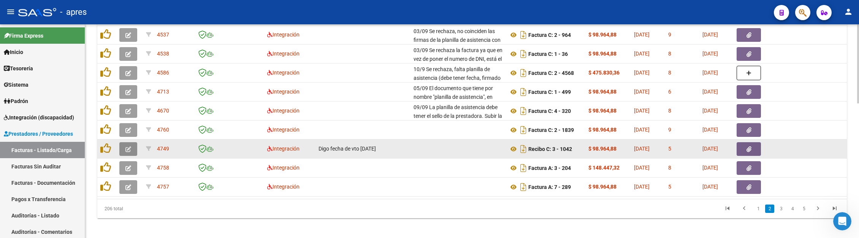
click at [125, 150] on icon "button" at bounding box center [128, 149] width 6 height 6
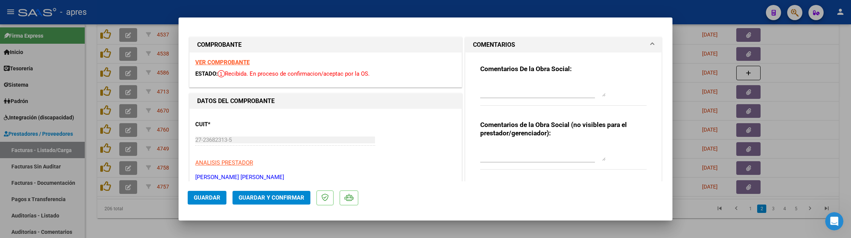
click at [220, 62] on strong "VER COMPROBANTE" at bounding box center [222, 62] width 54 height 7
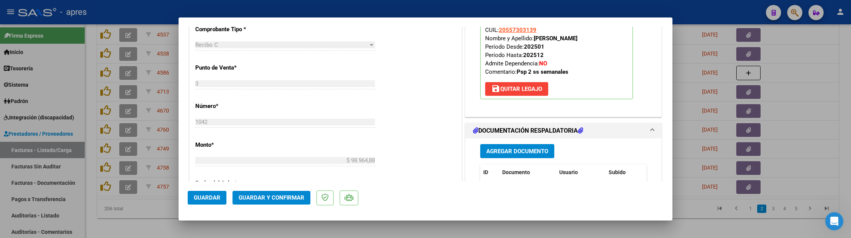
scroll to position [354, 0]
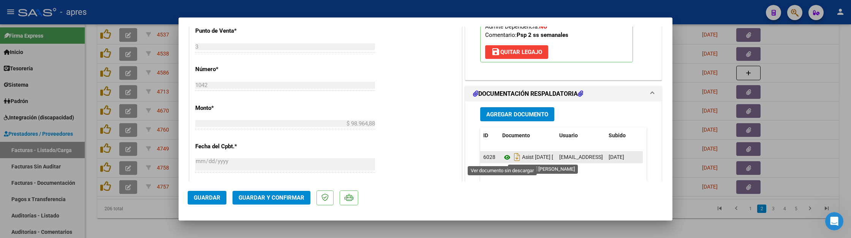
click at [503, 157] on icon at bounding box center [507, 157] width 10 height 9
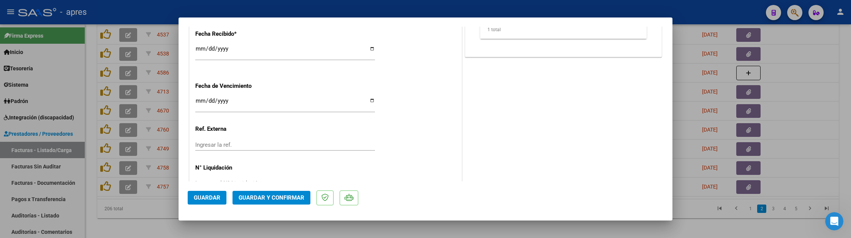
scroll to position [580, 0]
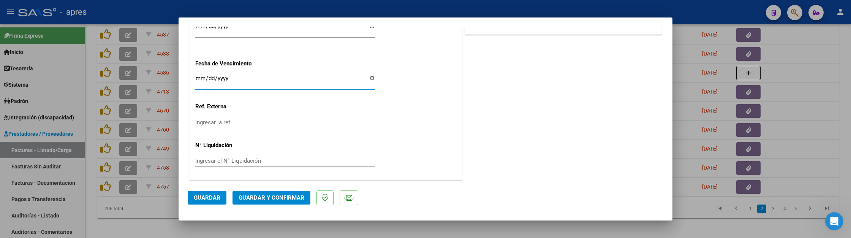
click at [209, 78] on input "[DATE]" at bounding box center [285, 81] width 180 height 12
type input "[DATE]"
click at [285, 200] on span "Guardar y Confirmar" at bounding box center [272, 197] width 66 height 7
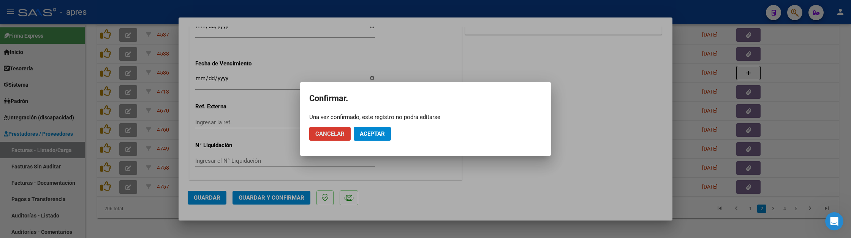
click at [379, 132] on span "Aceptar" at bounding box center [372, 133] width 25 height 7
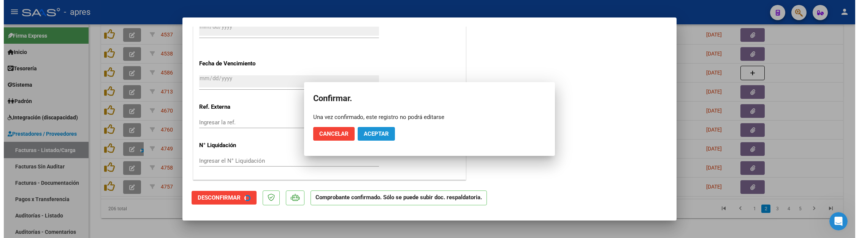
scroll to position [533, 0]
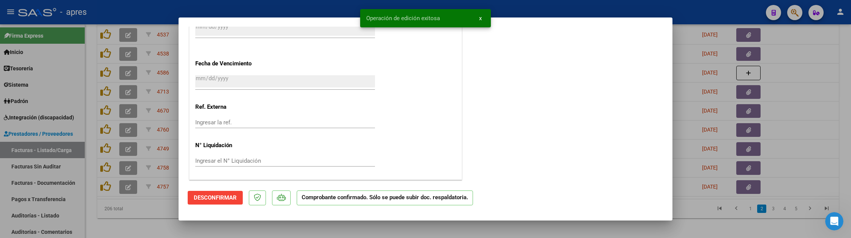
click at [206, 215] on mat-dialog-container "COMPROBANTE VER COMPROBANTE ESTADO: El comprobante fue aceptado por la obra soc…" at bounding box center [426, 118] width 494 height 203
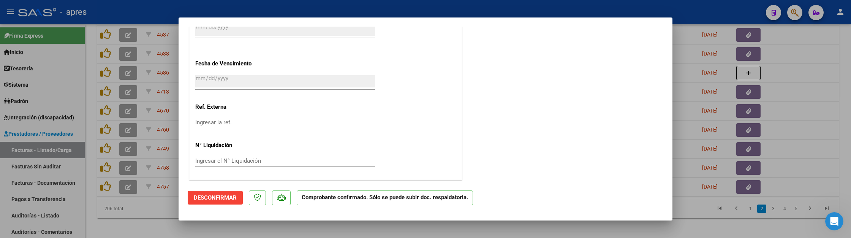
click at [163, 224] on div at bounding box center [425, 119] width 851 height 238
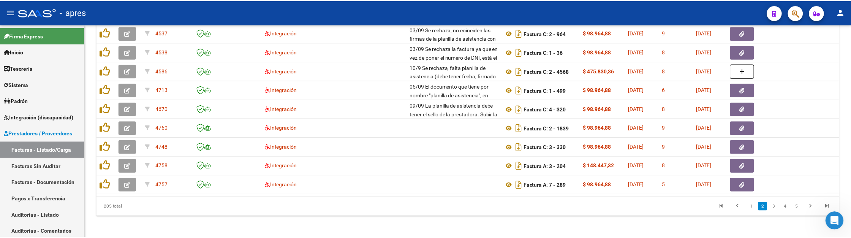
scroll to position [354, 0]
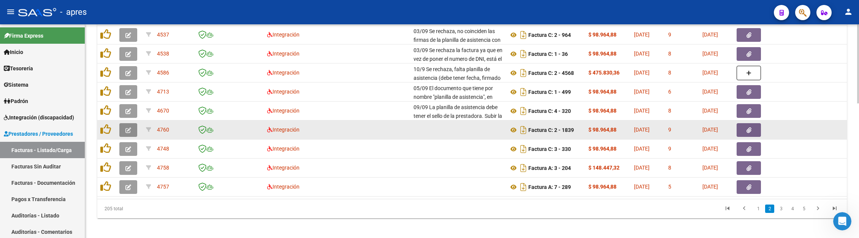
click at [132, 130] on button "button" at bounding box center [128, 130] width 18 height 14
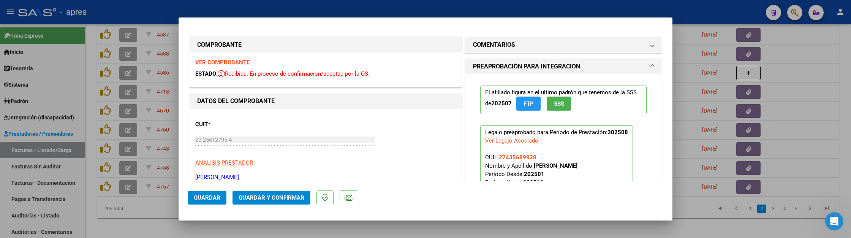
click at [239, 61] on strong "VER COMPROBANTE" at bounding box center [222, 62] width 54 height 7
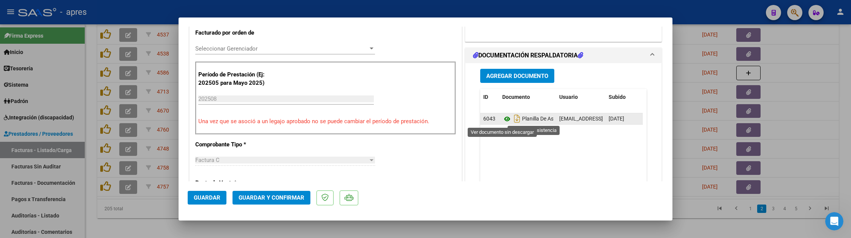
click at [502, 117] on icon at bounding box center [507, 118] width 10 height 9
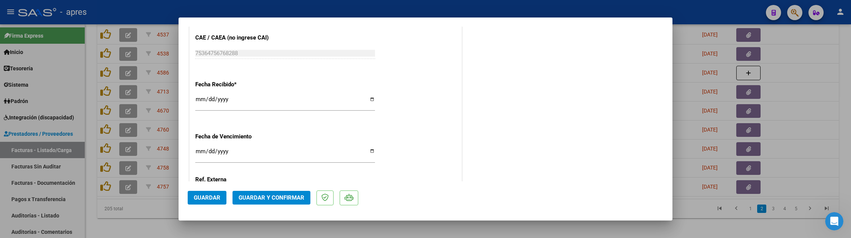
scroll to position [580, 0]
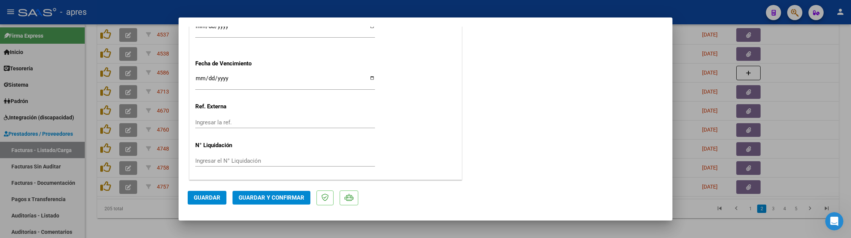
click at [202, 78] on input "Ingresar la fecha" at bounding box center [285, 81] width 180 height 12
type input "[DATE]"
click at [257, 202] on button "Guardar y Confirmar" at bounding box center [272, 198] width 78 height 14
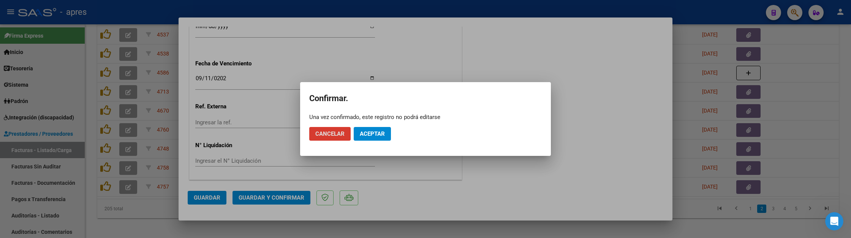
click at [376, 137] on span "Aceptar" at bounding box center [372, 133] width 25 height 7
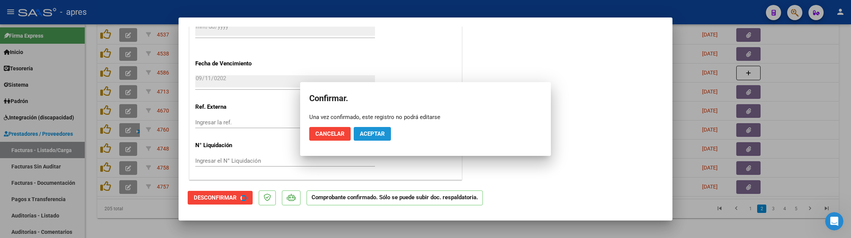
scroll to position [533, 0]
